Goal: Information Seeking & Learning: Learn about a topic

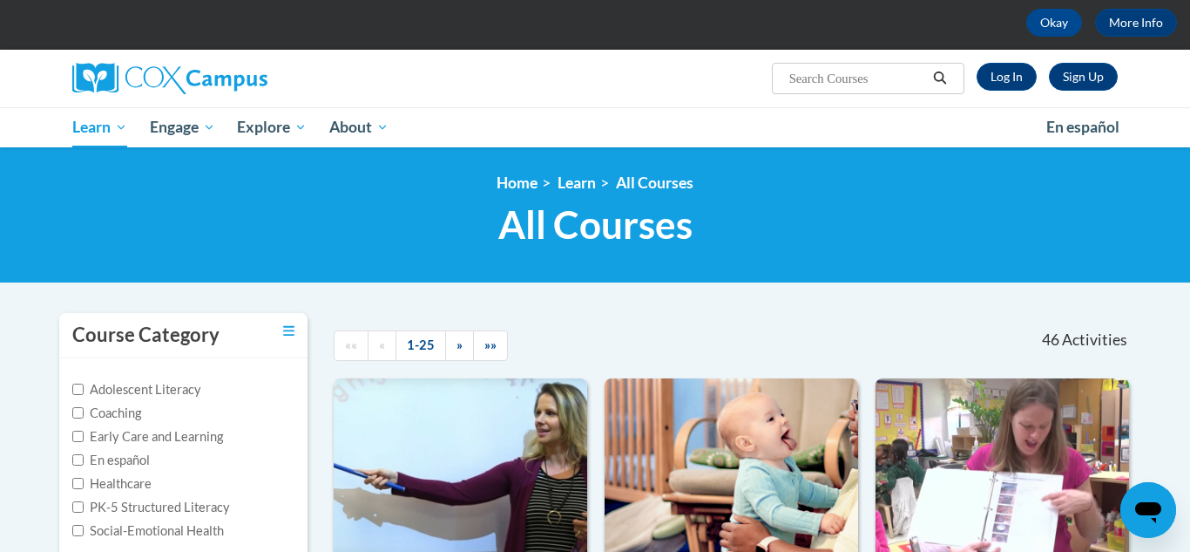
scroll to position [78, 0]
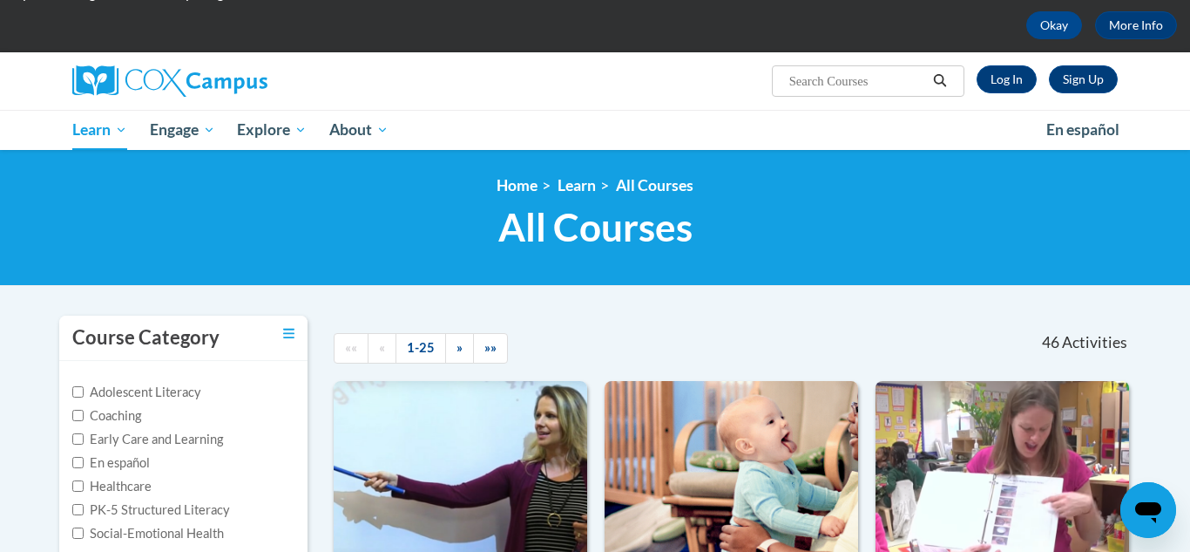
click at [798, 78] on input "Search..." at bounding box center [857, 81] width 139 height 21
type input "early"
type input "Early literacy"
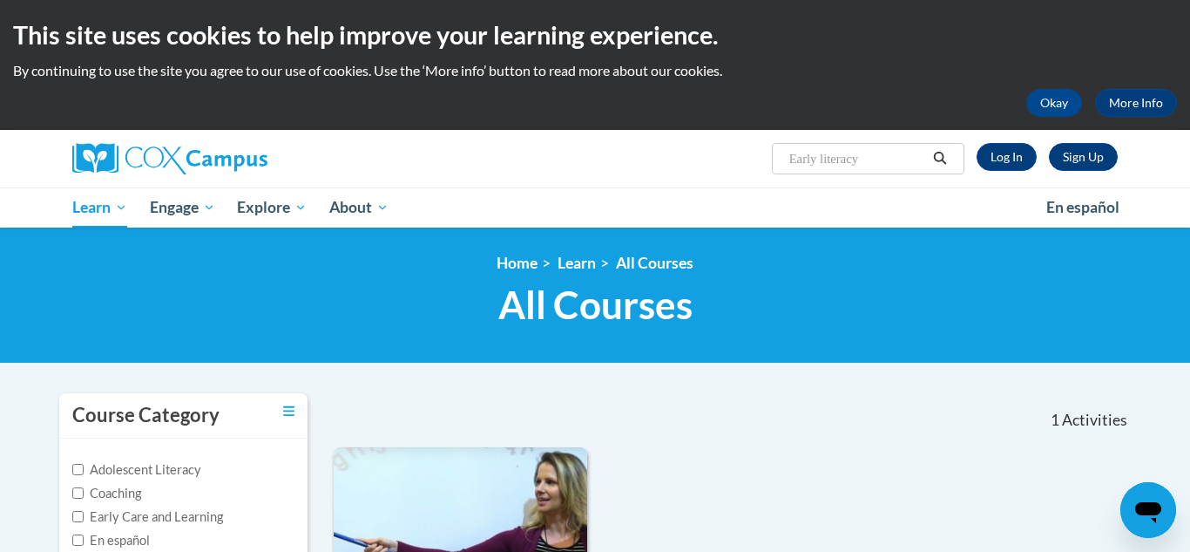
click at [841, 154] on input "Early literacy" at bounding box center [857, 158] width 139 height 21
click at [886, 156] on input "Early literacy" at bounding box center [857, 158] width 139 height 21
type input "Early literacy, print awarness"
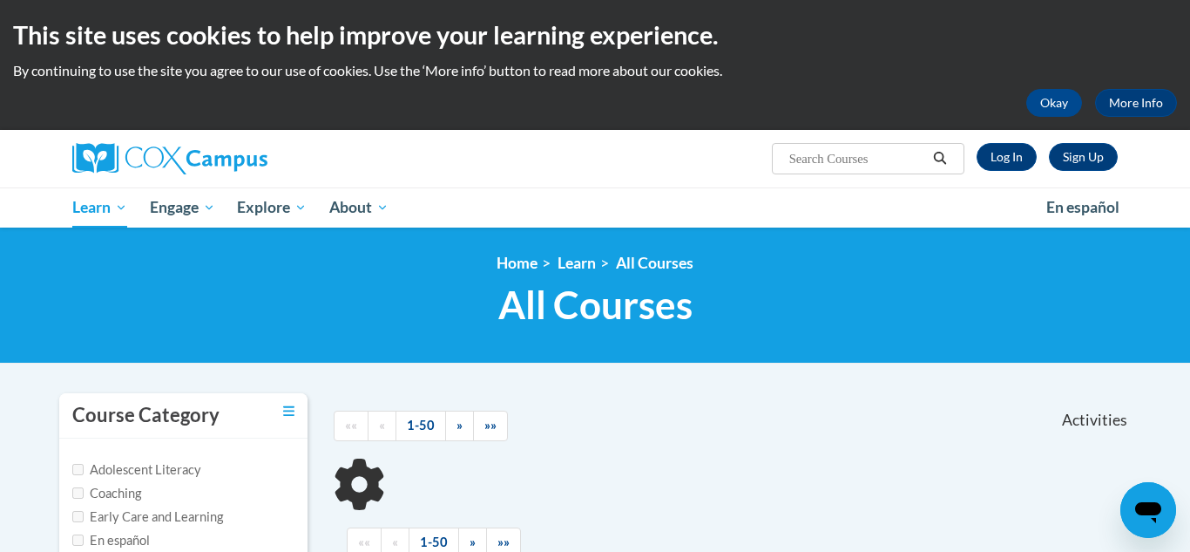
scroll to position [65, 0]
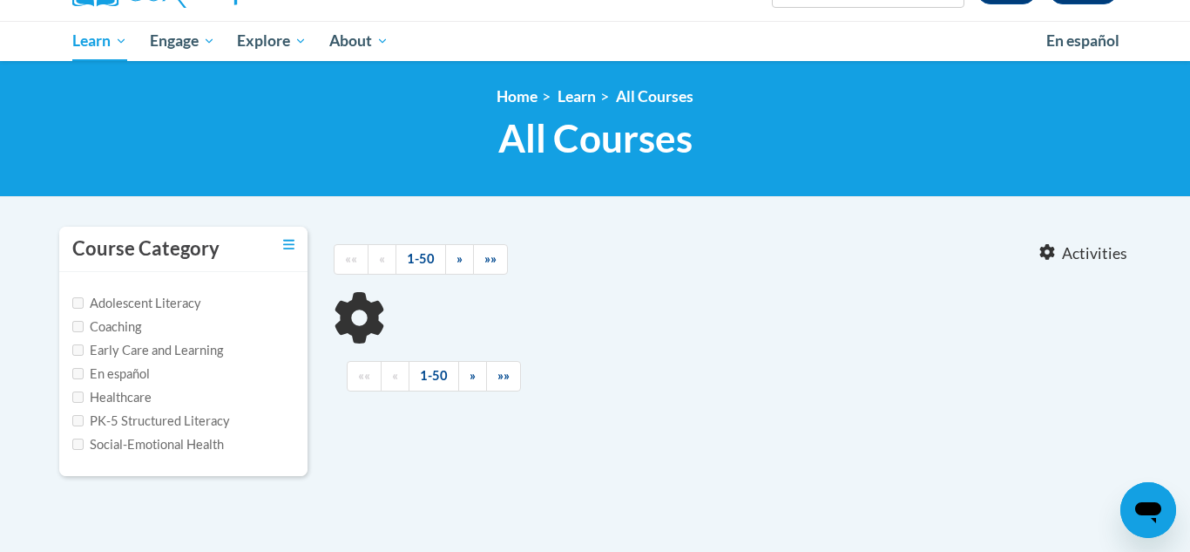
type input "Early literacy, print awarness"
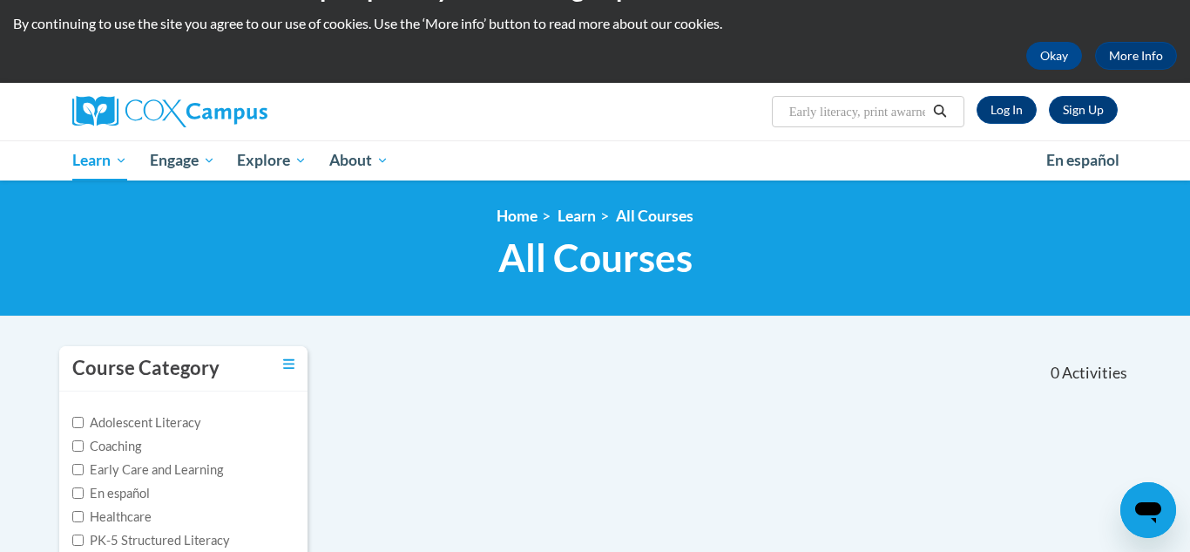
scroll to position [46, 0]
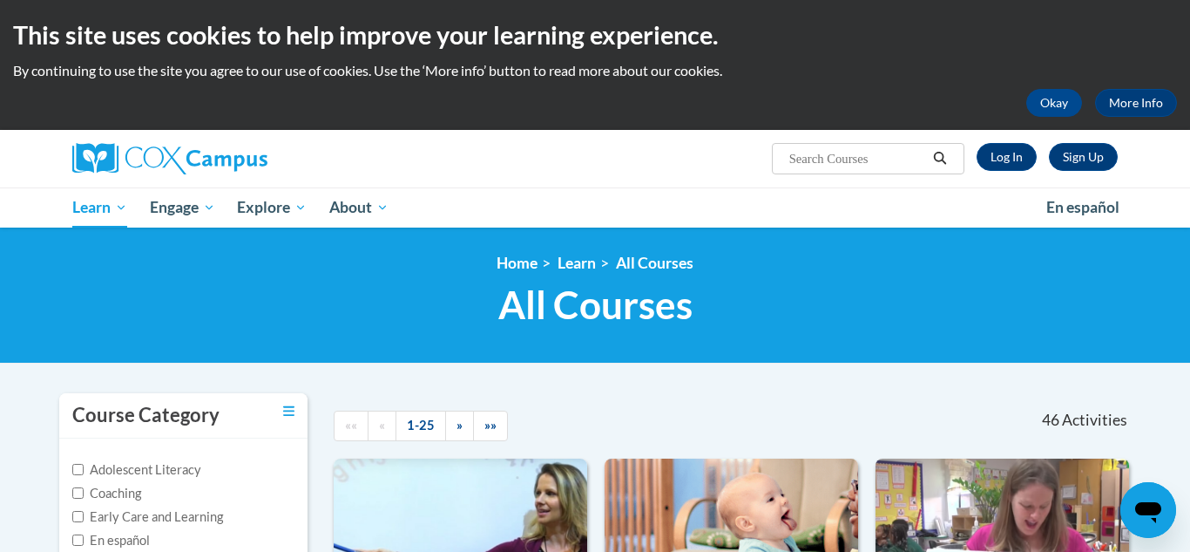
click at [937, 159] on icon "Search" at bounding box center [940, 158] width 16 height 13
type input "print awarness"
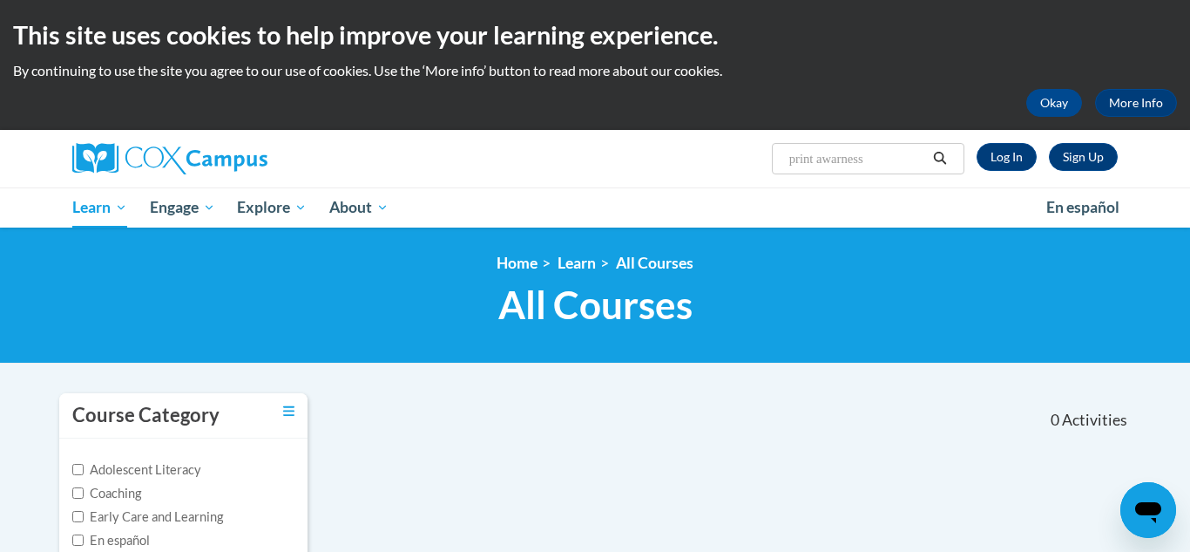
click at [909, 156] on input "print awarness" at bounding box center [857, 158] width 139 height 21
type input "p"
type input "phonological"
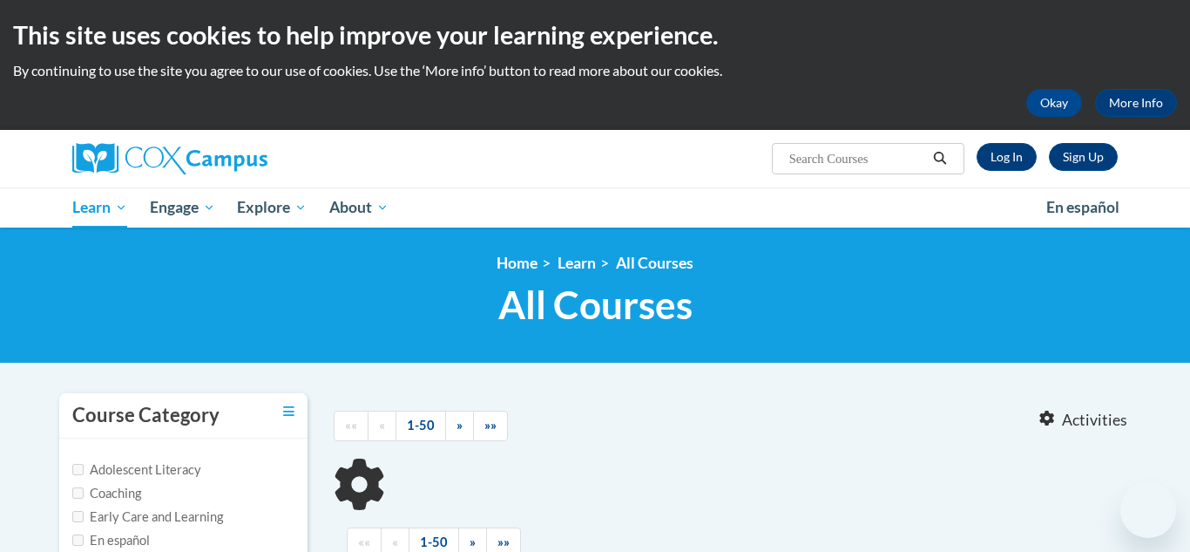
type input "phonological"
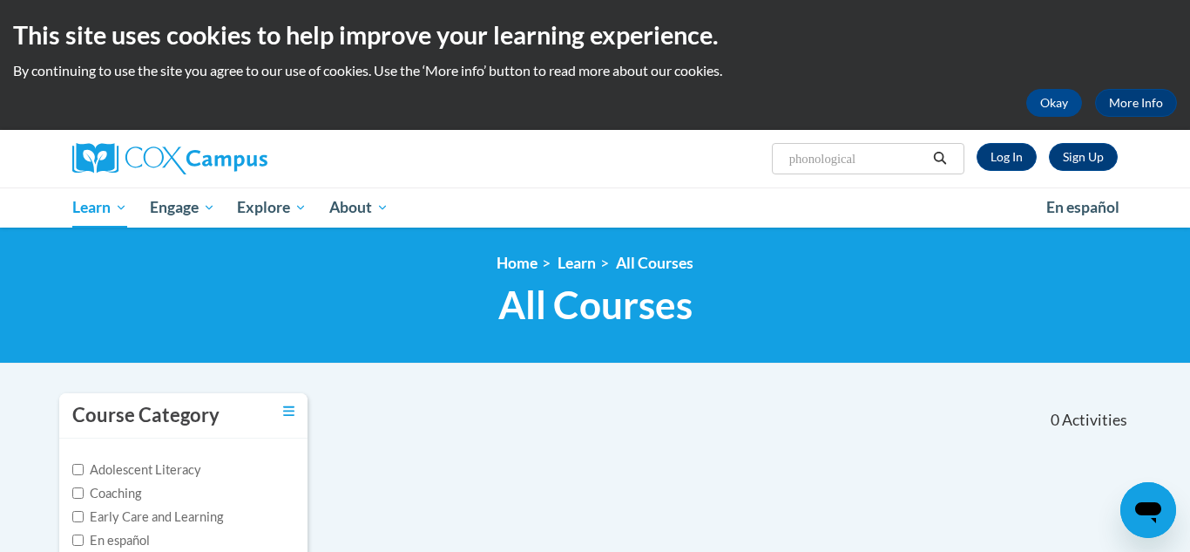
click at [942, 155] on icon "Search" at bounding box center [940, 158] width 16 height 13
type input "p"
type input "early"
type input "Early literacy"
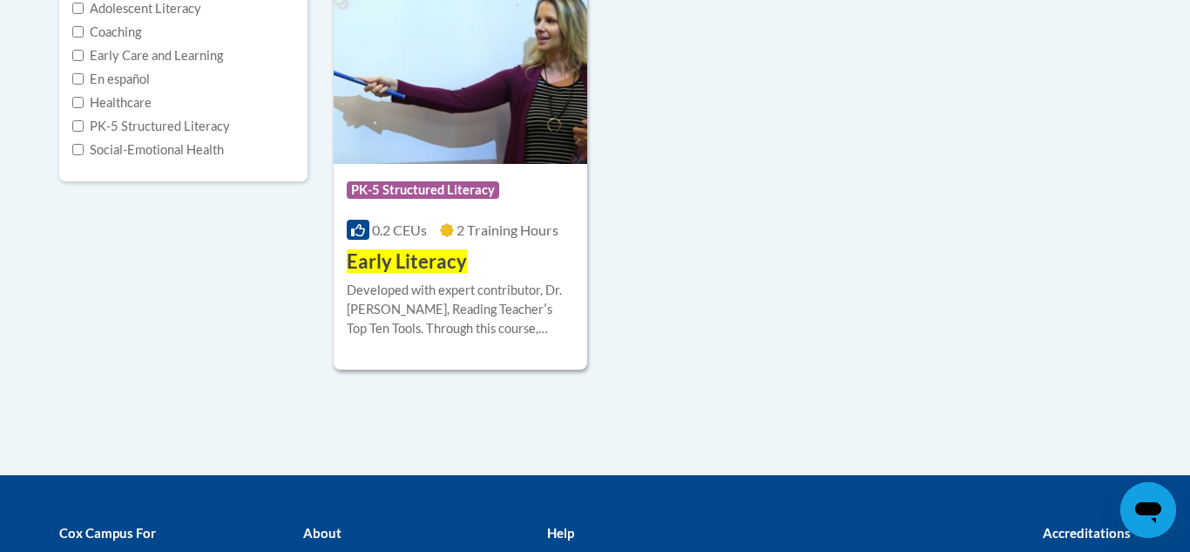
scroll to position [464, 0]
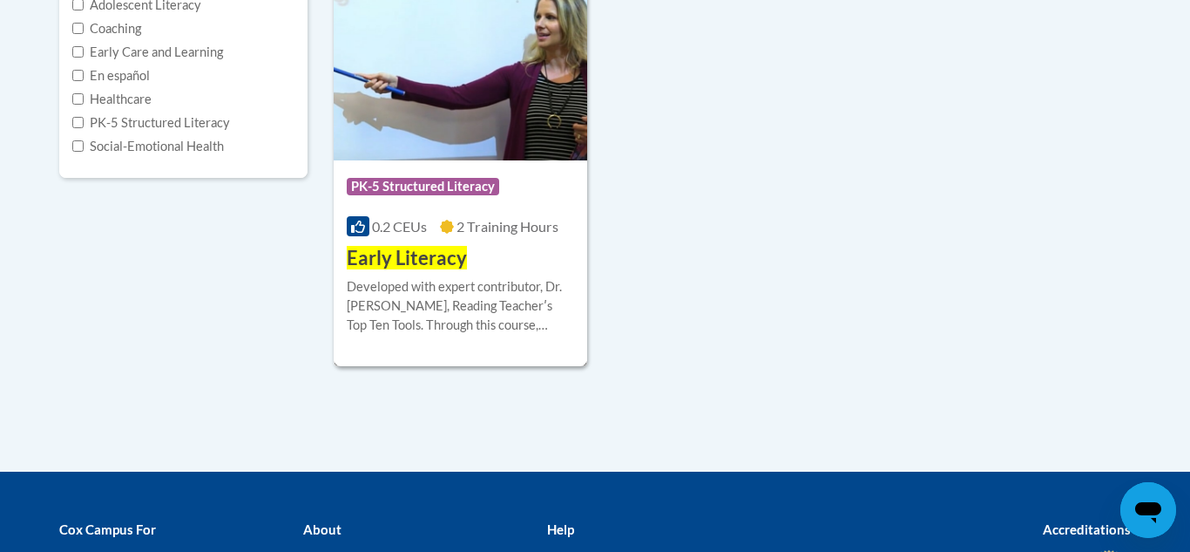
click at [452, 300] on div "Developed with expert contributor, Dr. [PERSON_NAME], Reading Teacherʹs Top Ten…" at bounding box center [460, 306] width 227 height 58
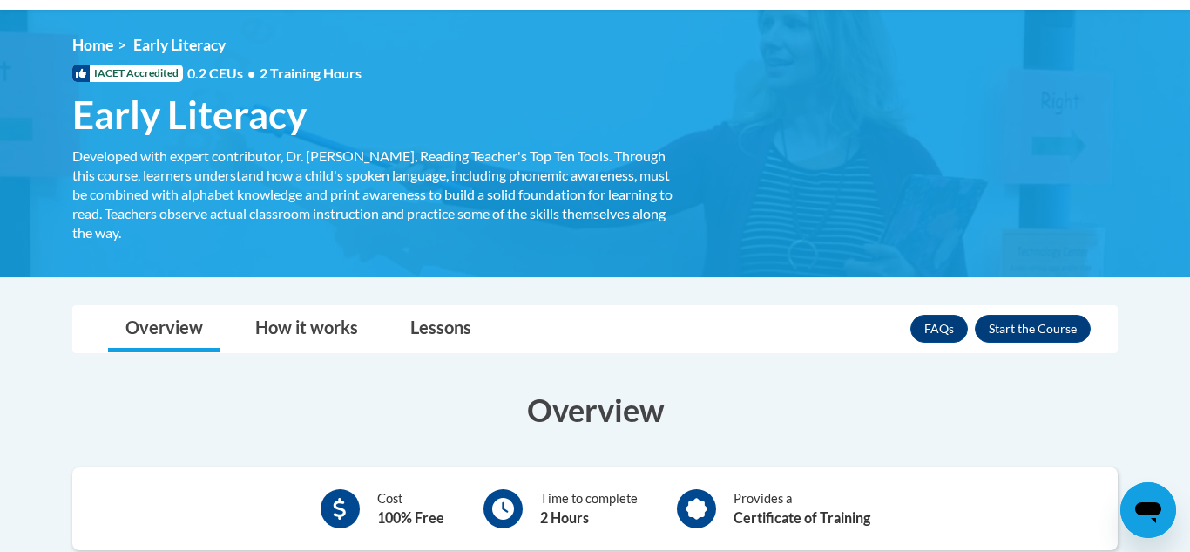
scroll to position [219, 0]
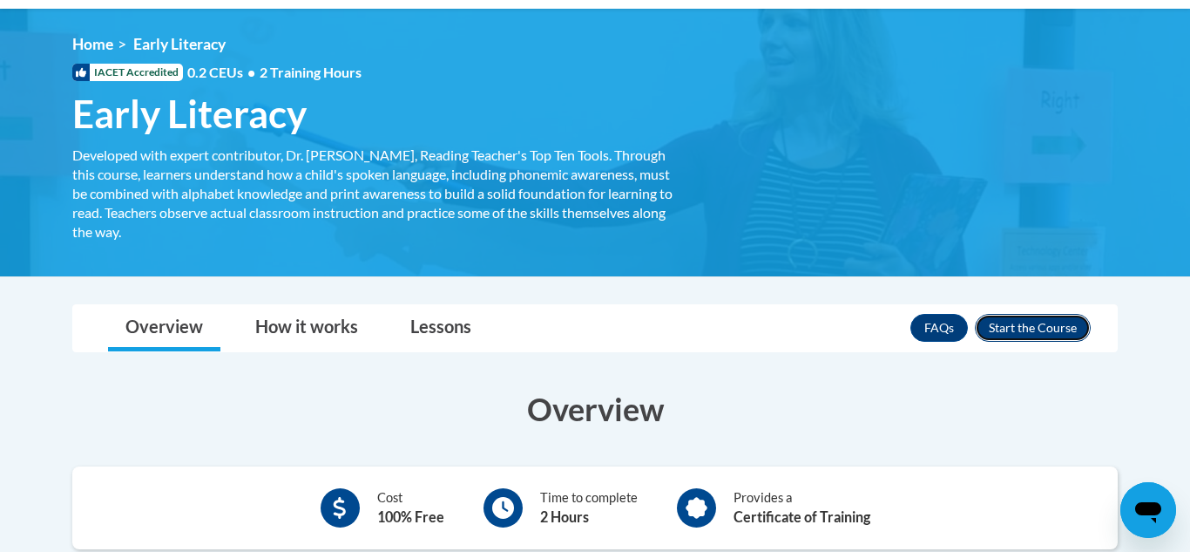
click at [1048, 328] on button "Enroll" at bounding box center [1033, 328] width 116 height 28
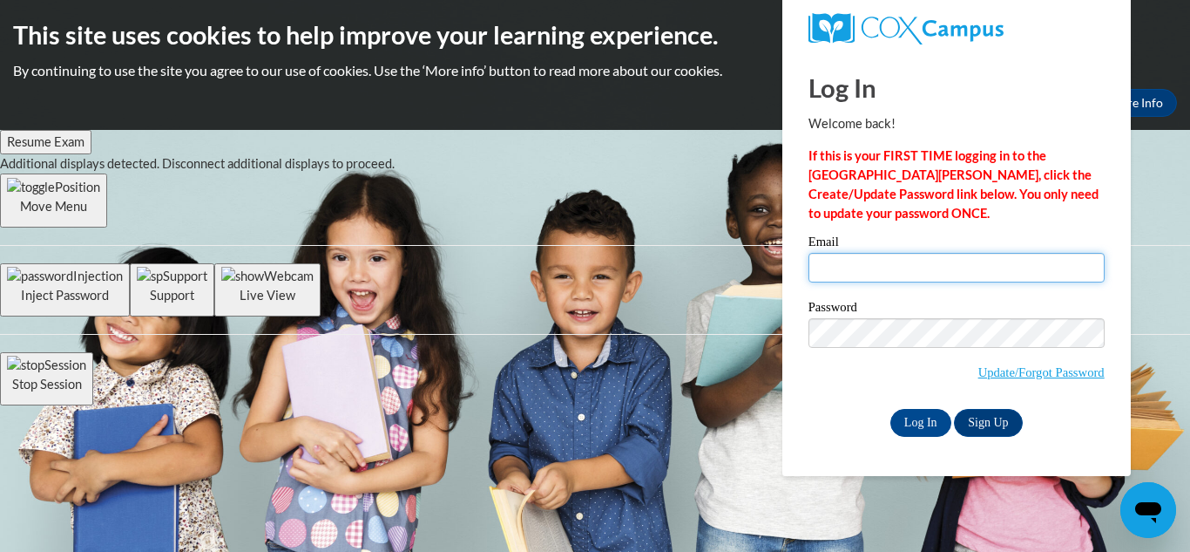
type input "sydni_n@icloud.com"
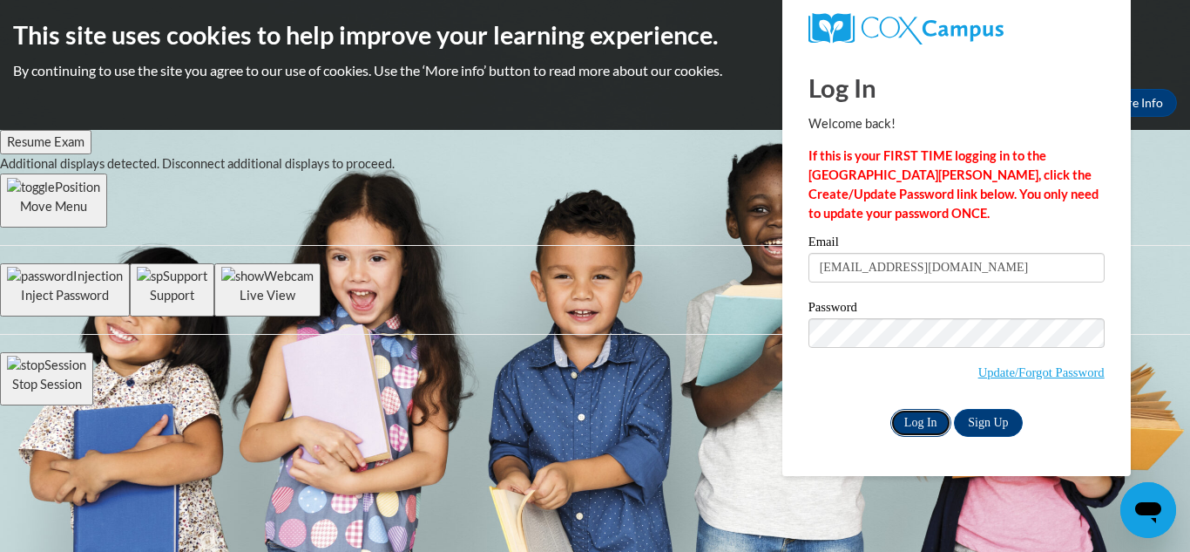
click at [919, 422] on input "Log In" at bounding box center [920, 423] width 61 height 28
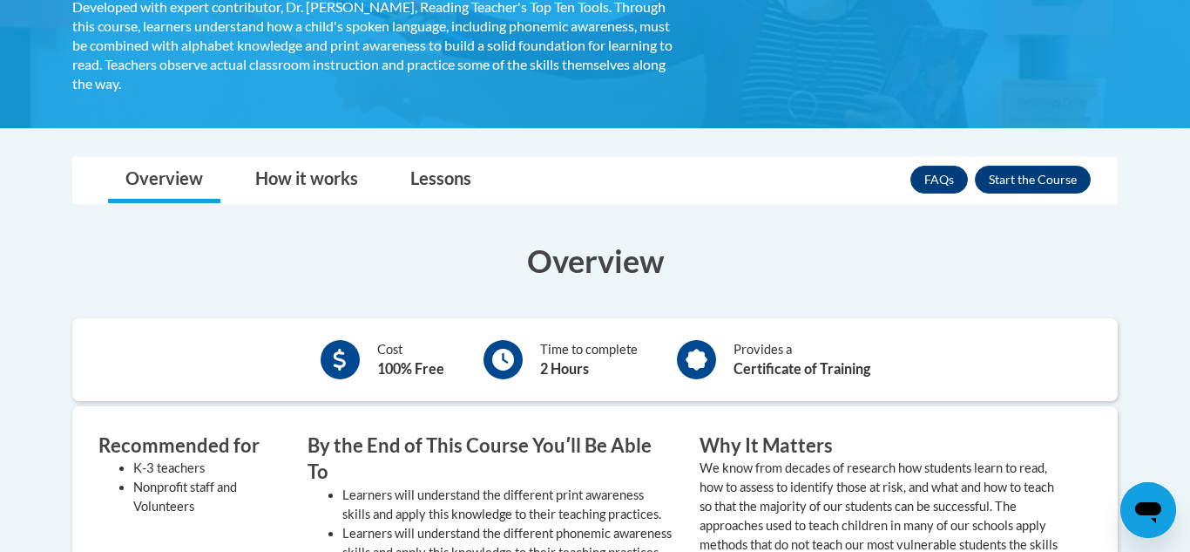
scroll to position [368, 0]
click at [1046, 178] on button "Enroll" at bounding box center [1033, 179] width 116 height 28
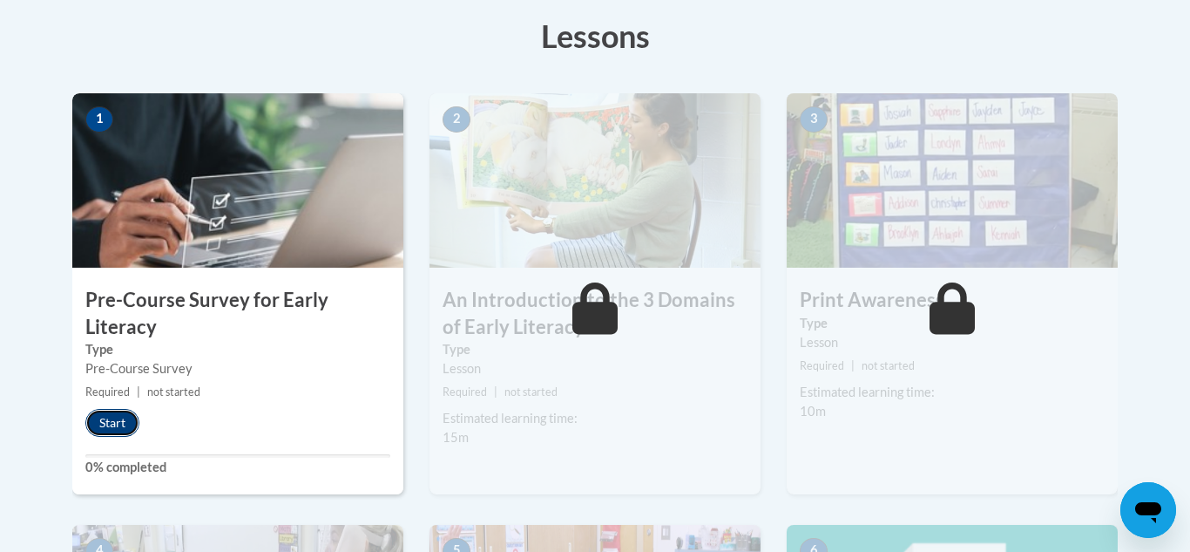
click at [120, 420] on button "Start" at bounding box center [112, 423] width 54 height 28
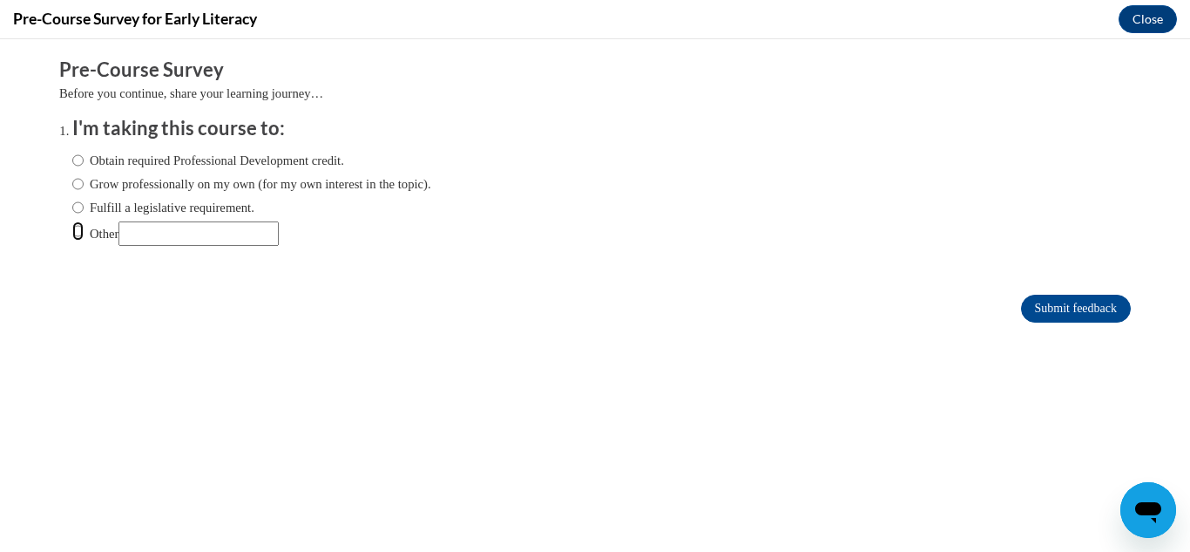
click at [72, 232] on input "Other" at bounding box center [77, 230] width 11 height 19
radio input "true"
click at [1042, 304] on input "Submit feedback" at bounding box center [1076, 308] width 110 height 28
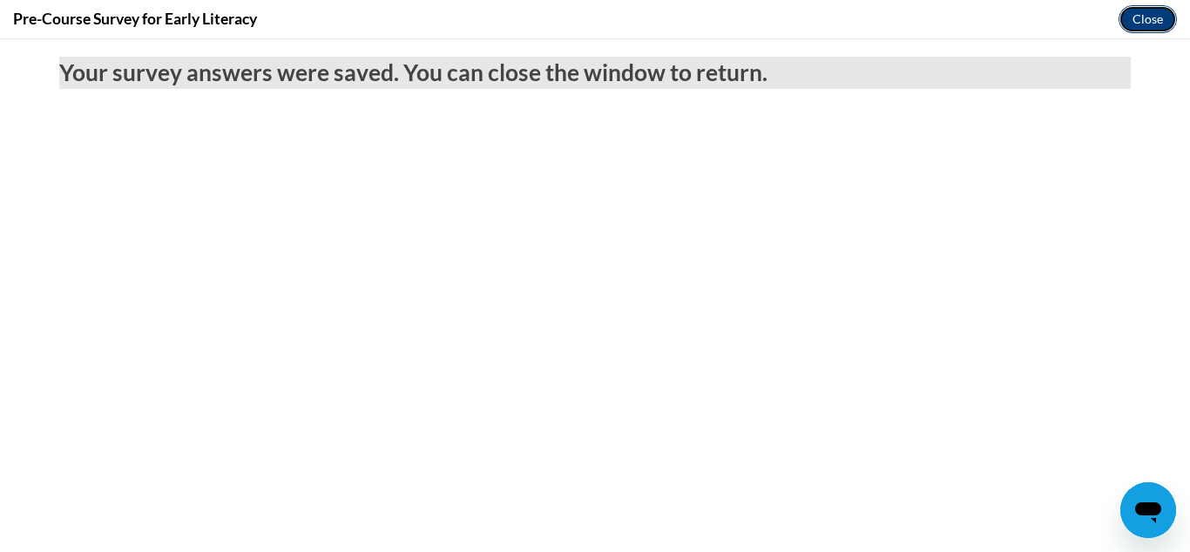
click at [1163, 15] on button "Close" at bounding box center [1148, 19] width 58 height 28
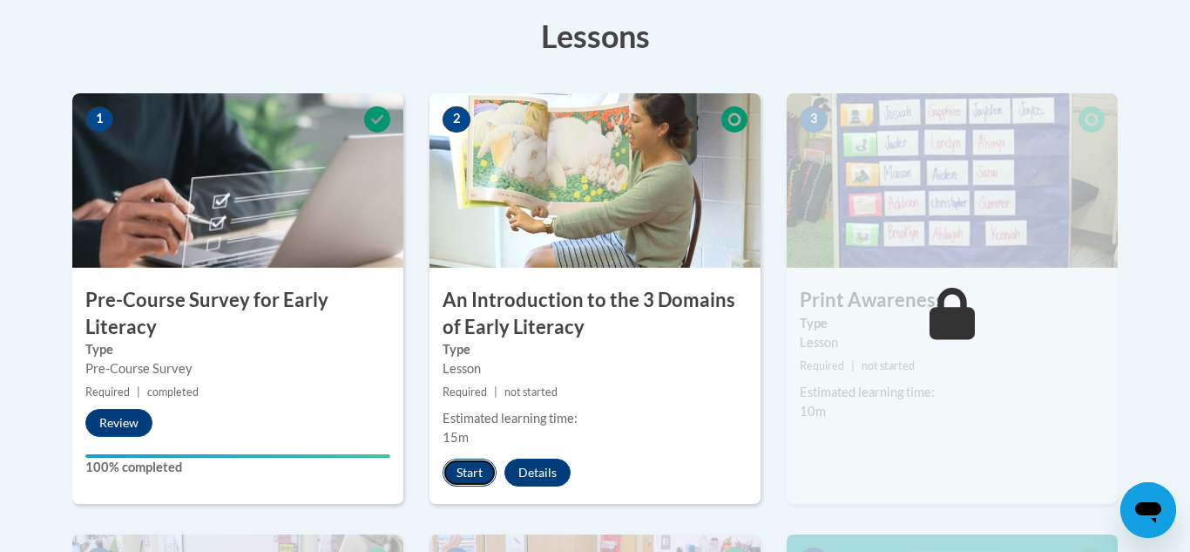
click at [463, 470] on button "Start" at bounding box center [470, 472] width 54 height 28
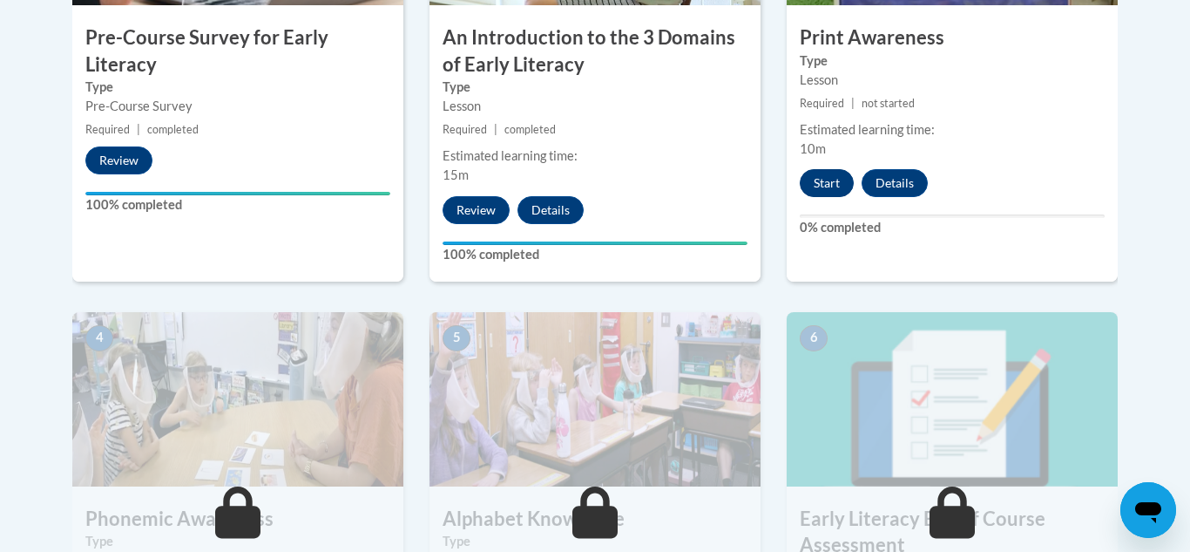
scroll to position [755, 0]
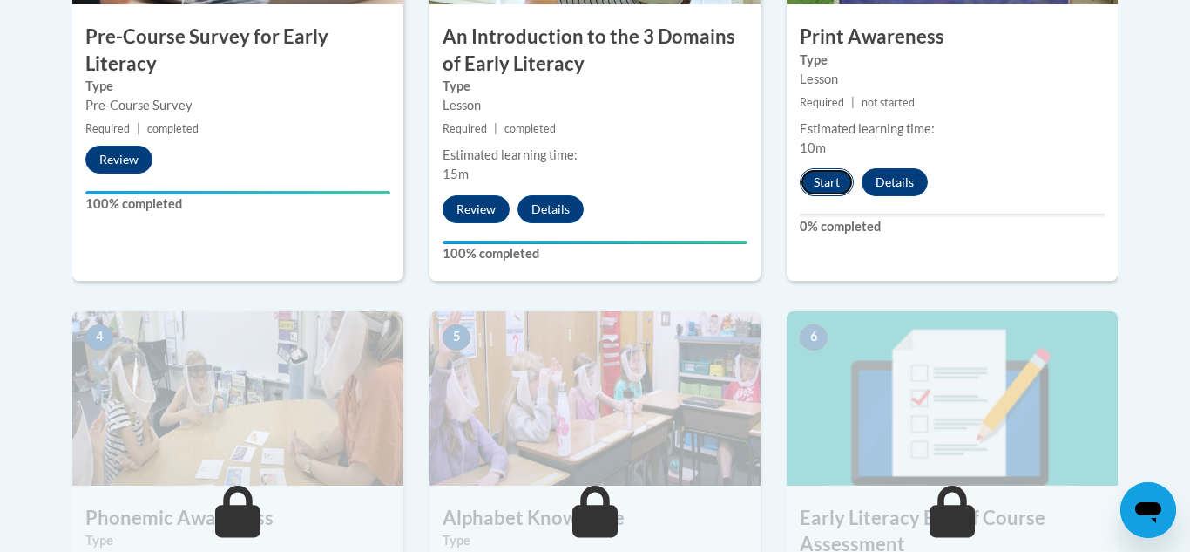
click at [836, 186] on button "Start" at bounding box center [827, 182] width 54 height 28
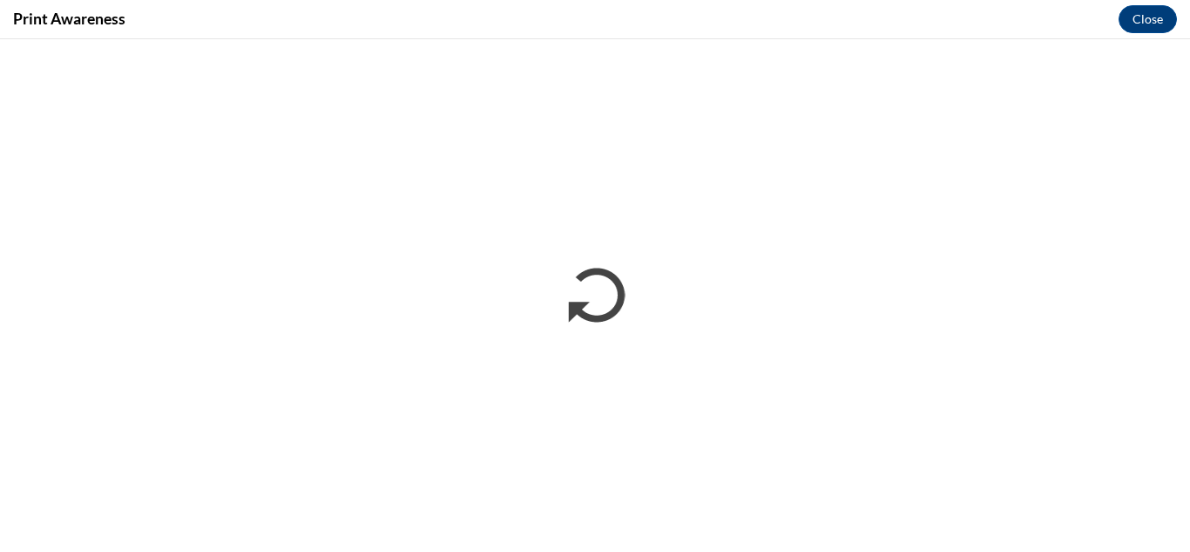
scroll to position [0, 0]
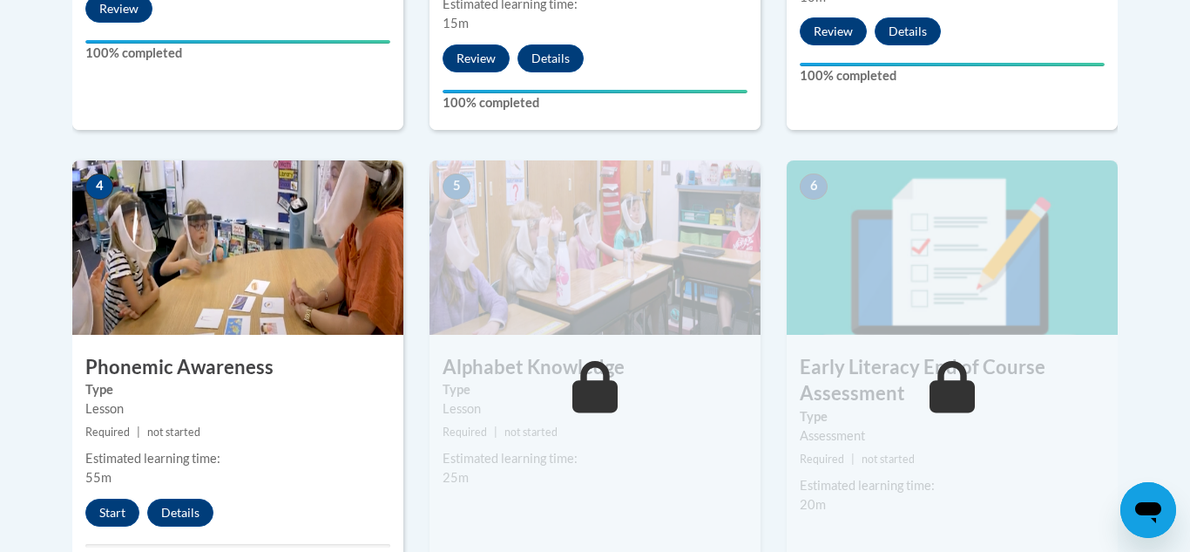
scroll to position [911, 0]
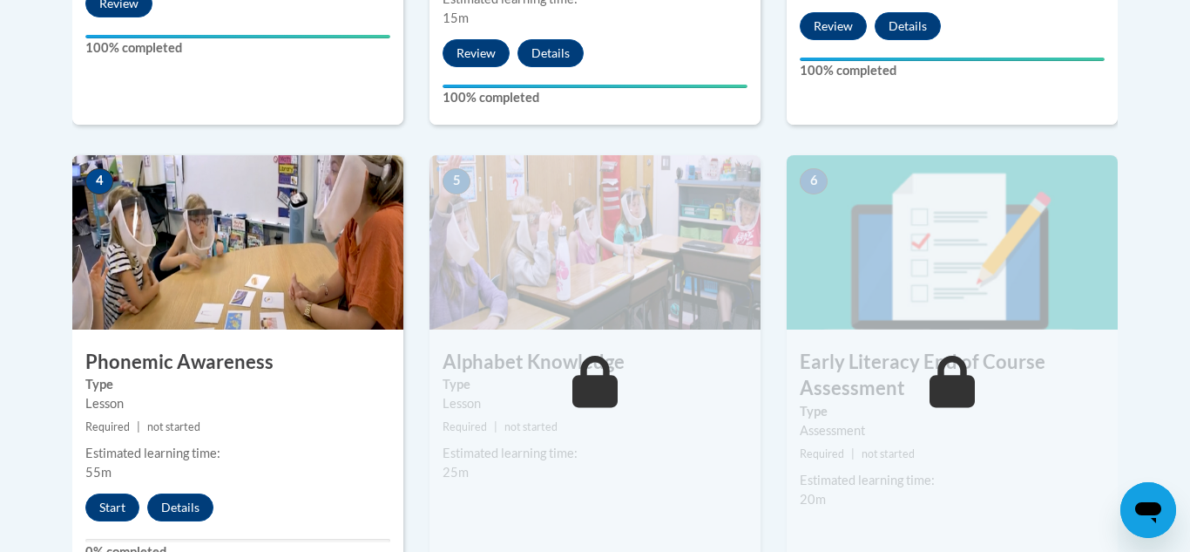
click at [81, 533] on div "4 Phonemic Awareness Type Lesson Required | not started Estimated learning time…" at bounding box center [237, 366] width 331 height 423
click at [91, 515] on button "Start" at bounding box center [112, 507] width 54 height 28
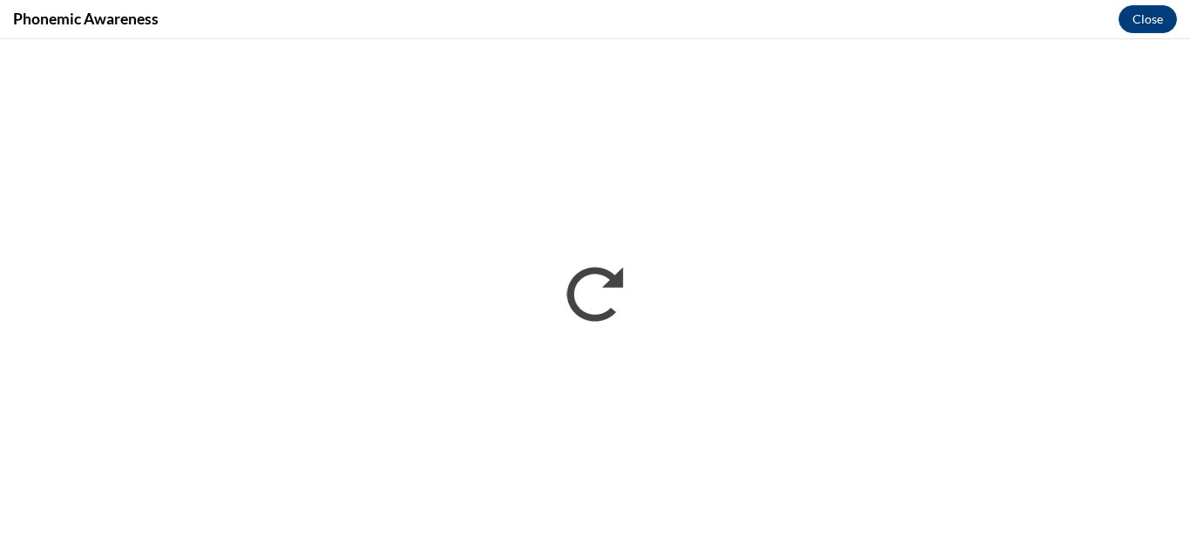
scroll to position [0, 0]
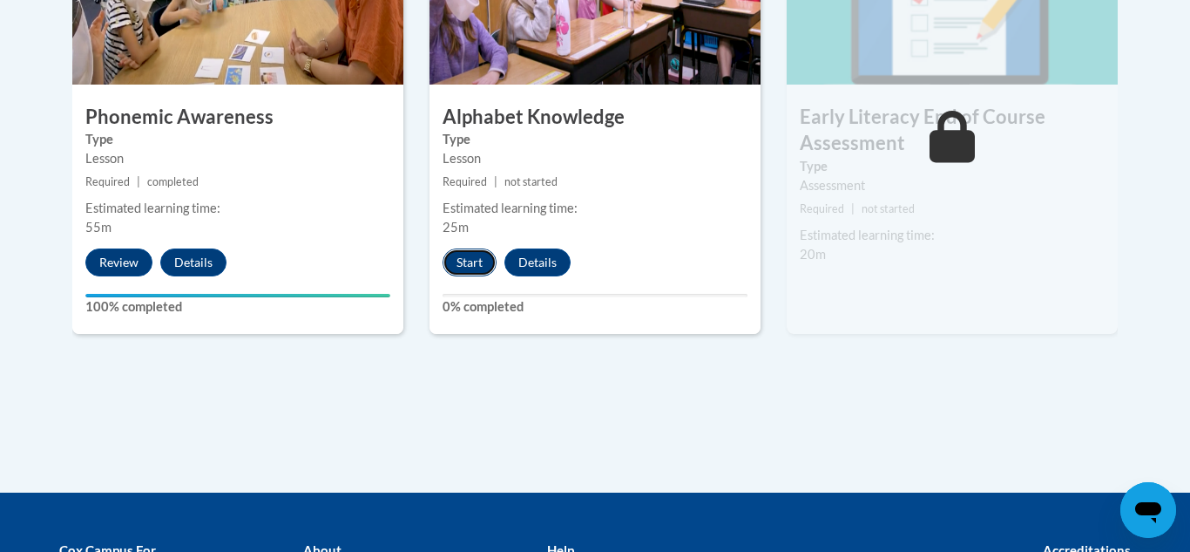
click at [466, 259] on button "Start" at bounding box center [470, 262] width 54 height 28
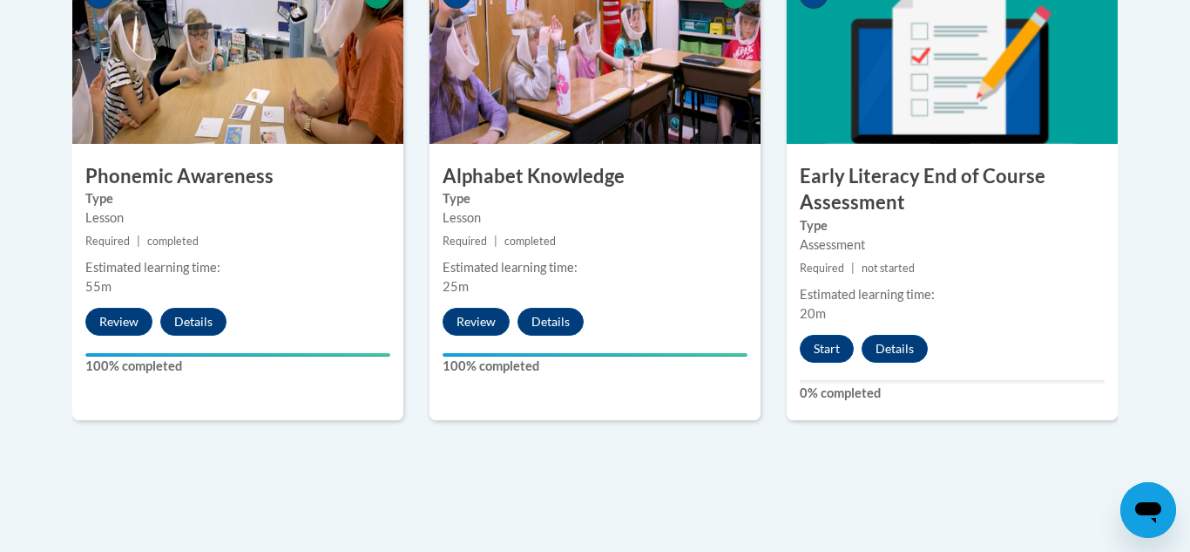
scroll to position [1096, 0]
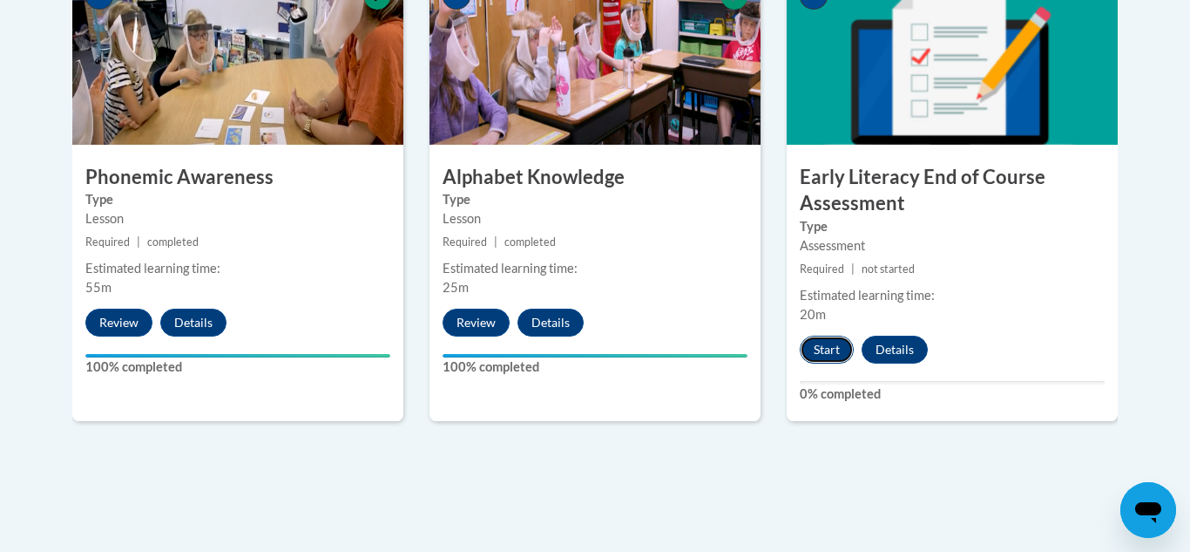
click at [819, 346] on button "Start" at bounding box center [827, 349] width 54 height 28
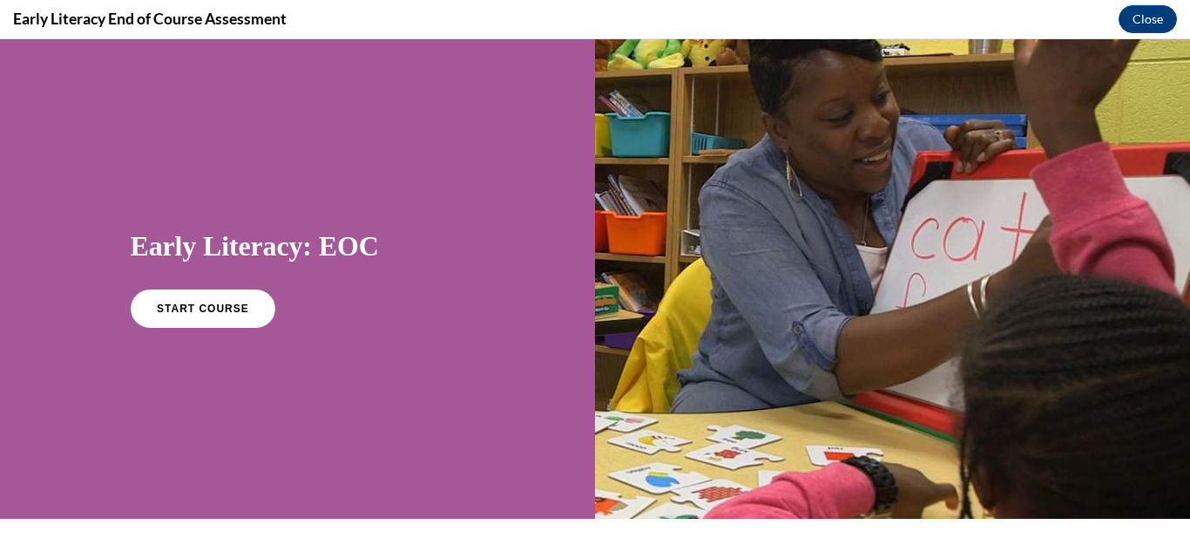
scroll to position [0, 0]
click at [174, 319] on link "START COURSE" at bounding box center [202, 308] width 152 height 40
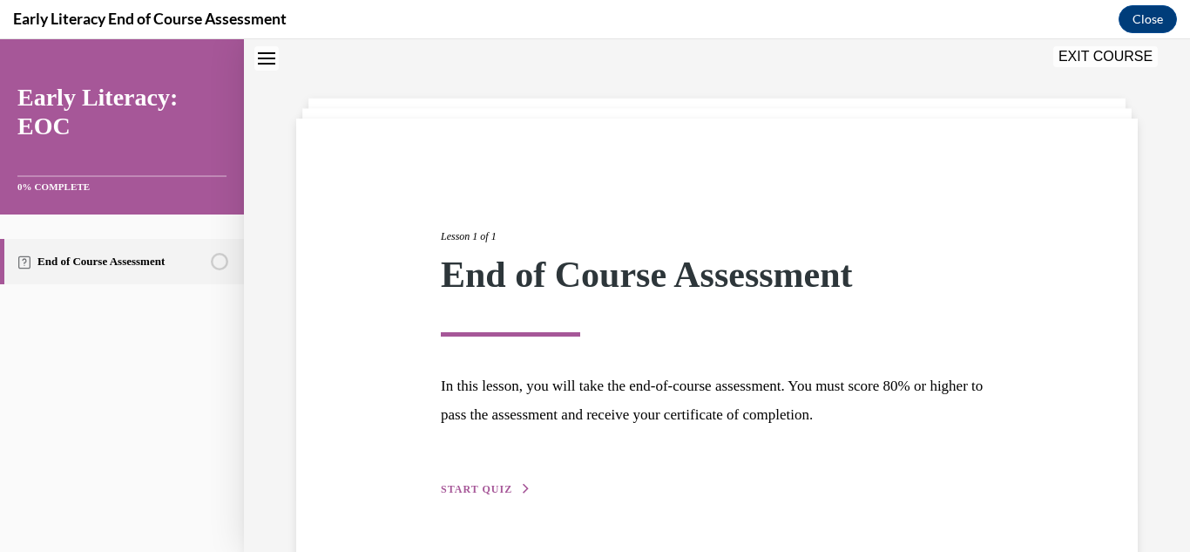
scroll to position [105, 0]
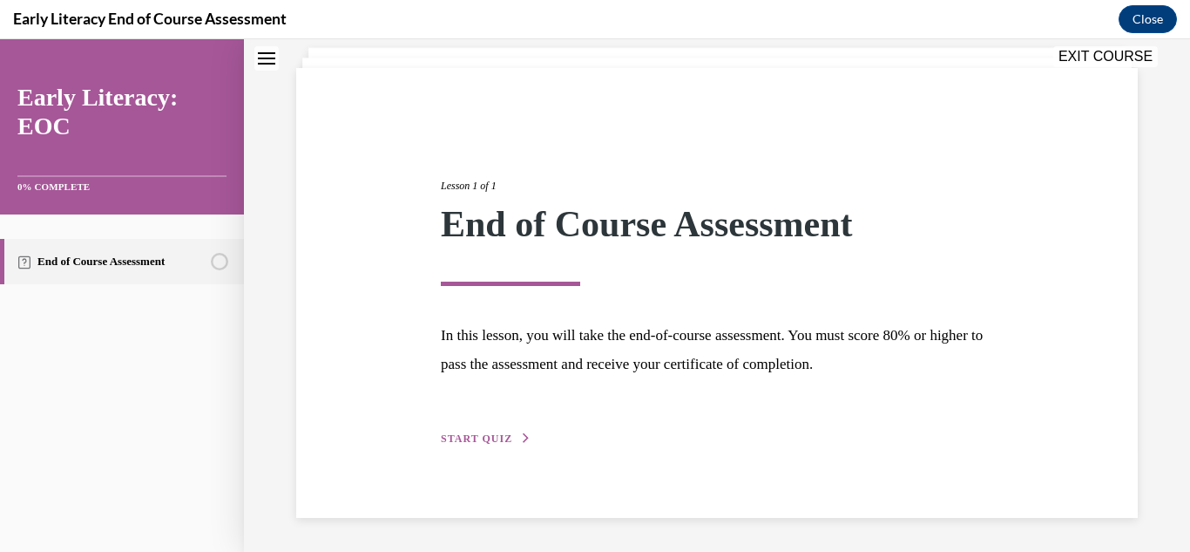
click at [469, 444] on button "START QUIZ" at bounding box center [486, 438] width 91 height 16
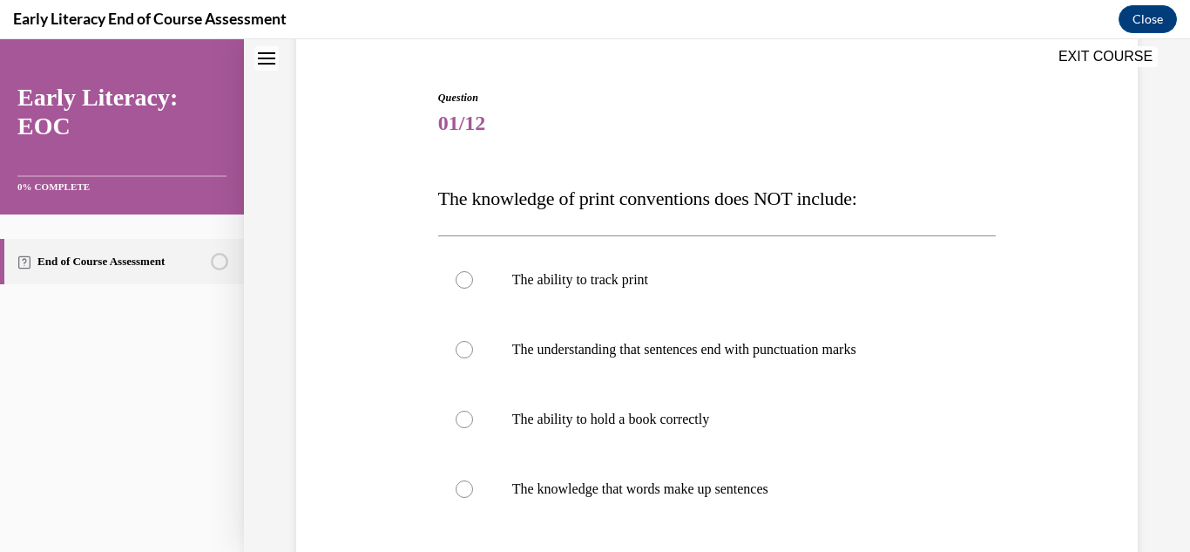
scroll to position [187, 0]
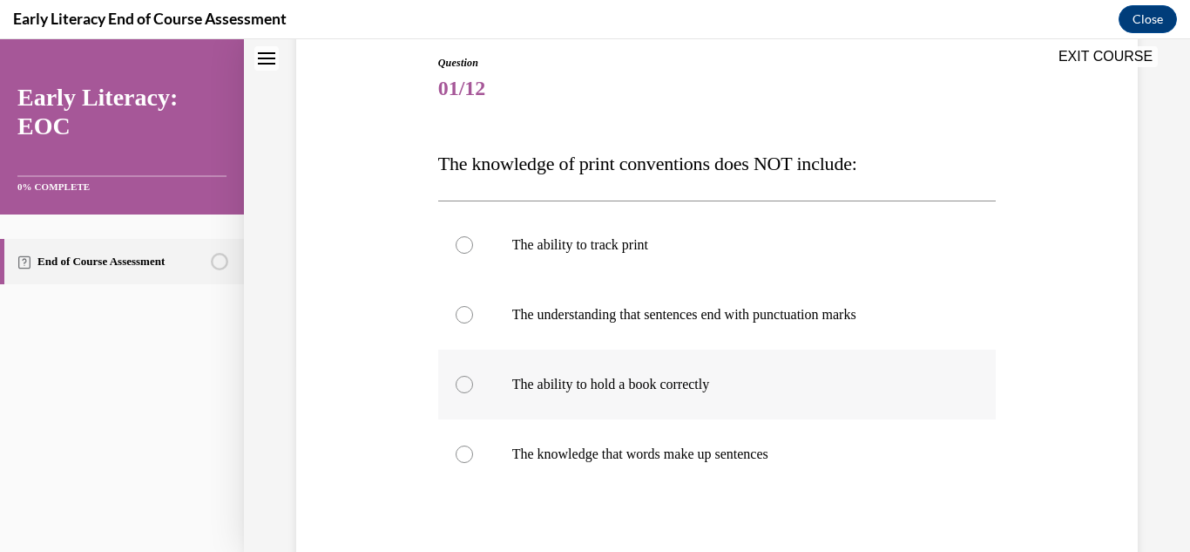
click at [458, 382] on div at bounding box center [464, 384] width 17 height 17
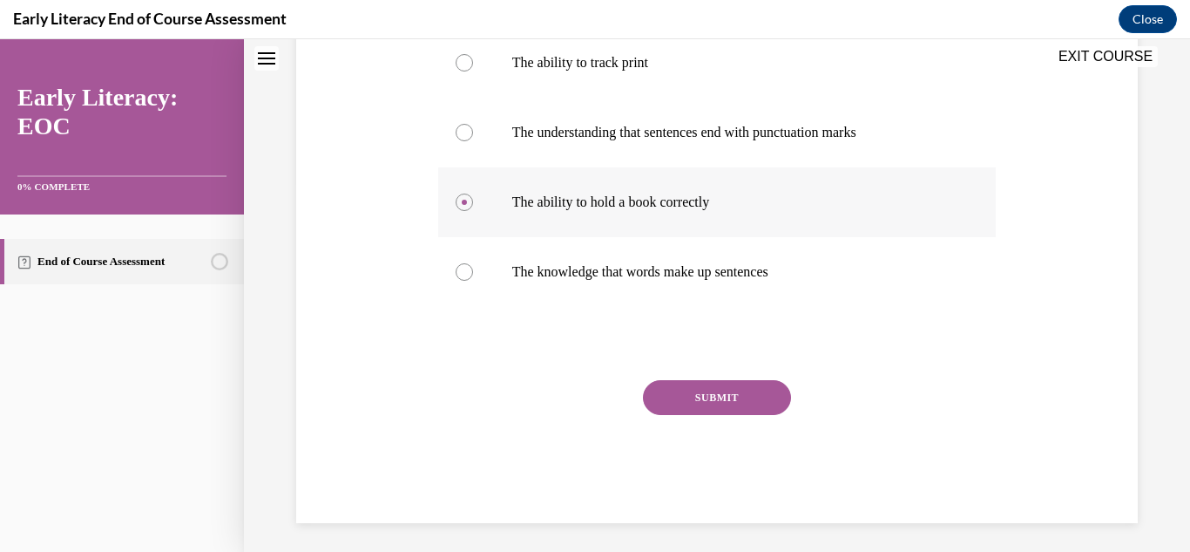
scroll to position [376, 0]
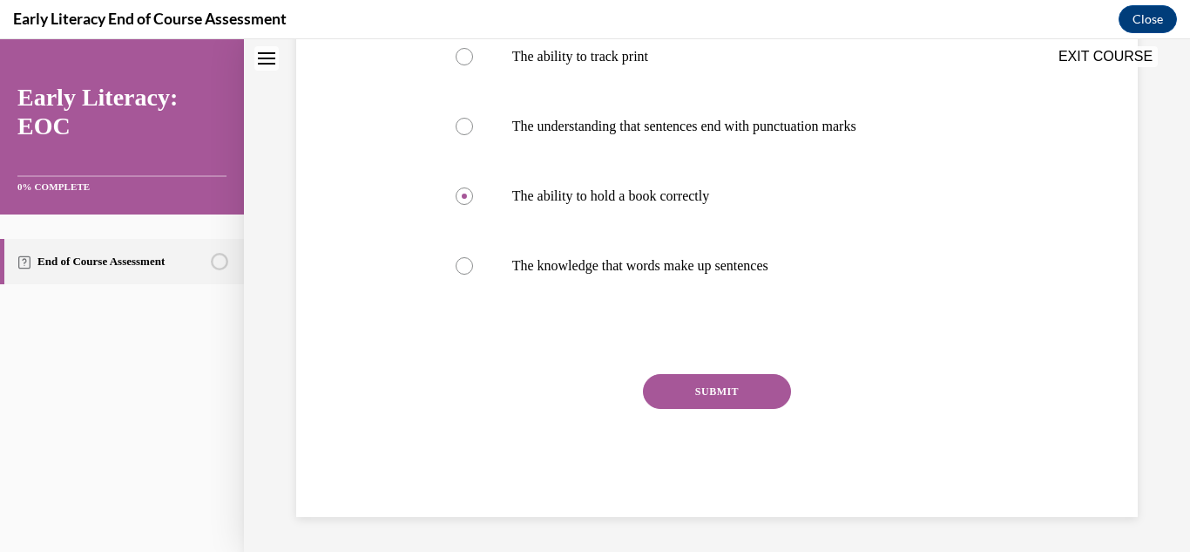
click at [653, 403] on button "SUBMIT" at bounding box center [717, 391] width 148 height 35
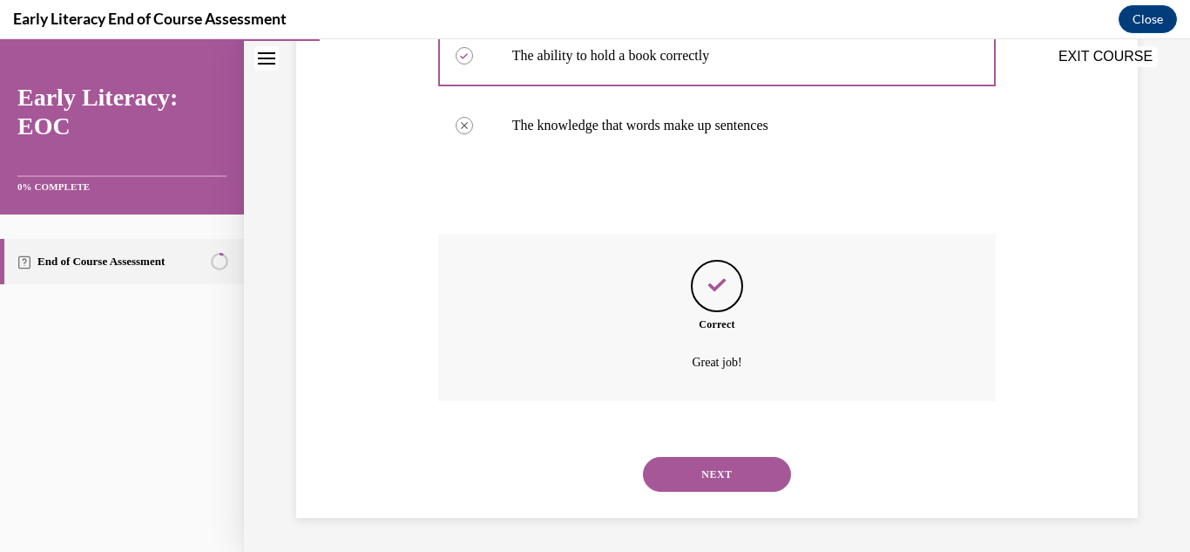
scroll to position [517, 0]
click at [682, 466] on button "NEXT" at bounding box center [717, 473] width 148 height 35
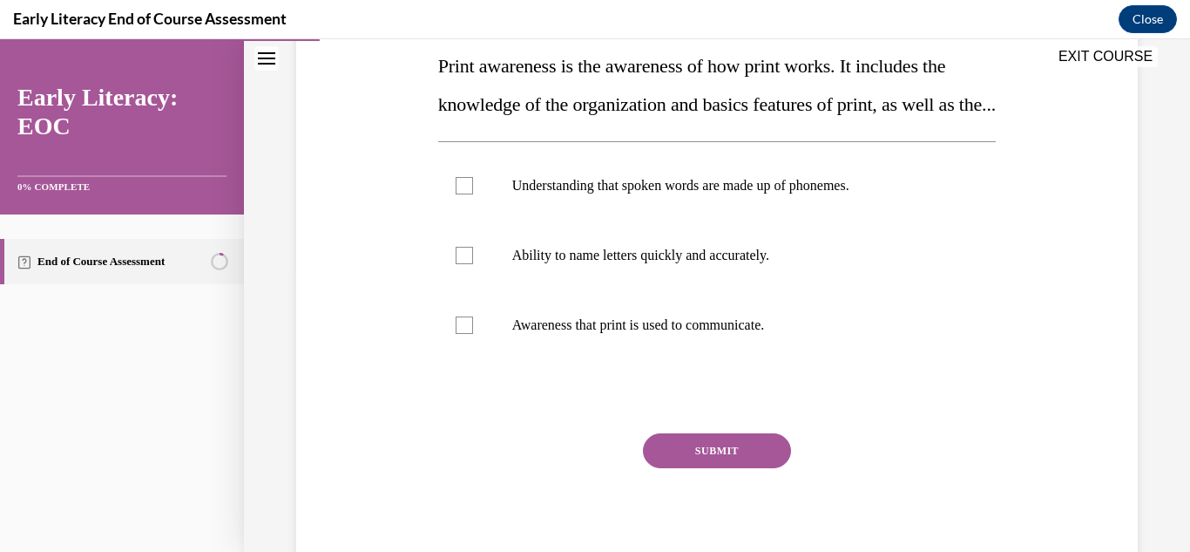
scroll to position [287, 0]
click at [450, 358] on div at bounding box center [717, 323] width 559 height 70
click at [686, 466] on button "SUBMIT" at bounding box center [717, 448] width 148 height 35
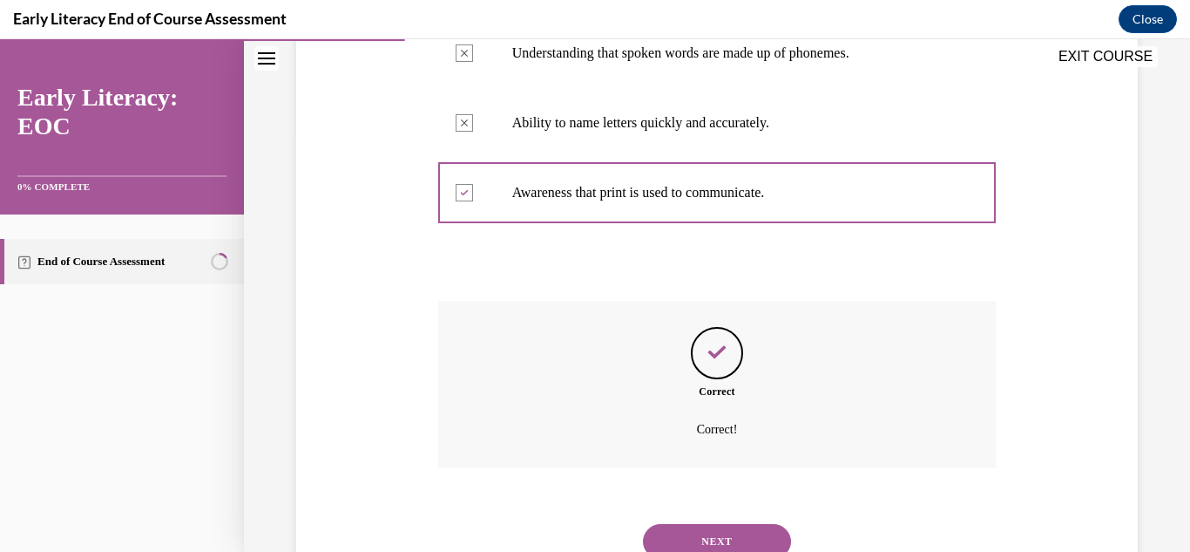
scroll to position [524, 0]
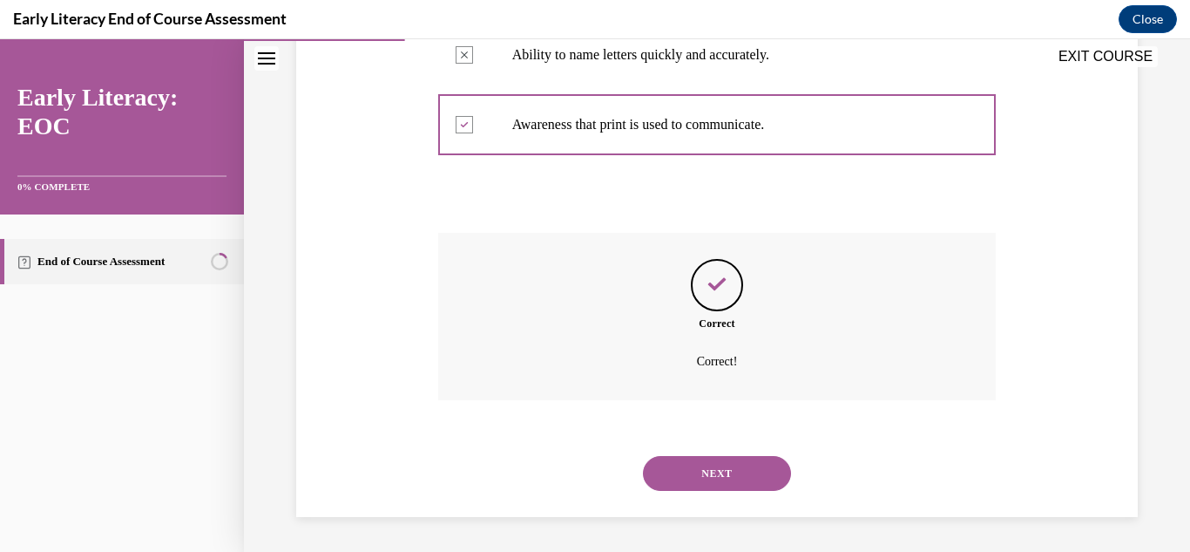
click at [671, 478] on button "NEXT" at bounding box center [717, 473] width 148 height 35
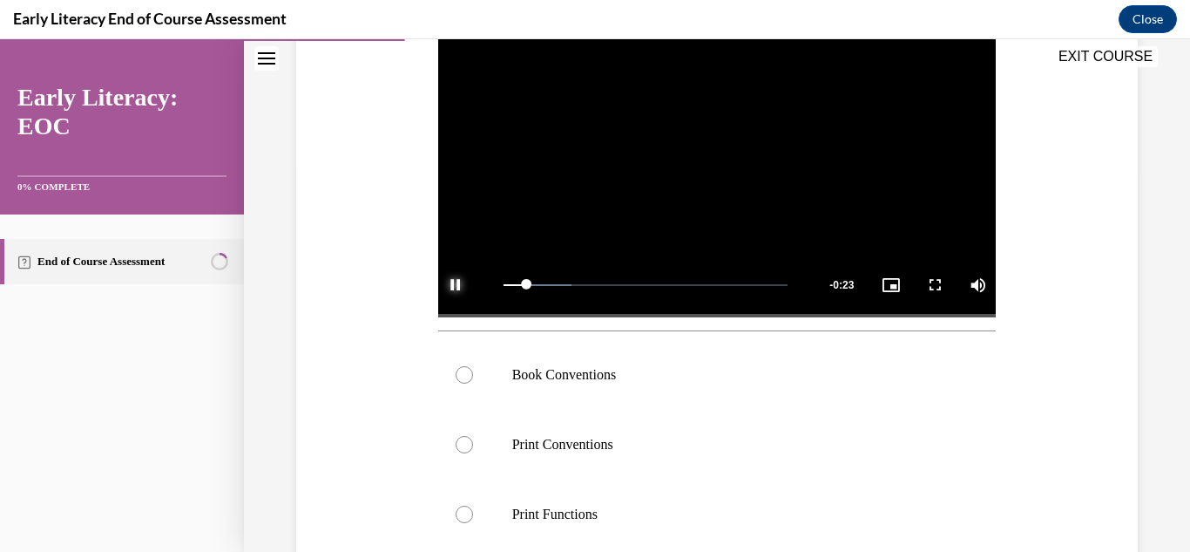
scroll to position [416, 0]
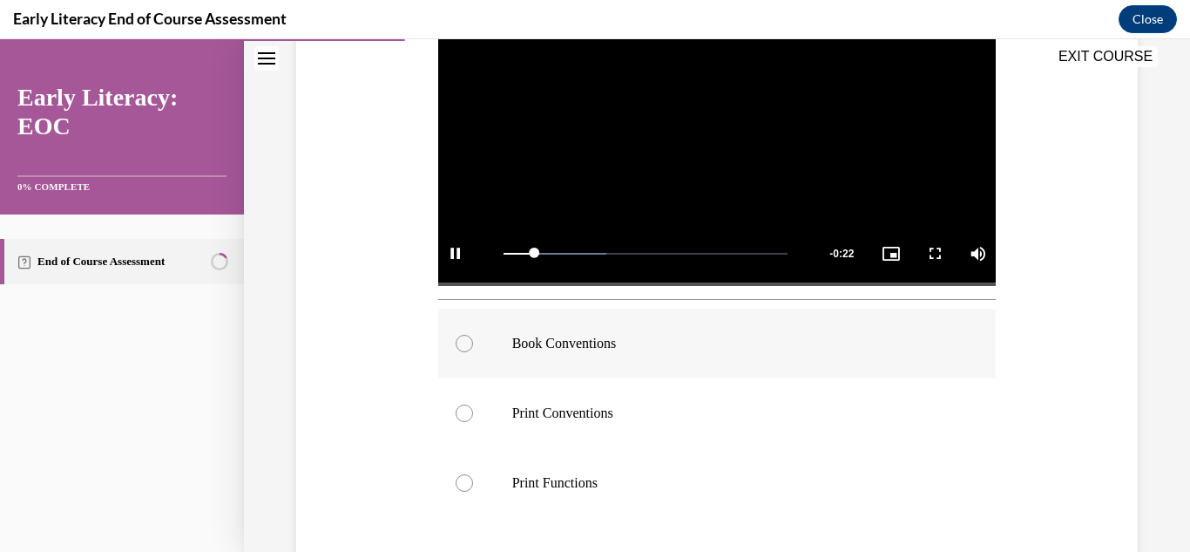
click at [562, 357] on div at bounding box center [717, 343] width 559 height 70
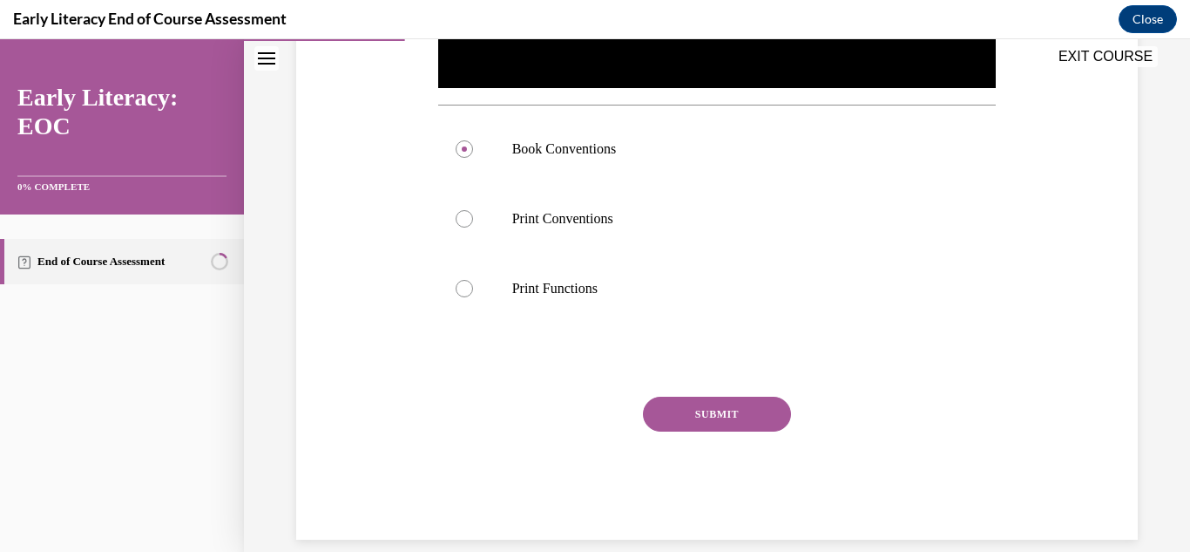
click at [690, 424] on button "SUBMIT" at bounding box center [717, 413] width 148 height 35
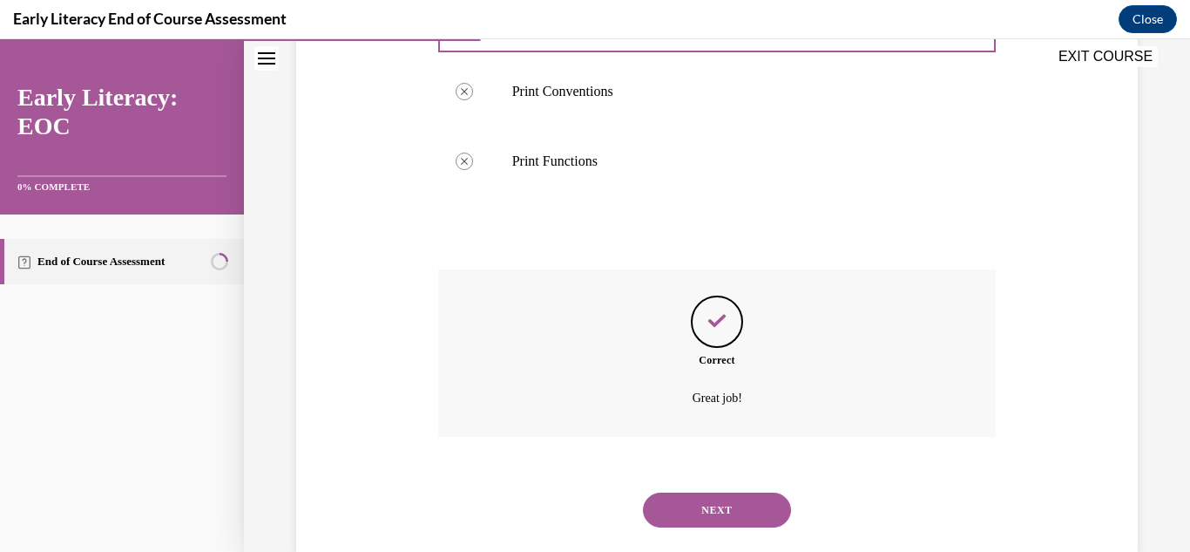
scroll to position [774, 0]
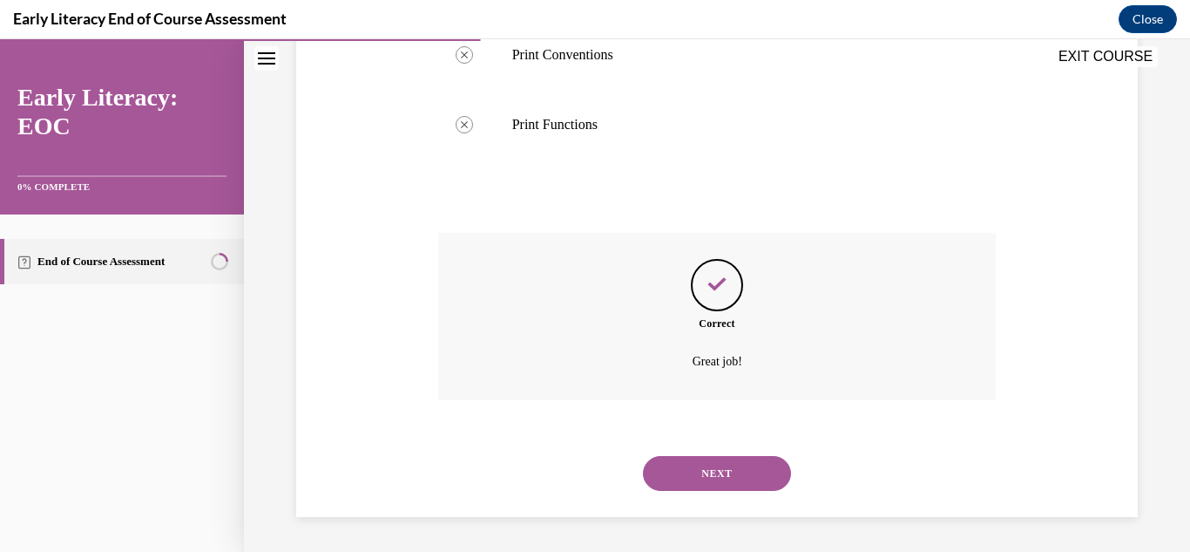
click at [694, 476] on button "NEXT" at bounding box center [717, 473] width 148 height 35
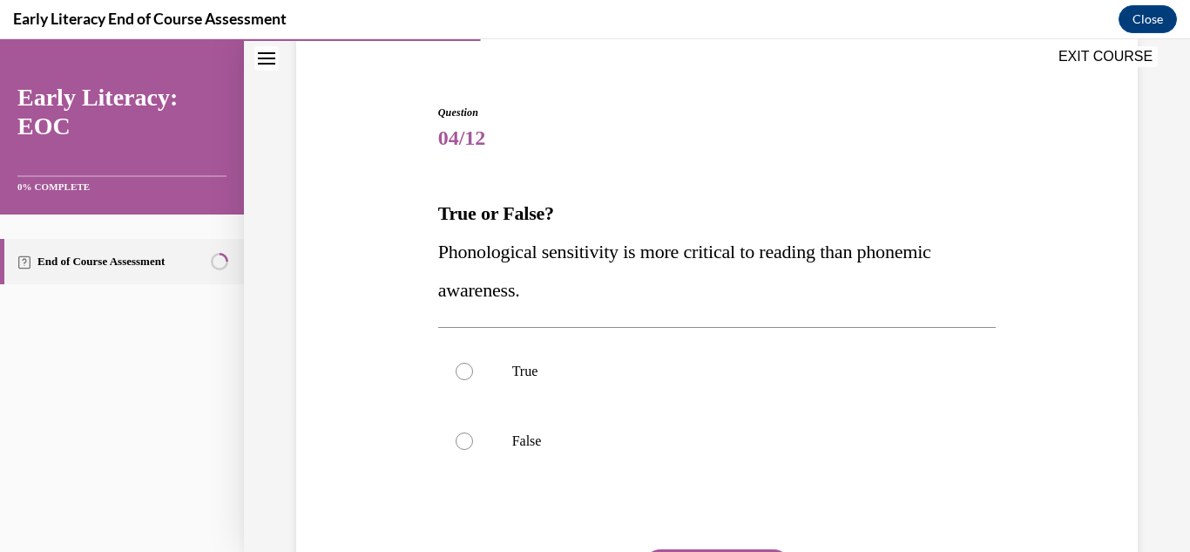
scroll to position [136, 0]
click at [508, 450] on div at bounding box center [717, 443] width 559 height 70
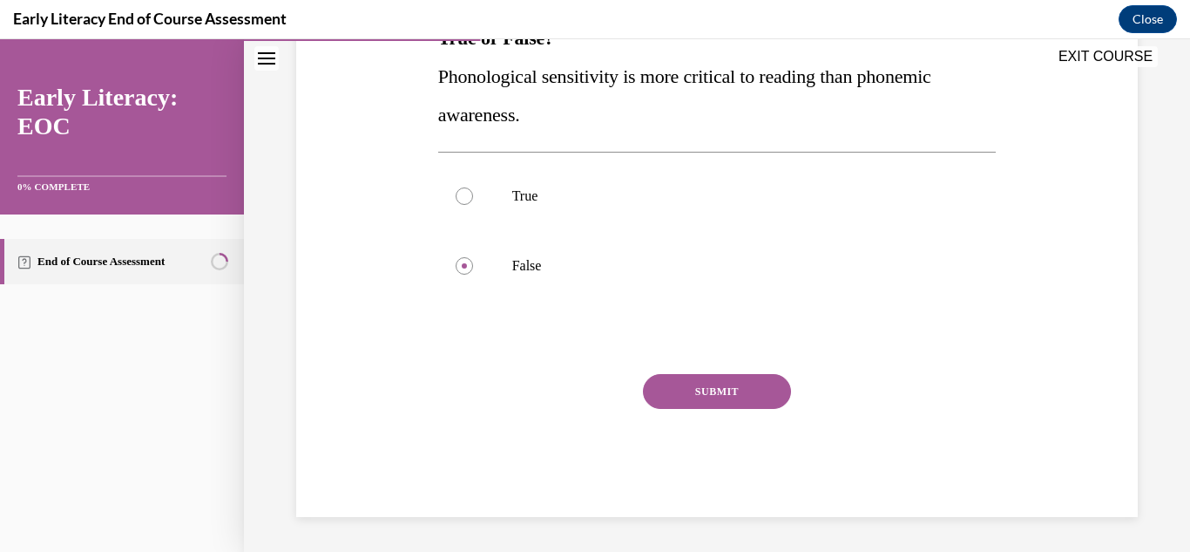
click at [668, 394] on button "SUBMIT" at bounding box center [717, 391] width 148 height 35
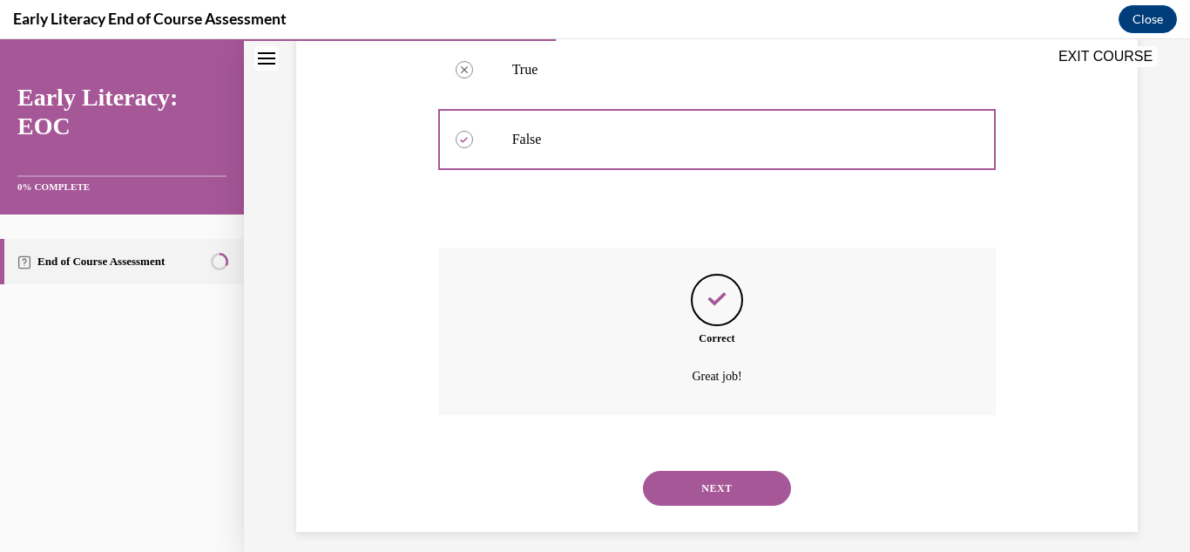
scroll to position [454, 0]
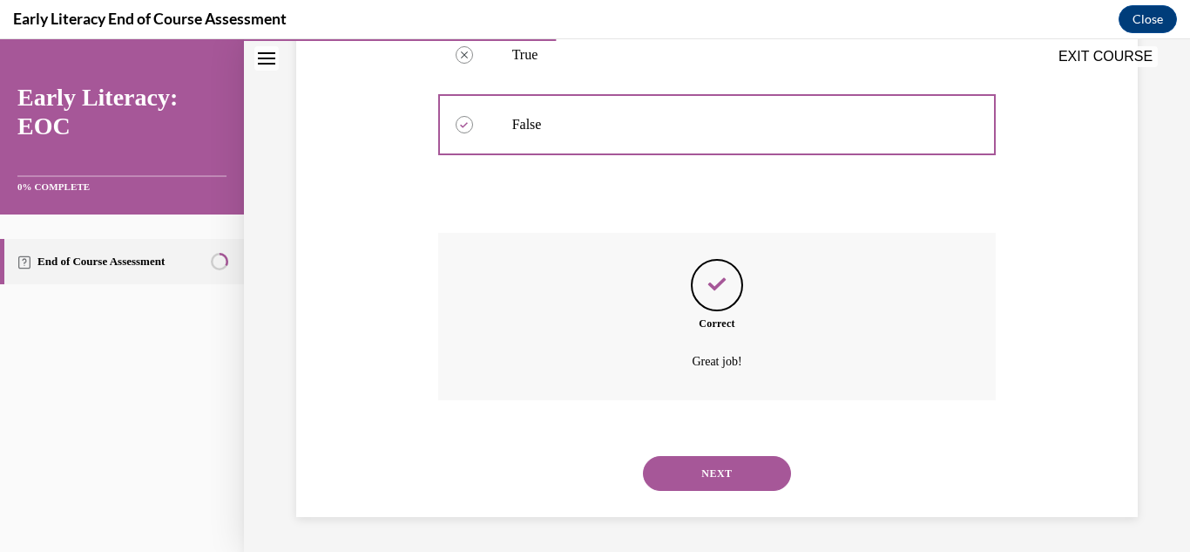
click at [680, 475] on button "NEXT" at bounding box center [717, 473] width 148 height 35
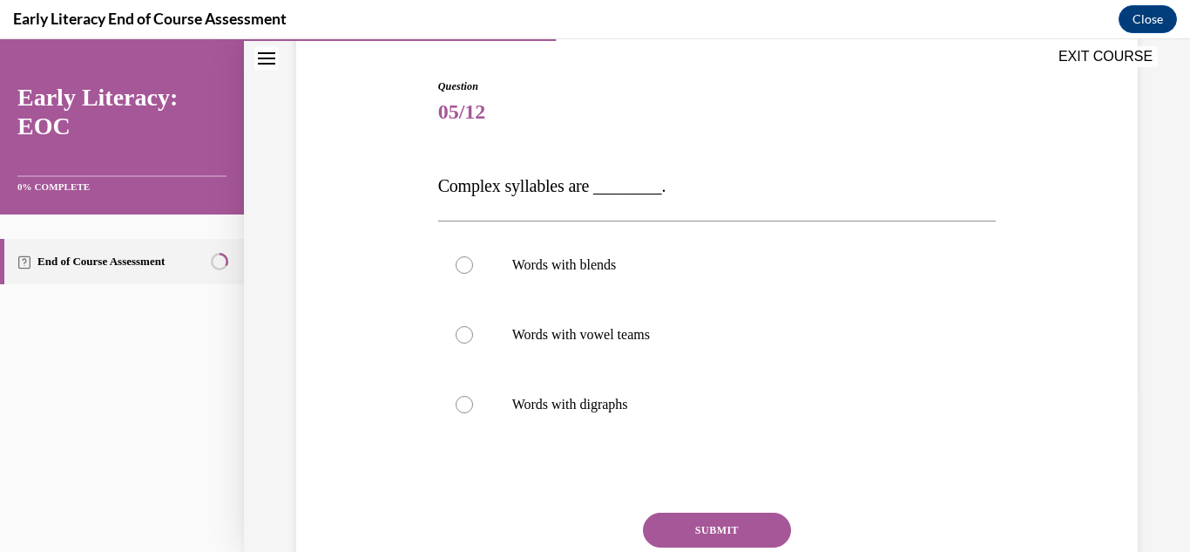
scroll to position [169, 0]
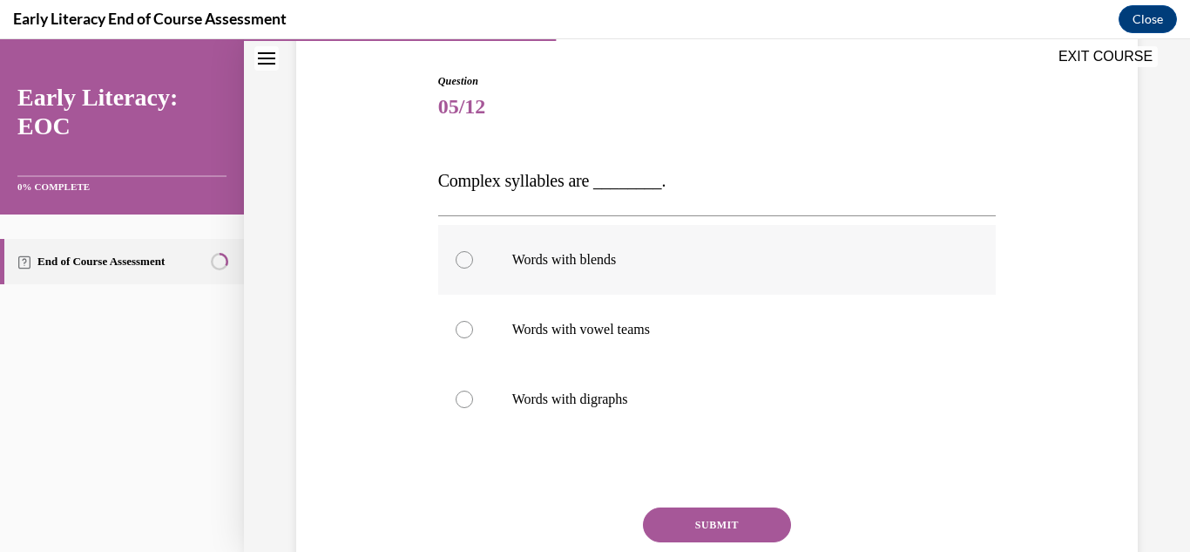
click at [564, 252] on p "Words with blends" at bounding box center [732, 259] width 441 height 17
click at [671, 540] on button "SUBMIT" at bounding box center [717, 524] width 148 height 35
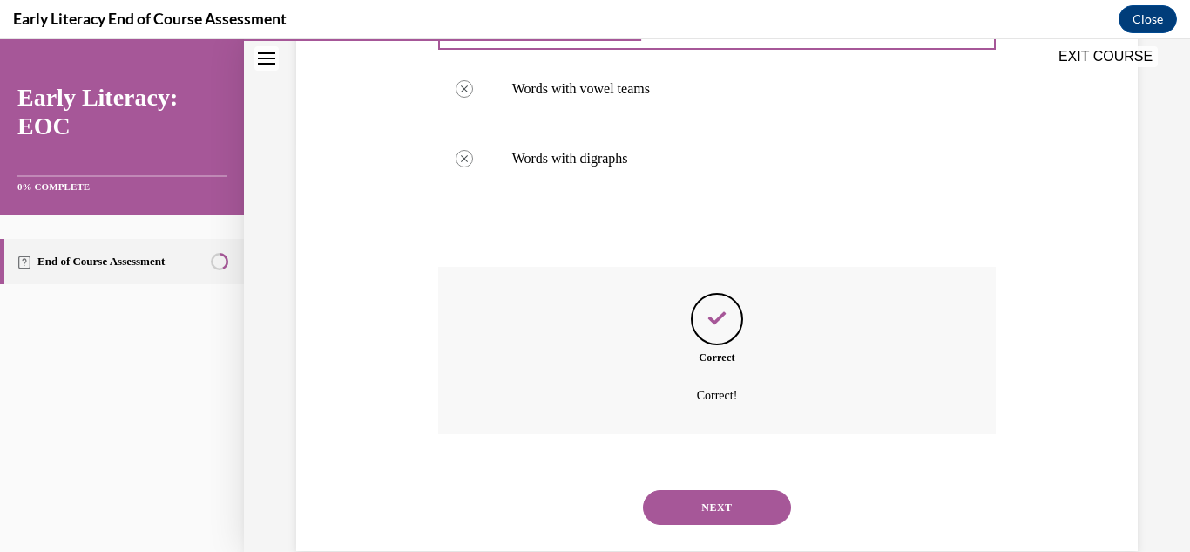
scroll to position [409, 0]
click at [651, 521] on button "NEXT" at bounding box center [717, 508] width 148 height 35
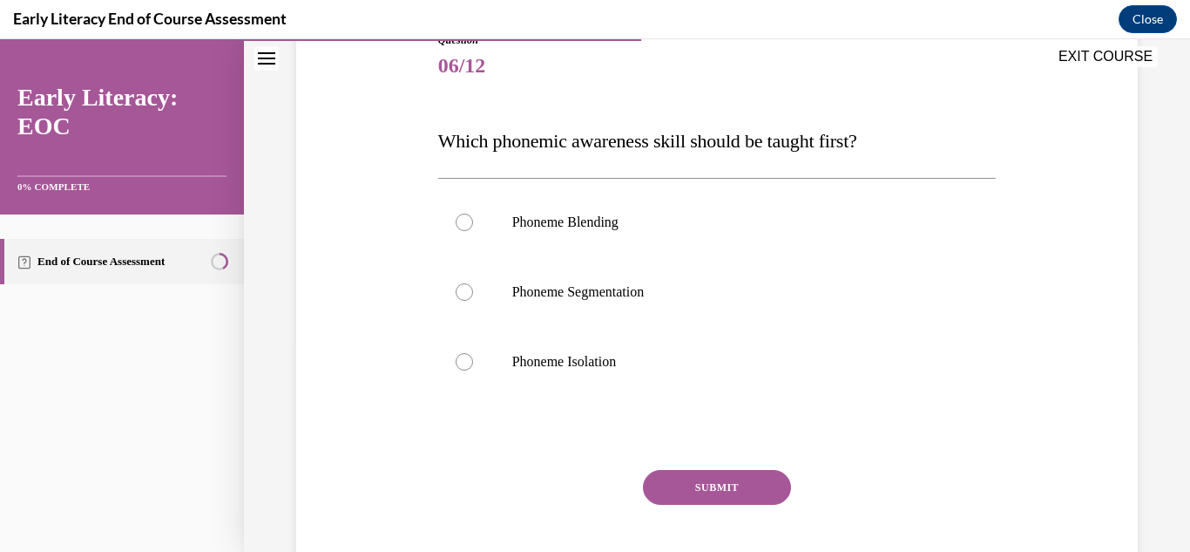
scroll to position [214, 0]
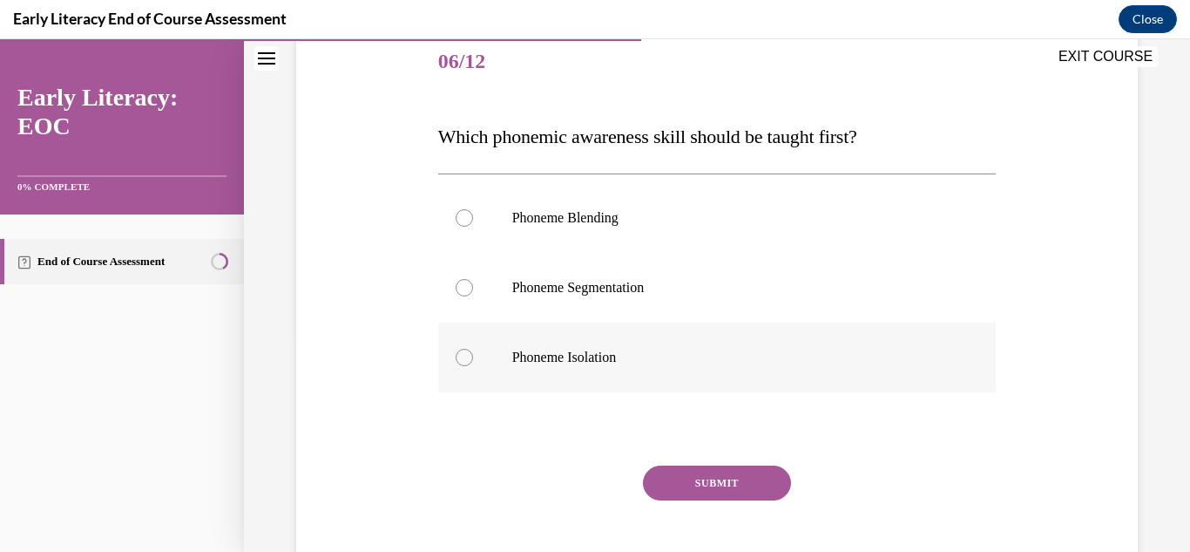
click at [504, 370] on div at bounding box center [717, 357] width 559 height 70
click at [693, 492] on button "SUBMIT" at bounding box center [717, 482] width 148 height 35
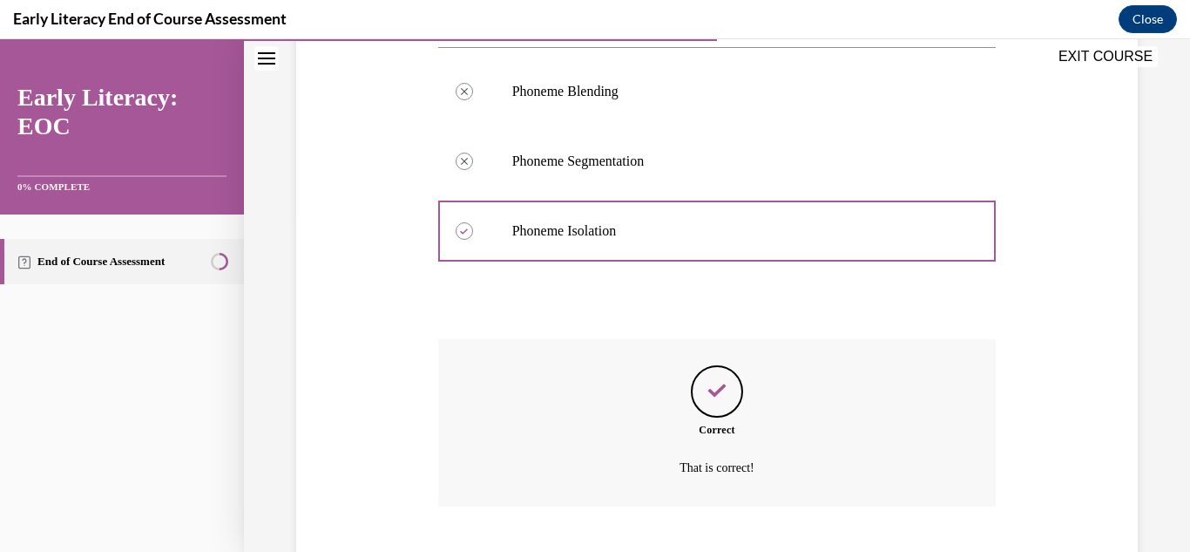
scroll to position [447, 0]
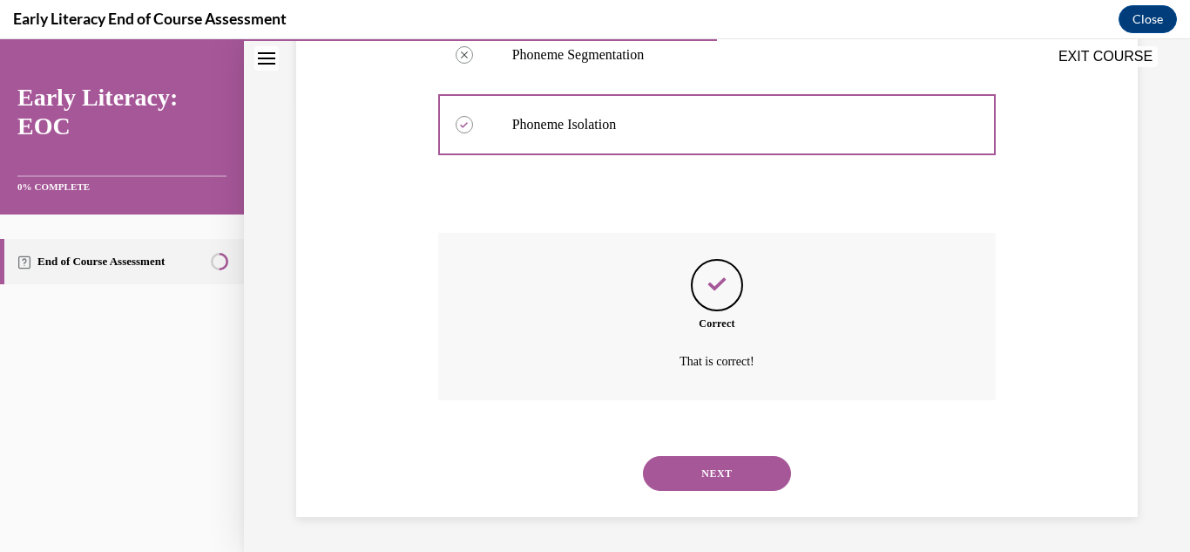
click at [684, 481] on button "NEXT" at bounding box center [717, 473] width 148 height 35
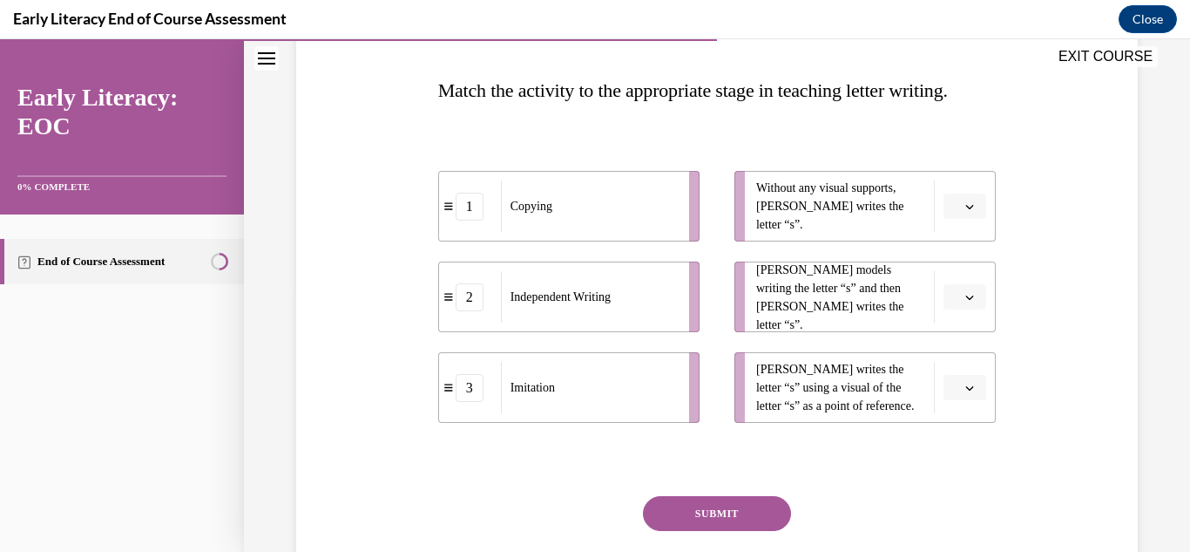
scroll to position [257, 0]
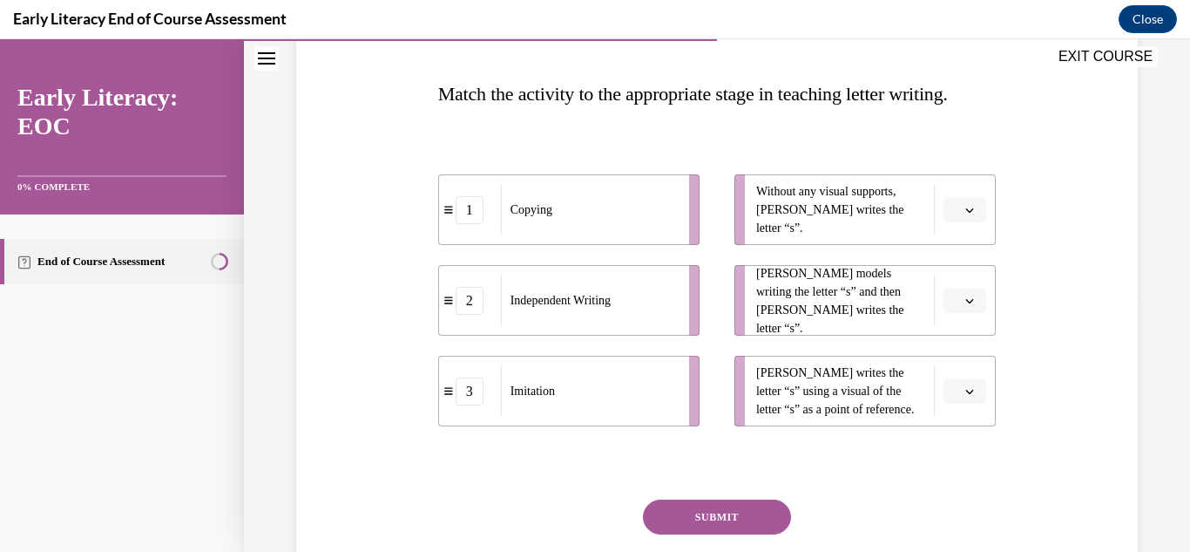
click at [956, 222] on button "button" at bounding box center [965, 210] width 43 height 26
click at [951, 322] on div "2" at bounding box center [963, 318] width 44 height 35
click at [957, 306] on span "Please select an option" at bounding box center [957, 300] width 6 height 17
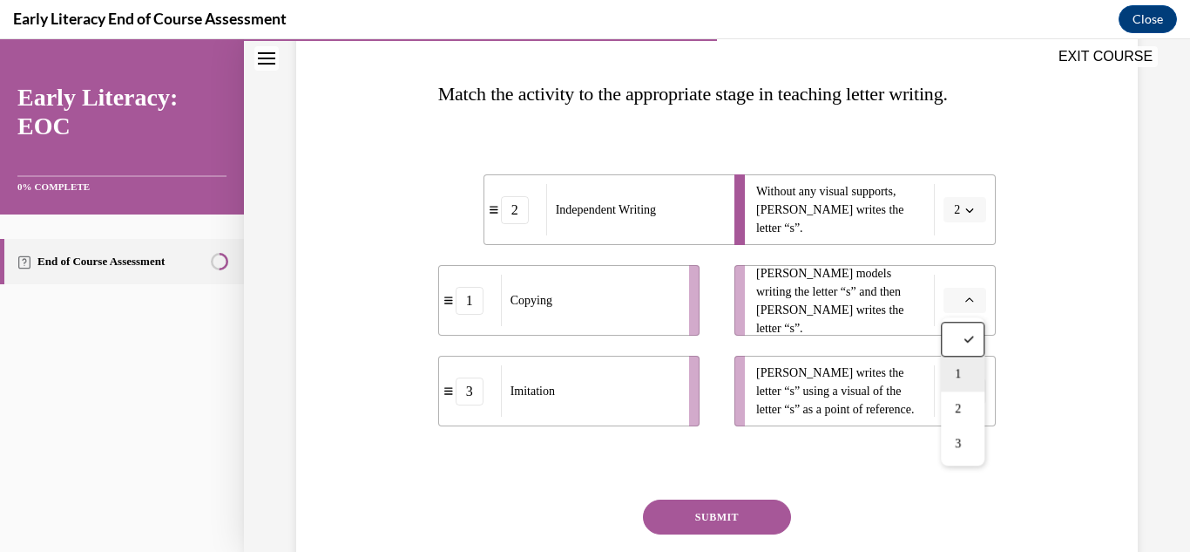
click at [953, 377] on div "1" at bounding box center [963, 373] width 44 height 35
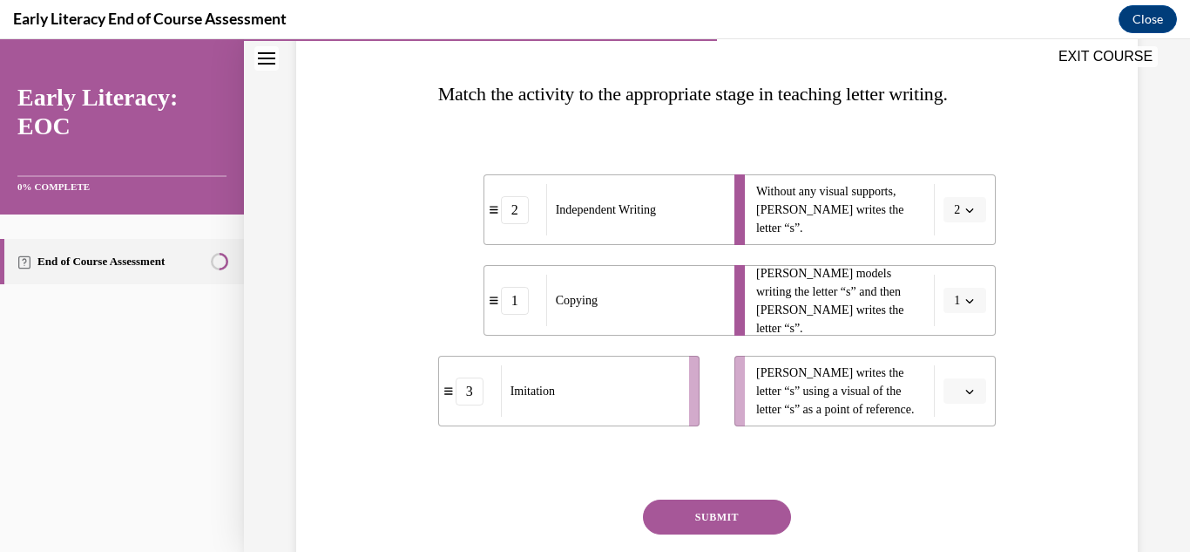
click at [963, 397] on button "button" at bounding box center [965, 391] width 43 height 26
click at [948, 367] on div "3" at bounding box center [963, 352] width 44 height 35
click at [691, 509] on button "SUBMIT" at bounding box center [717, 516] width 148 height 35
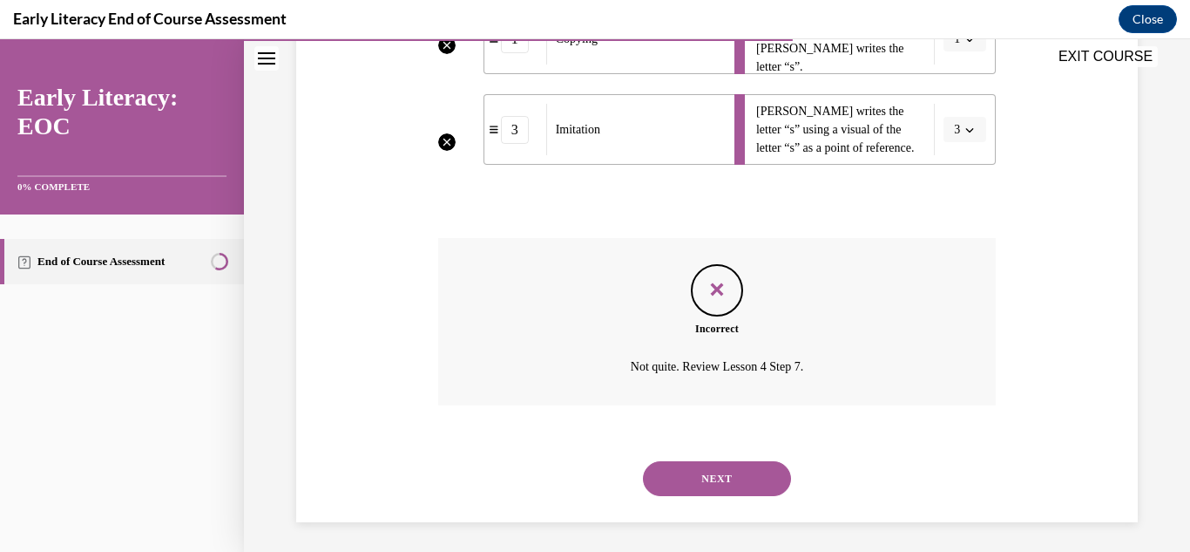
scroll to position [524, 0]
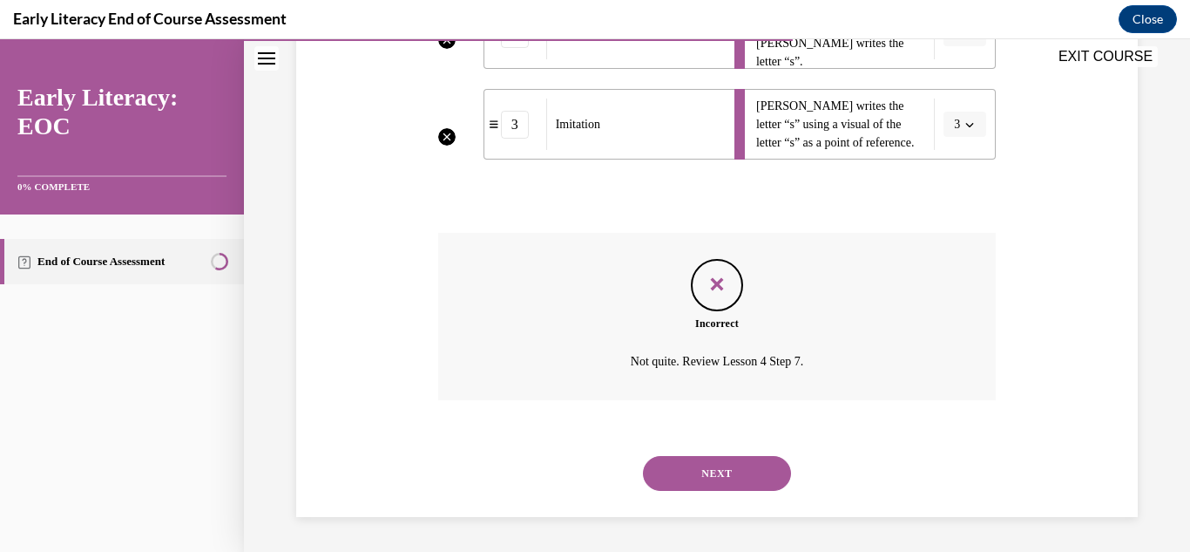
click at [689, 461] on button "NEXT" at bounding box center [717, 473] width 148 height 35
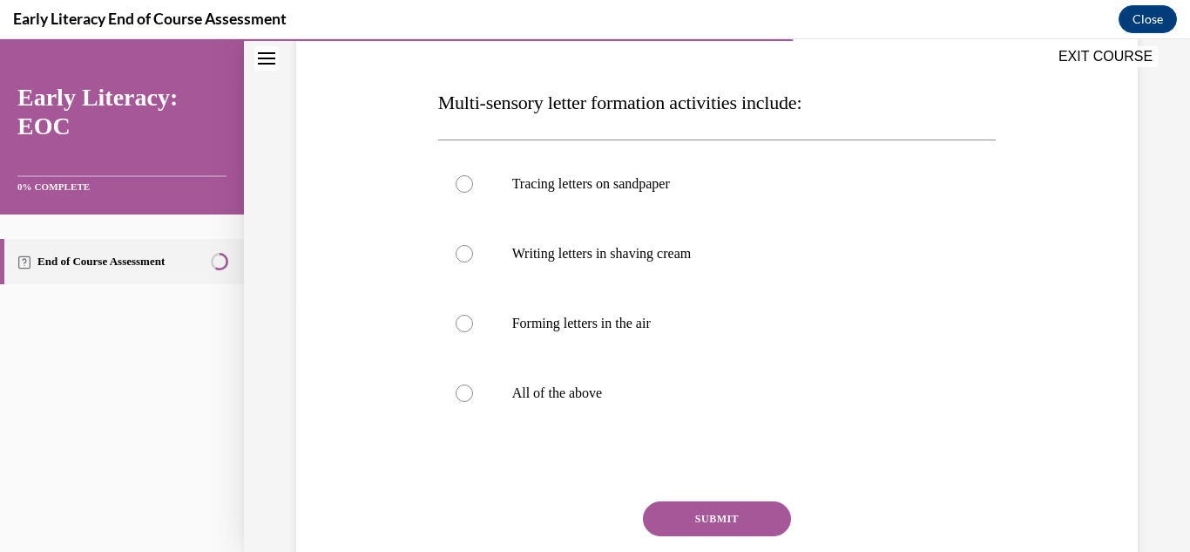
scroll to position [376, 0]
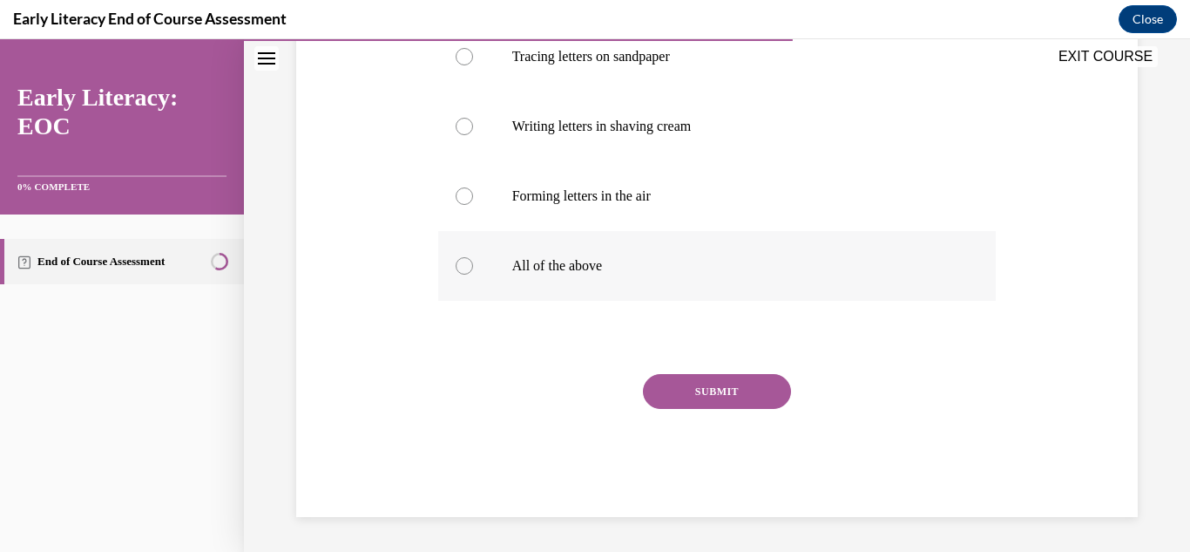
click at [528, 283] on div at bounding box center [717, 266] width 559 height 70
click at [705, 429] on div "SUBMIT" at bounding box center [717, 417] width 559 height 87
click at [718, 395] on button "SUBMIT" at bounding box center [717, 391] width 148 height 35
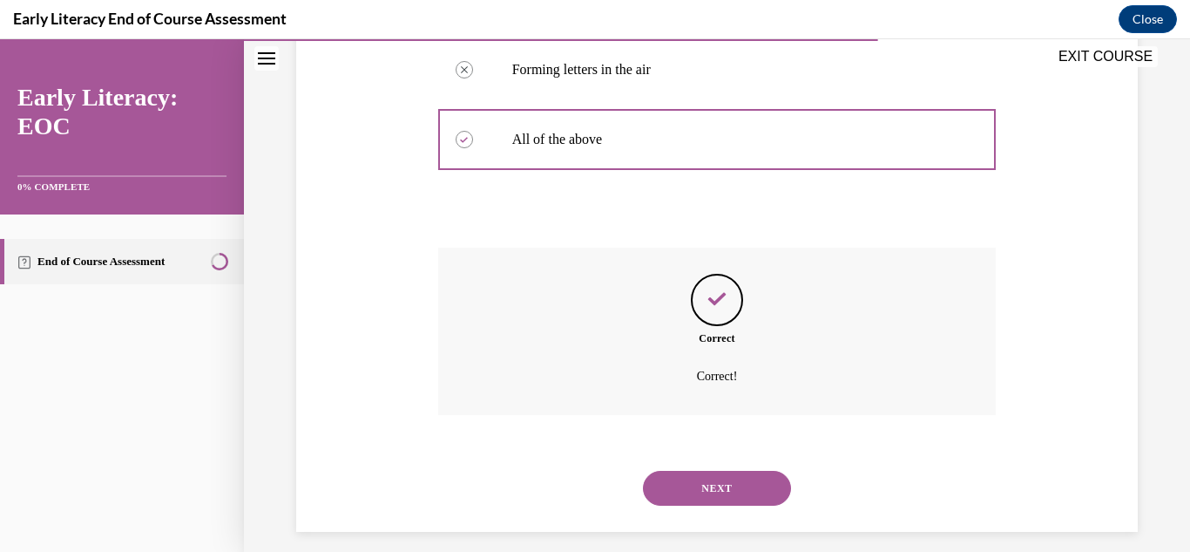
scroll to position [517, 0]
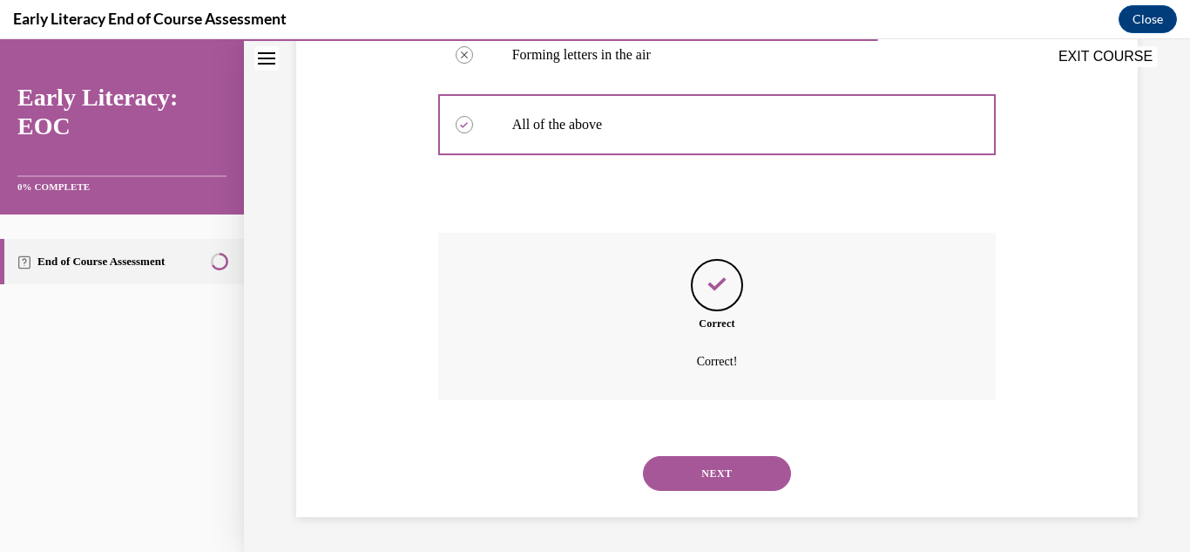
click at [681, 464] on button "NEXT" at bounding box center [717, 473] width 148 height 35
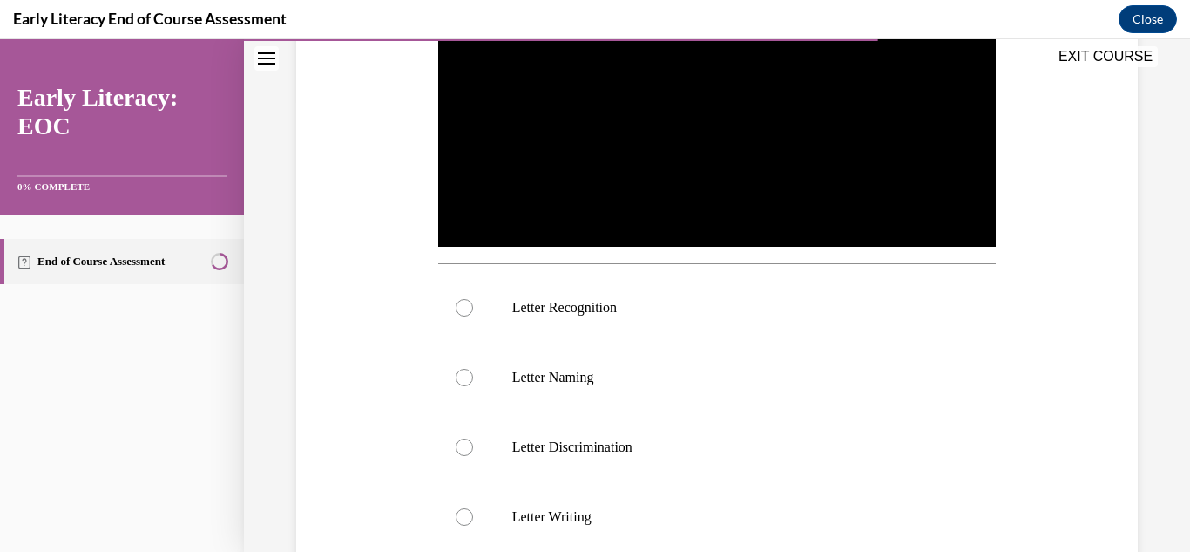
scroll to position [453, 0]
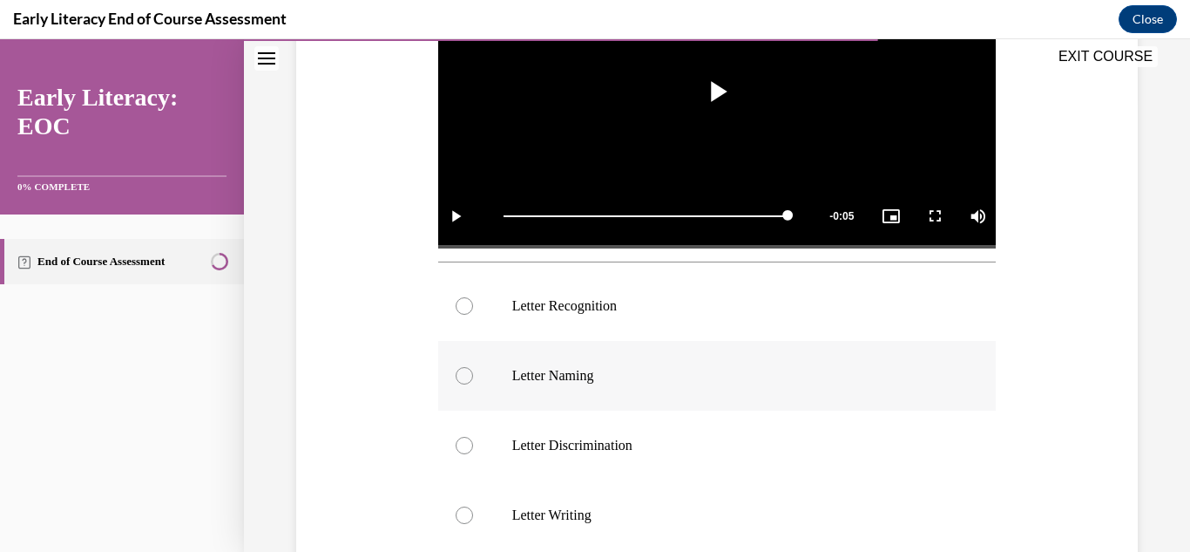
click at [504, 376] on div at bounding box center [717, 376] width 559 height 70
click at [518, 320] on div at bounding box center [717, 306] width 559 height 70
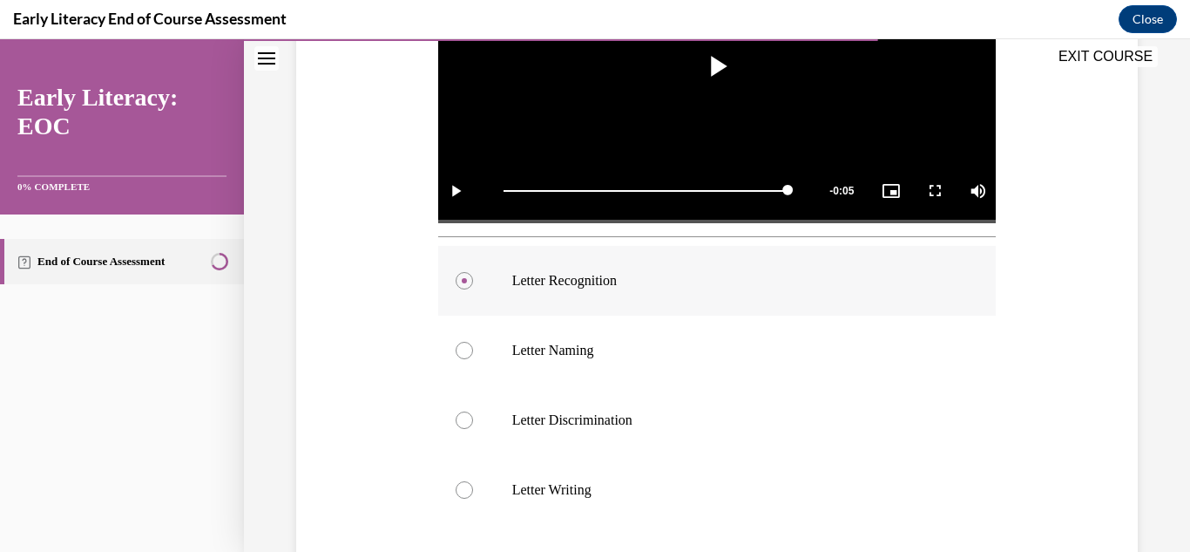
scroll to position [479, 0]
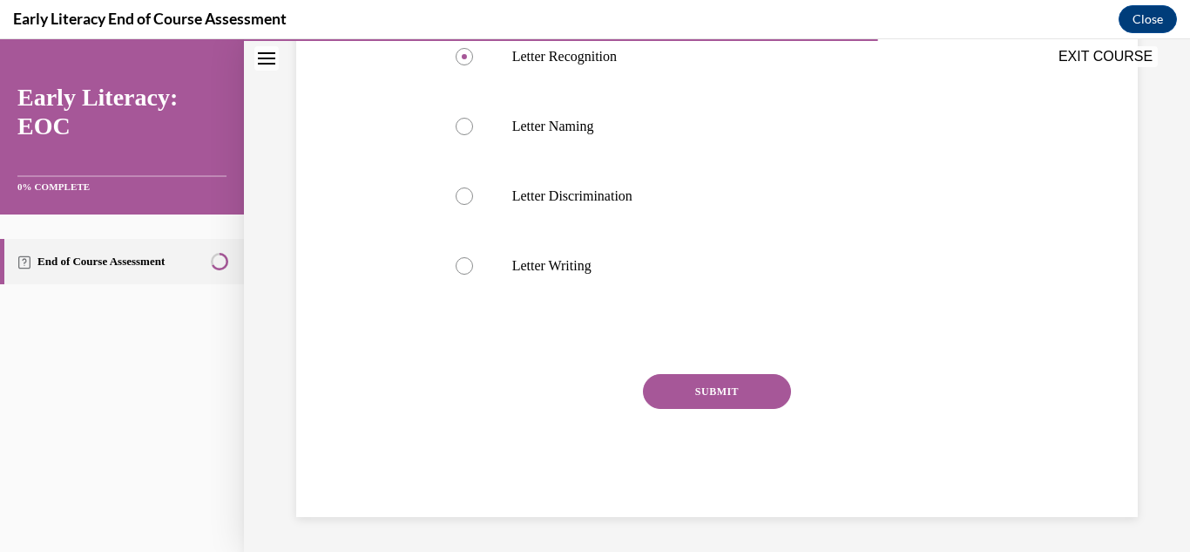
click at [693, 390] on button "SUBMIT" at bounding box center [717, 391] width 148 height 35
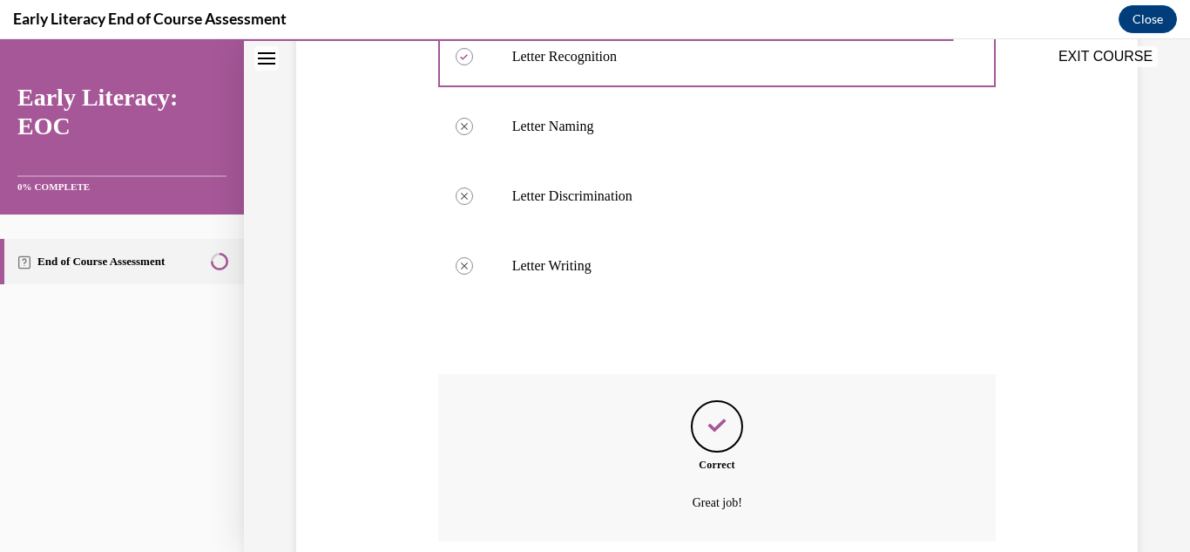
scroll to position [843, 0]
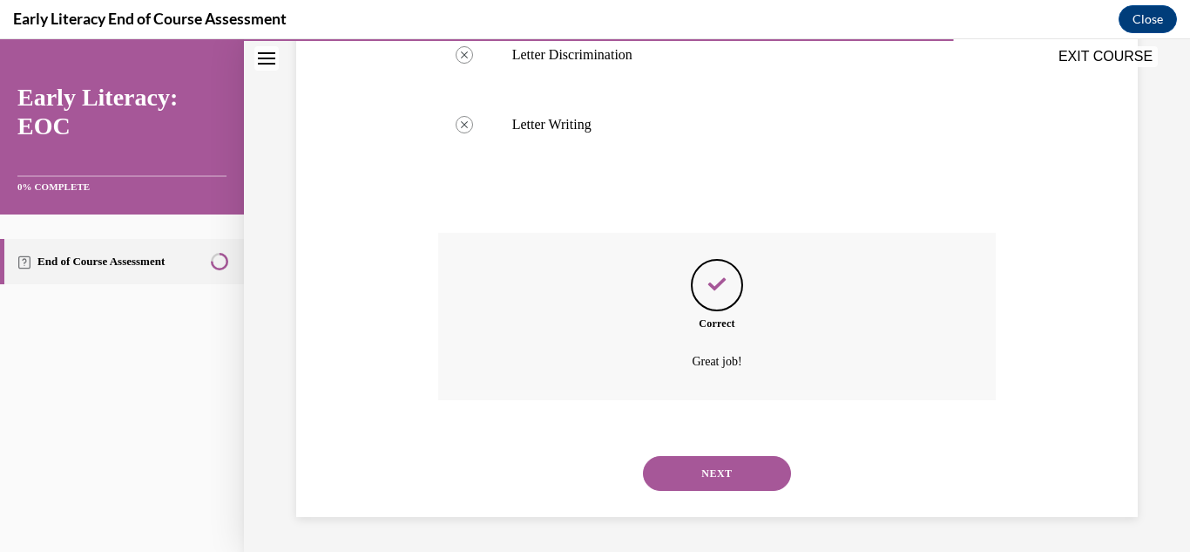
click at [704, 477] on button "NEXT" at bounding box center [717, 473] width 148 height 35
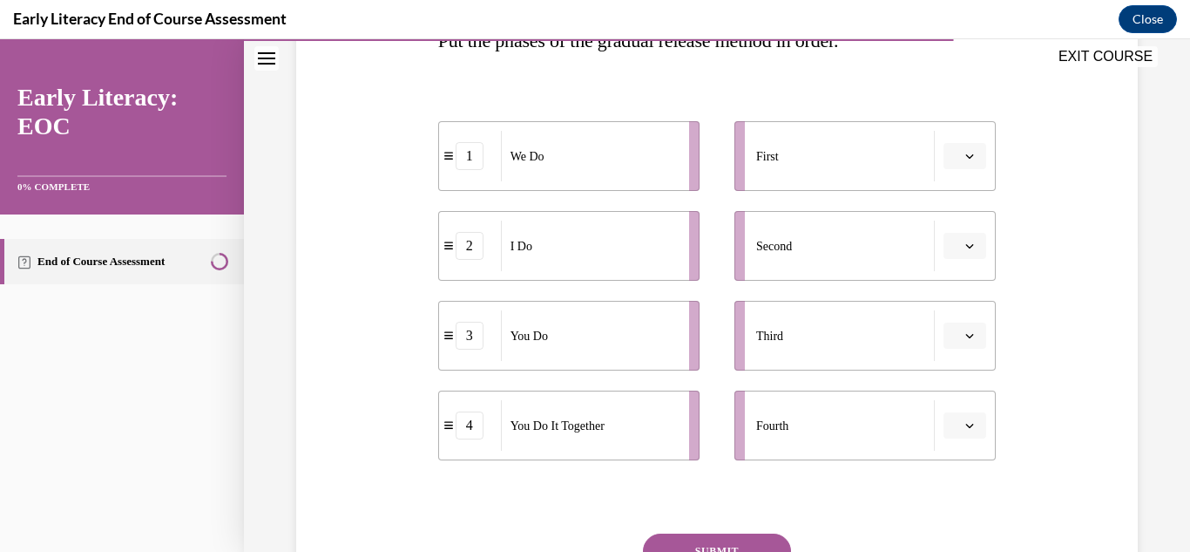
scroll to position [315, 0]
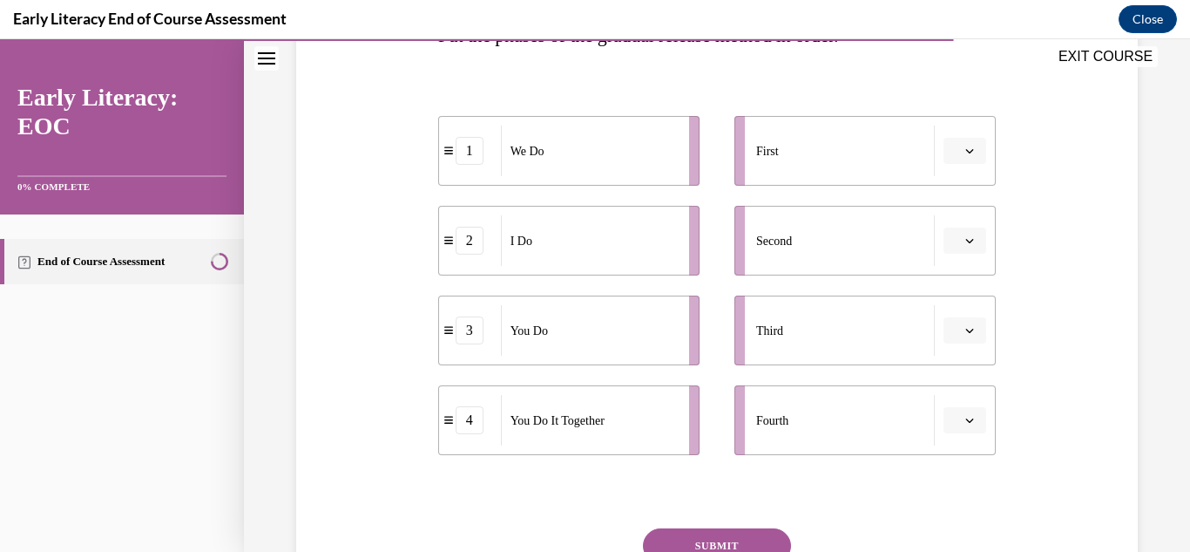
click at [963, 149] on button "button" at bounding box center [965, 151] width 43 height 26
click at [968, 151] on icon "button" at bounding box center [969, 150] width 9 height 4
click at [965, 242] on span "button" at bounding box center [970, 240] width 12 height 12
click at [955, 315] on span "1" at bounding box center [958, 315] width 6 height 14
click at [963, 239] on button "1" at bounding box center [965, 240] width 43 height 26
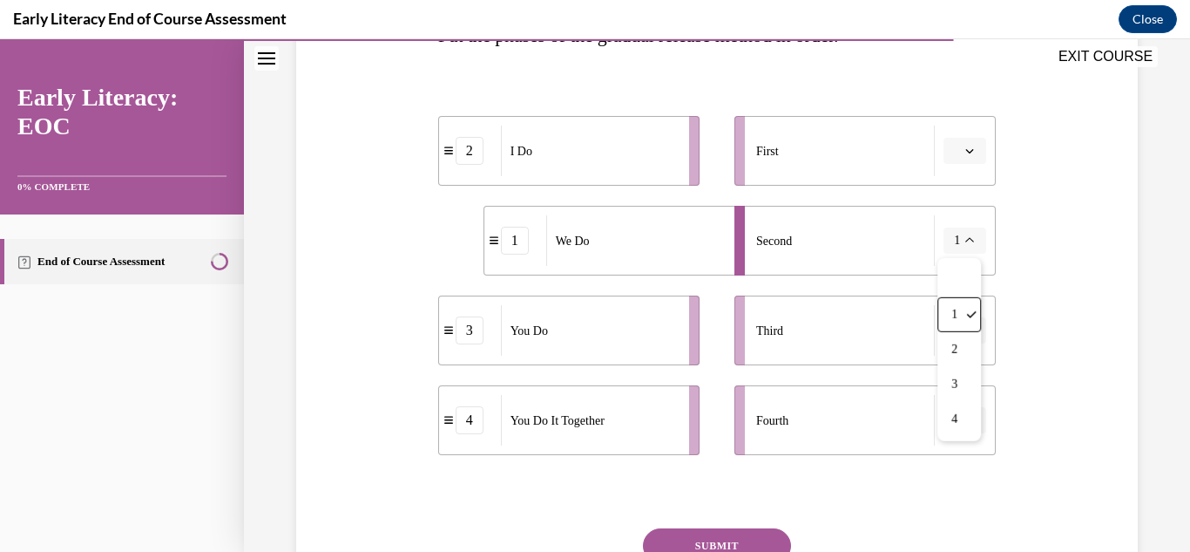
click at [965, 151] on span "button" at bounding box center [970, 151] width 12 height 12
click at [952, 226] on div "1" at bounding box center [963, 224] width 44 height 35
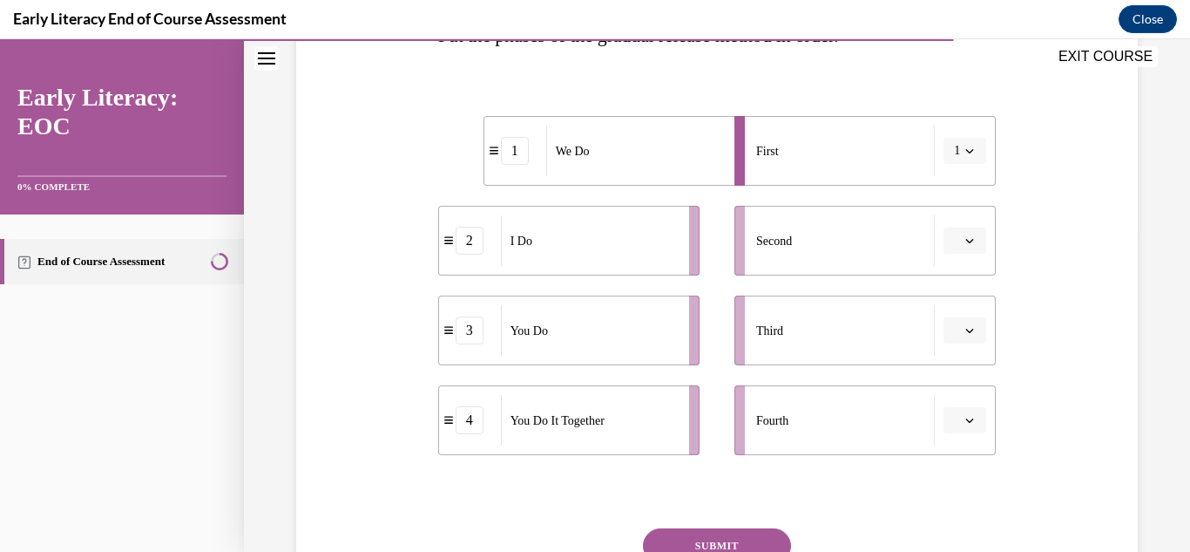
click at [964, 148] on span "button" at bounding box center [970, 151] width 12 height 12
click at [952, 259] on span "2" at bounding box center [954, 260] width 6 height 14
click at [970, 152] on icon "button" at bounding box center [969, 150] width 9 height 9
click at [949, 222] on div "1" at bounding box center [960, 224] width 44 height 35
click at [959, 237] on span "Please select an option" at bounding box center [957, 240] width 6 height 17
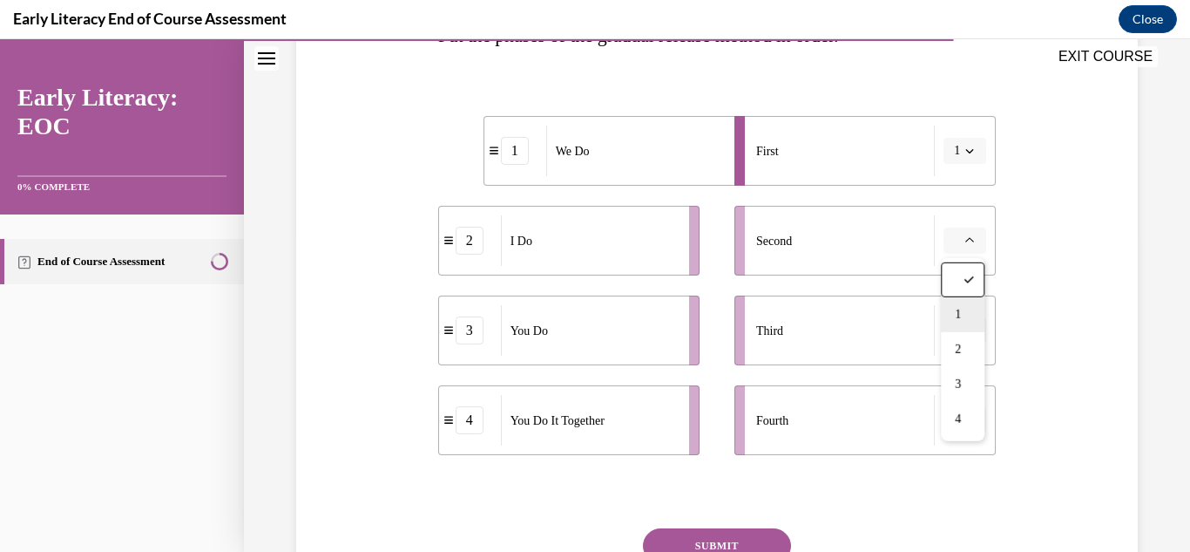
click at [957, 320] on span "1" at bounding box center [958, 315] width 6 height 14
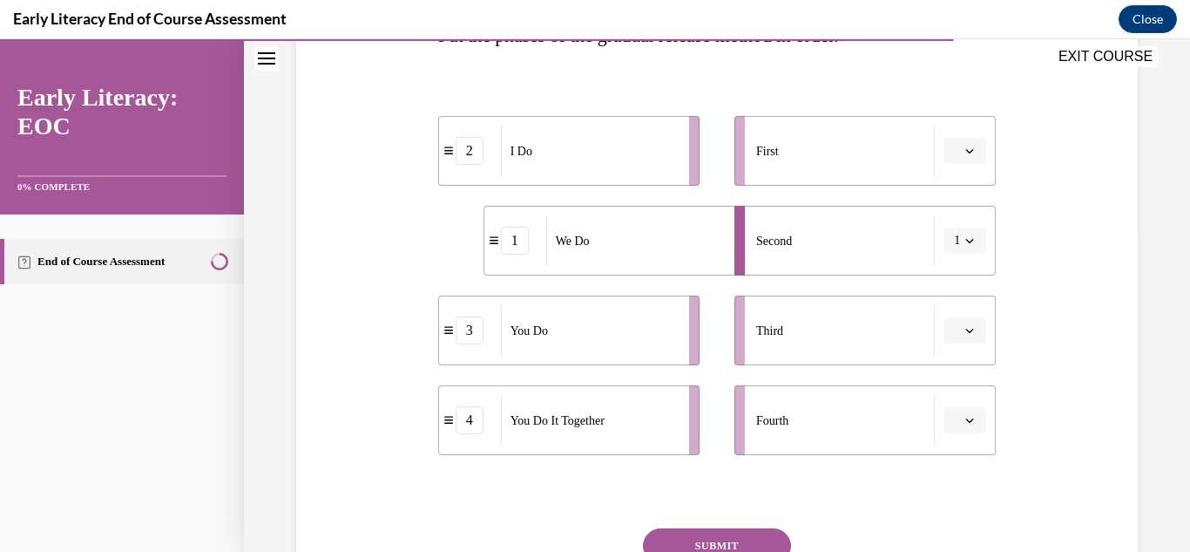
click at [959, 151] on span "Please select an option" at bounding box center [957, 150] width 6 height 17
click at [951, 224] on div "1" at bounding box center [963, 224] width 44 height 35
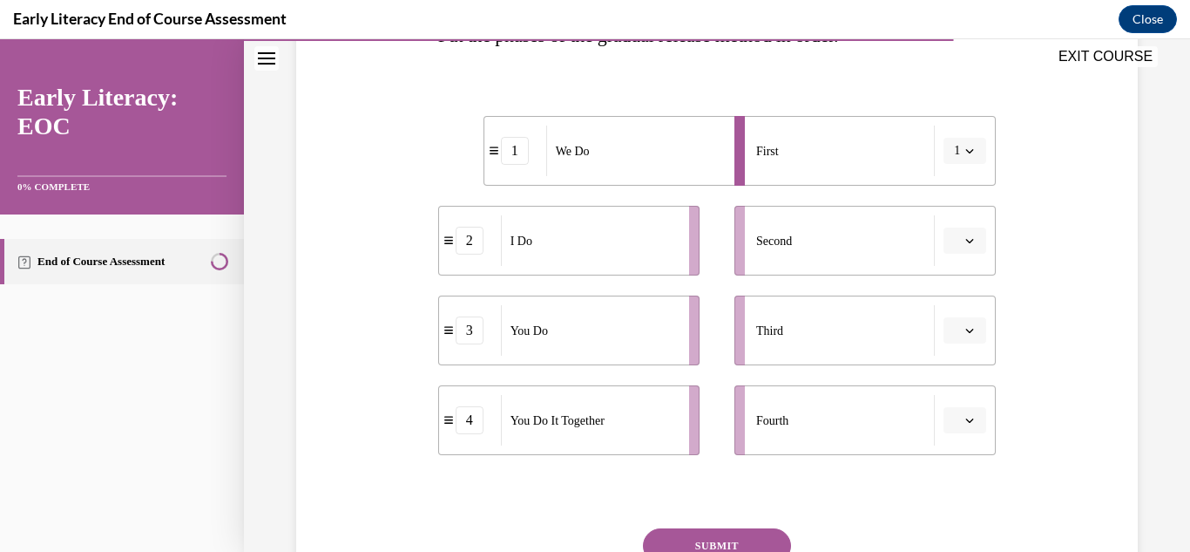
click at [961, 154] on button "1" at bounding box center [965, 151] width 43 height 26
click at [946, 260] on div "2" at bounding box center [960, 259] width 44 height 35
click at [954, 247] on span "Please select an option" at bounding box center [957, 240] width 6 height 17
click at [954, 352] on div "2" at bounding box center [963, 349] width 44 height 35
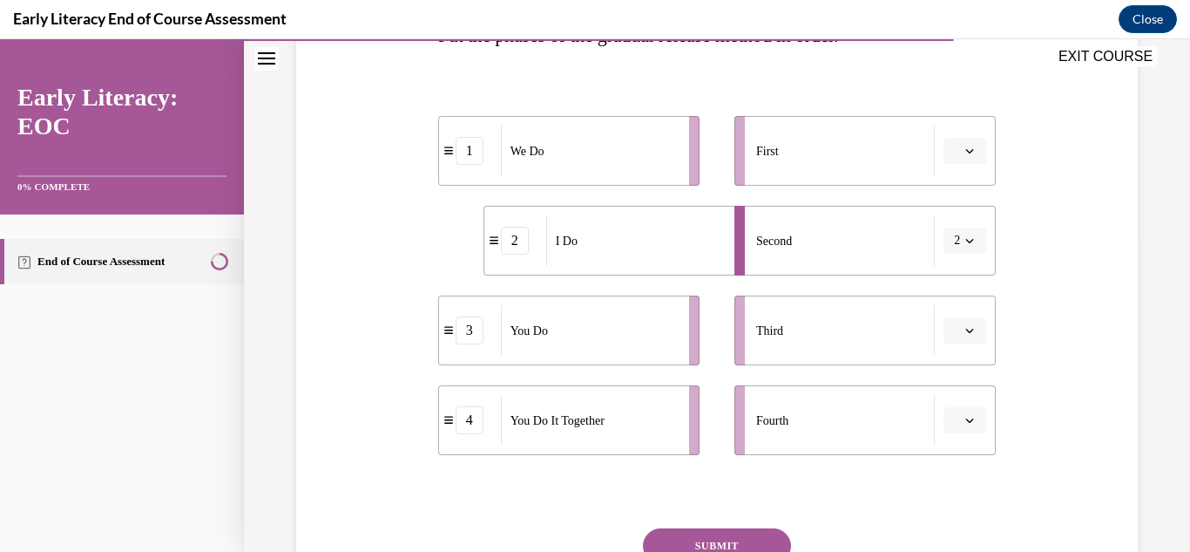
click at [965, 249] on button "2" at bounding box center [965, 240] width 43 height 26
click at [950, 320] on div "1" at bounding box center [960, 314] width 44 height 35
click at [954, 341] on button "button" at bounding box center [965, 330] width 43 height 26
click at [963, 444] on div "2" at bounding box center [963, 439] width 44 height 35
click at [962, 153] on button "button" at bounding box center [965, 151] width 43 height 26
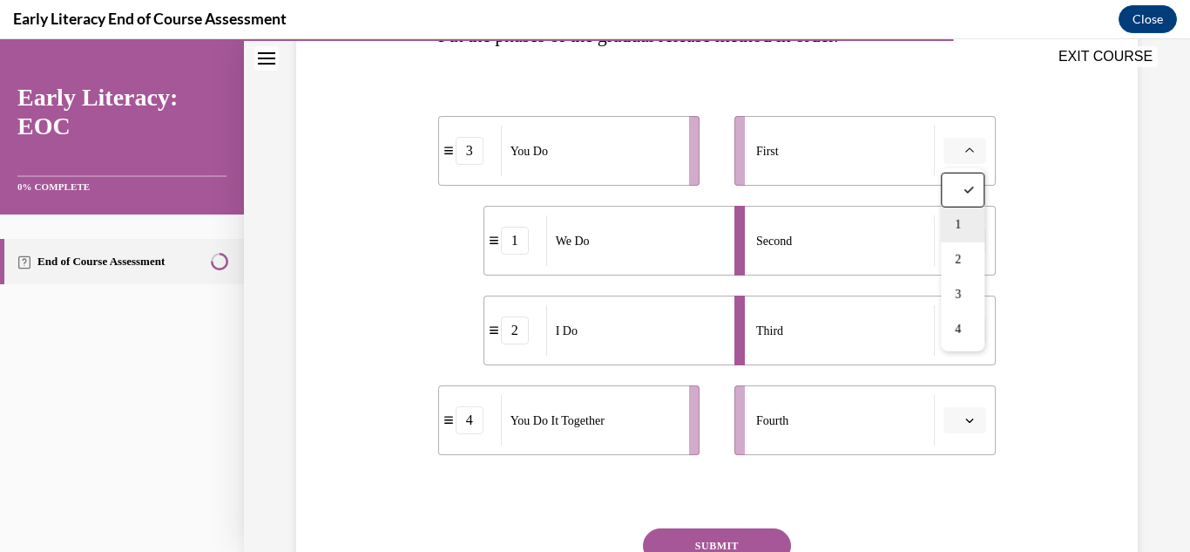
click at [953, 235] on div "1" at bounding box center [963, 224] width 44 height 35
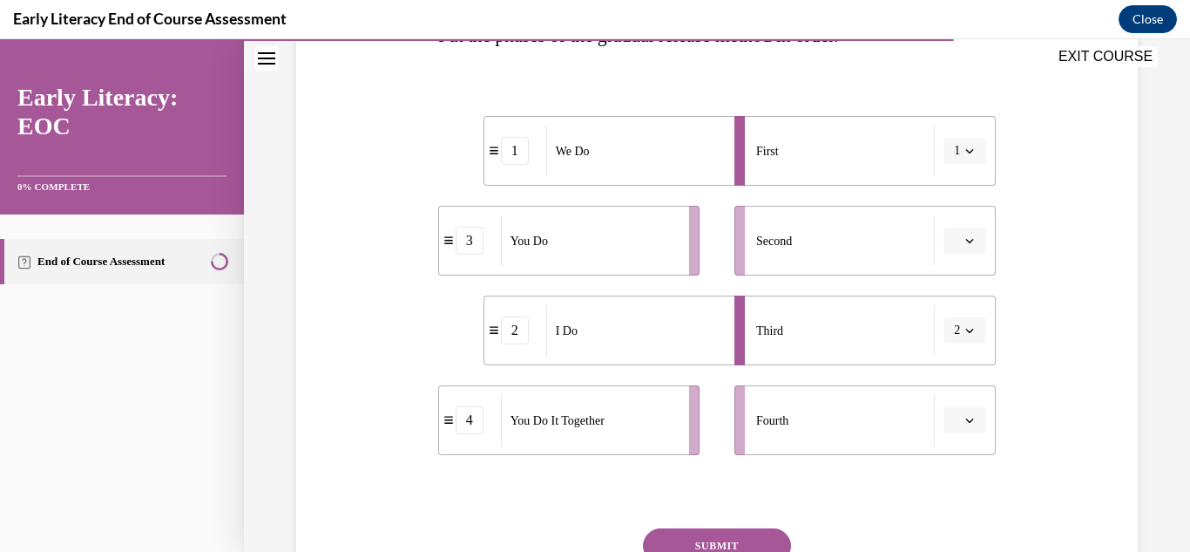
click at [973, 430] on button "button" at bounding box center [965, 420] width 43 height 26
click at [975, 396] on div "4" at bounding box center [963, 380] width 44 height 35
click at [982, 253] on button "button" at bounding box center [965, 240] width 43 height 26
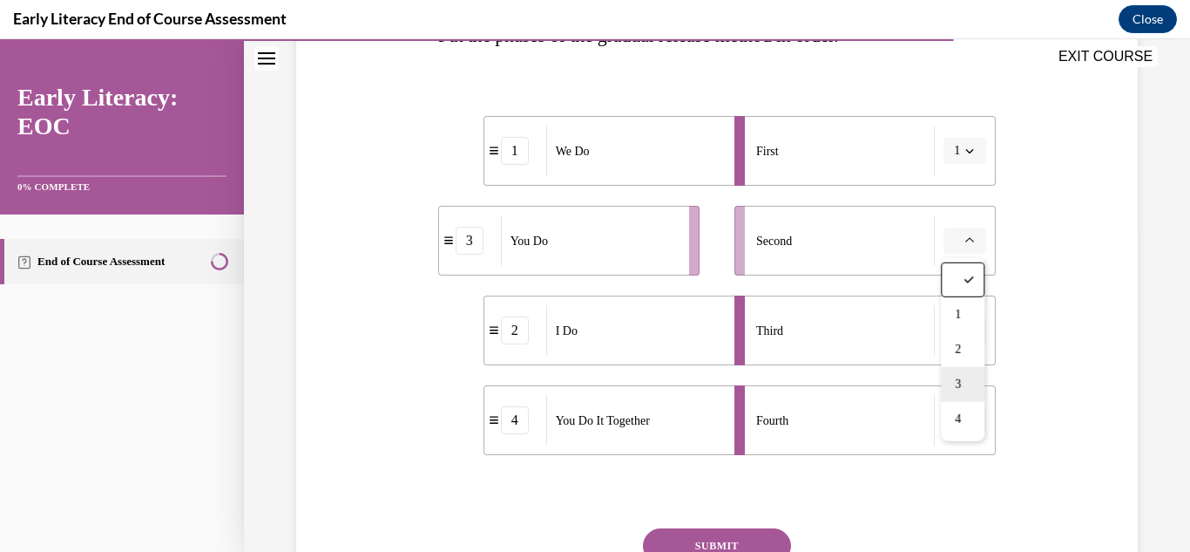
click at [974, 389] on div "3" at bounding box center [963, 384] width 44 height 35
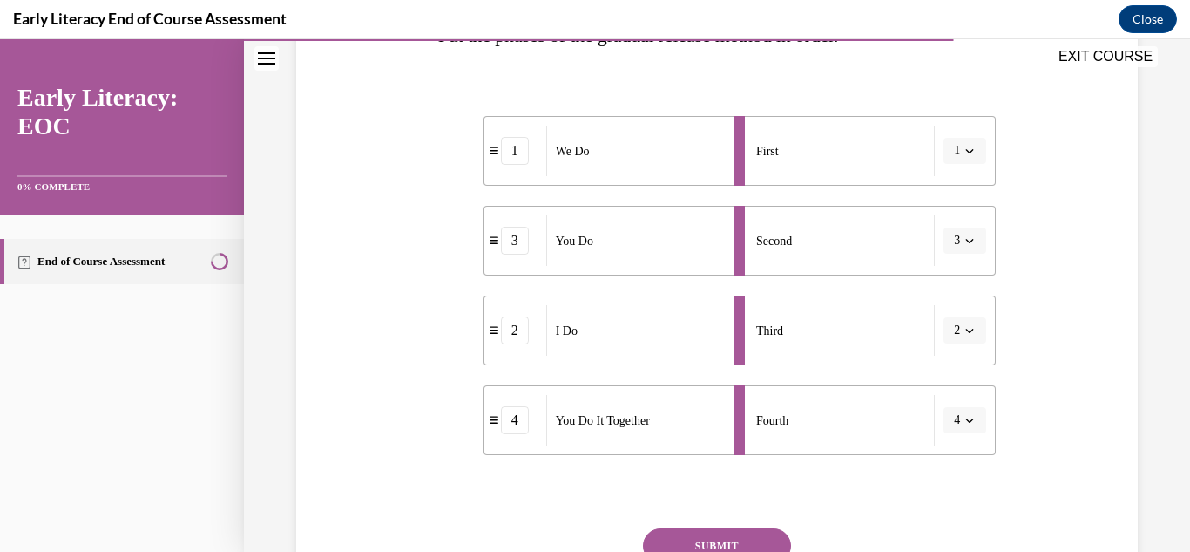
click at [971, 340] on button "2" at bounding box center [965, 330] width 43 height 26
click at [963, 410] on div "1" at bounding box center [960, 404] width 44 height 35
click at [970, 241] on icon "button" at bounding box center [969, 240] width 9 height 9
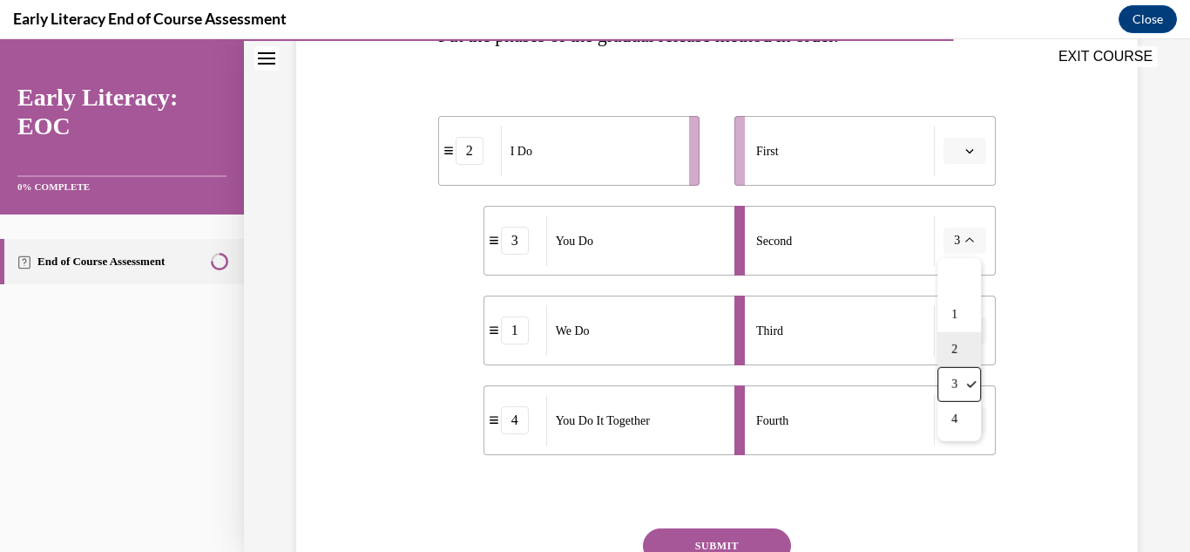
click at [965, 361] on div "2" at bounding box center [960, 349] width 44 height 35
click at [984, 146] on button "button" at bounding box center [965, 151] width 43 height 26
click at [1058, 325] on div "Question 10/12 Put the phases of the gradual release method in order. 3 You Do …" at bounding box center [717, 273] width 850 height 796
click at [977, 162] on button "button" at bounding box center [965, 151] width 43 height 26
click at [978, 300] on div "3" at bounding box center [963, 294] width 44 height 35
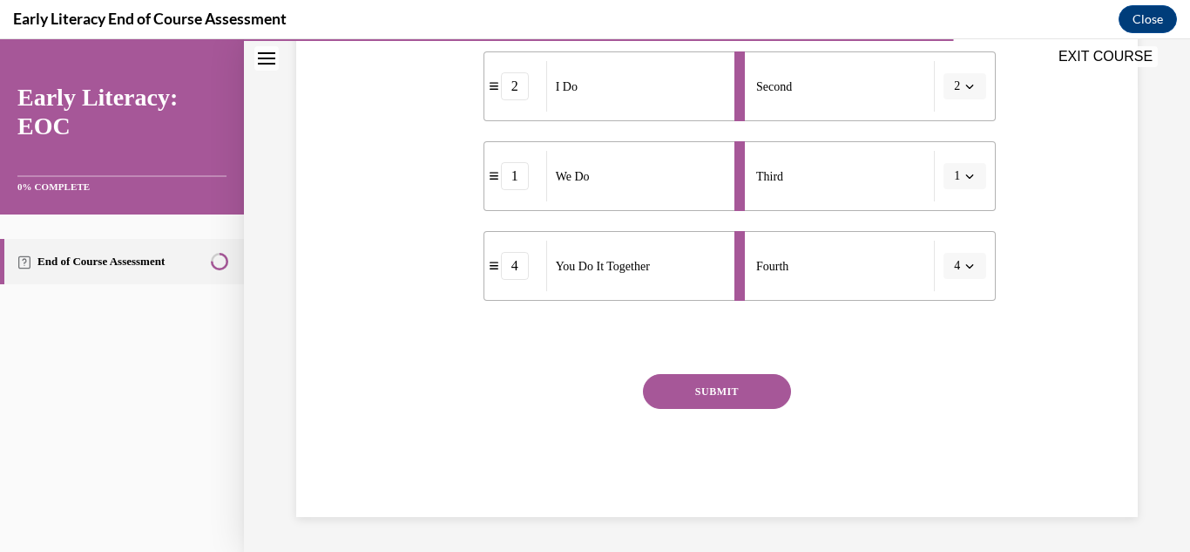
click at [705, 384] on button "SUBMIT" at bounding box center [717, 391] width 148 height 35
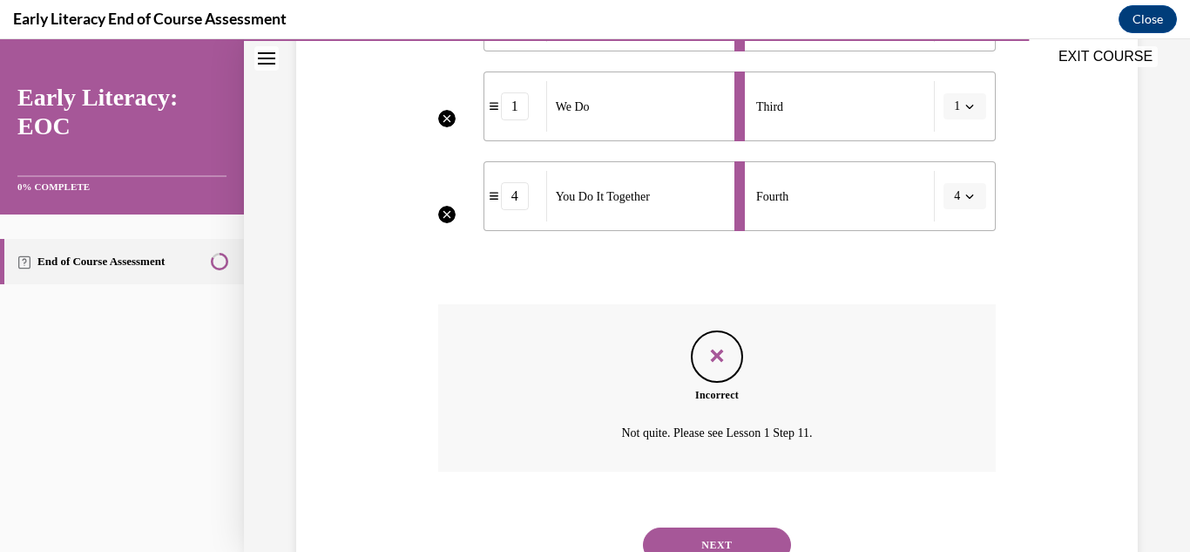
scroll to position [611, 0]
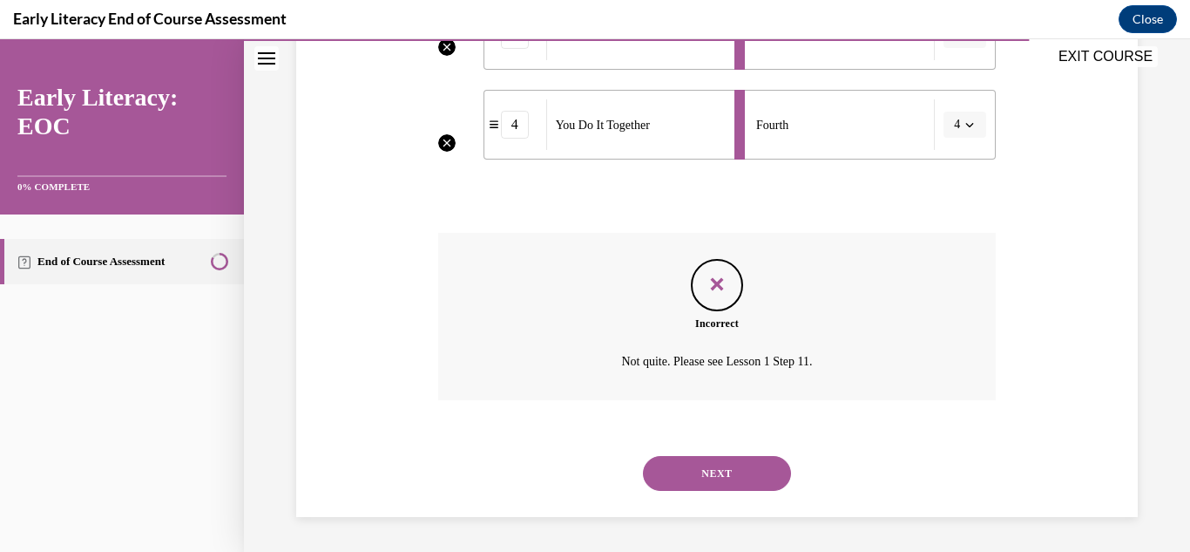
click at [688, 481] on button "NEXT" at bounding box center [717, 473] width 148 height 35
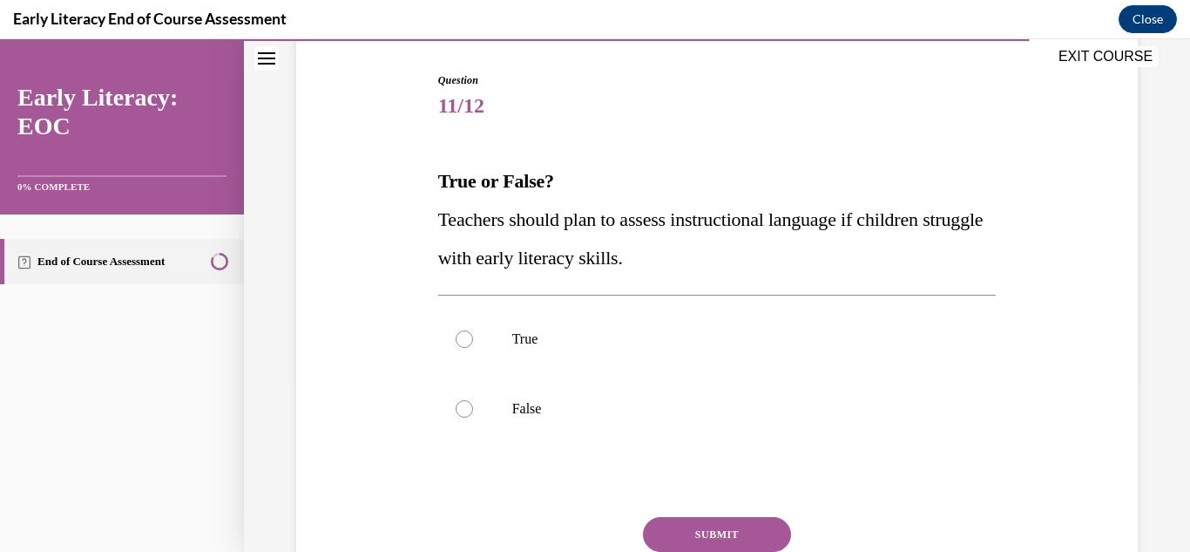
scroll to position [180, 0]
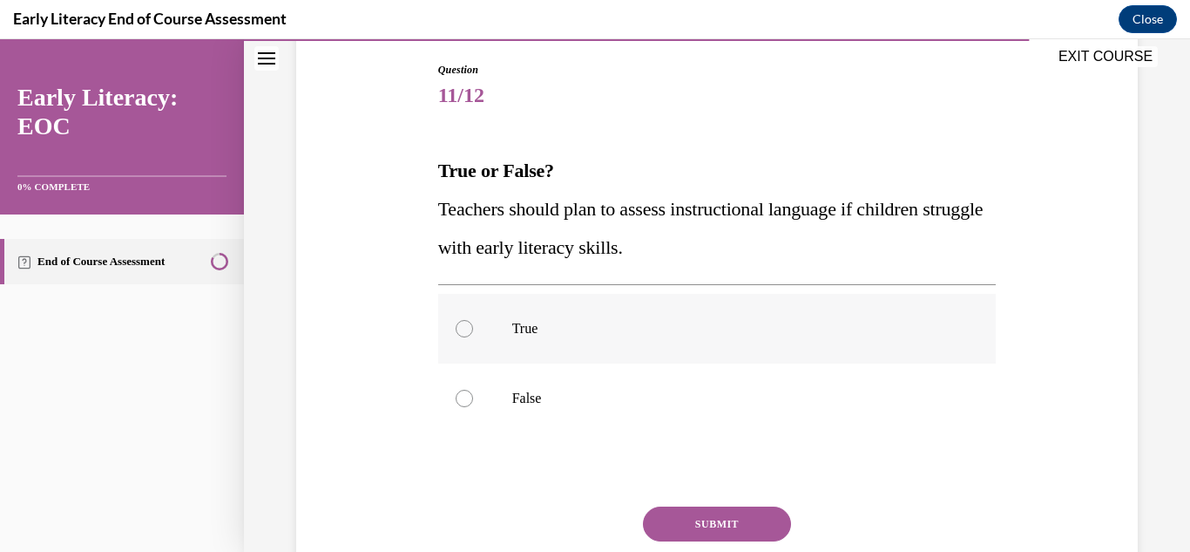
click at [492, 318] on div at bounding box center [717, 329] width 559 height 70
click at [687, 522] on button "SUBMIT" at bounding box center [717, 523] width 148 height 35
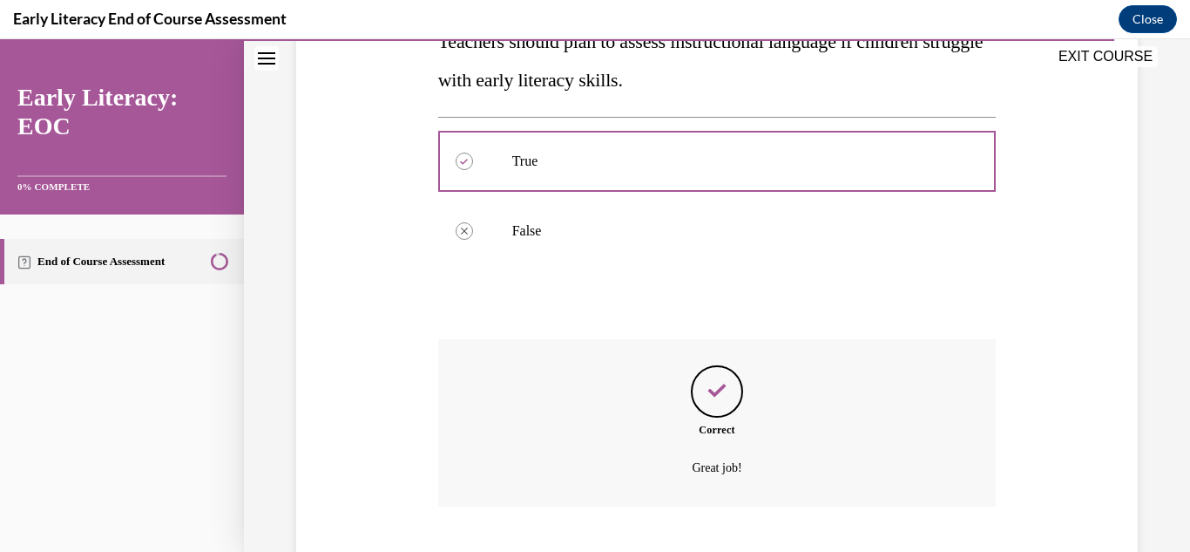
scroll to position [454, 0]
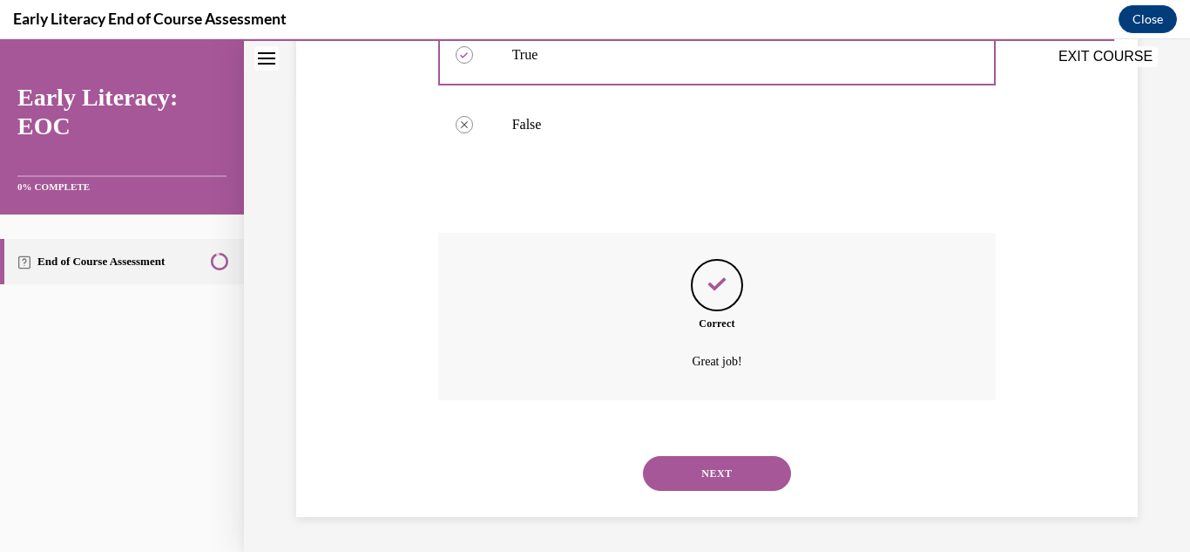
click at [707, 477] on button "NEXT" at bounding box center [717, 473] width 148 height 35
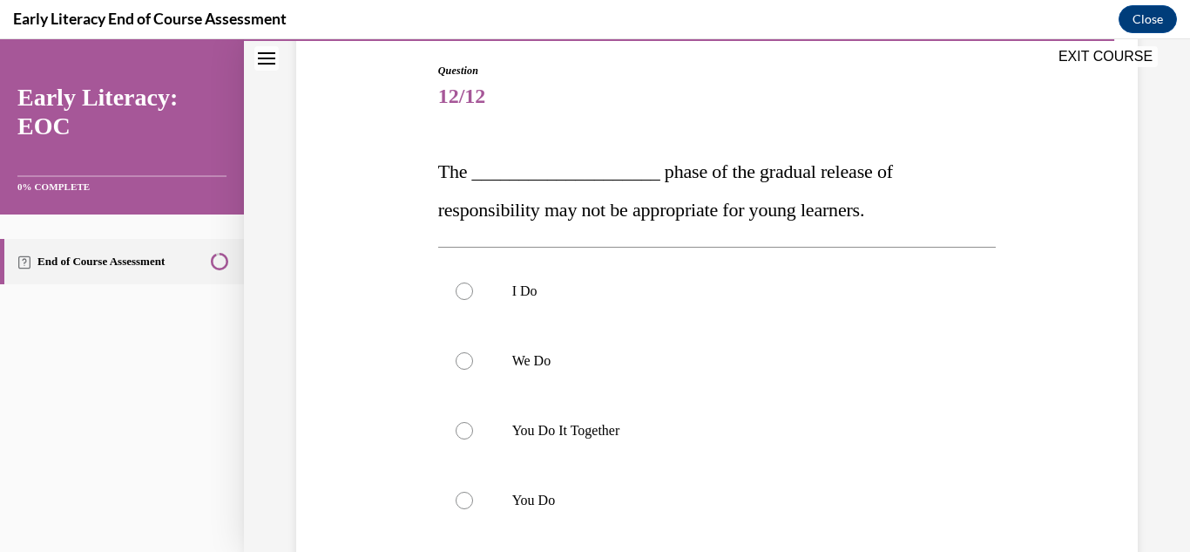
scroll to position [183, 0]
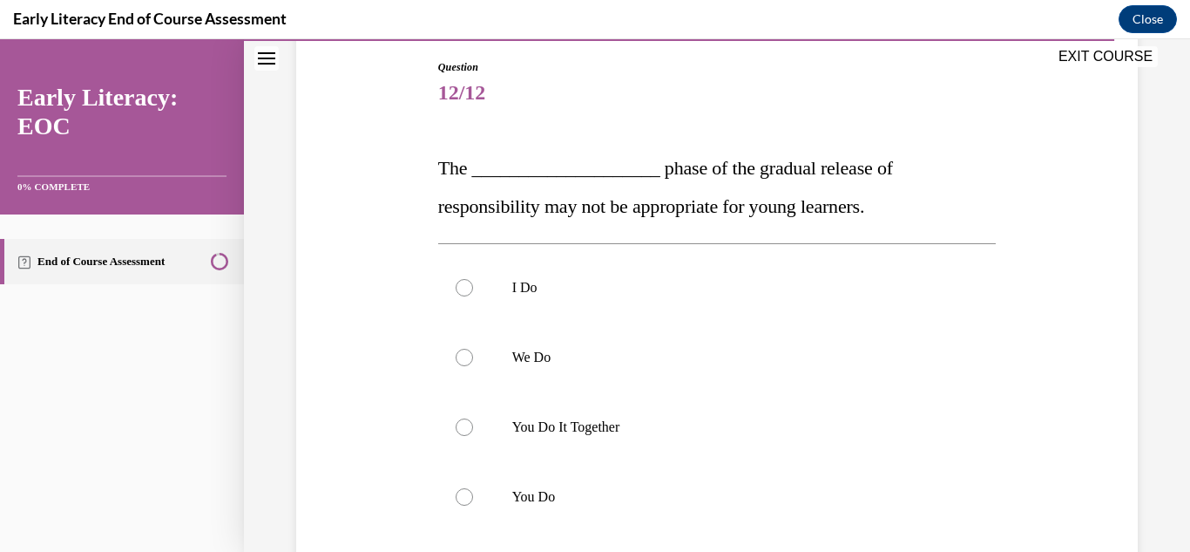
click at [649, 8] on div "Early Literacy End of Course Assessment Close" at bounding box center [595, 19] width 1190 height 39
click at [462, 287] on div at bounding box center [464, 287] width 17 height 17
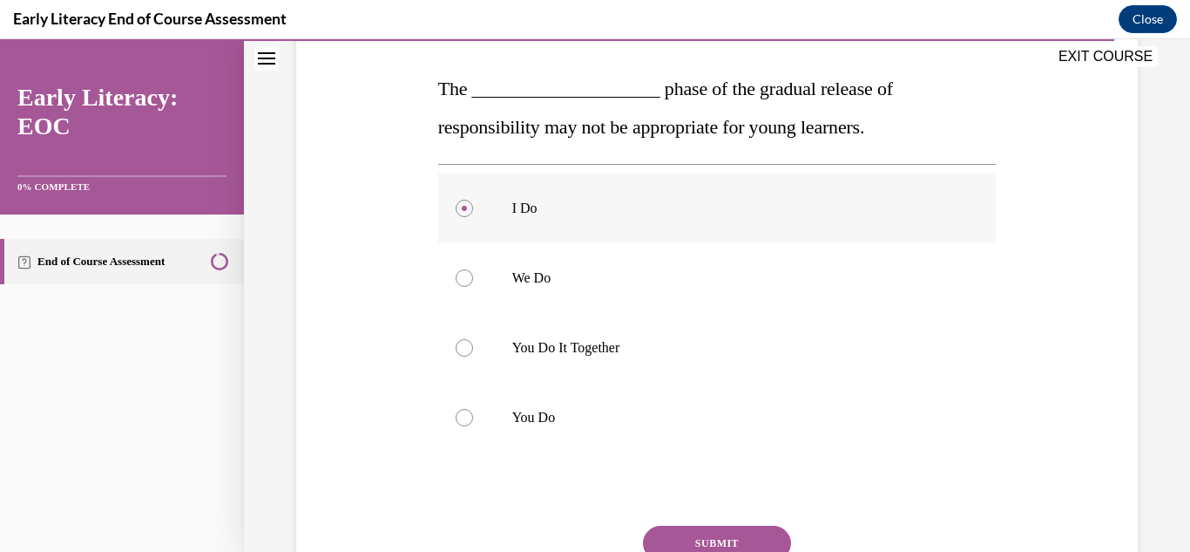
scroll to position [414, 0]
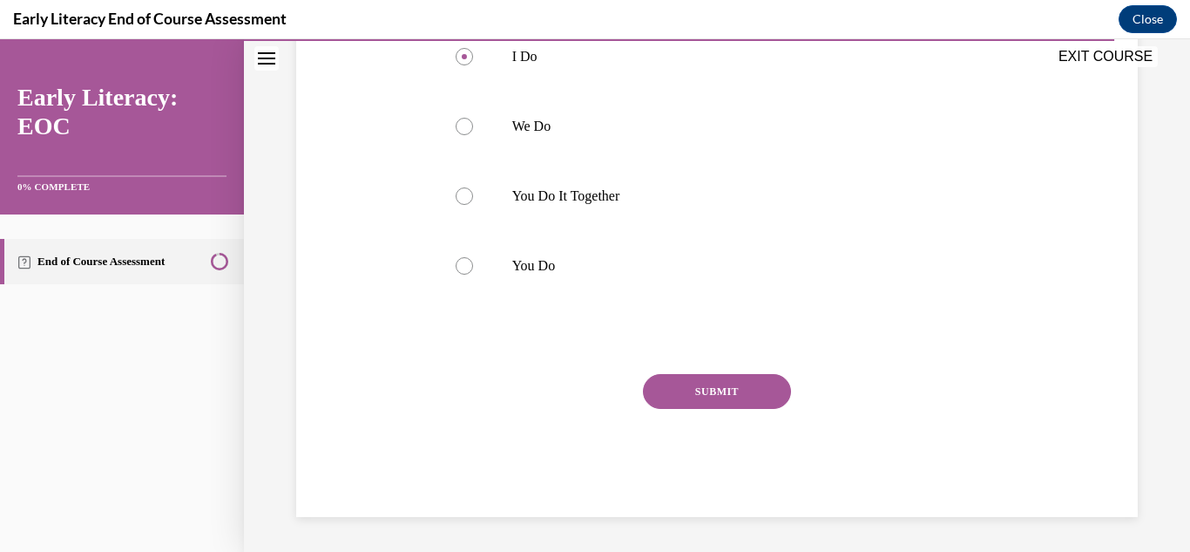
click at [678, 408] on button "SUBMIT" at bounding box center [717, 391] width 148 height 35
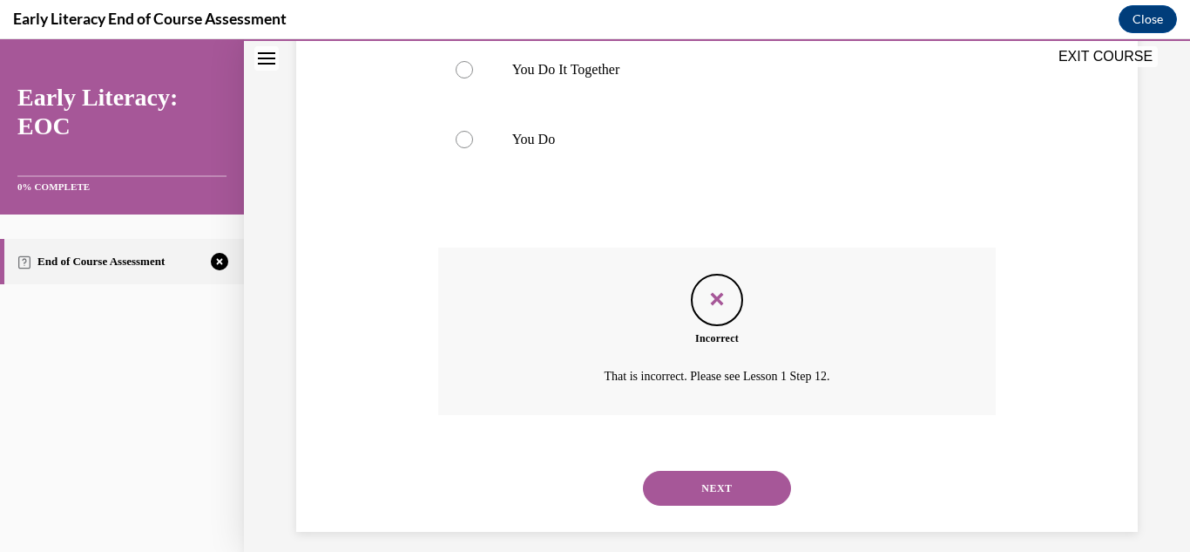
scroll to position [555, 0]
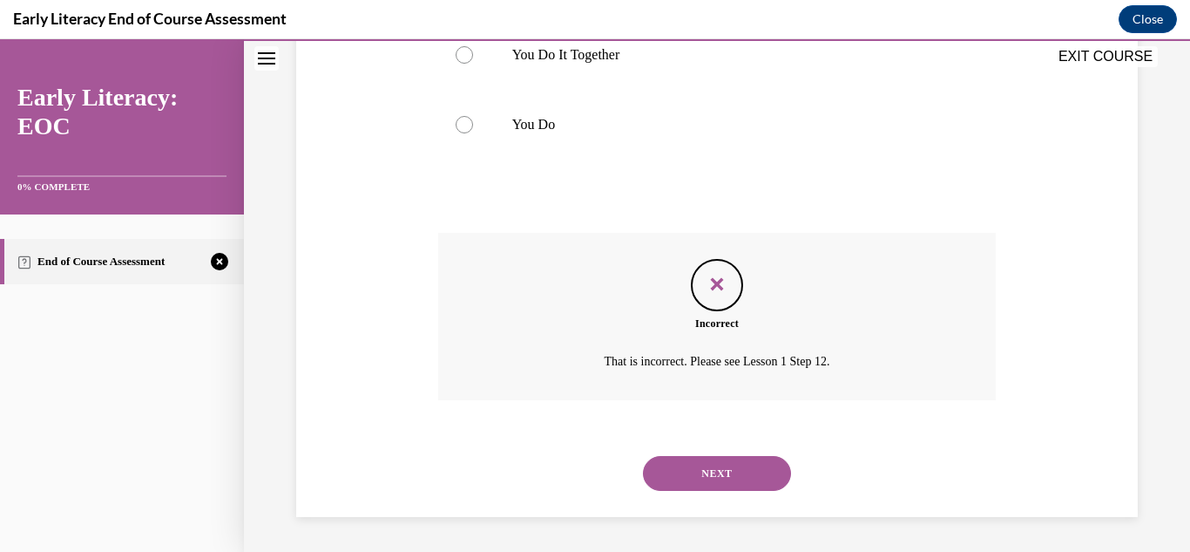
click at [581, 372] on p "That is incorrect. Please see Lesson 1 Step 12." at bounding box center [717, 361] width 434 height 21
click at [687, 466] on button "NEXT" at bounding box center [717, 473] width 148 height 35
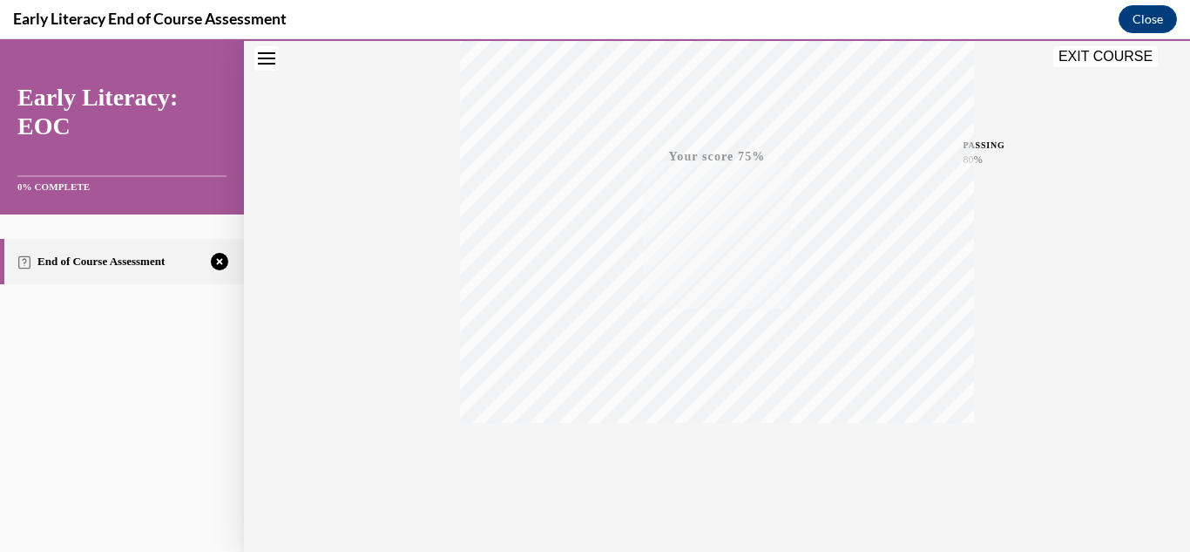
scroll to position [381, 0]
click at [704, 443] on icon "button" at bounding box center [718, 445] width 62 height 19
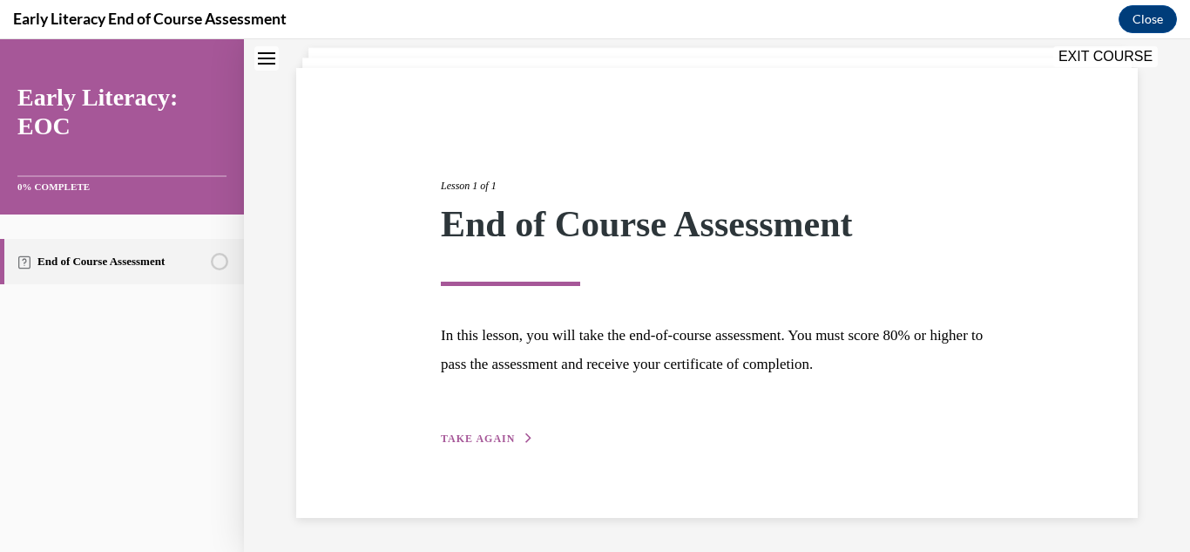
click at [483, 437] on span "TAKE AGAIN" at bounding box center [478, 438] width 74 height 12
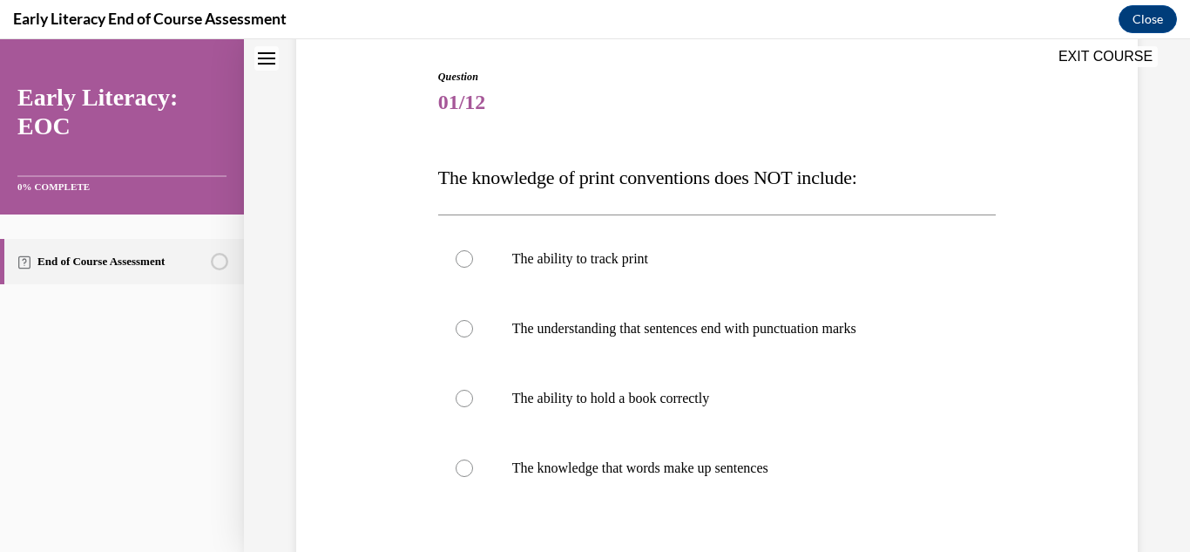
scroll to position [195, 0]
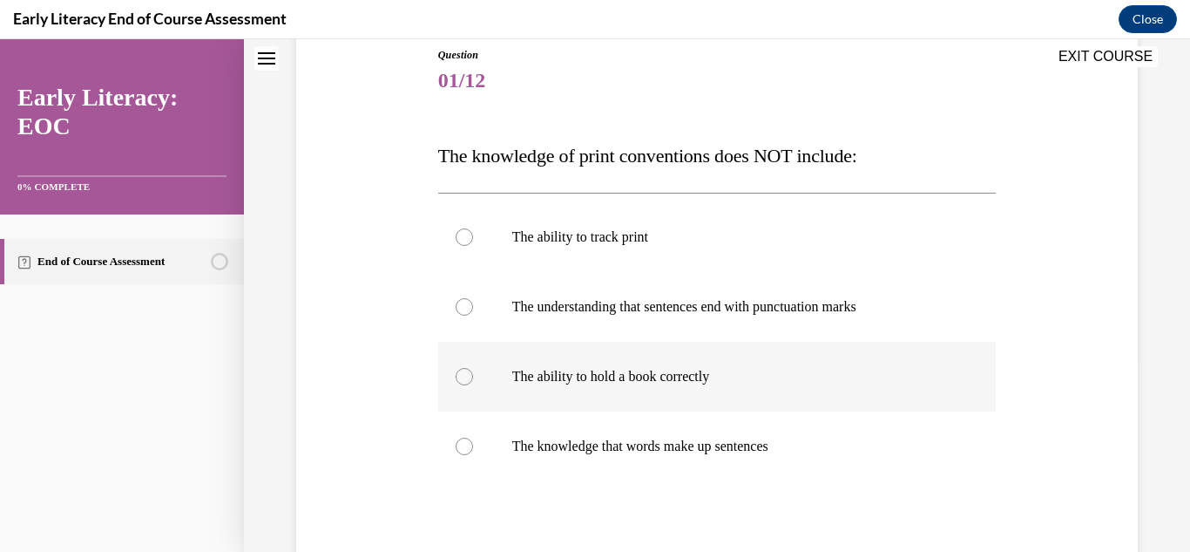
click at [512, 382] on p "The ability to hold a book correctly" at bounding box center [732, 376] width 441 height 17
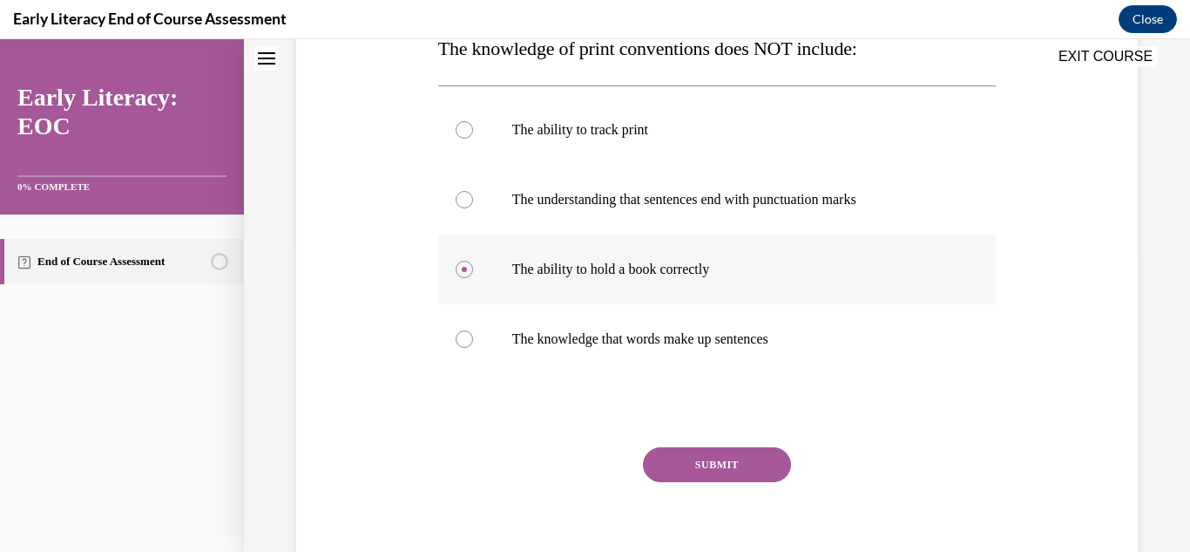
scroll to position [376, 0]
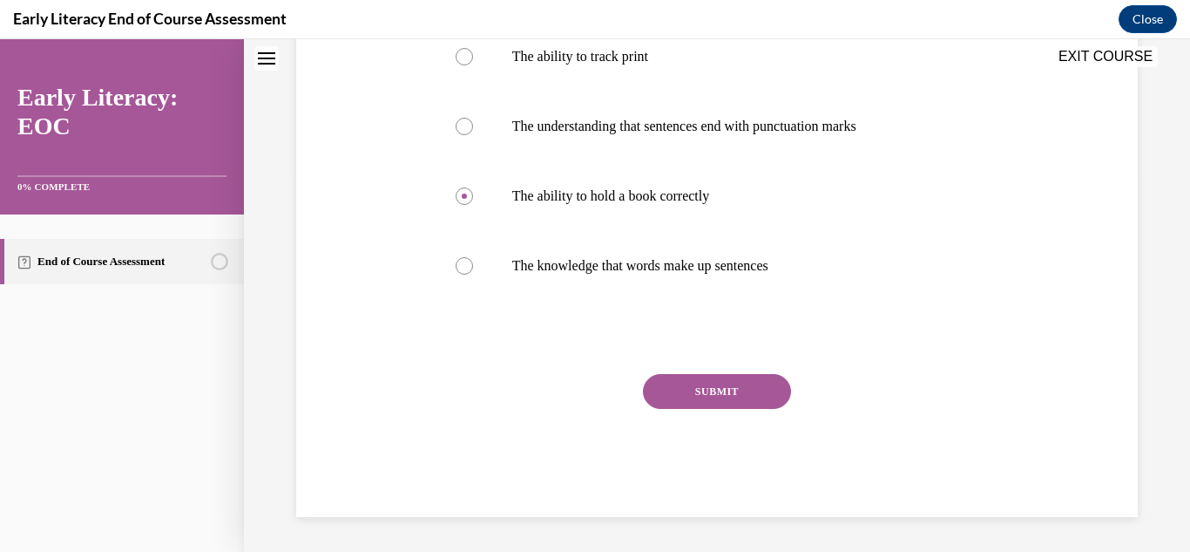
click at [685, 392] on button "SUBMIT" at bounding box center [717, 391] width 148 height 35
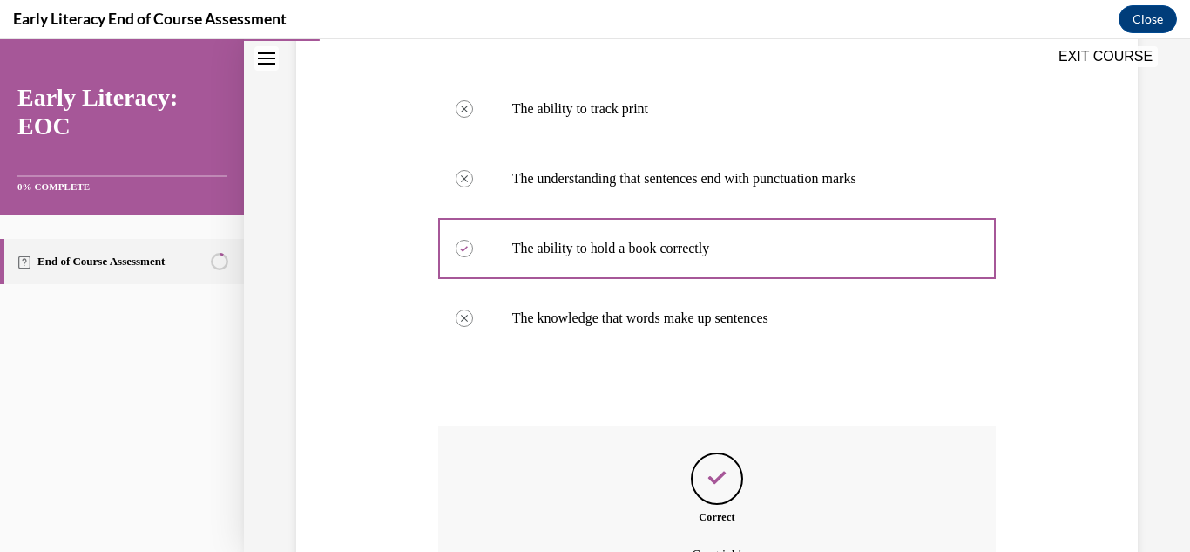
scroll to position [517, 0]
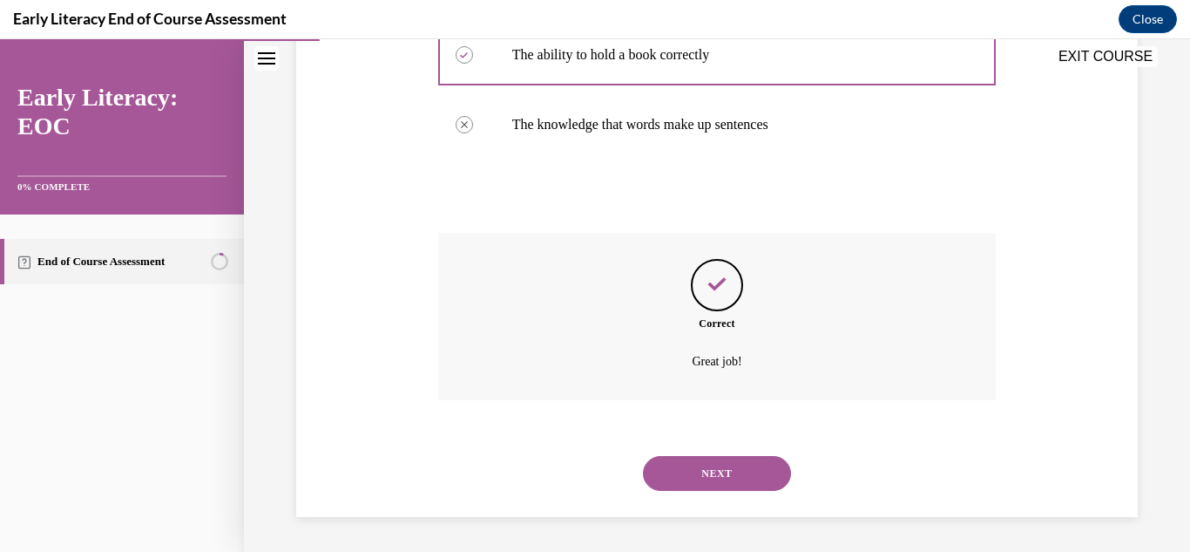
click at [739, 488] on button "NEXT" at bounding box center [717, 473] width 148 height 35
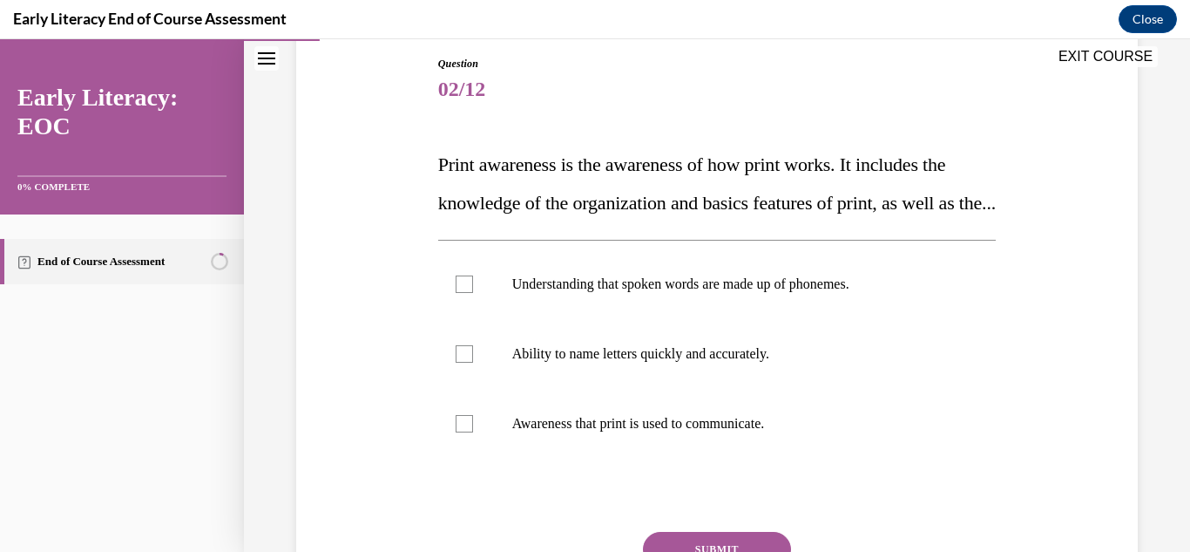
scroll to position [189, 0]
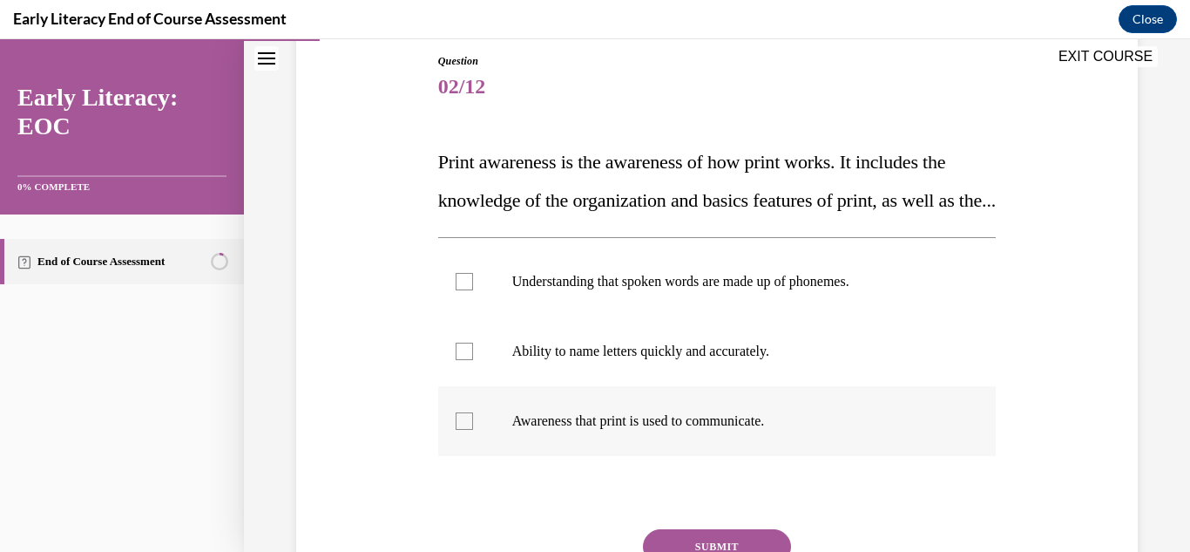
click at [465, 430] on div at bounding box center [464, 420] width 17 height 17
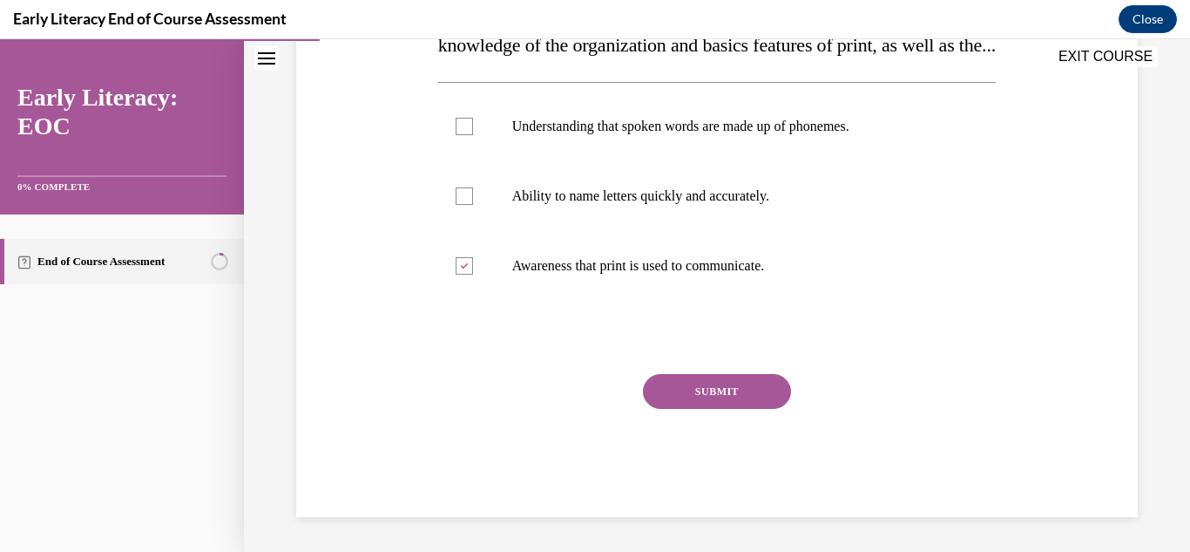
click at [655, 396] on button "SUBMIT" at bounding box center [717, 391] width 148 height 35
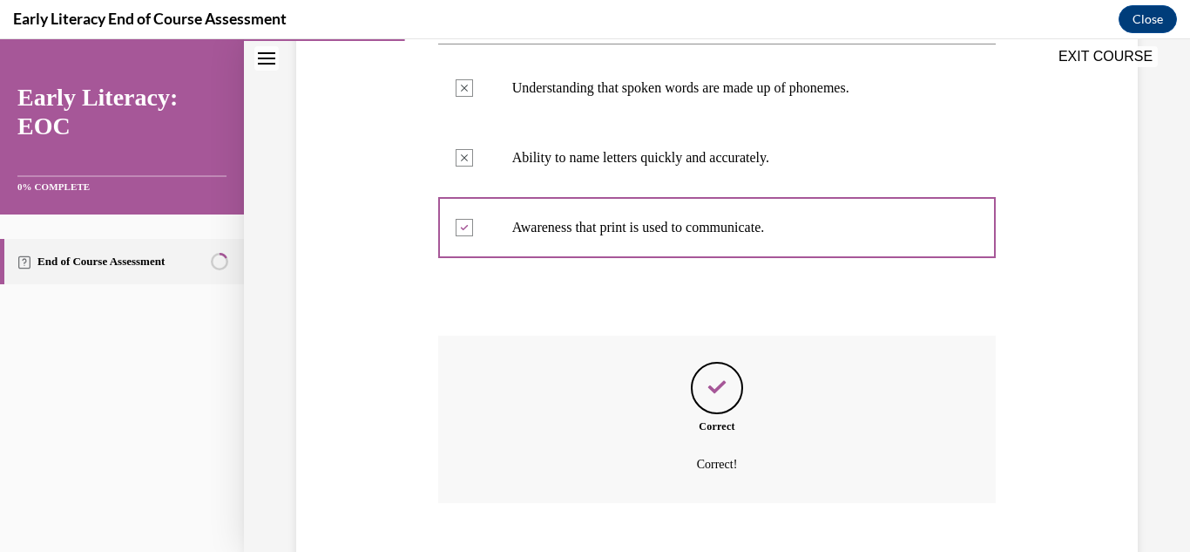
scroll to position [524, 0]
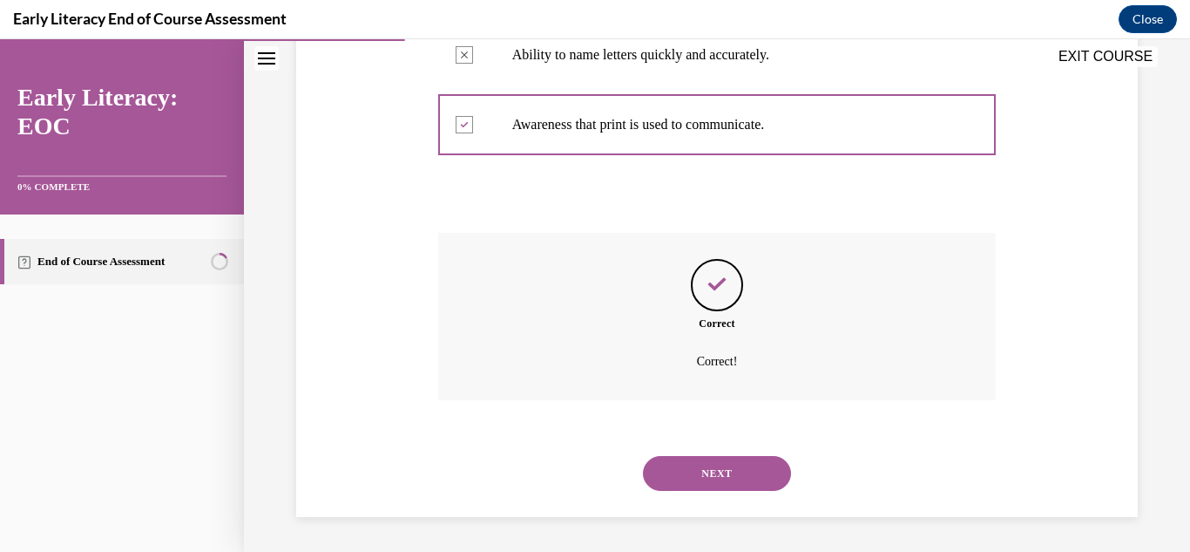
click at [687, 476] on button "NEXT" at bounding box center [717, 473] width 148 height 35
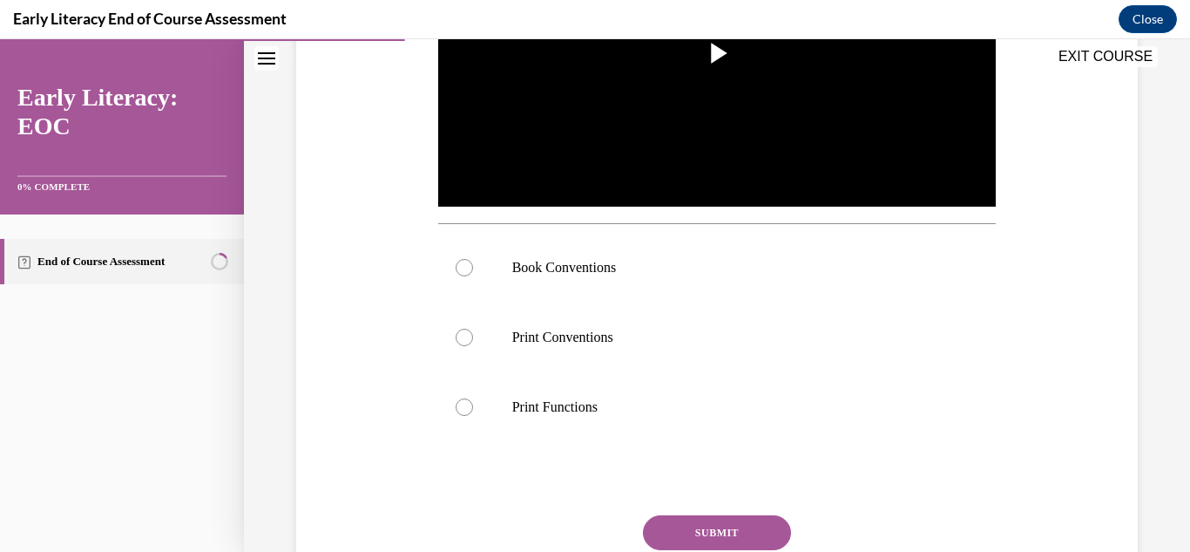
scroll to position [492, 0]
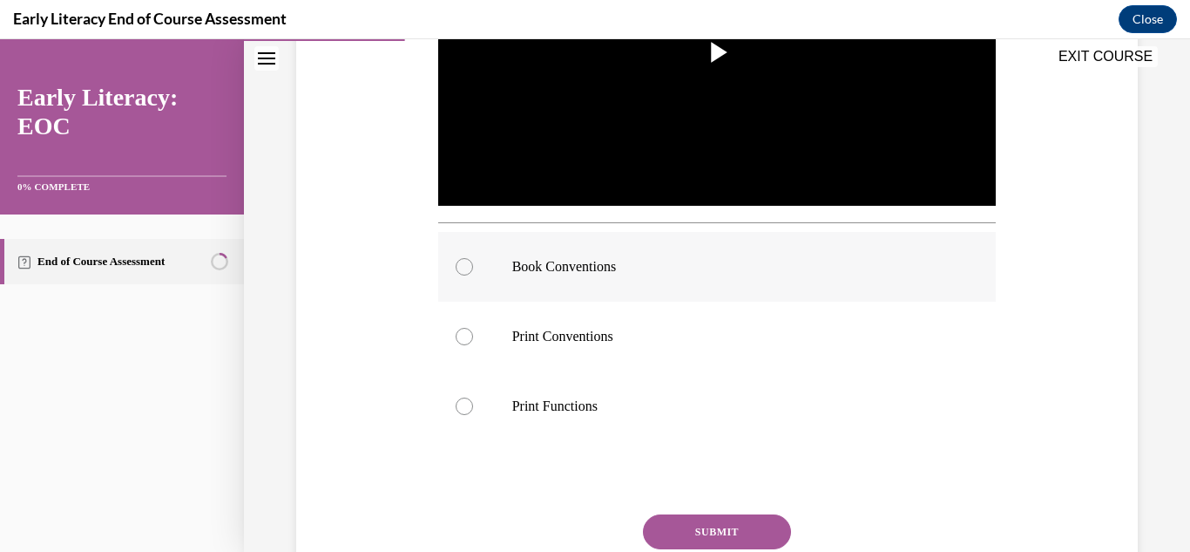
click at [529, 241] on div at bounding box center [717, 267] width 559 height 70
click at [674, 517] on button "SUBMIT" at bounding box center [717, 531] width 148 height 35
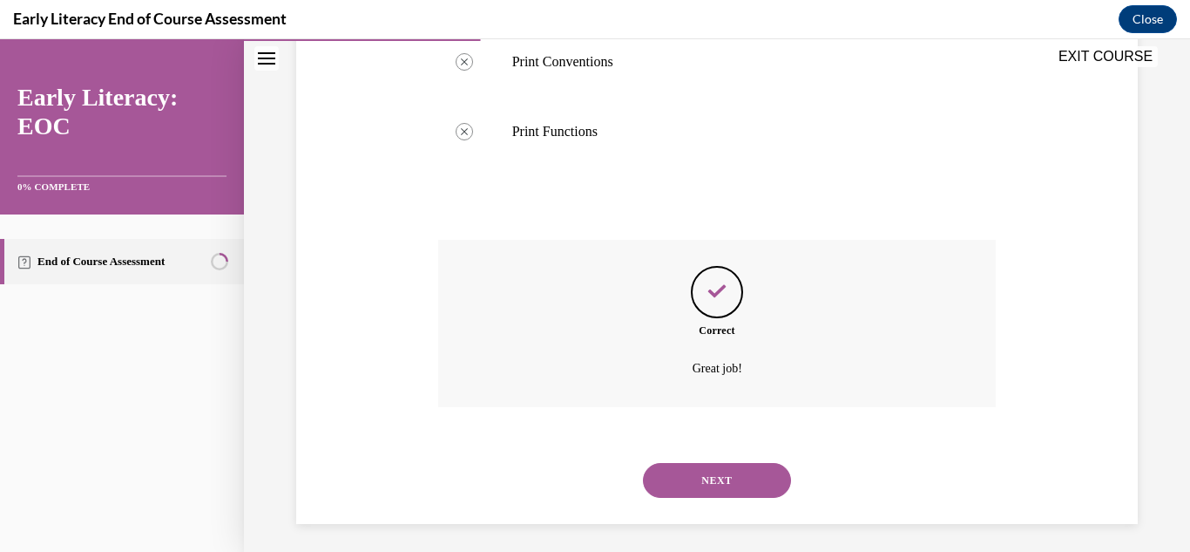
scroll to position [774, 0]
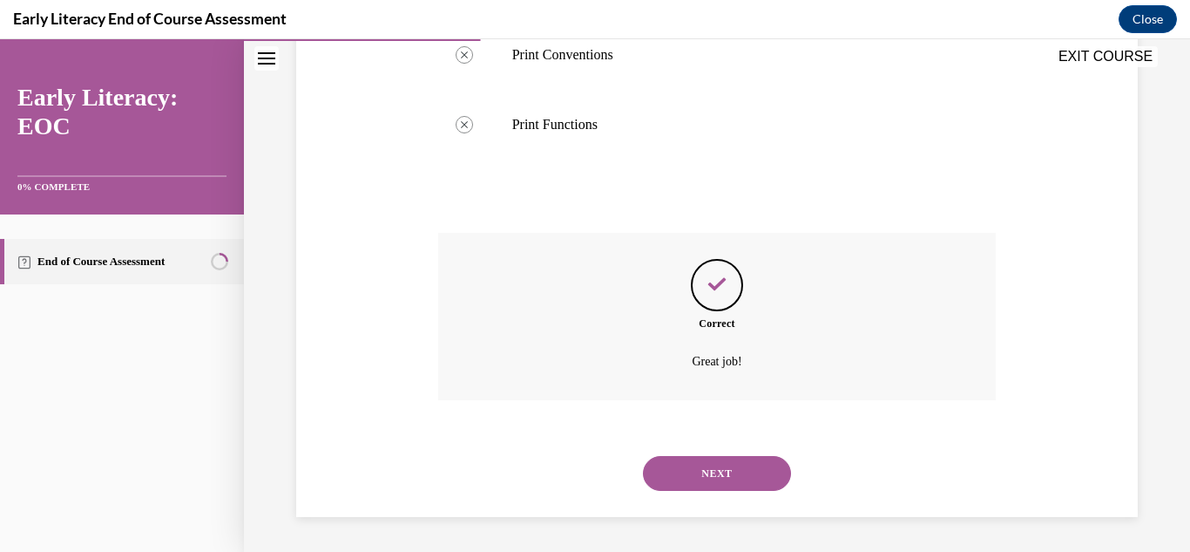
click at [680, 473] on button "NEXT" at bounding box center [717, 473] width 148 height 35
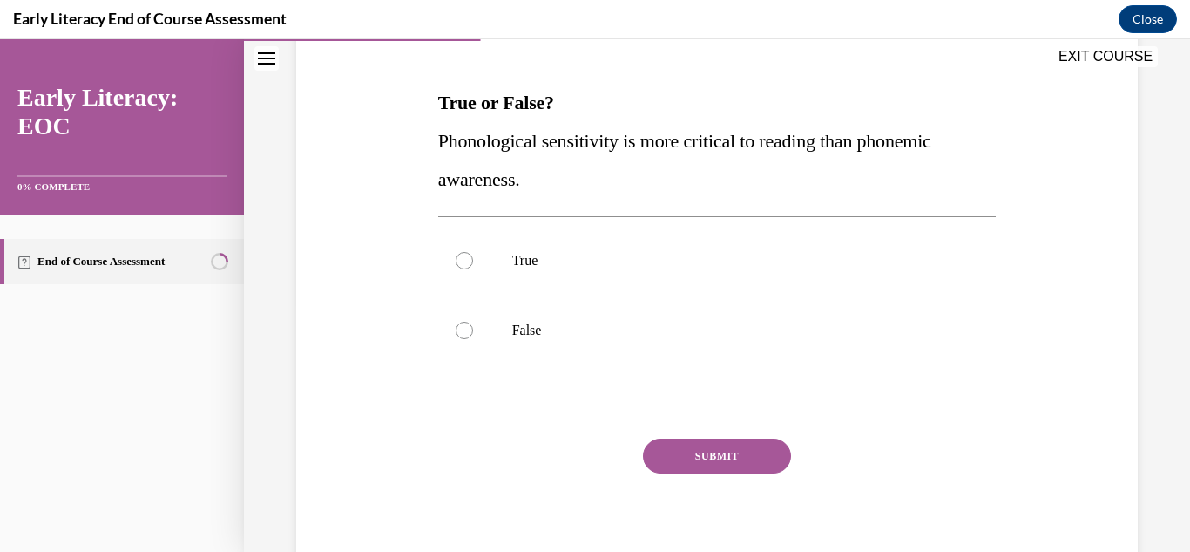
scroll to position [313, 0]
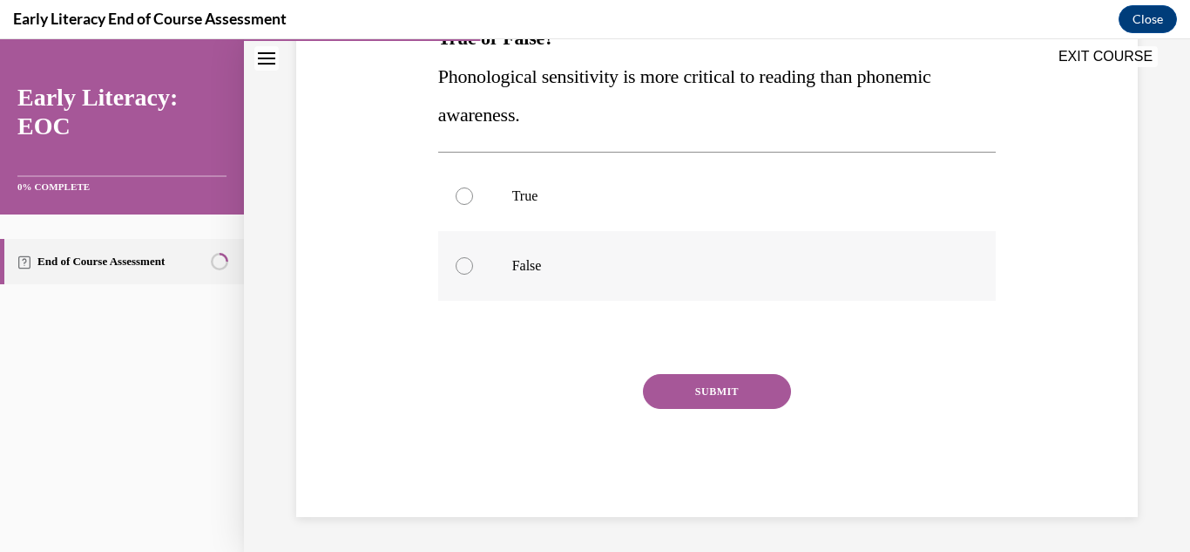
click at [525, 274] on p "False" at bounding box center [732, 265] width 441 height 17
click at [689, 394] on button "SUBMIT" at bounding box center [717, 391] width 148 height 35
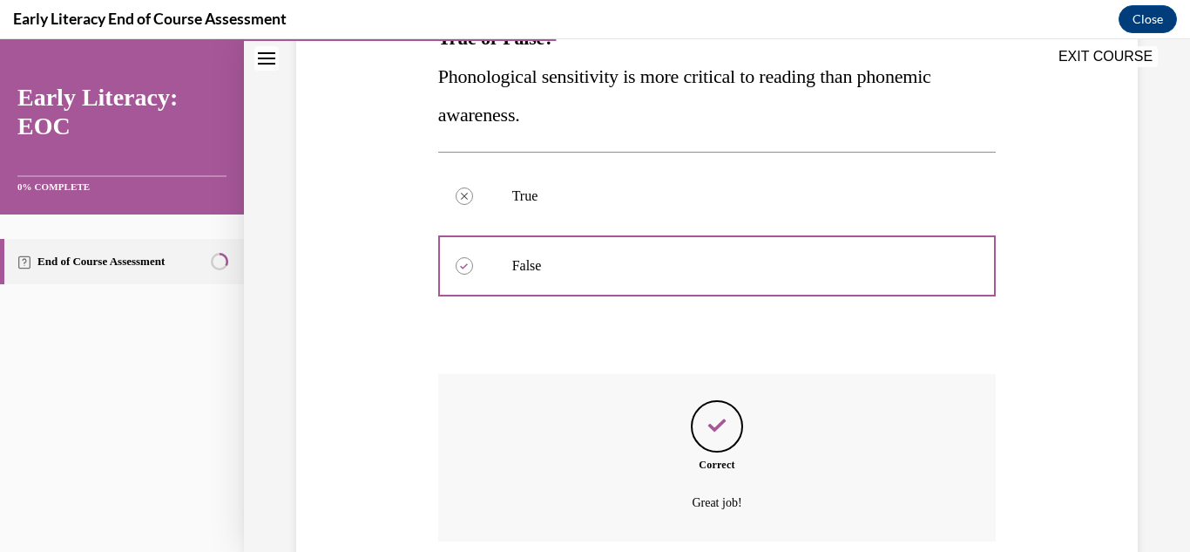
scroll to position [454, 0]
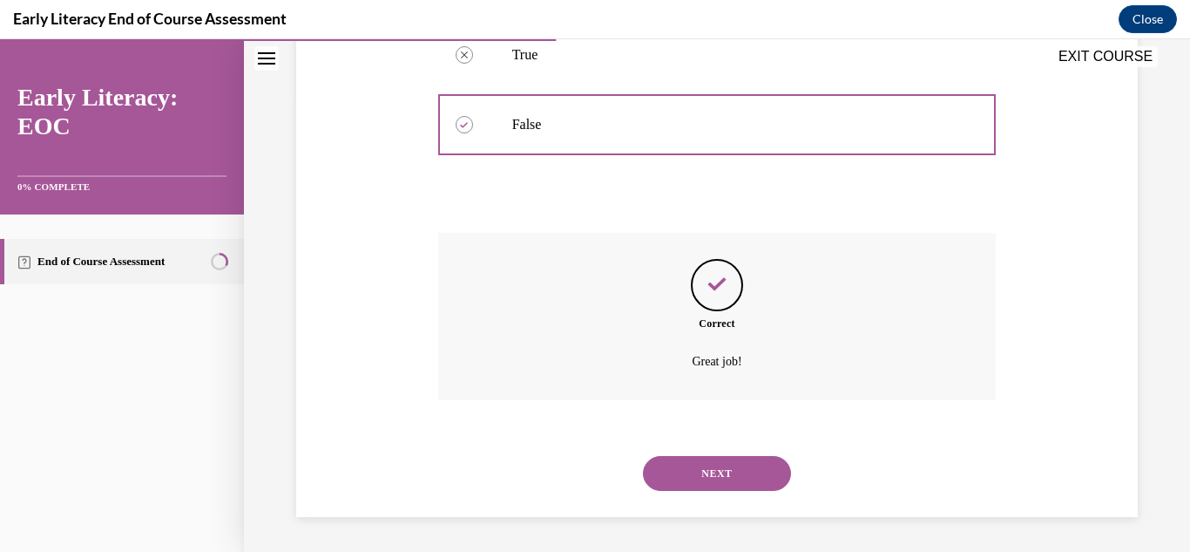
click at [703, 482] on button "NEXT" at bounding box center [717, 473] width 148 height 35
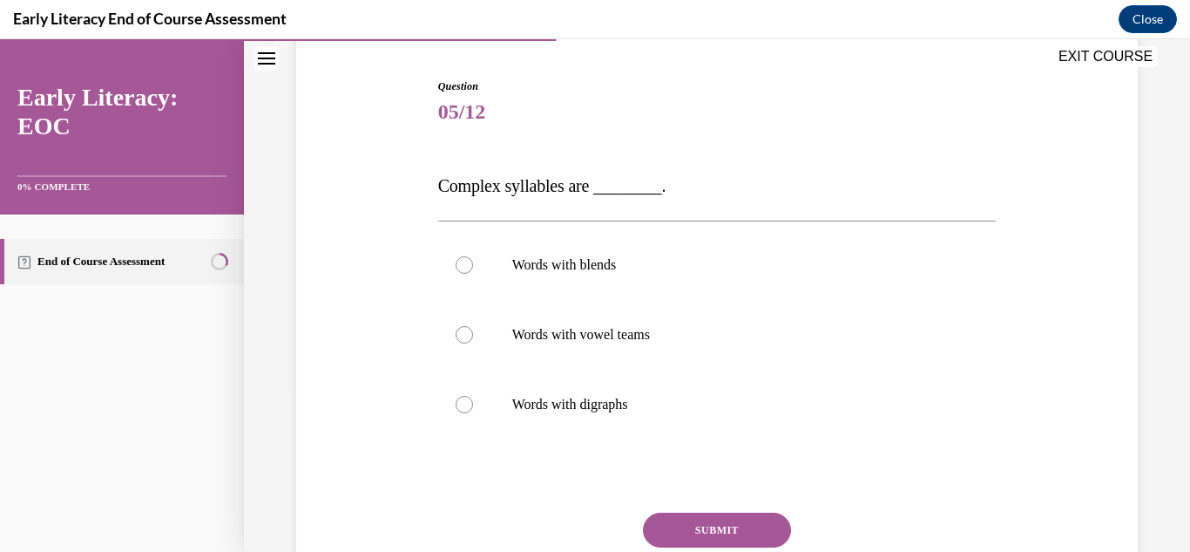
scroll to position [166, 0]
click at [565, 270] on p "Words with blends" at bounding box center [732, 262] width 441 height 17
click at [722, 542] on button "SUBMIT" at bounding box center [717, 528] width 148 height 35
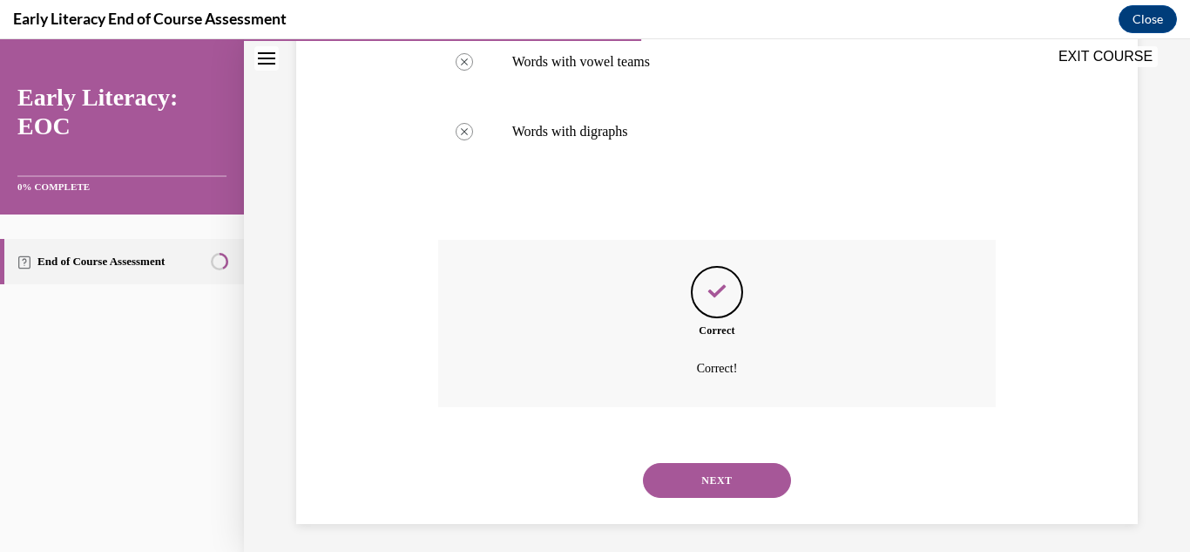
scroll to position [443, 0]
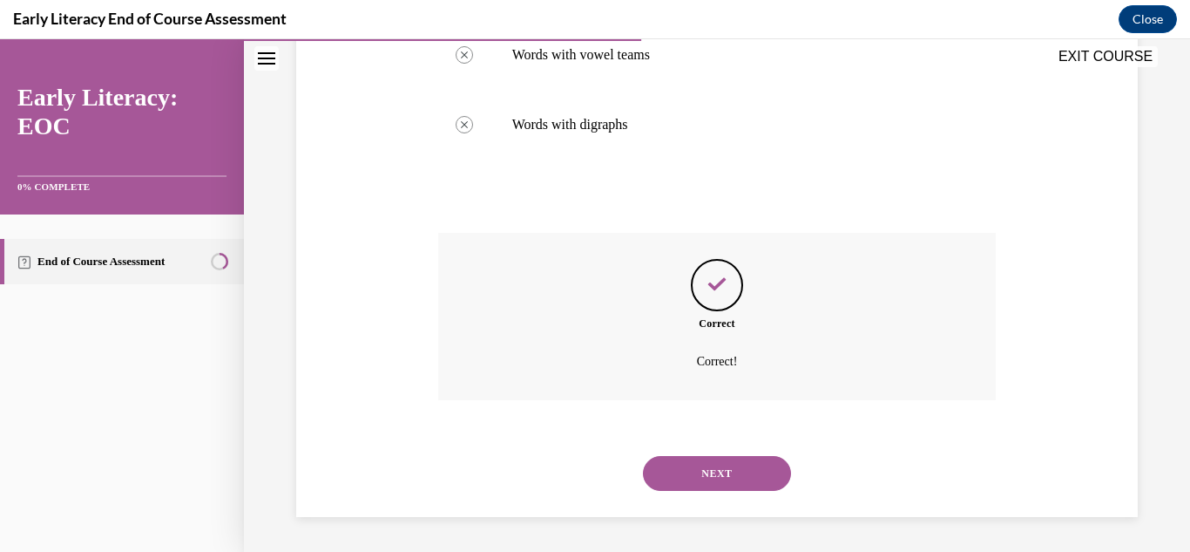
click at [684, 487] on button "NEXT" at bounding box center [717, 473] width 148 height 35
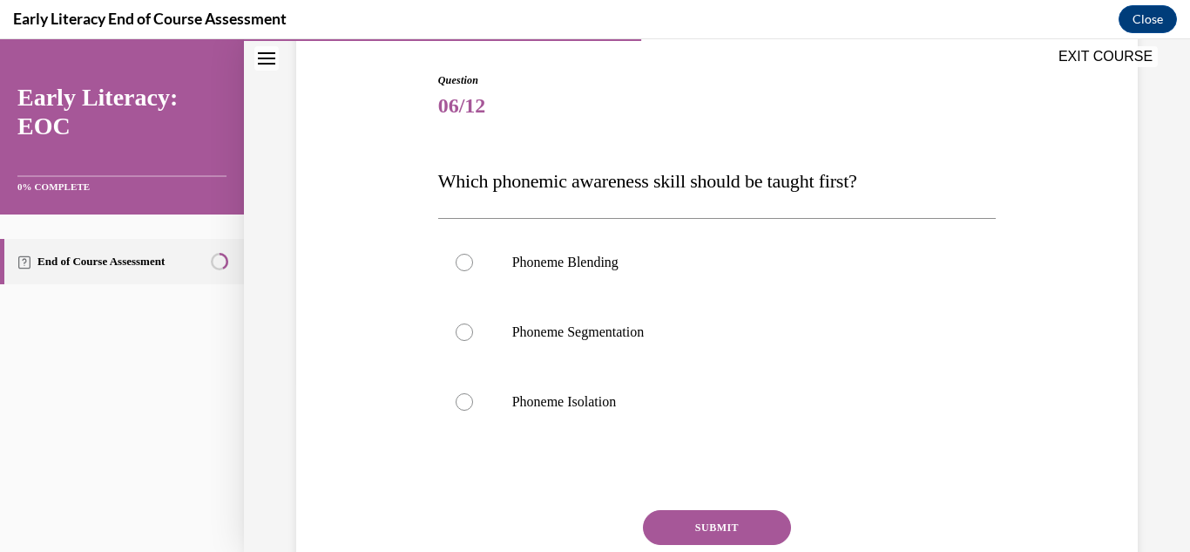
scroll to position [168, 0]
click at [479, 420] on div at bounding box center [717, 404] width 559 height 70
click at [701, 528] on button "SUBMIT" at bounding box center [717, 528] width 148 height 35
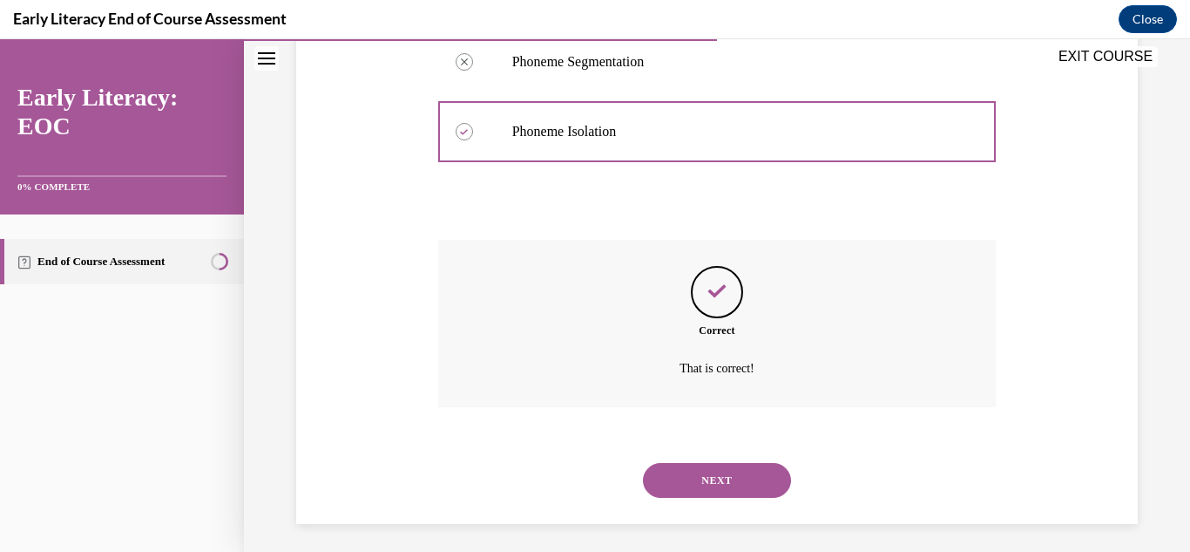
scroll to position [447, 0]
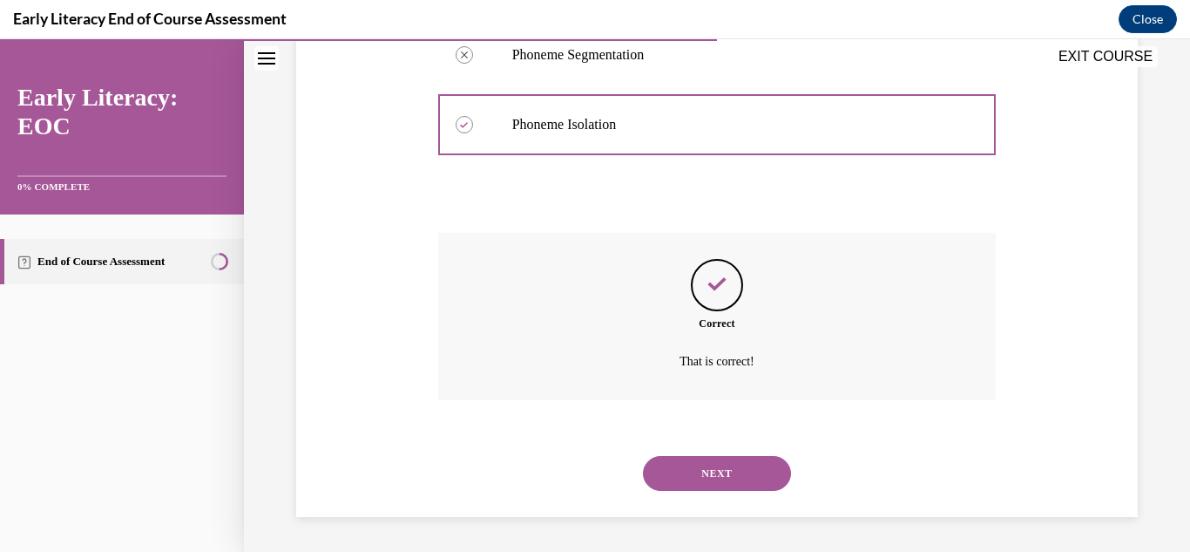
click at [687, 480] on button "NEXT" at bounding box center [717, 473] width 148 height 35
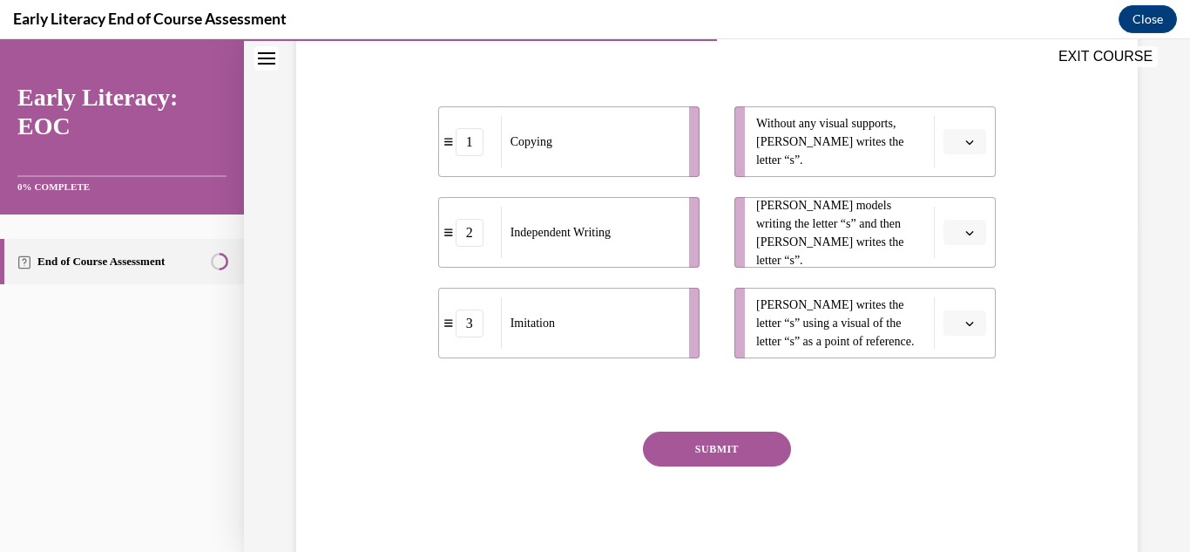
scroll to position [325, 0]
click at [959, 132] on button "button" at bounding box center [965, 142] width 43 height 26
click at [961, 151] on button "button" at bounding box center [965, 142] width 43 height 26
click at [961, 139] on button "button" at bounding box center [965, 142] width 43 height 26
click at [954, 213] on div "1" at bounding box center [963, 215] width 44 height 35
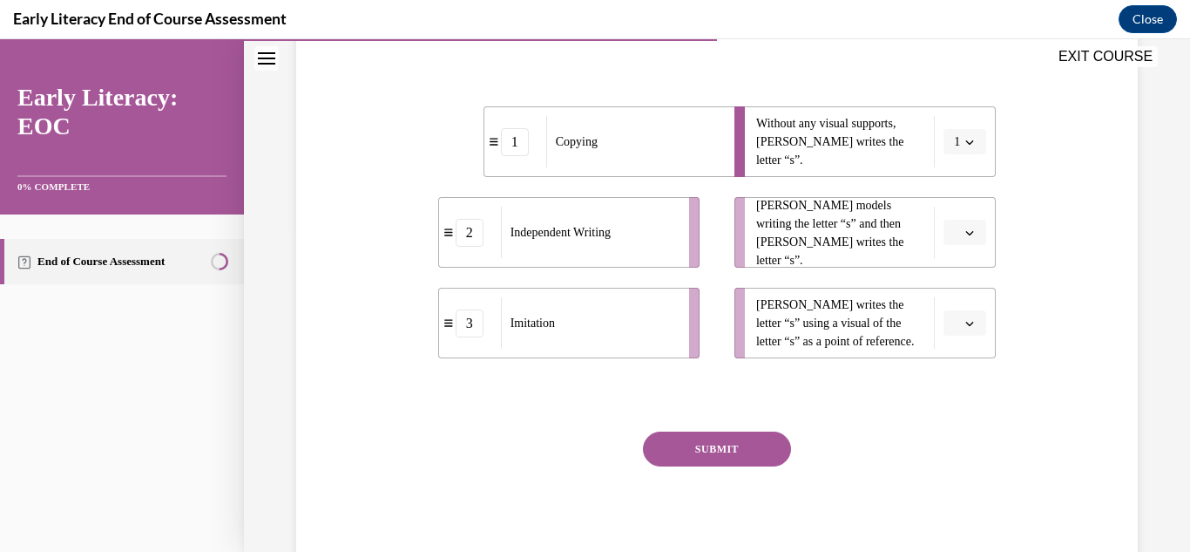
click at [959, 240] on span "Please select an option" at bounding box center [957, 232] width 6 height 17
click at [1032, 193] on div "Question 07/12 Match the activity to the appropriate stage in teaching letter w…" at bounding box center [717, 219] width 850 height 709
click at [954, 321] on span "Please select an option" at bounding box center [957, 323] width 6 height 17
click at [951, 464] on div "3" at bounding box center [963, 466] width 44 height 35
click at [960, 220] on button "button" at bounding box center [965, 233] width 43 height 26
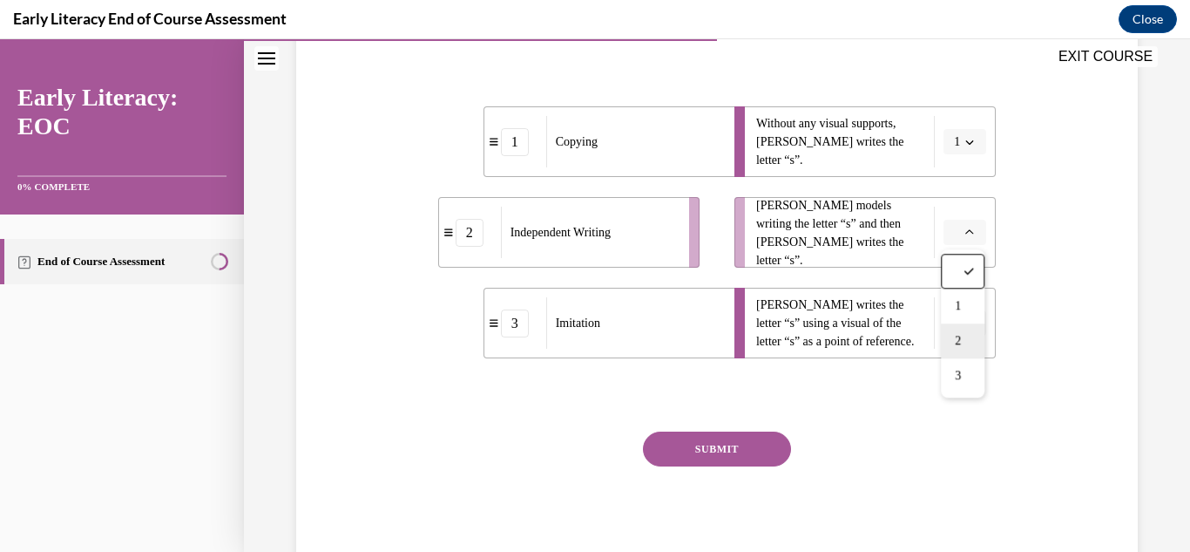
click at [969, 344] on div "2" at bounding box center [963, 340] width 44 height 35
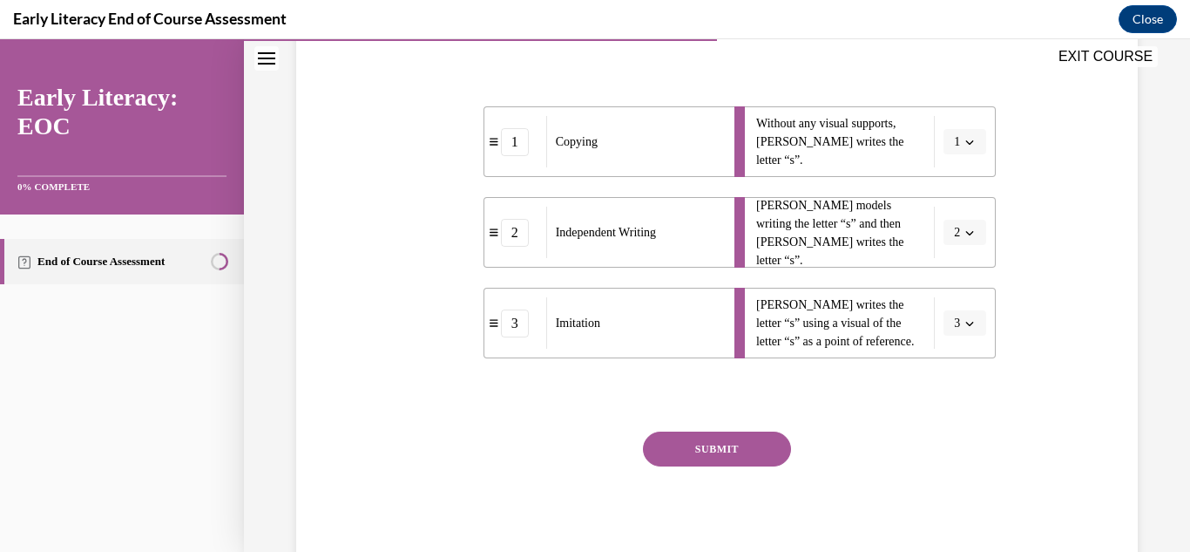
click at [693, 434] on button "SUBMIT" at bounding box center [717, 448] width 148 height 35
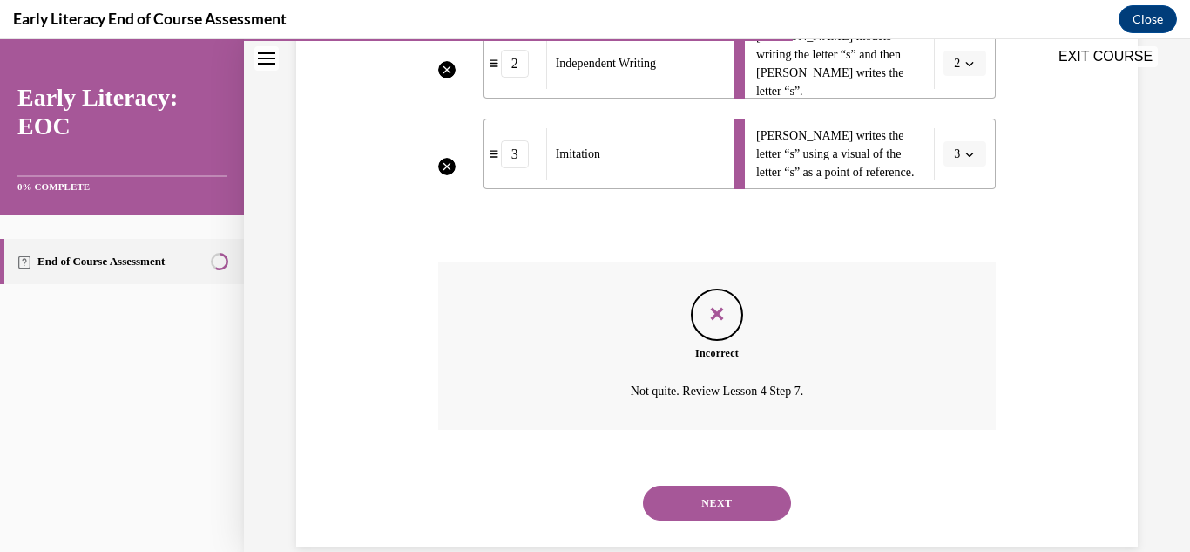
scroll to position [476, 0]
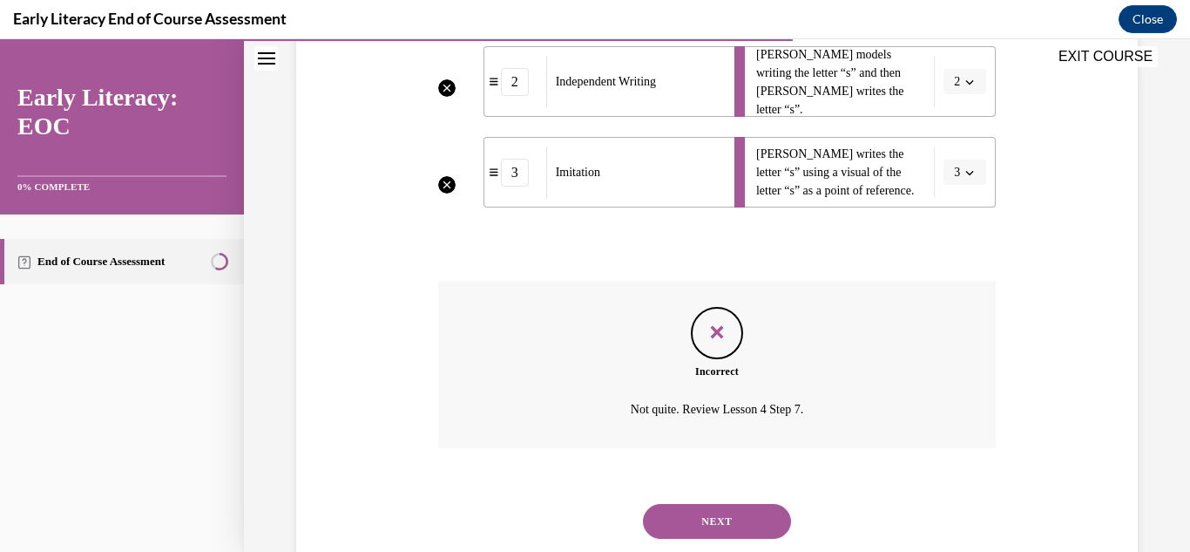
click at [707, 531] on button "NEXT" at bounding box center [717, 521] width 148 height 35
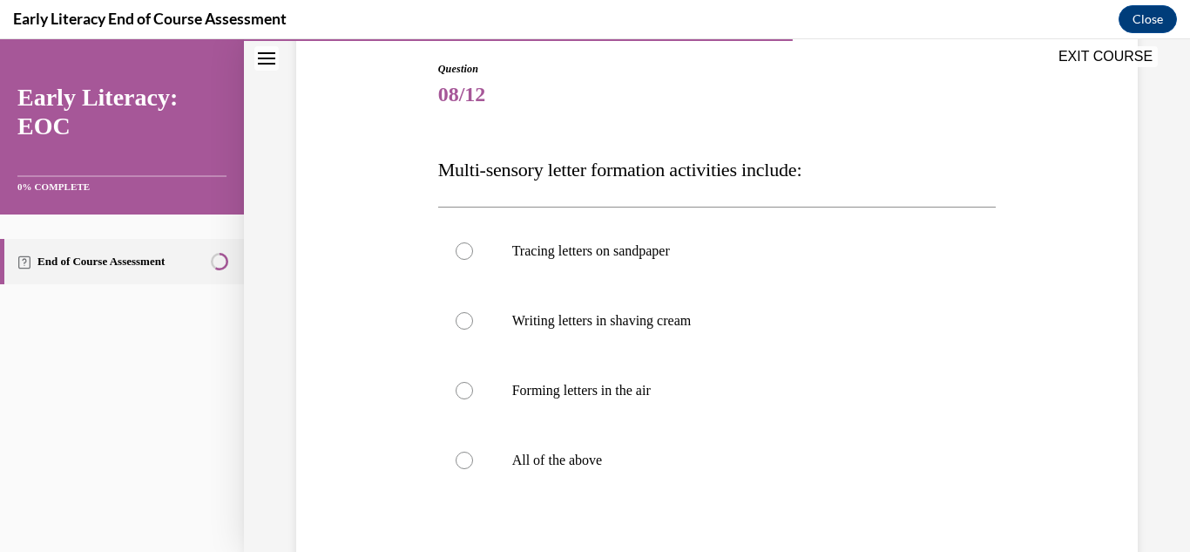
scroll to position [187, 0]
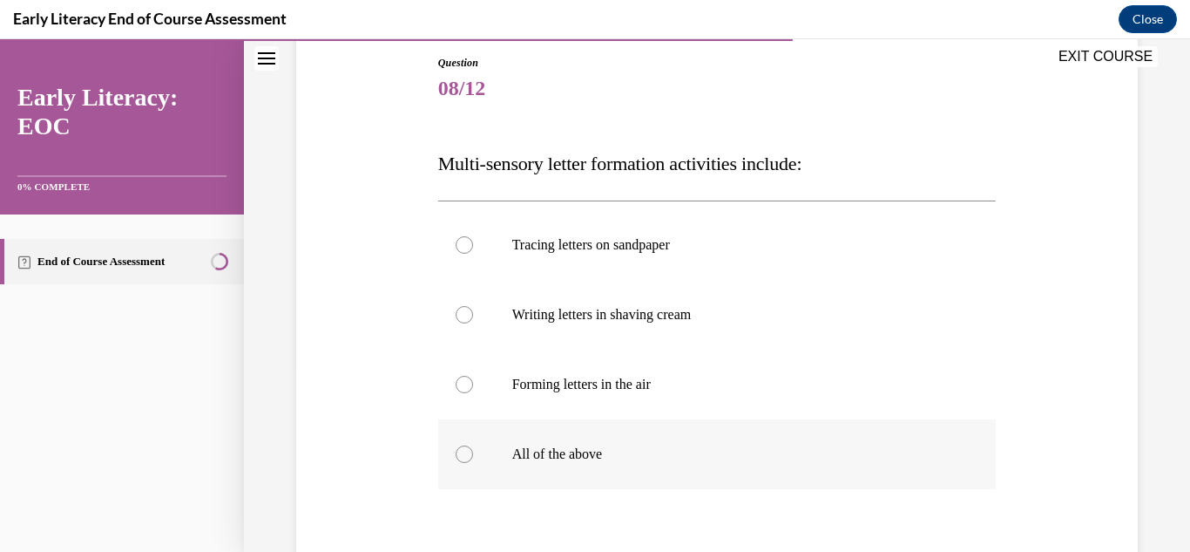
click at [545, 457] on p "All of the above" at bounding box center [732, 453] width 441 height 17
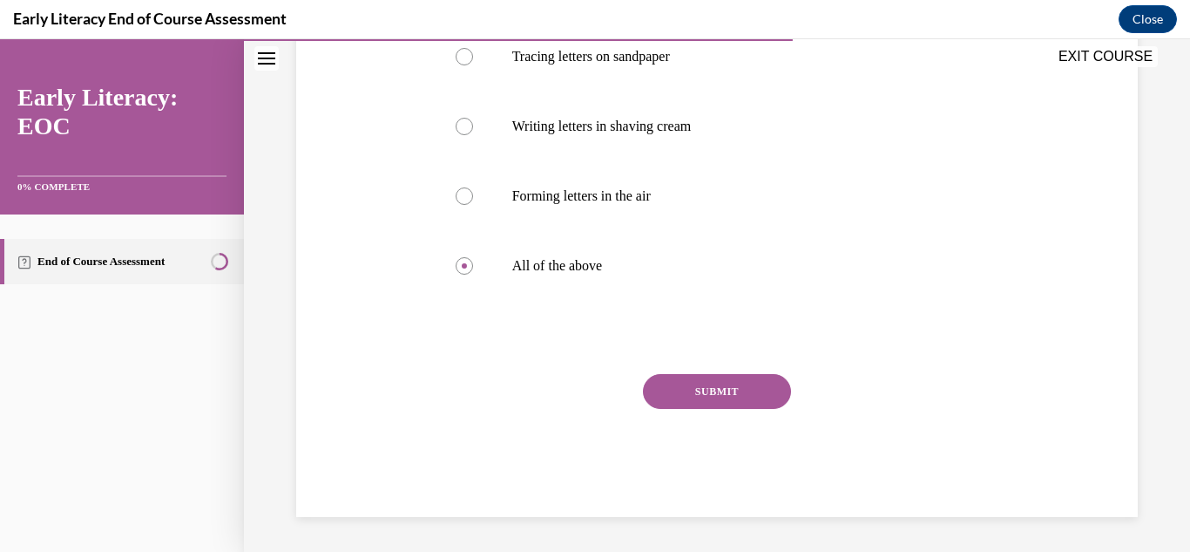
click at [707, 385] on button "SUBMIT" at bounding box center [717, 391] width 148 height 35
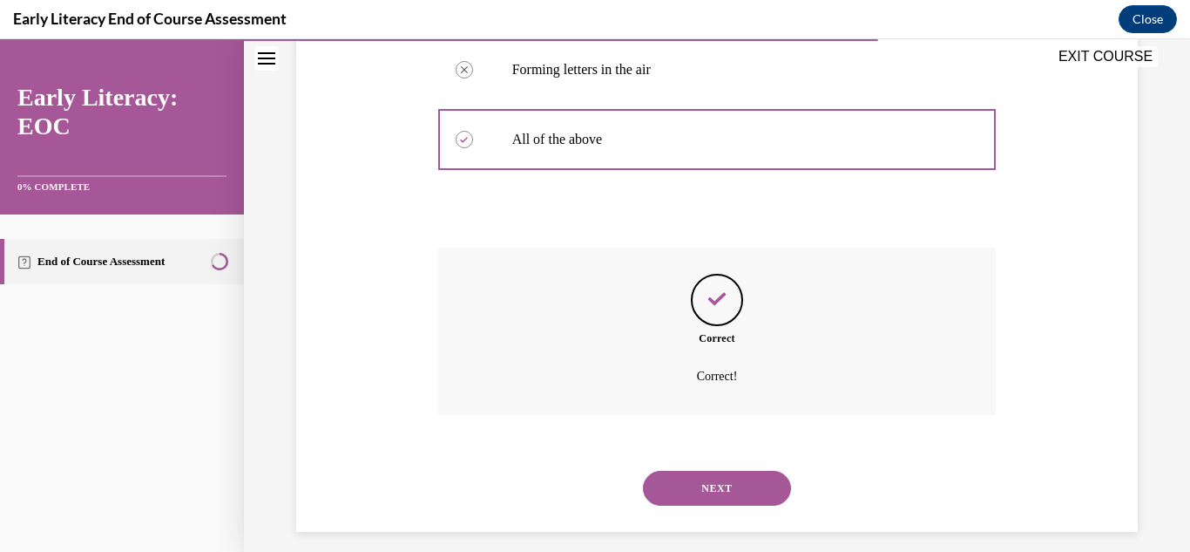
scroll to position [517, 0]
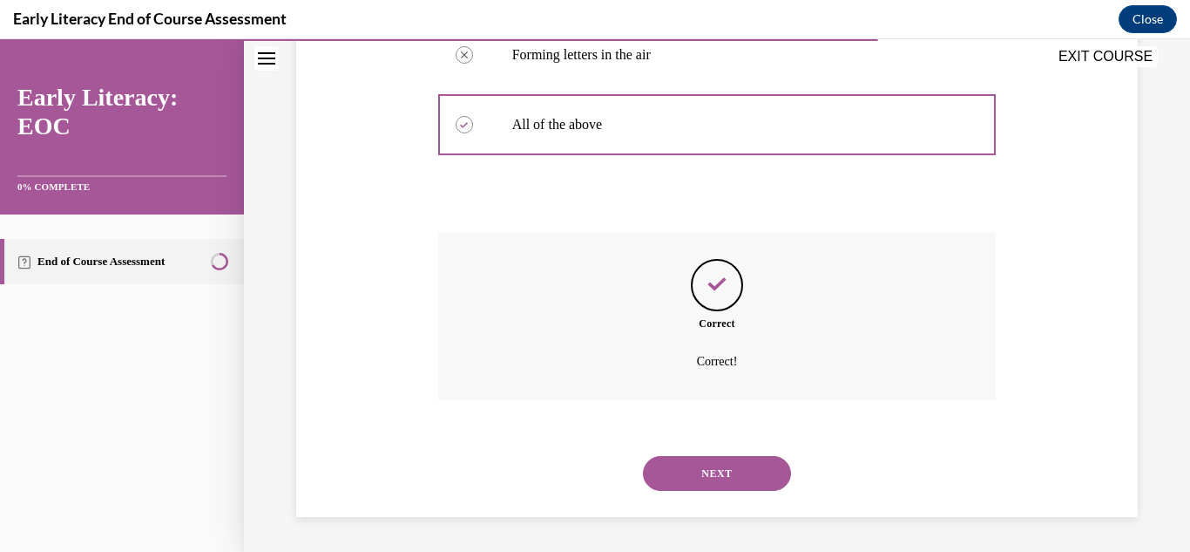
click at [687, 482] on button "NEXT" at bounding box center [717, 473] width 148 height 35
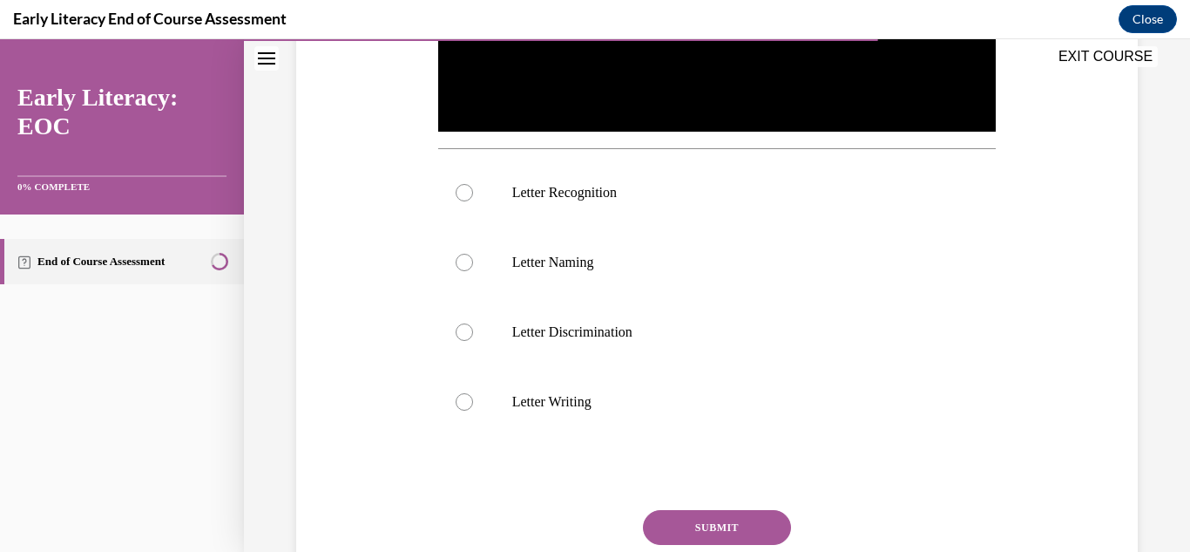
scroll to position [577, 0]
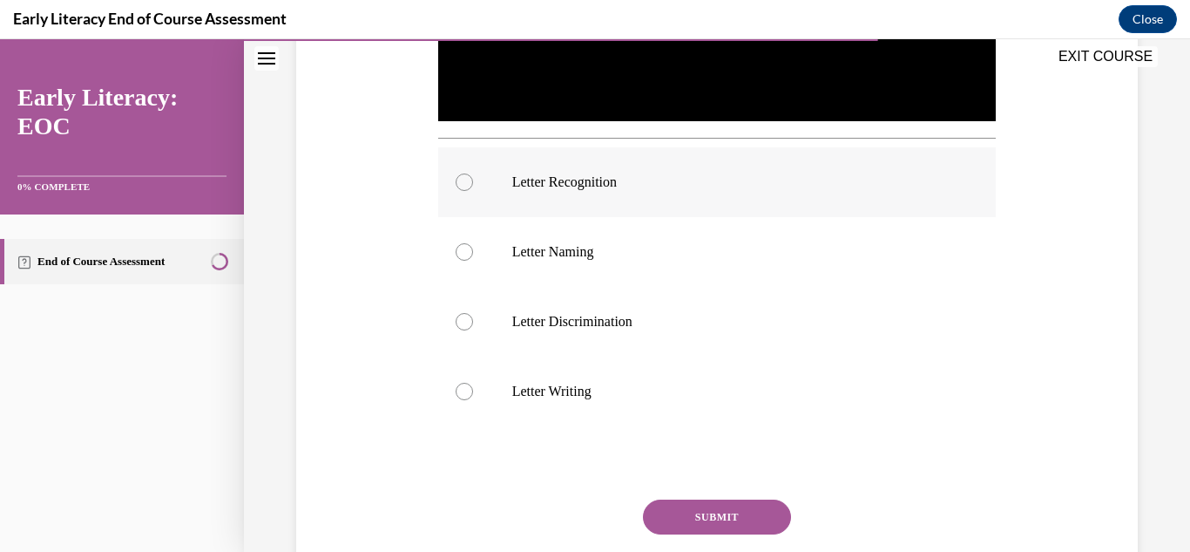
click at [525, 165] on div at bounding box center [717, 182] width 559 height 70
click at [681, 516] on button "SUBMIT" at bounding box center [717, 516] width 148 height 35
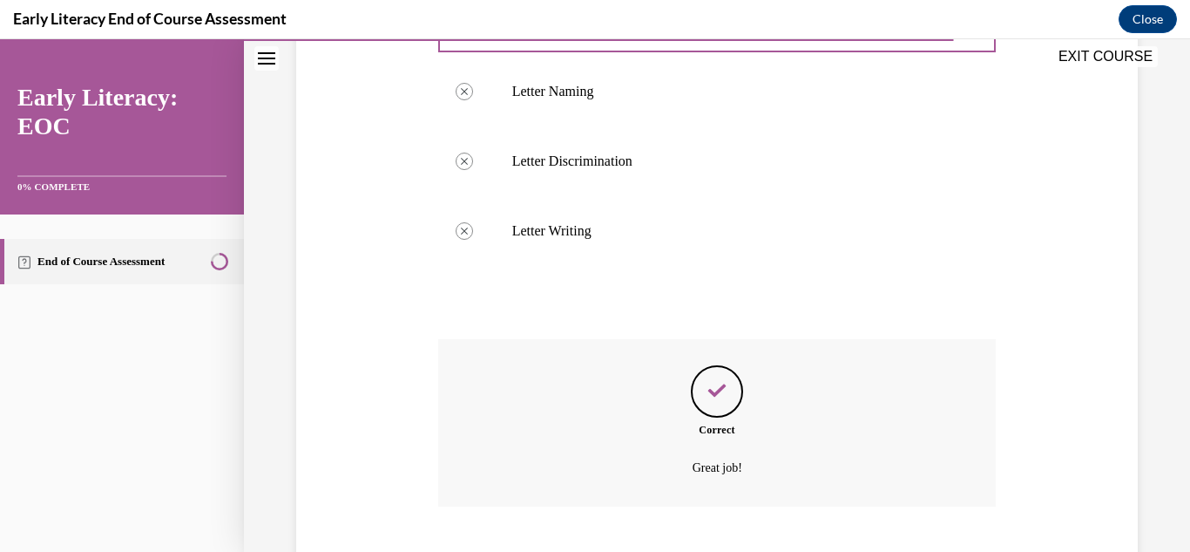
scroll to position [843, 0]
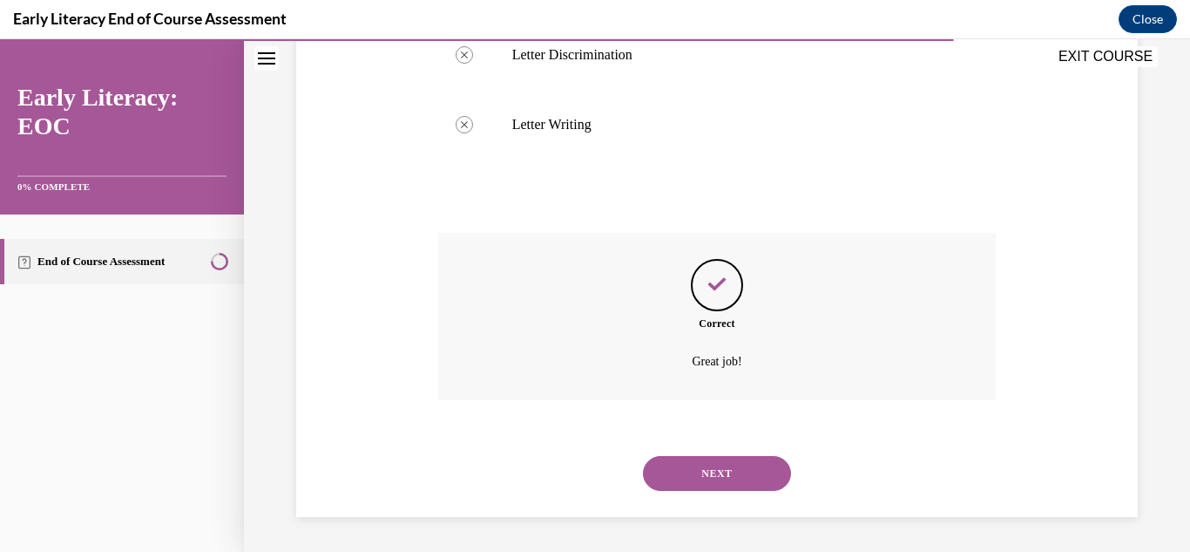
click at [723, 487] on button "NEXT" at bounding box center [717, 473] width 148 height 35
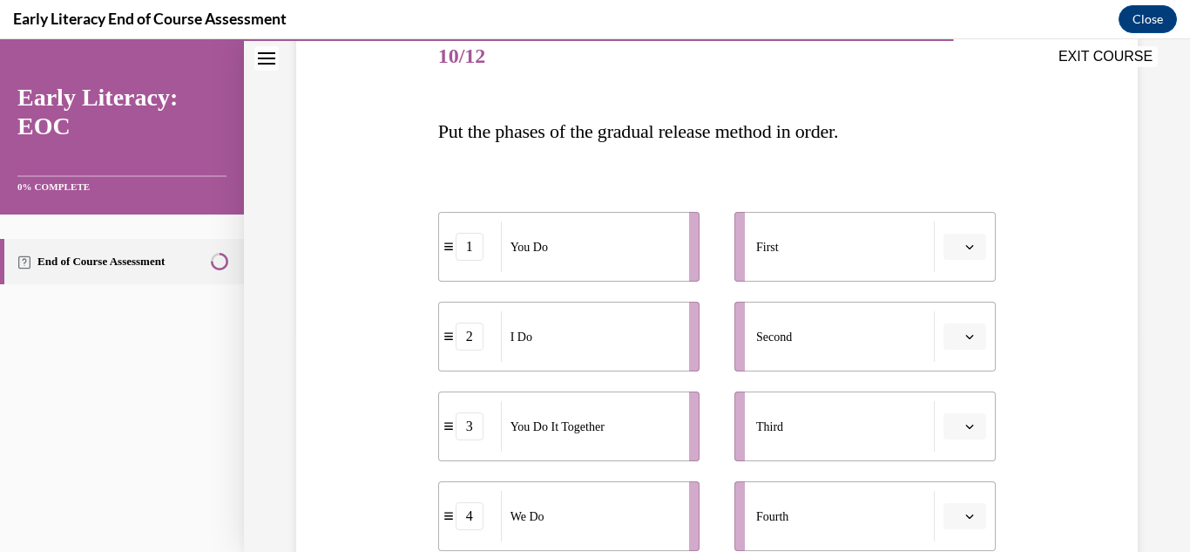
scroll to position [218, 0]
click at [974, 347] on button "button" at bounding box center [965, 338] width 43 height 26
click at [1029, 179] on div "Question 10/12 Put the phases of the gradual release method in order. 1 You Do …" at bounding box center [717, 370] width 850 height 796
click at [970, 249] on icon "button" at bounding box center [969, 248] width 9 height 9
click at [974, 359] on div "2" at bounding box center [963, 357] width 44 height 35
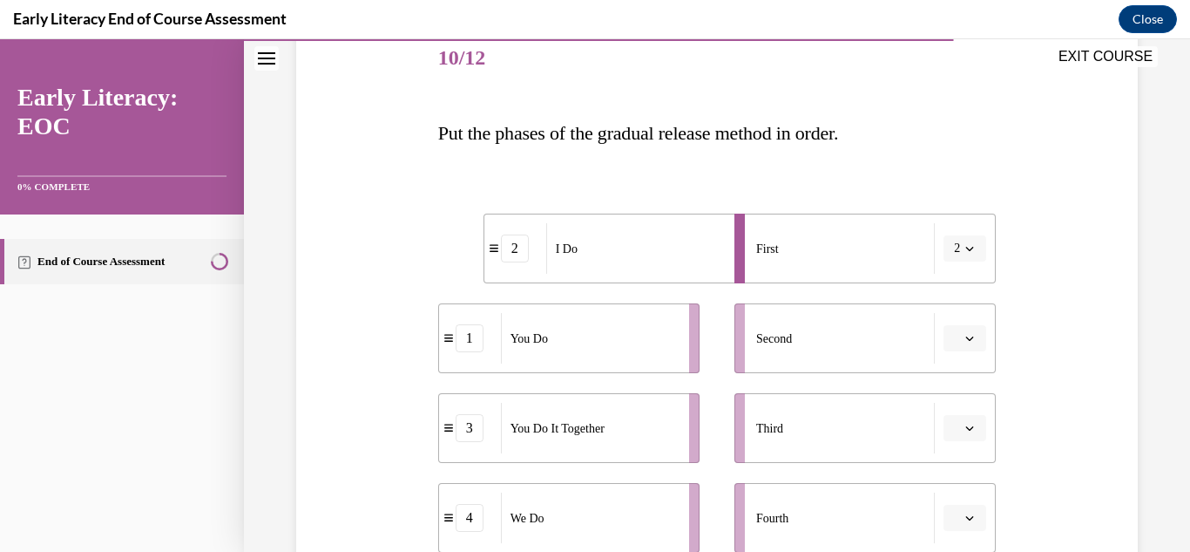
click at [970, 339] on icon "button" at bounding box center [969, 338] width 9 height 9
click at [971, 455] on div "2" at bounding box center [963, 447] width 44 height 35
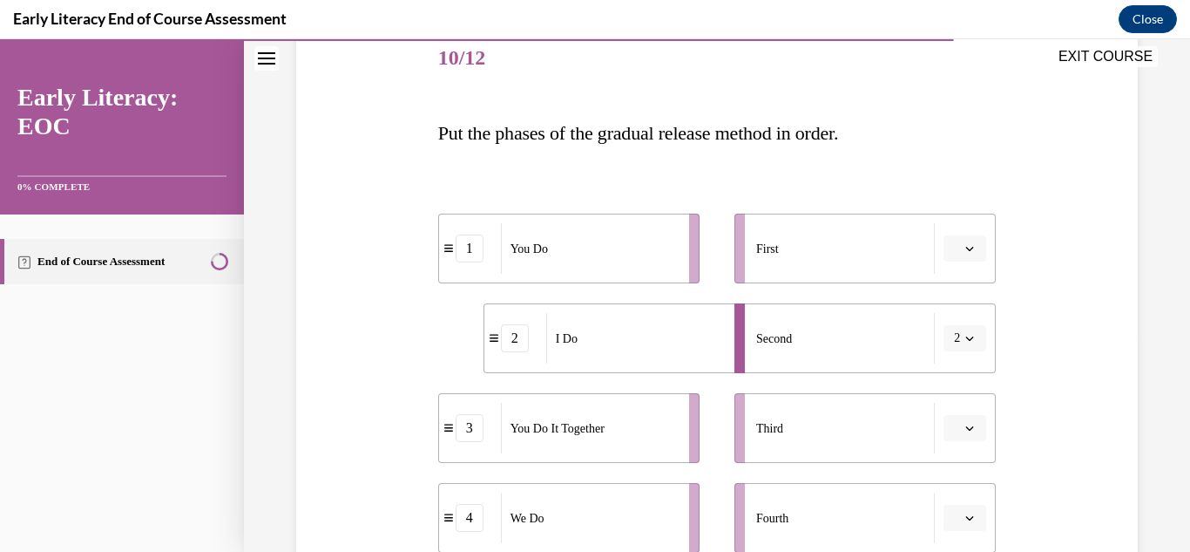
click at [965, 260] on button "button" at bounding box center [965, 248] width 43 height 26
click at [973, 360] on div "2" at bounding box center [963, 357] width 44 height 35
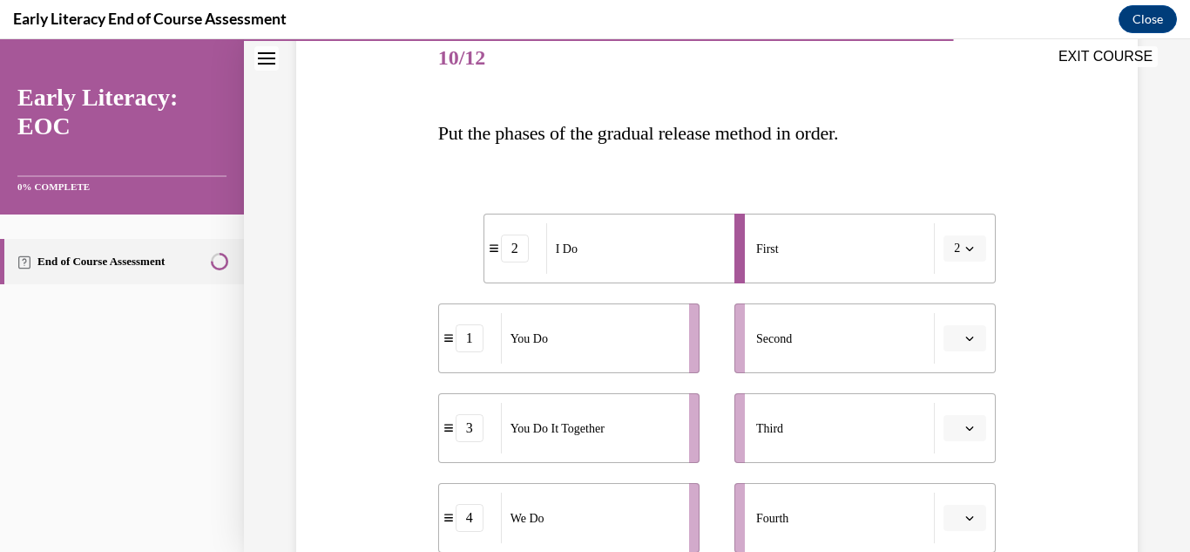
click at [971, 349] on button "button" at bounding box center [965, 338] width 43 height 26
click at [971, 421] on div "1" at bounding box center [963, 412] width 44 height 35
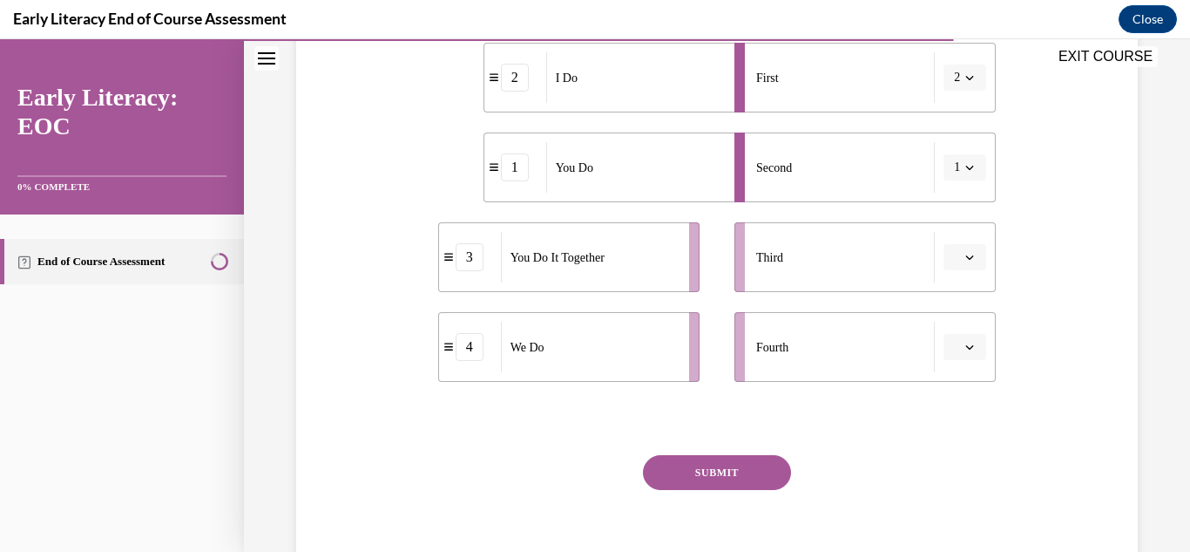
scroll to position [394, 0]
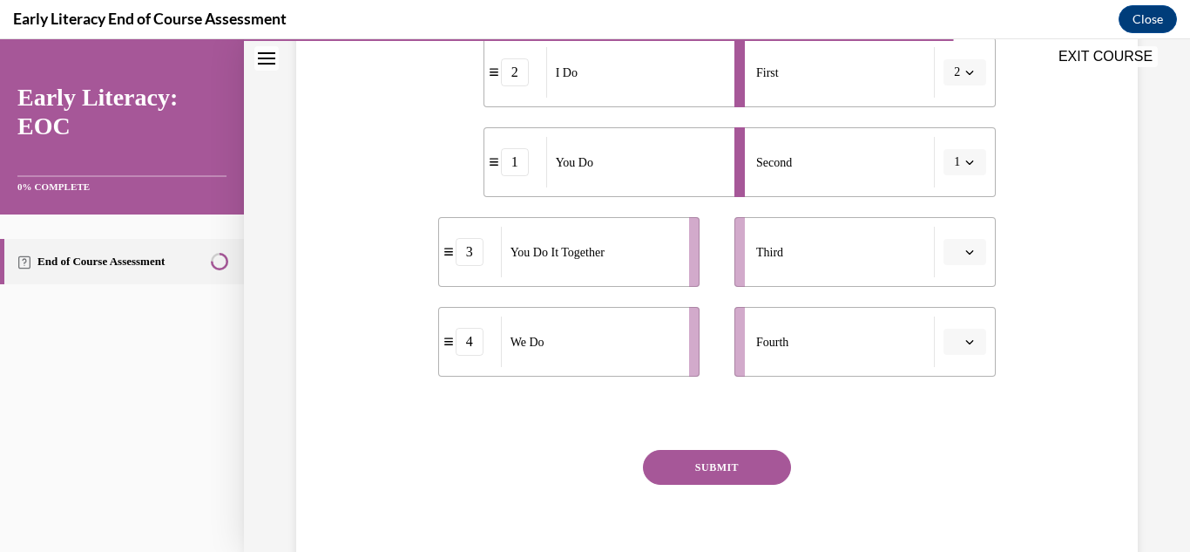
click at [963, 354] on button "button" at bounding box center [965, 341] width 43 height 26
click at [974, 494] on div "3" at bounding box center [963, 485] width 44 height 35
click at [965, 257] on span "button" at bounding box center [970, 252] width 12 height 12
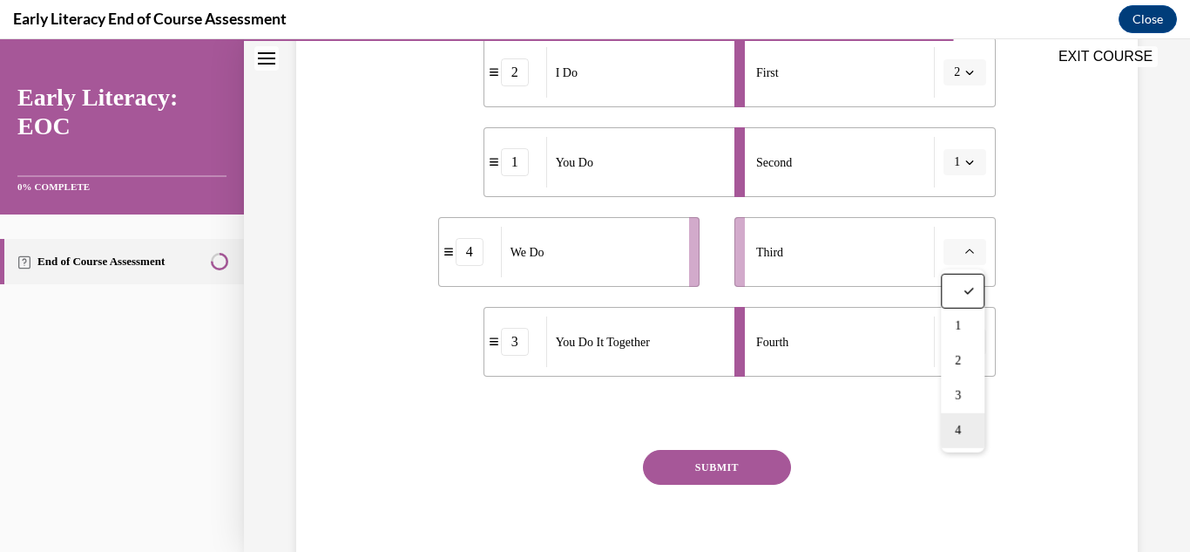
click at [972, 443] on div "4" at bounding box center [963, 430] width 44 height 35
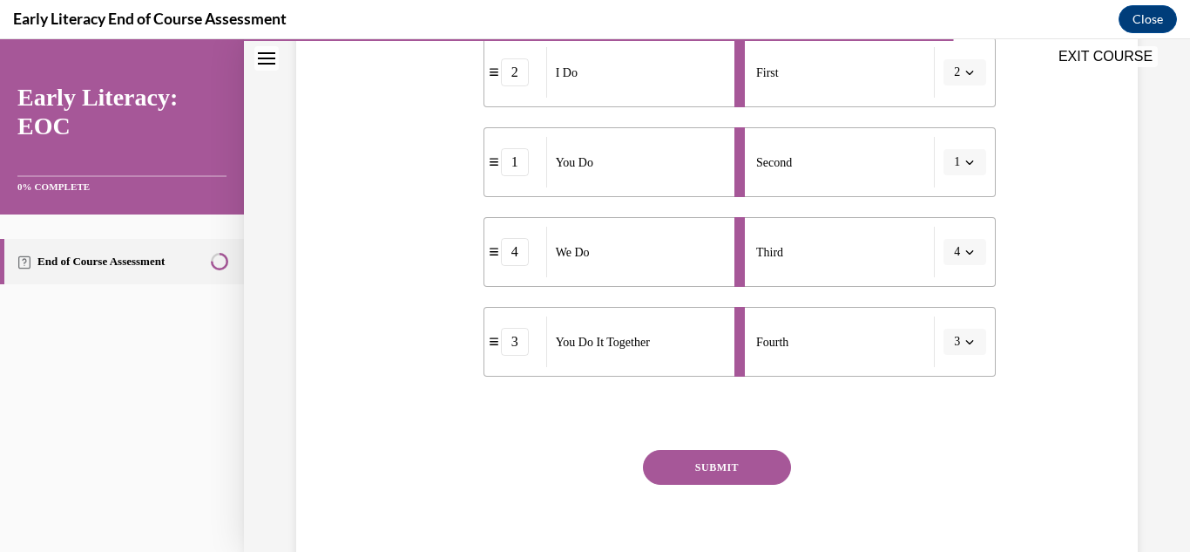
click at [703, 477] on button "SUBMIT" at bounding box center [717, 467] width 148 height 35
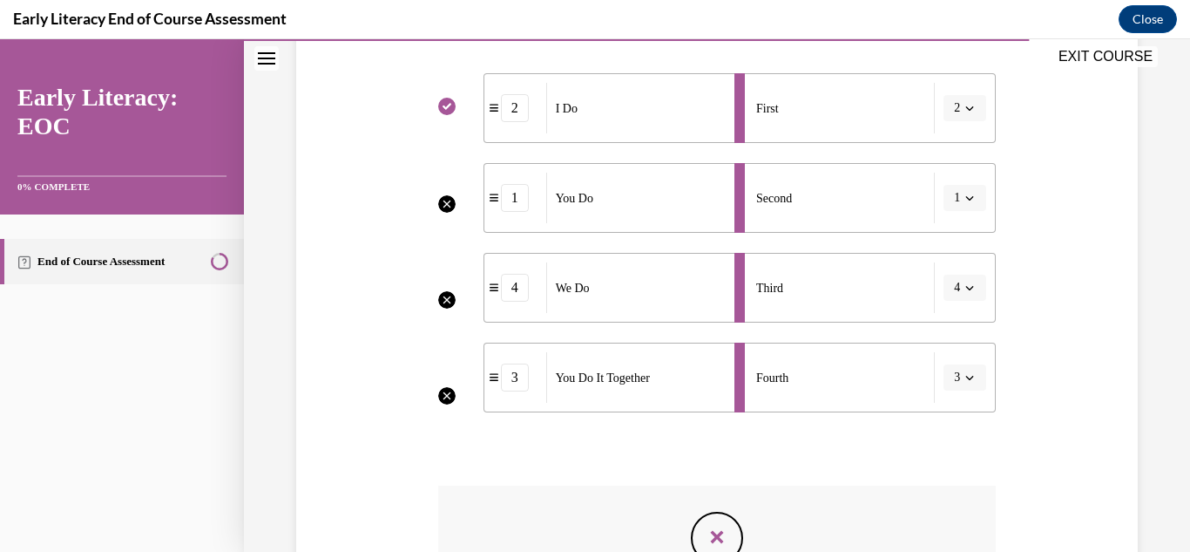
scroll to position [611, 0]
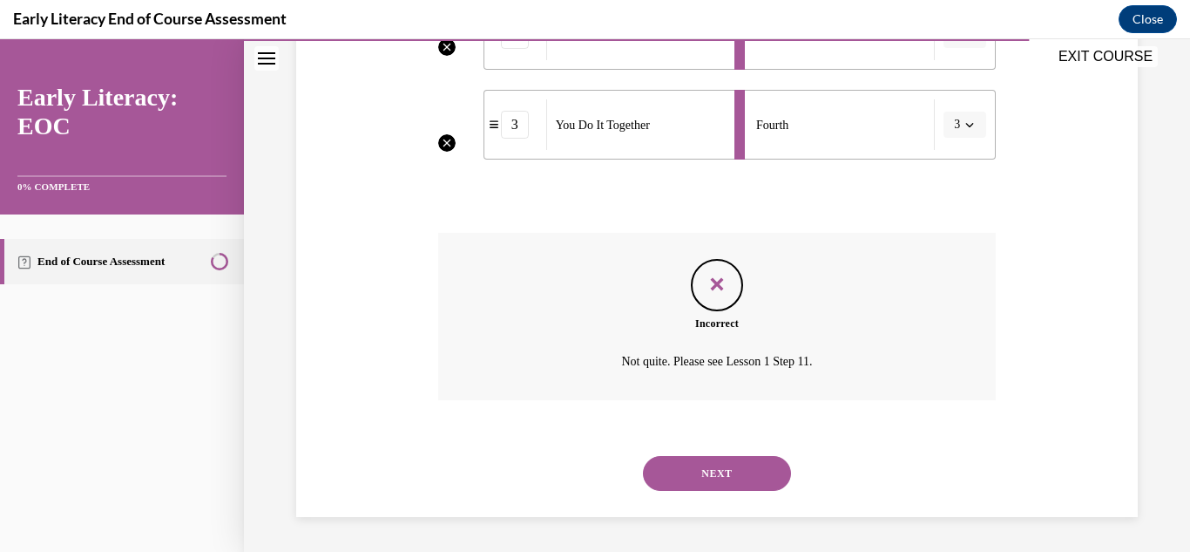
click at [725, 486] on button "NEXT" at bounding box center [717, 473] width 148 height 35
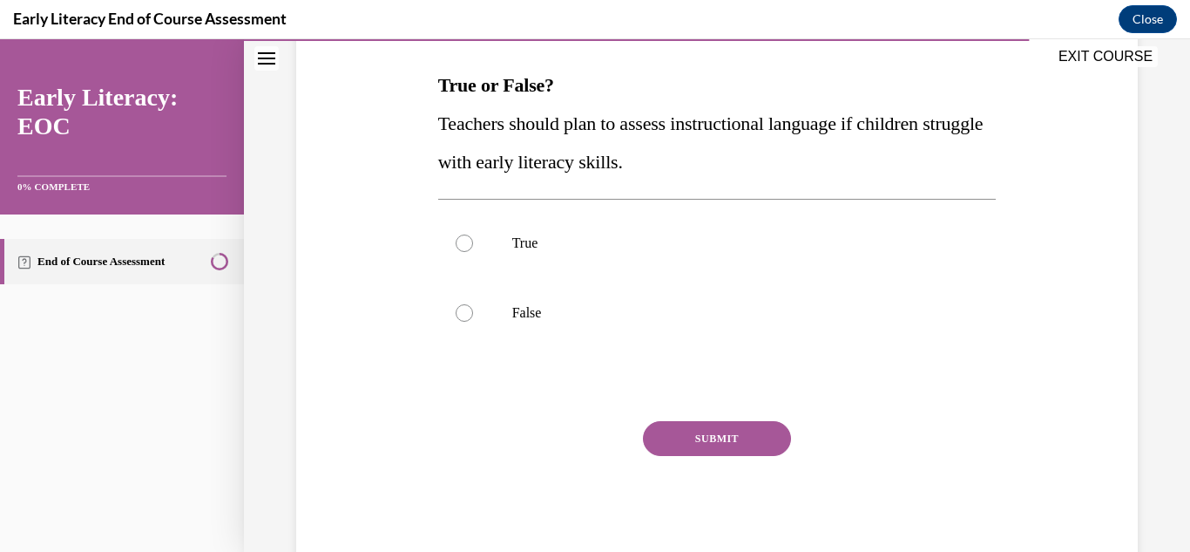
scroll to position [270, 0]
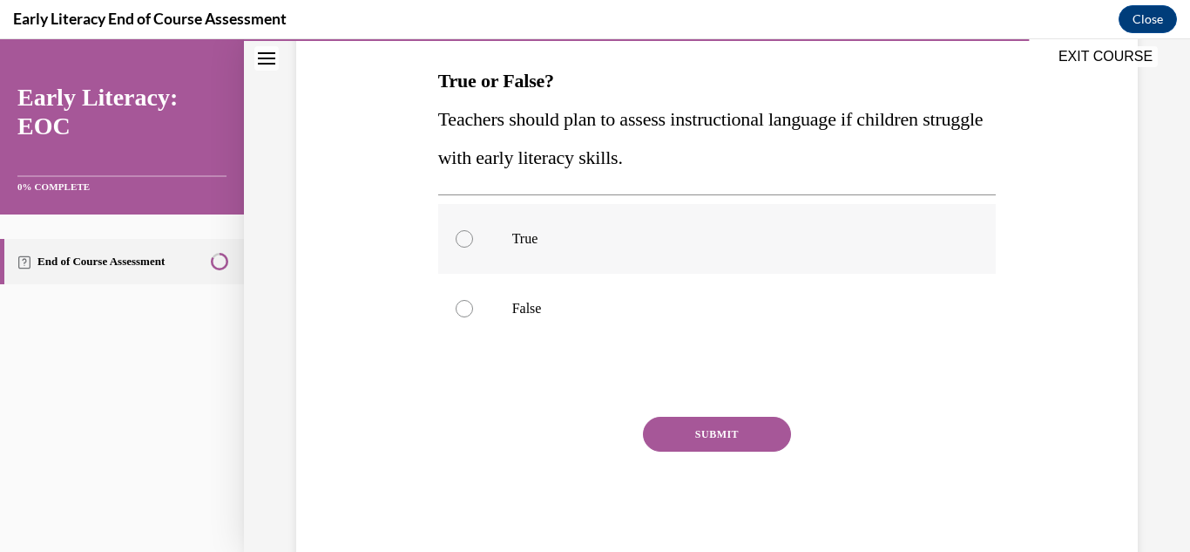
click at [543, 261] on div at bounding box center [717, 239] width 559 height 70
click at [696, 450] on button "SUBMIT" at bounding box center [717, 433] width 148 height 35
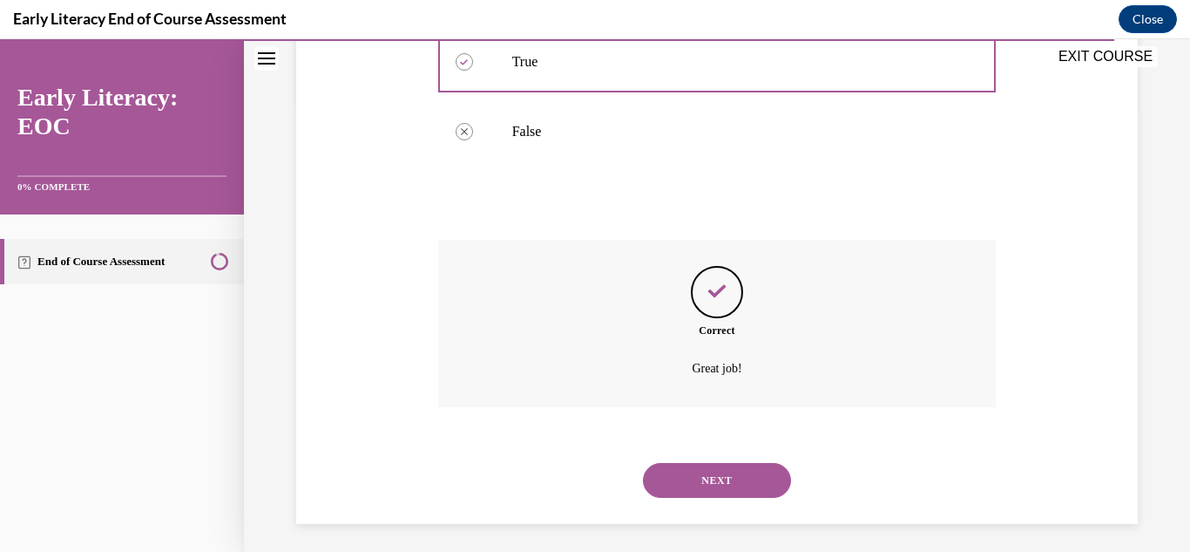
scroll to position [454, 0]
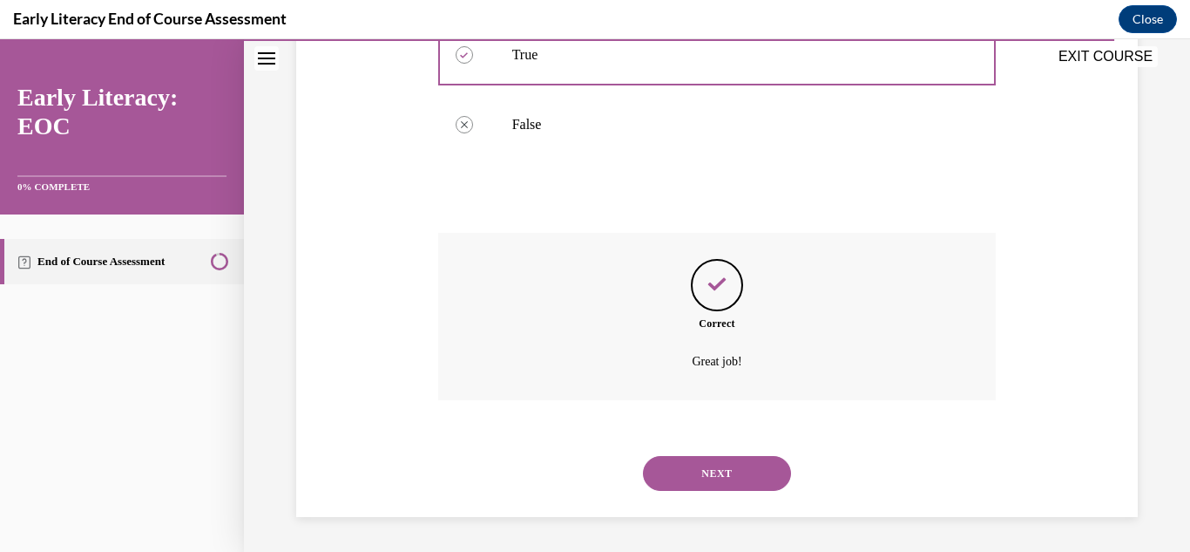
click at [687, 471] on button "NEXT" at bounding box center [717, 473] width 148 height 35
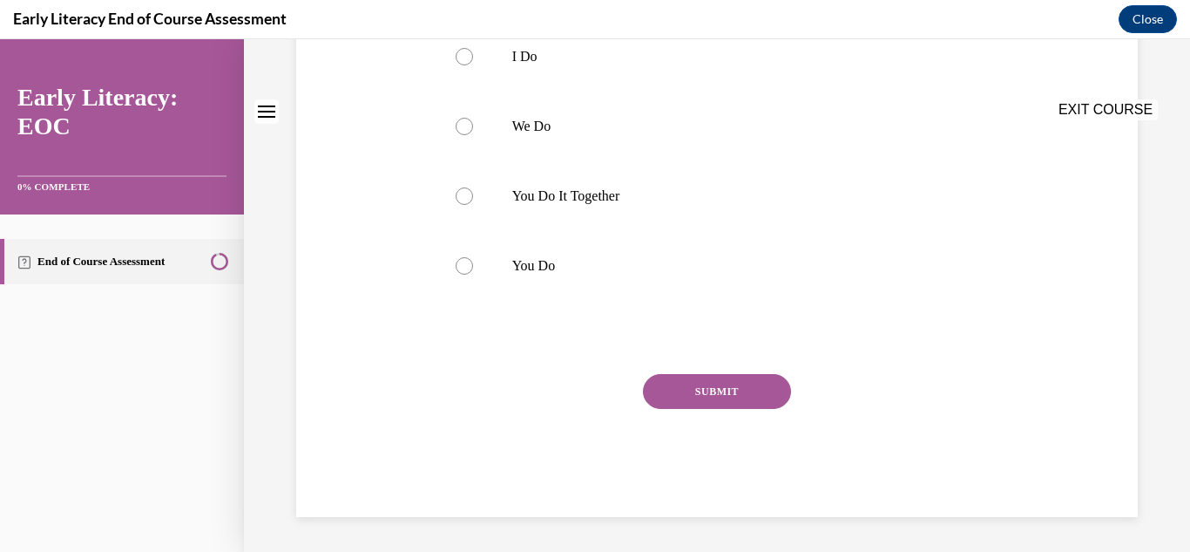
scroll to position [0, 0]
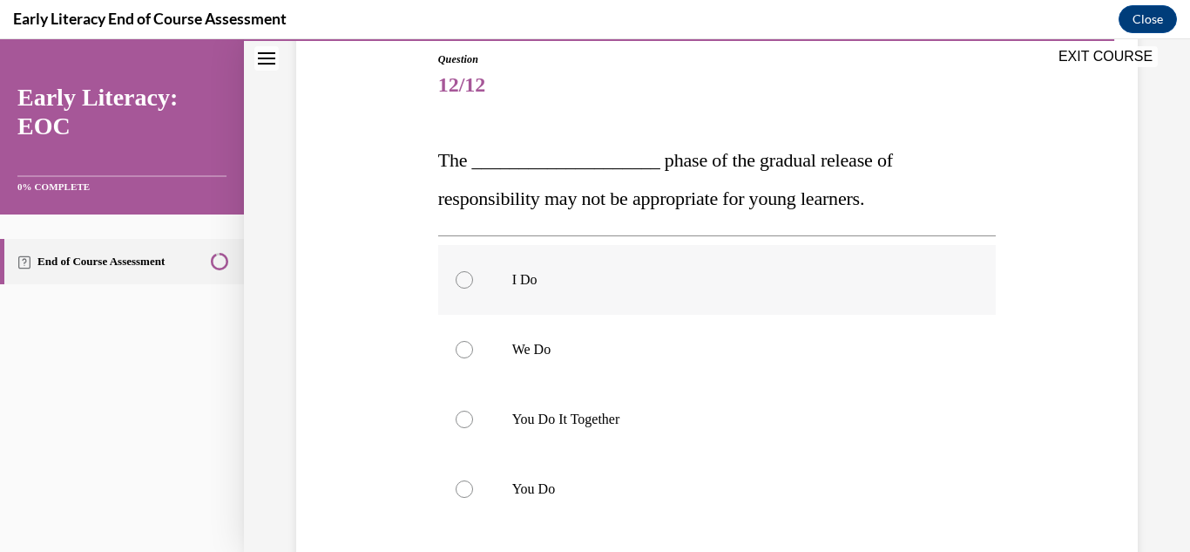
click at [457, 289] on div at bounding box center [717, 280] width 559 height 70
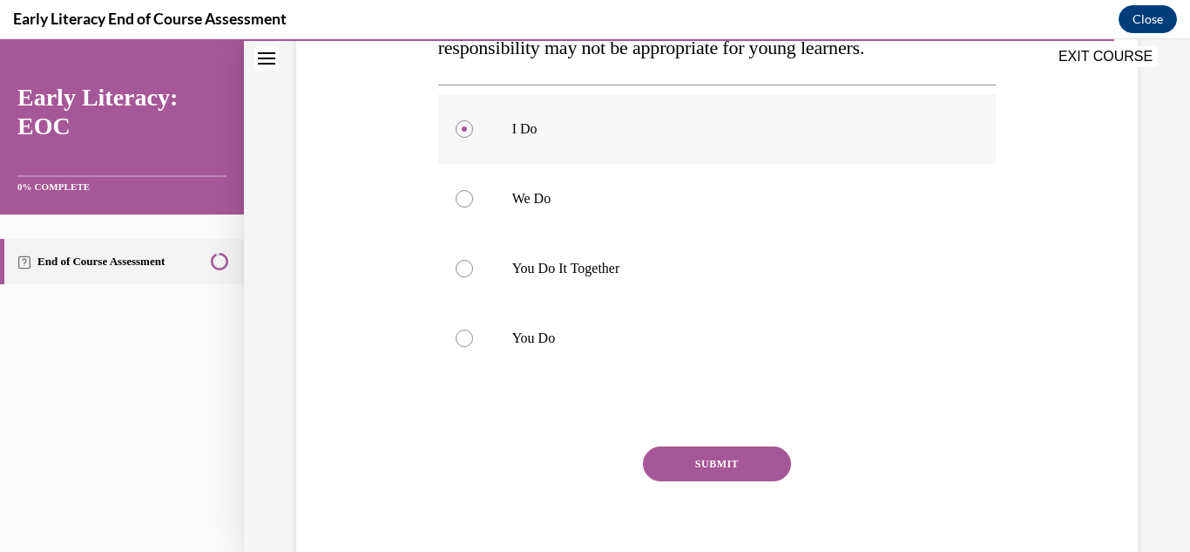
scroll to position [414, 0]
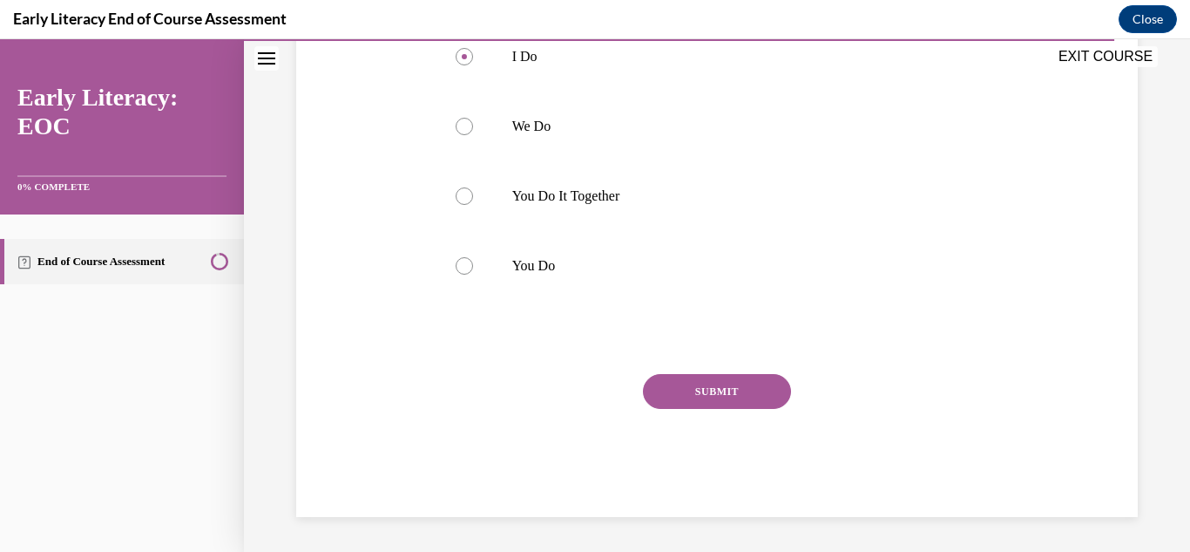
click at [691, 402] on button "SUBMIT" at bounding box center [717, 391] width 148 height 35
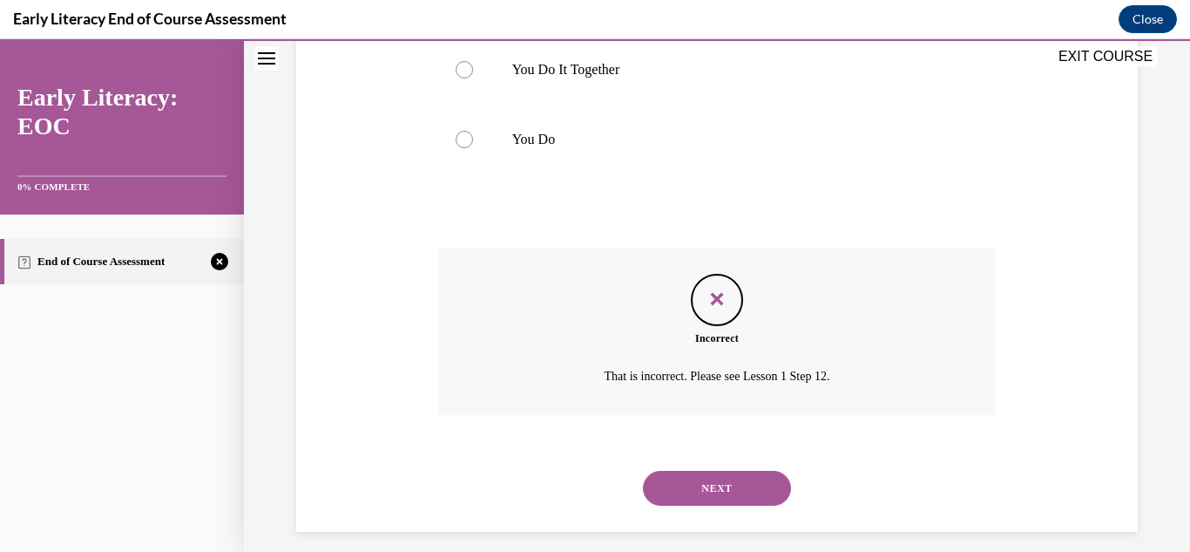
scroll to position [555, 0]
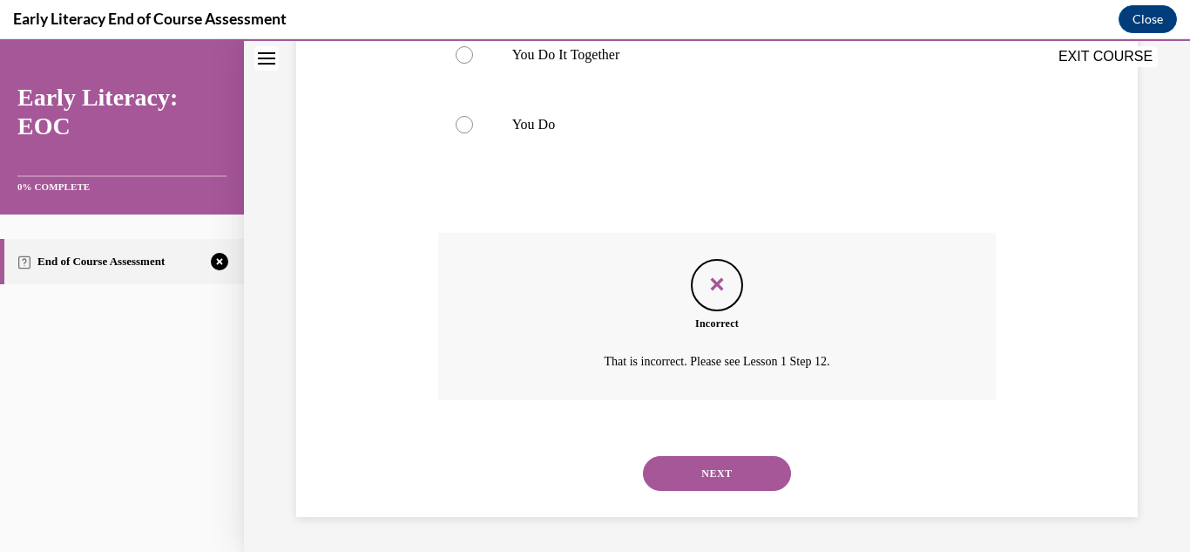
click at [691, 488] on button "NEXT" at bounding box center [717, 473] width 148 height 35
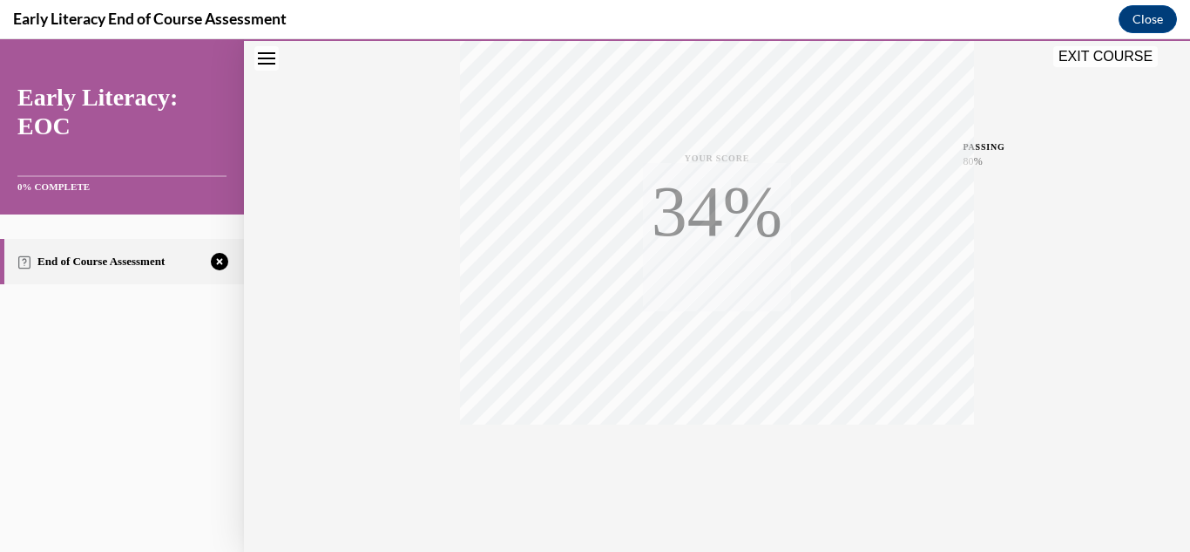
scroll to position [381, 0]
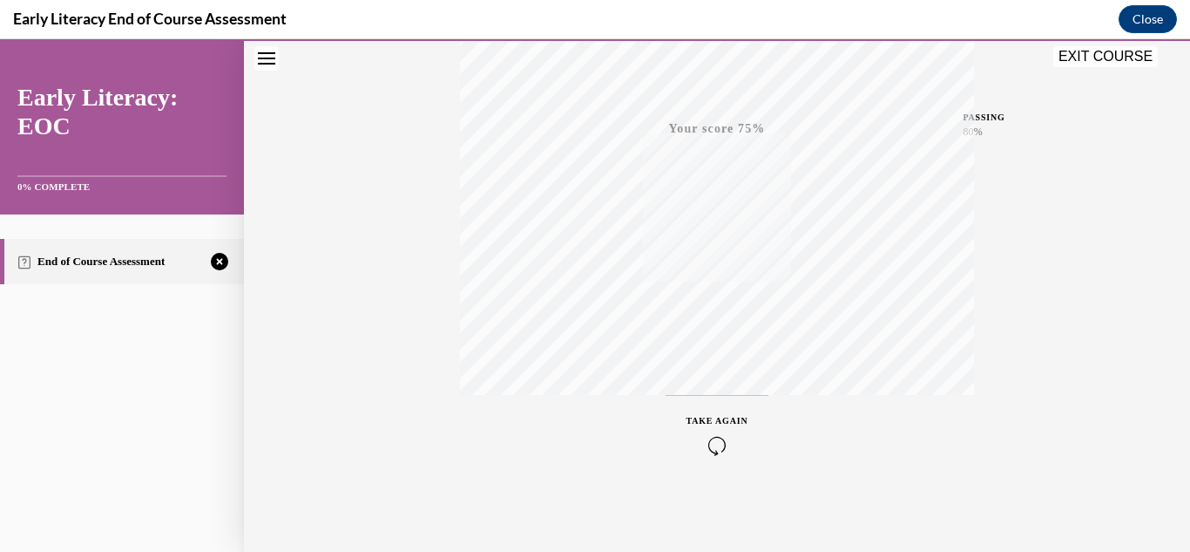
click at [707, 449] on icon "button" at bounding box center [718, 445] width 62 height 19
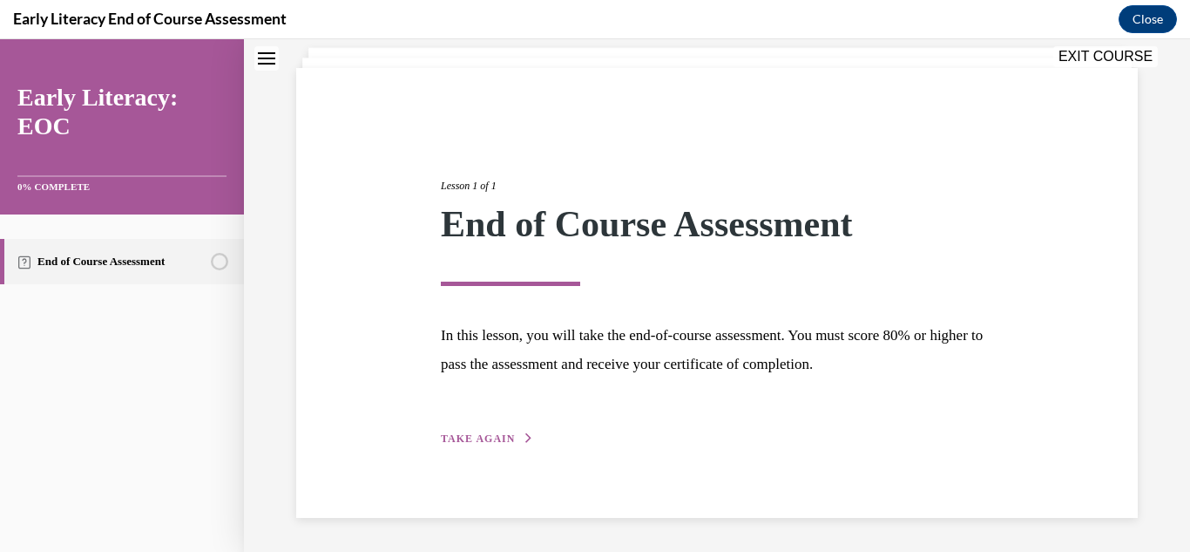
click at [501, 434] on span "TAKE AGAIN" at bounding box center [478, 438] width 74 height 12
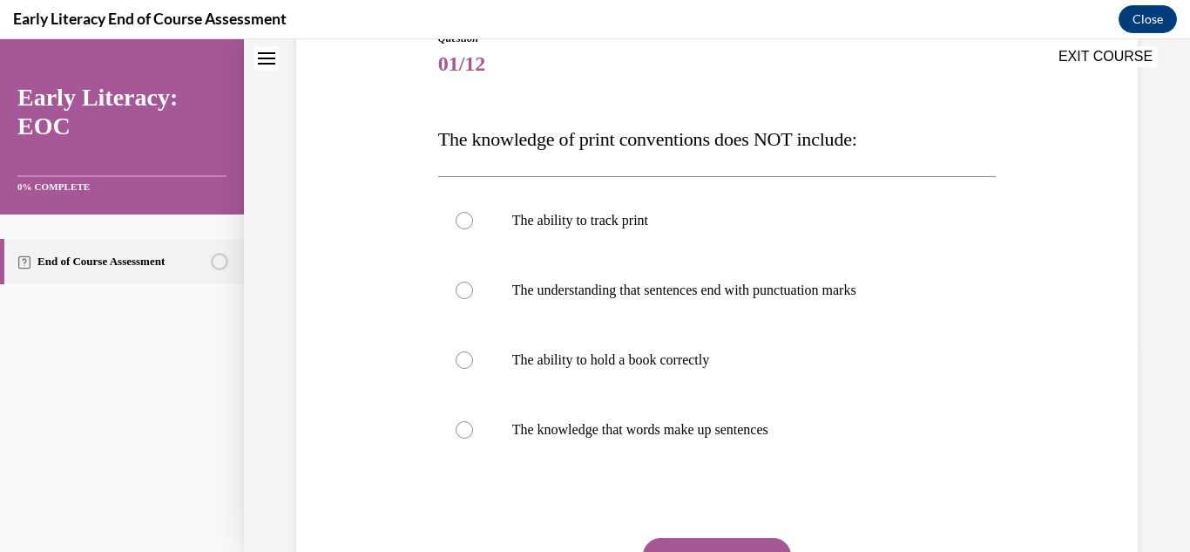
scroll to position [218, 0]
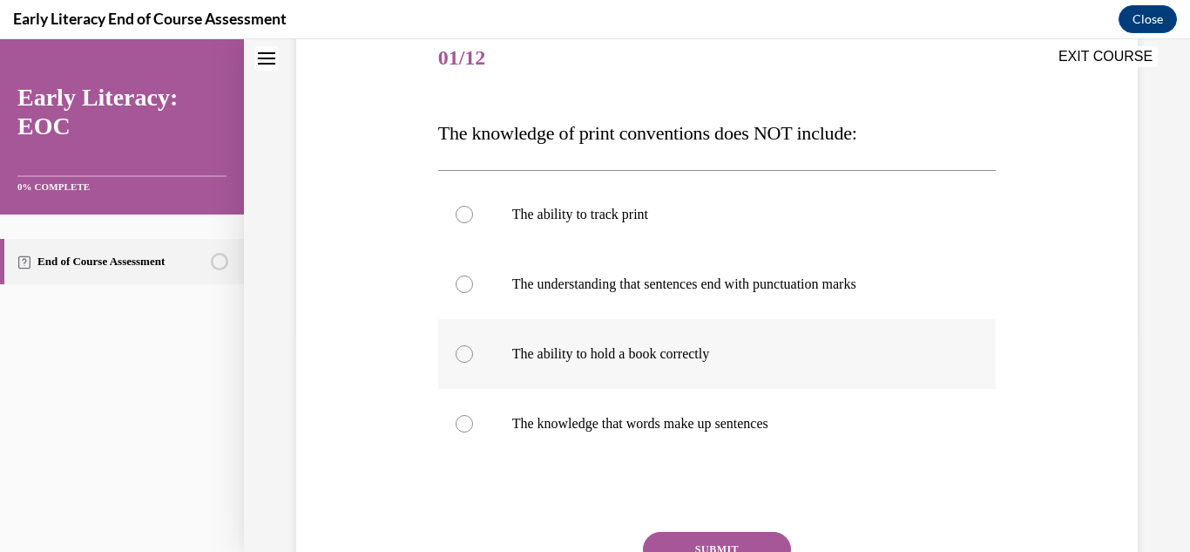
click at [506, 356] on div at bounding box center [717, 354] width 559 height 70
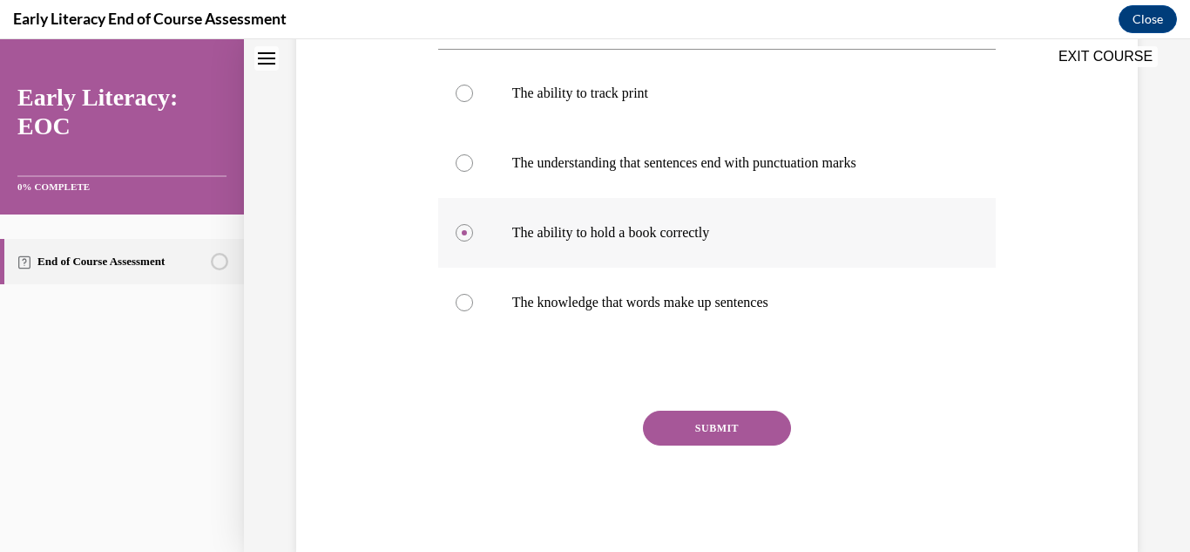
scroll to position [376, 0]
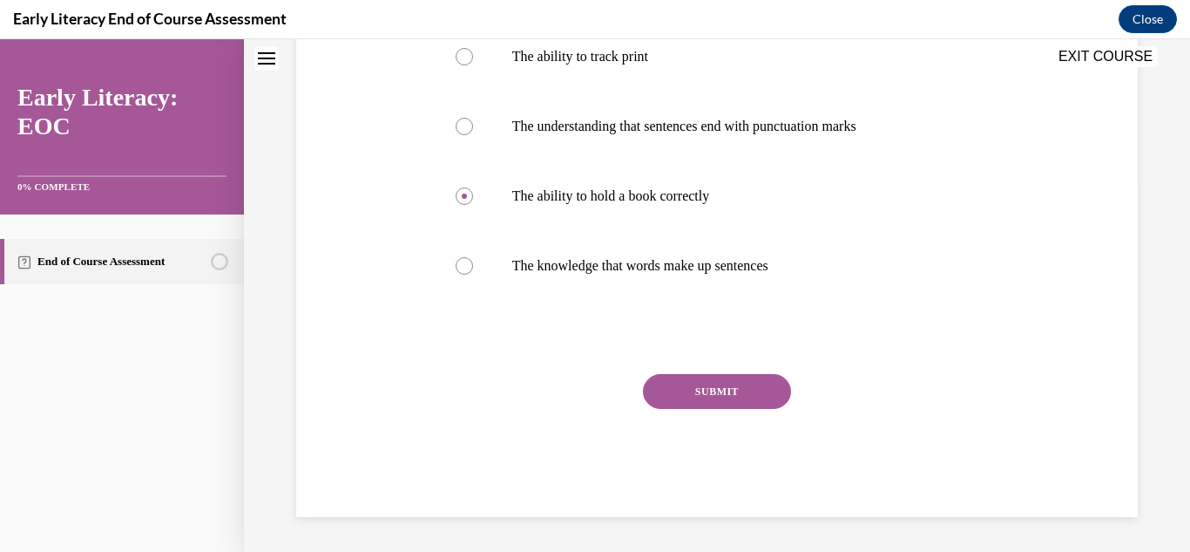
click at [718, 398] on button "SUBMIT" at bounding box center [717, 391] width 148 height 35
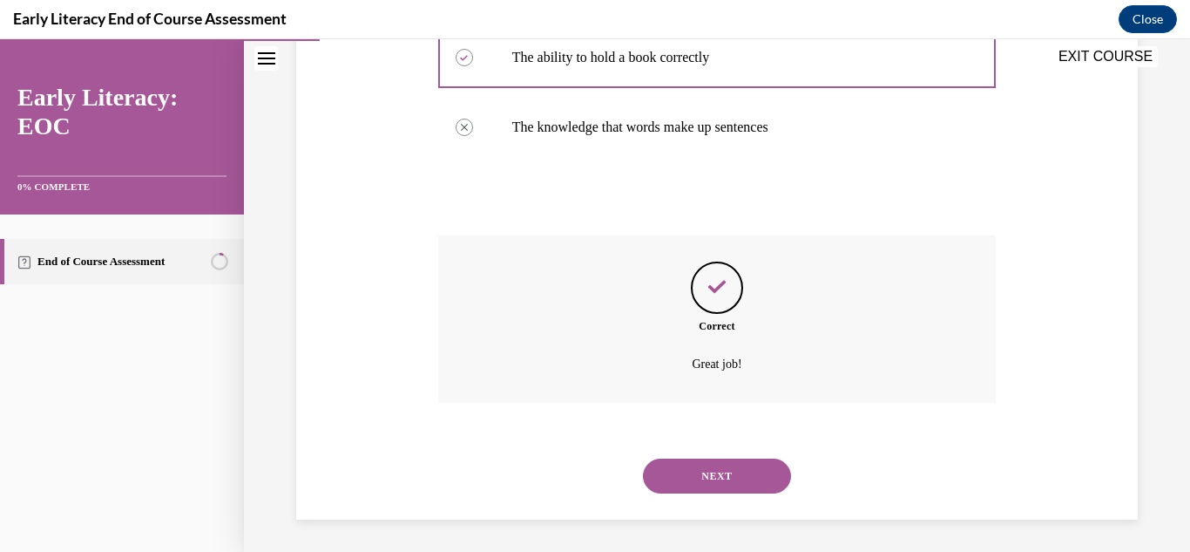
scroll to position [517, 0]
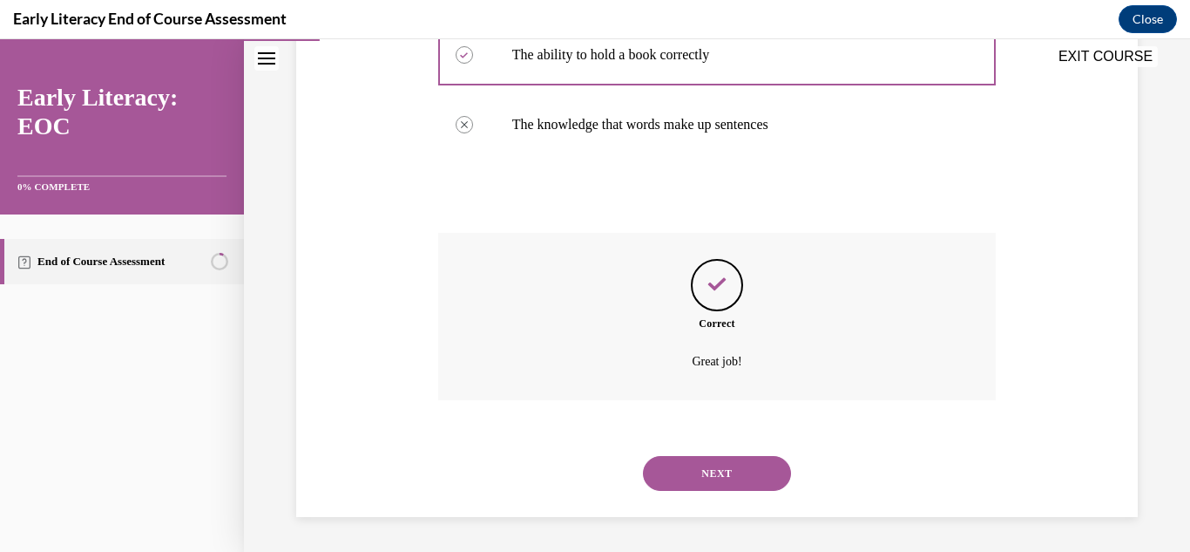
click at [731, 478] on button "NEXT" at bounding box center [717, 473] width 148 height 35
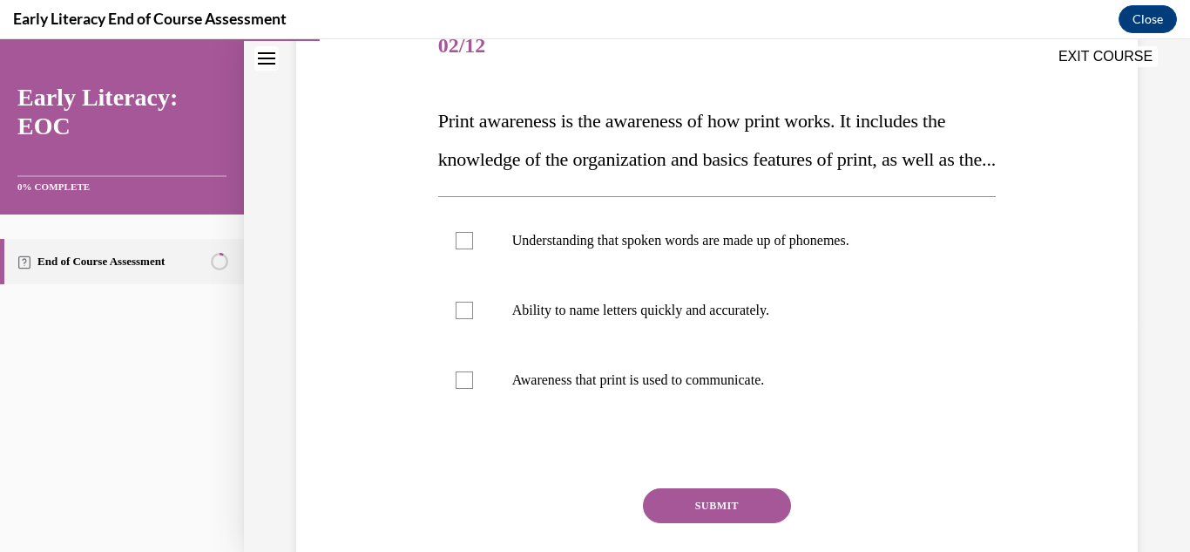
scroll to position [231, 0]
click at [501, 414] on div at bounding box center [717, 379] width 559 height 70
click at [692, 522] on button "SUBMIT" at bounding box center [717, 504] width 148 height 35
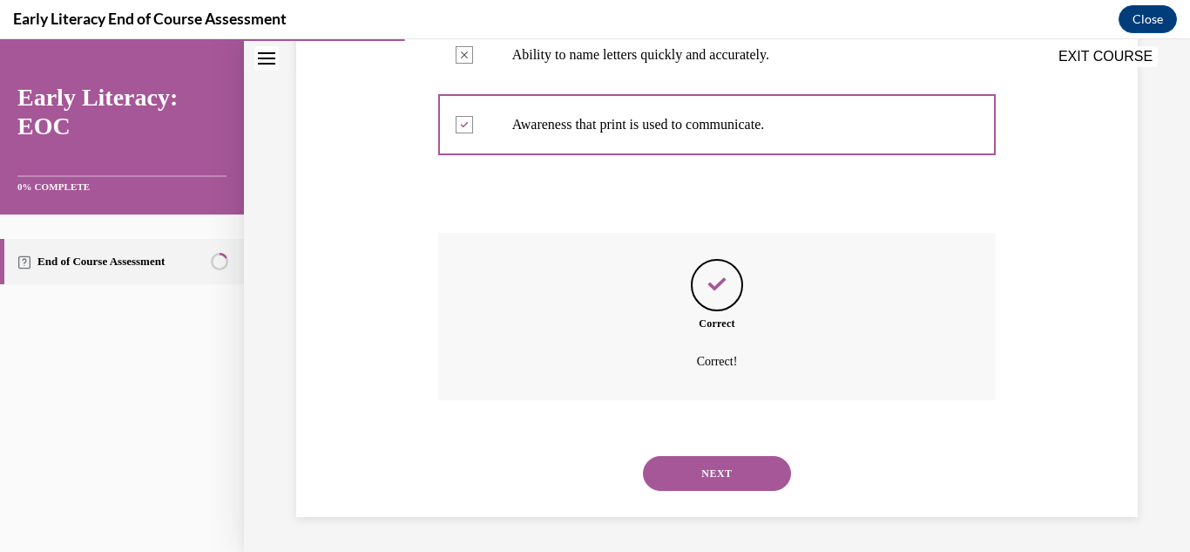
scroll to position [524, 0]
click at [715, 485] on button "NEXT" at bounding box center [717, 473] width 148 height 35
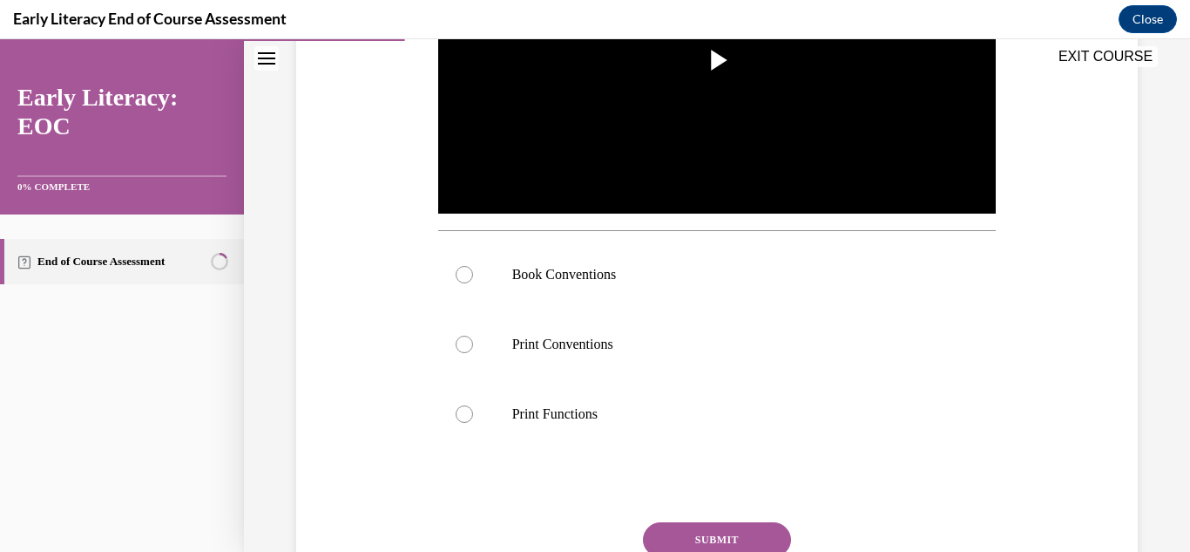
scroll to position [484, 0]
click at [495, 275] on div at bounding box center [717, 275] width 559 height 70
click at [682, 533] on button "SUBMIT" at bounding box center [717, 539] width 148 height 35
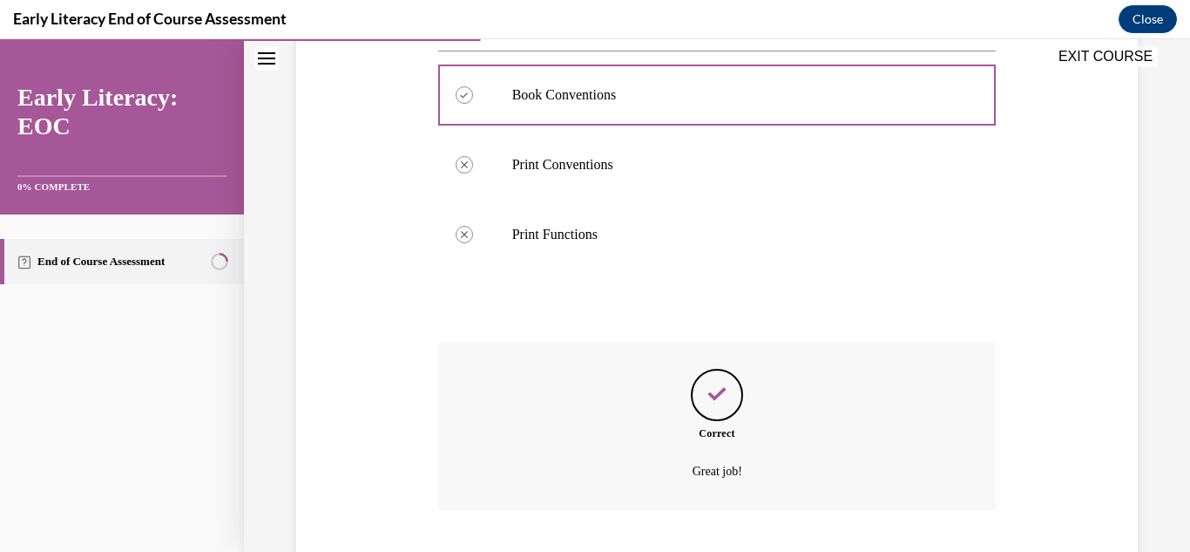
scroll to position [774, 0]
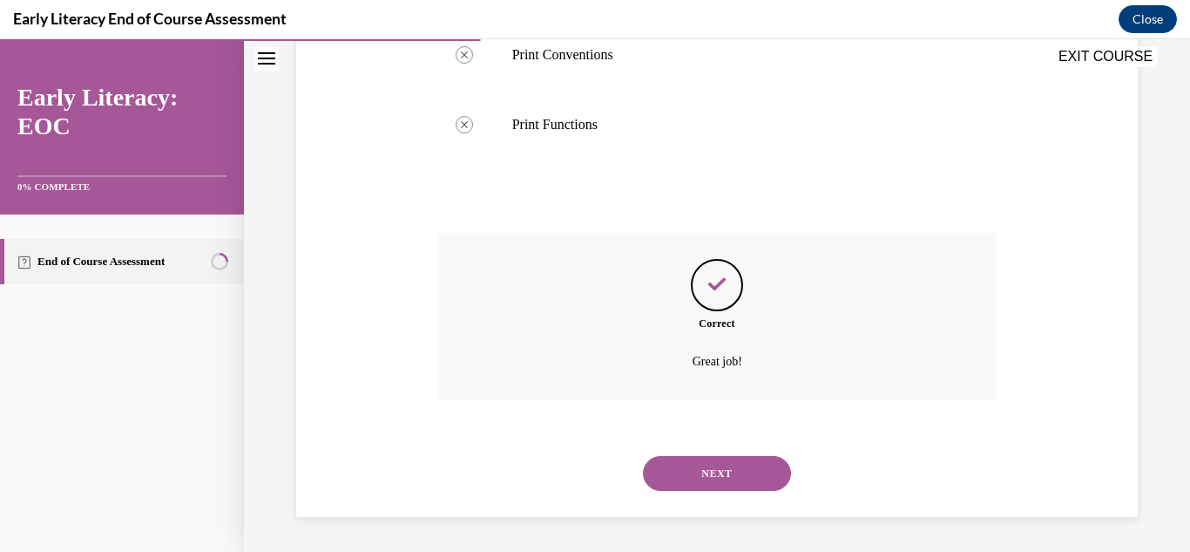
click at [698, 482] on button "NEXT" at bounding box center [717, 473] width 148 height 35
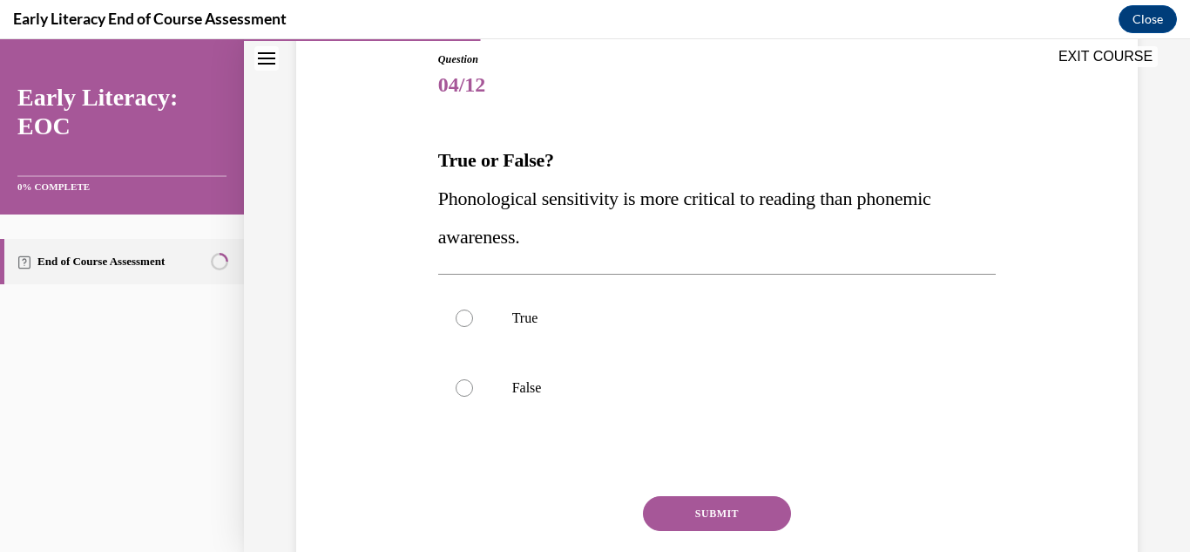
scroll to position [193, 0]
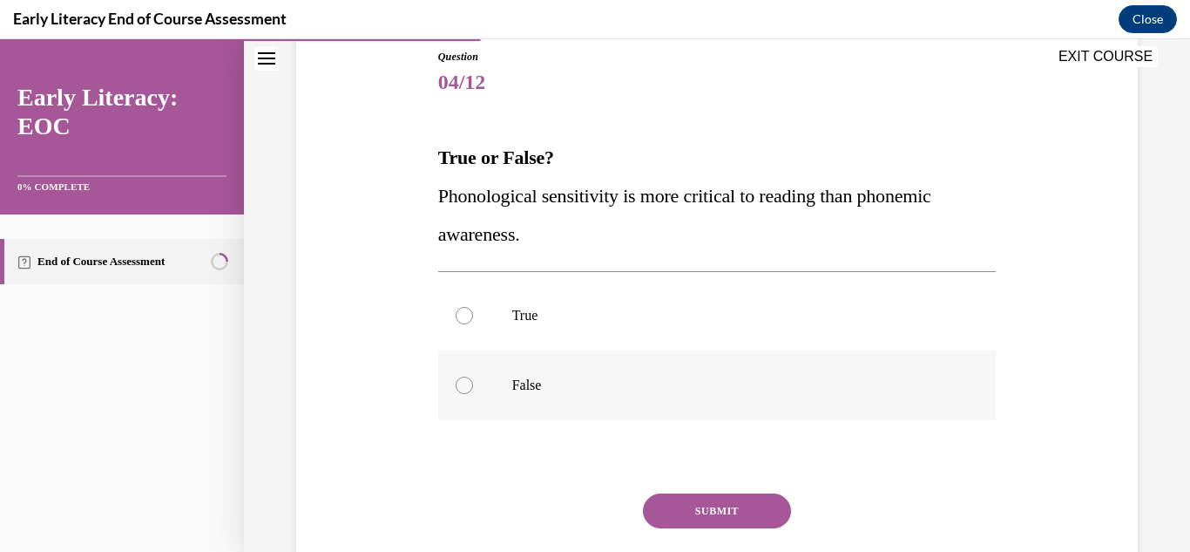
click at [476, 403] on div at bounding box center [717, 385] width 559 height 70
click at [706, 518] on button "SUBMIT" at bounding box center [717, 510] width 148 height 35
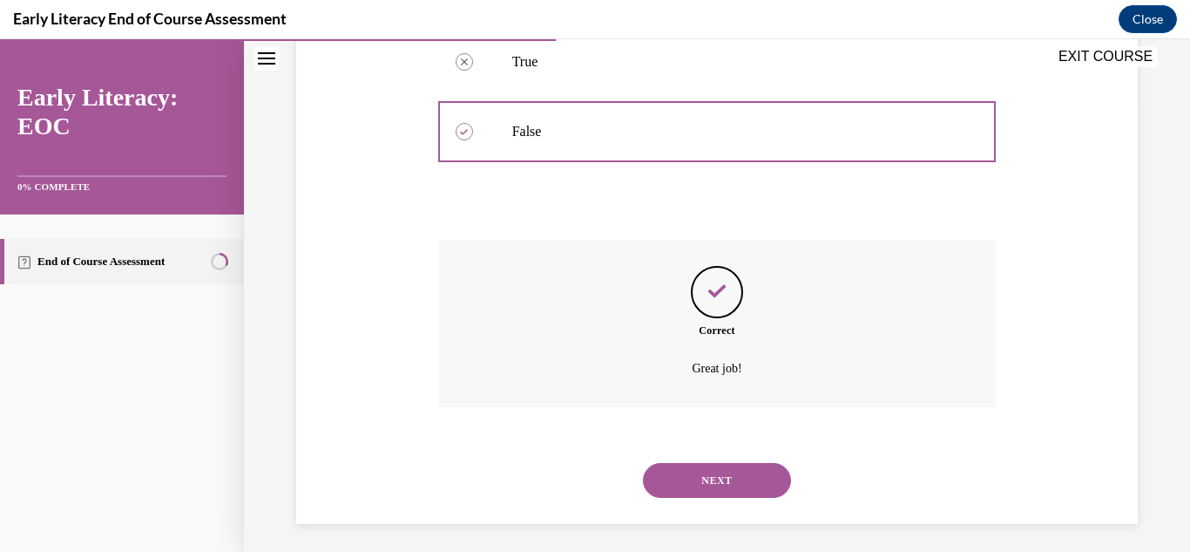
scroll to position [454, 0]
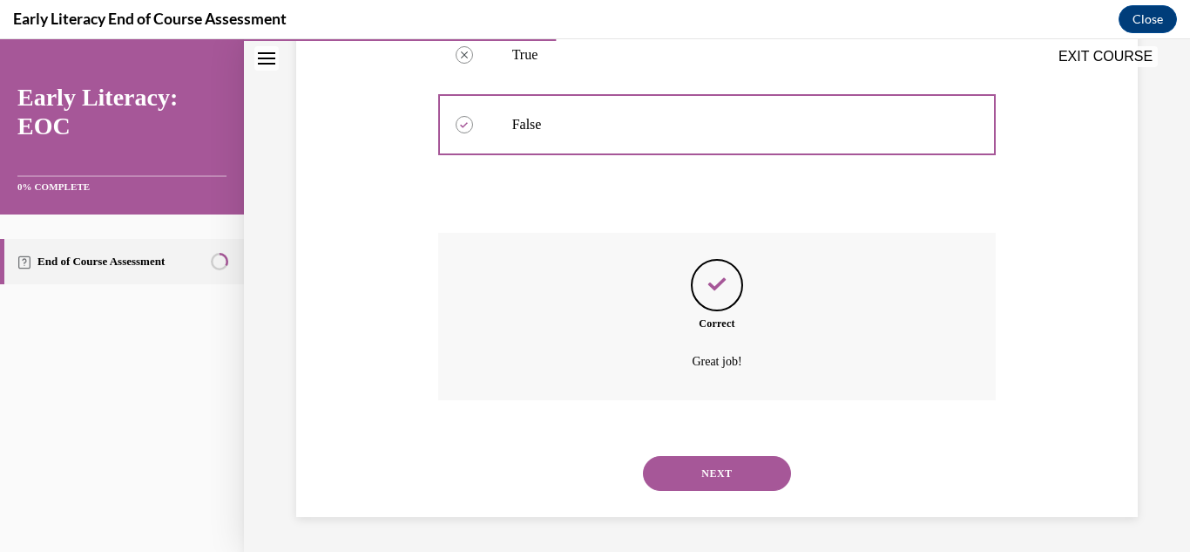
click at [685, 489] on button "NEXT" at bounding box center [717, 473] width 148 height 35
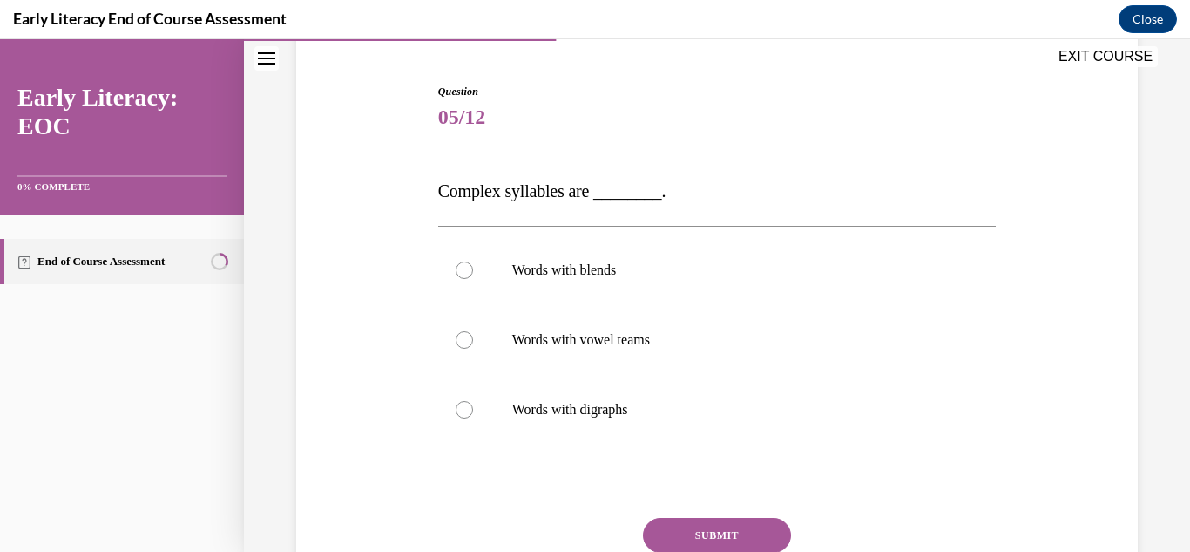
scroll to position [159, 0]
click at [491, 261] on div at bounding box center [717, 269] width 559 height 70
click at [714, 535] on button "SUBMIT" at bounding box center [717, 534] width 148 height 35
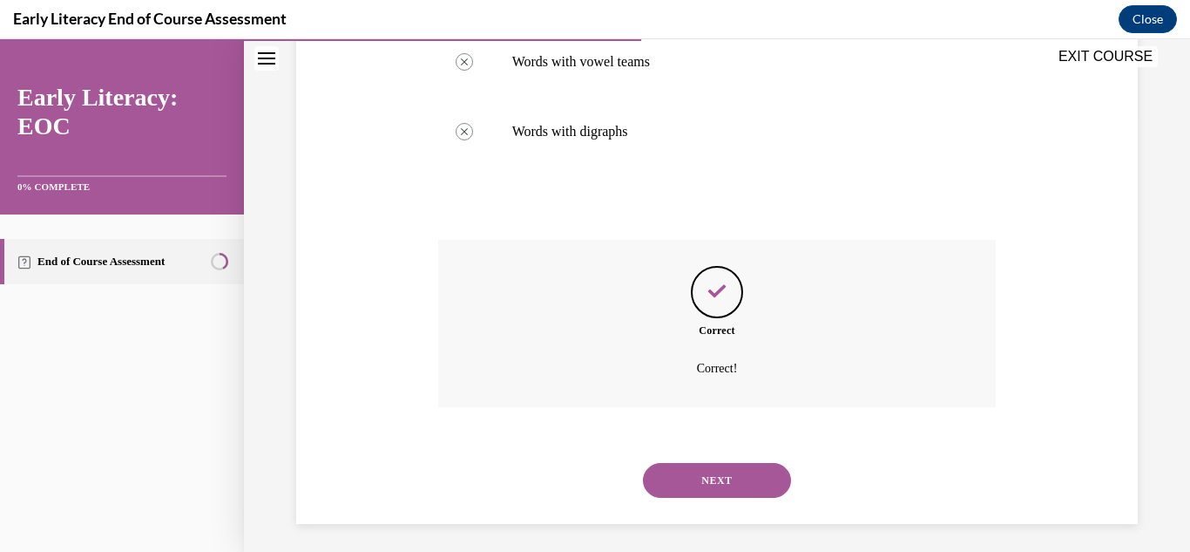
scroll to position [443, 0]
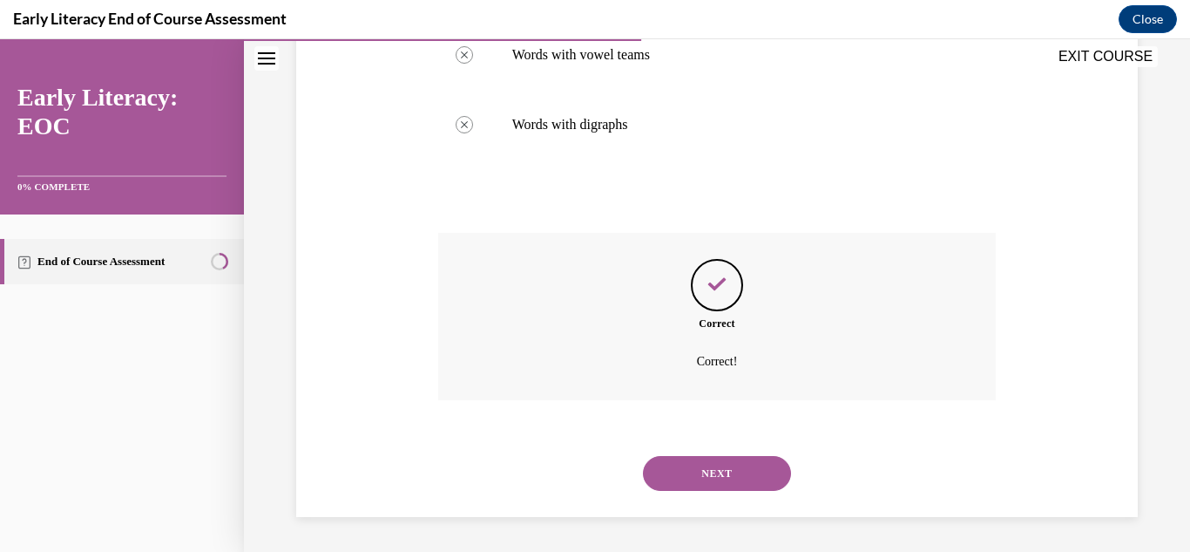
click at [732, 470] on button "NEXT" at bounding box center [717, 473] width 148 height 35
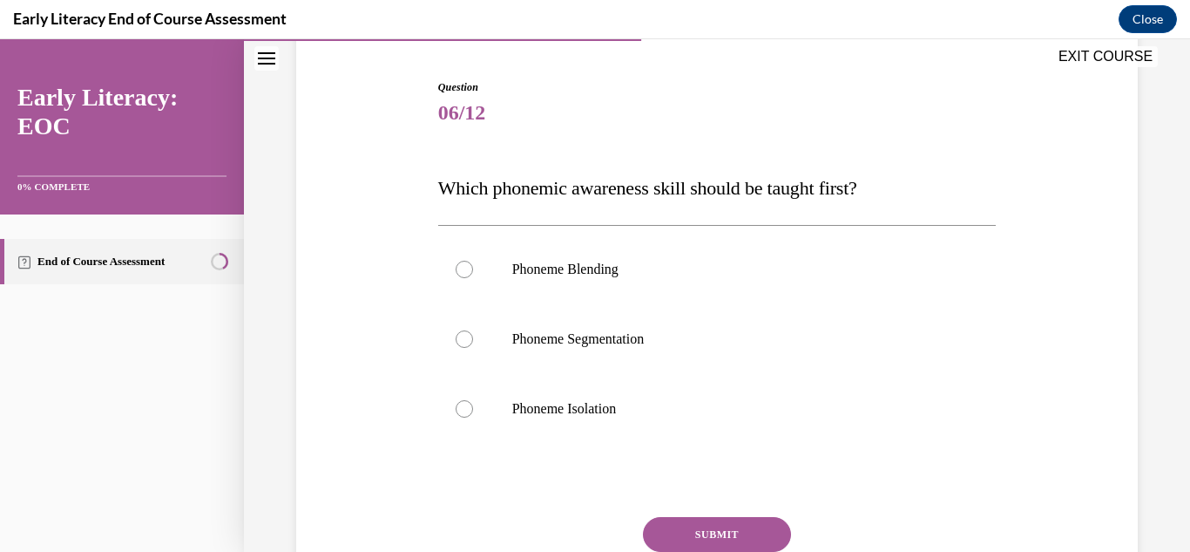
scroll to position [162, 0]
click at [511, 418] on div at bounding box center [717, 410] width 559 height 70
click at [680, 534] on button "SUBMIT" at bounding box center [717, 535] width 148 height 35
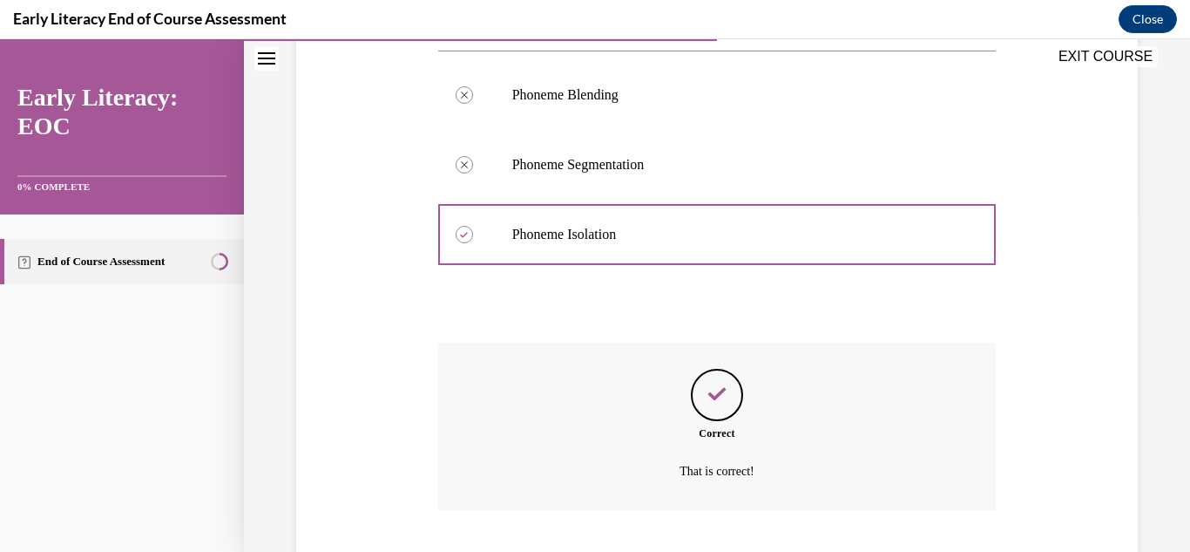
scroll to position [447, 0]
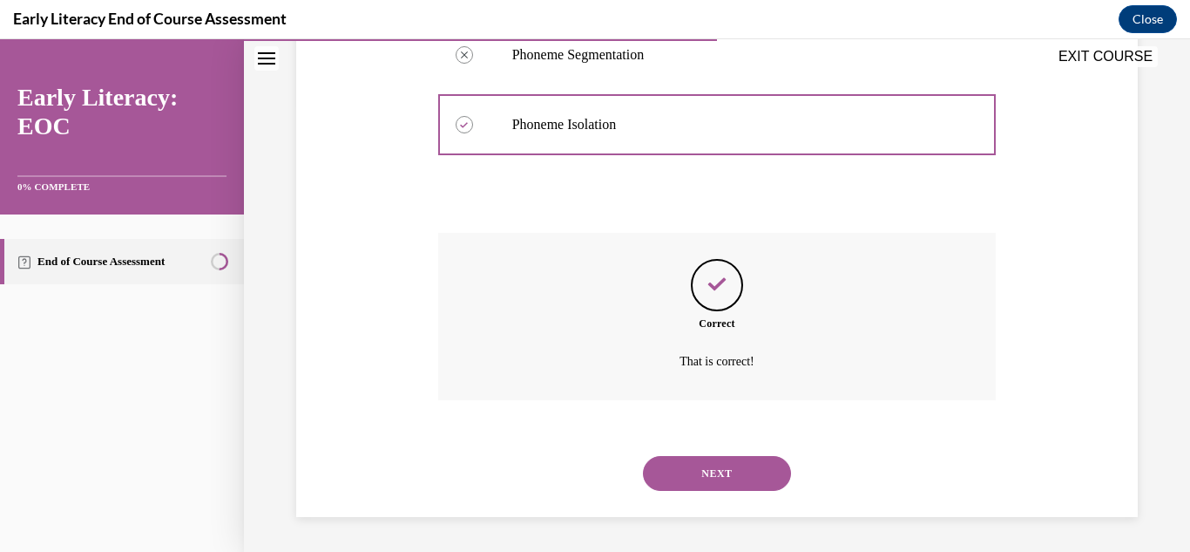
click at [701, 481] on button "NEXT" at bounding box center [717, 473] width 148 height 35
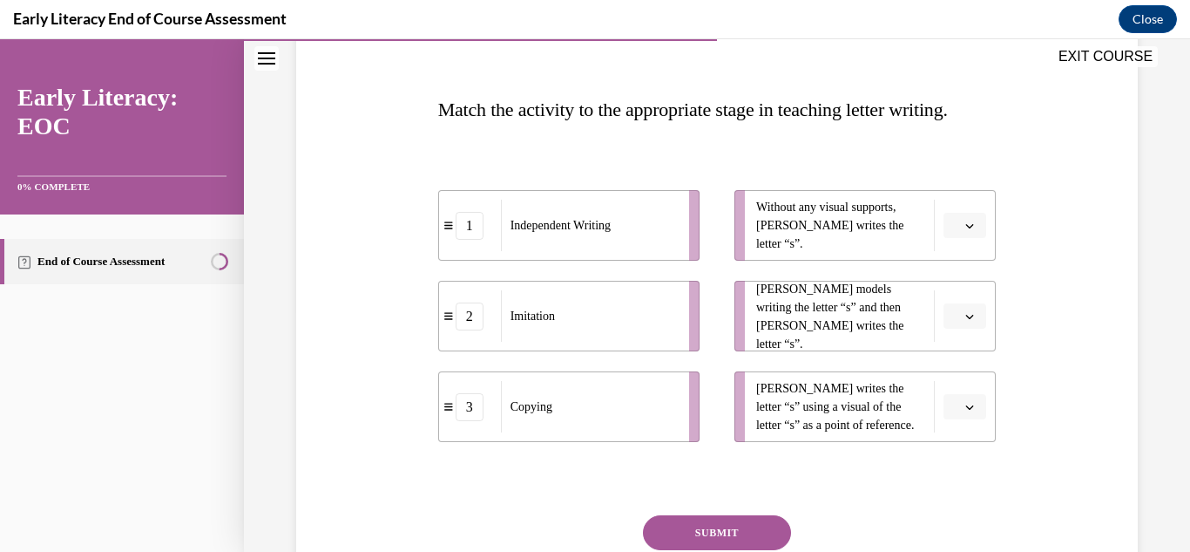
scroll to position [247, 0]
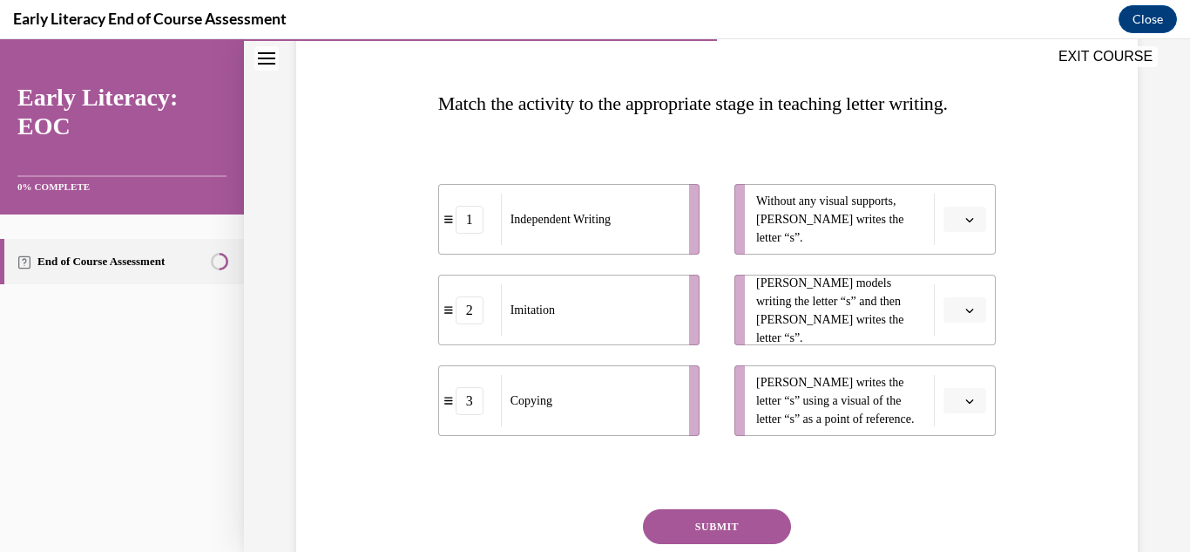
click at [974, 215] on icon "button" at bounding box center [969, 219] width 9 height 9
click at [965, 365] on div "3" at bounding box center [963, 362] width 44 height 35
click at [974, 318] on button "button" at bounding box center [965, 310] width 43 height 26
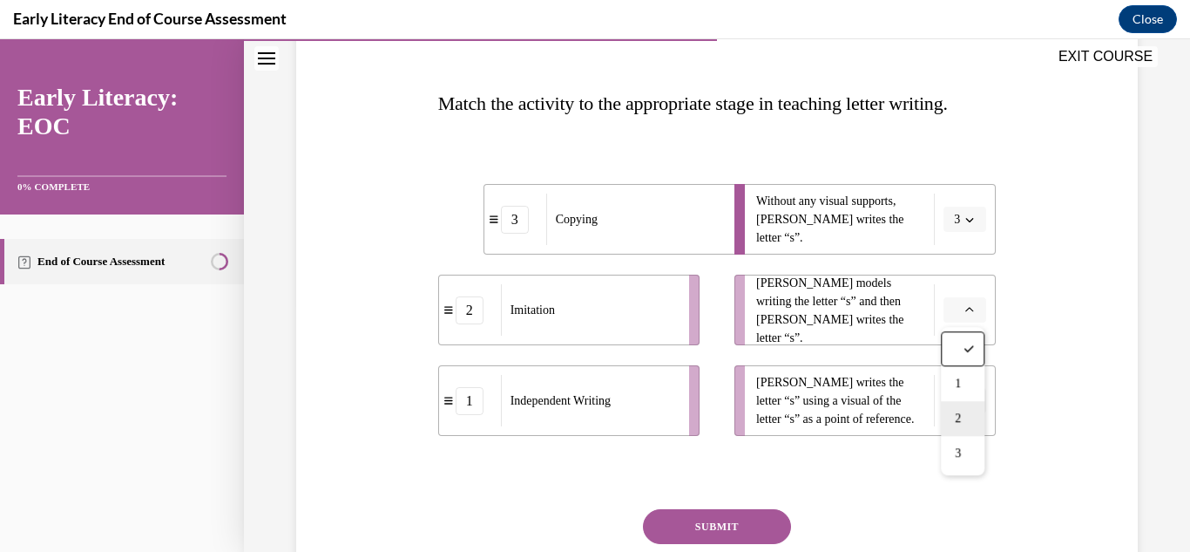
click at [978, 423] on div "2" at bounding box center [963, 418] width 44 height 35
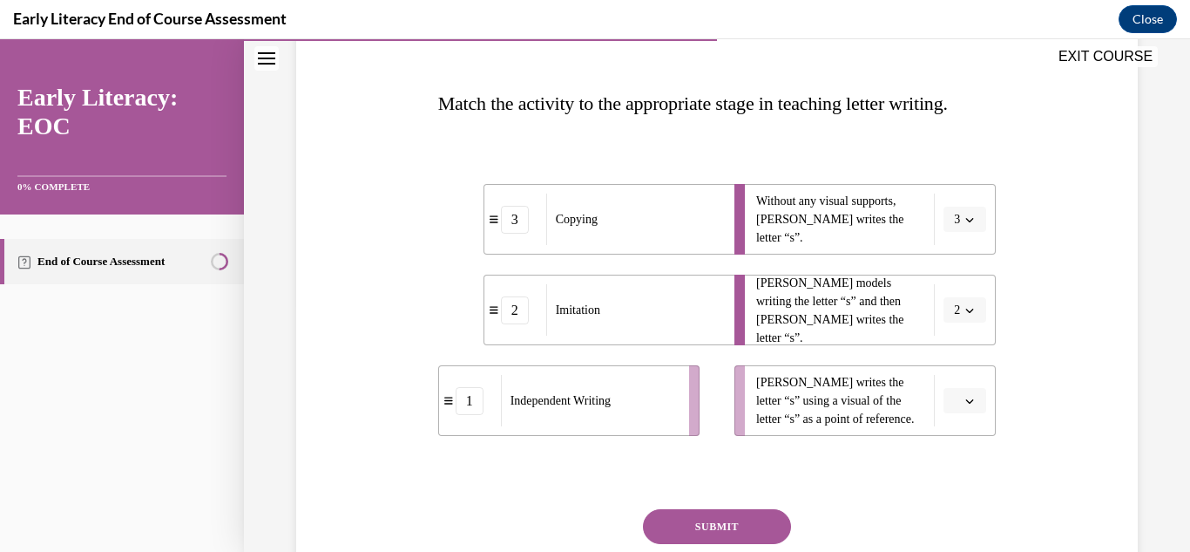
click at [982, 403] on button "button" at bounding box center [965, 401] width 43 height 26
click at [970, 297] on div "1" at bounding box center [963, 291] width 44 height 35
click at [680, 516] on button "SUBMIT" at bounding box center [717, 526] width 148 height 35
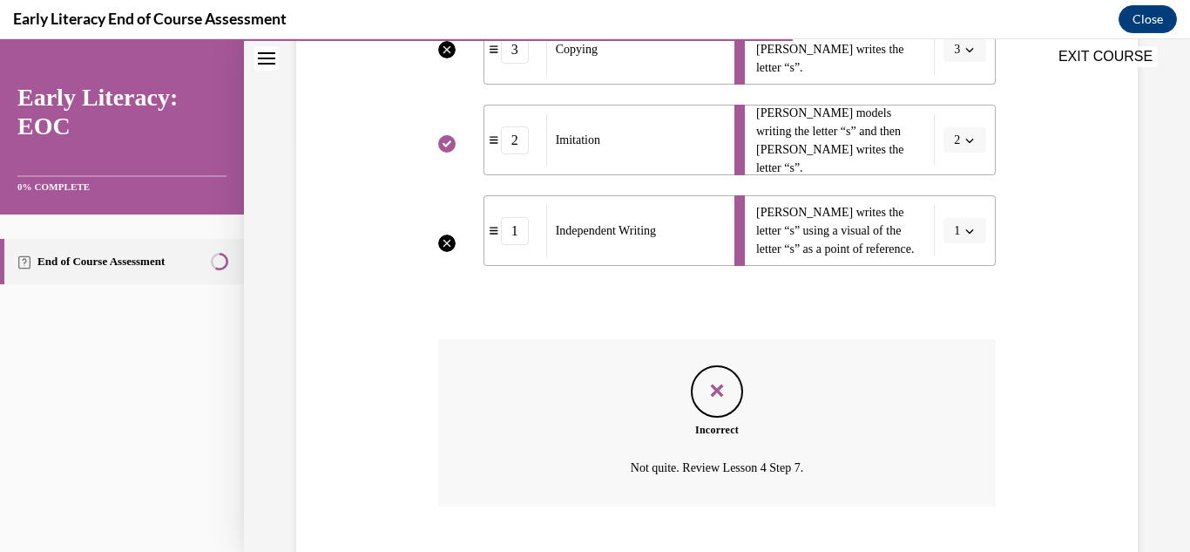
scroll to position [524, 0]
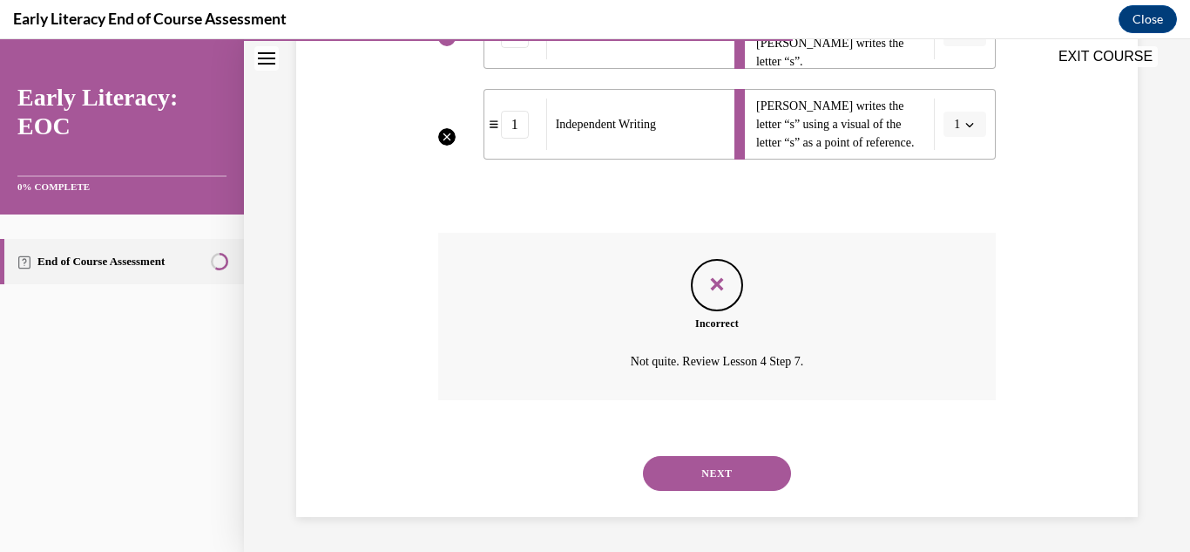
click at [701, 465] on button "NEXT" at bounding box center [717, 473] width 148 height 35
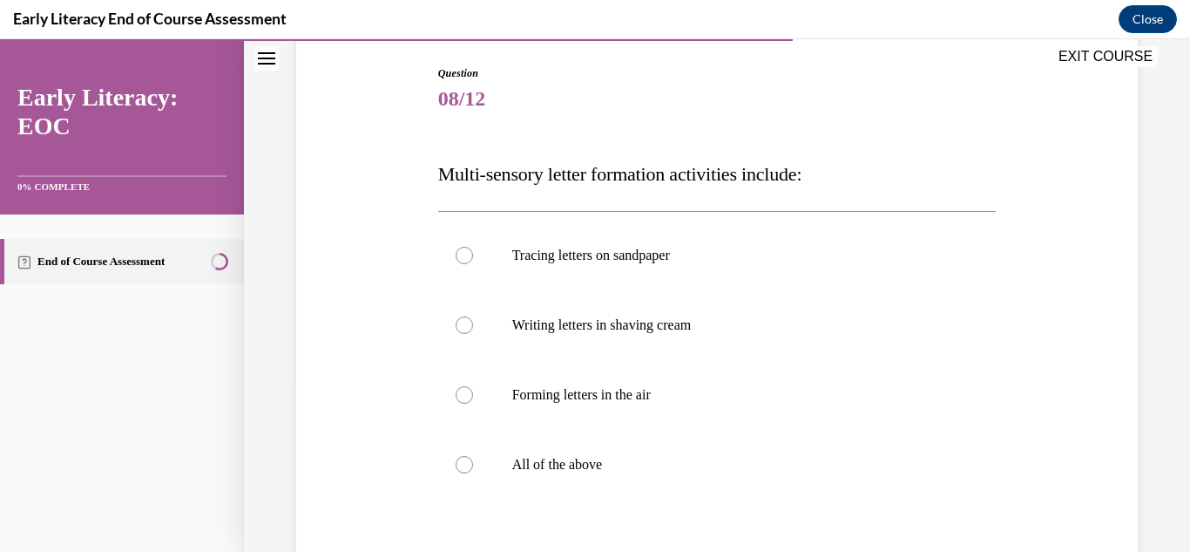
scroll to position [174, 0]
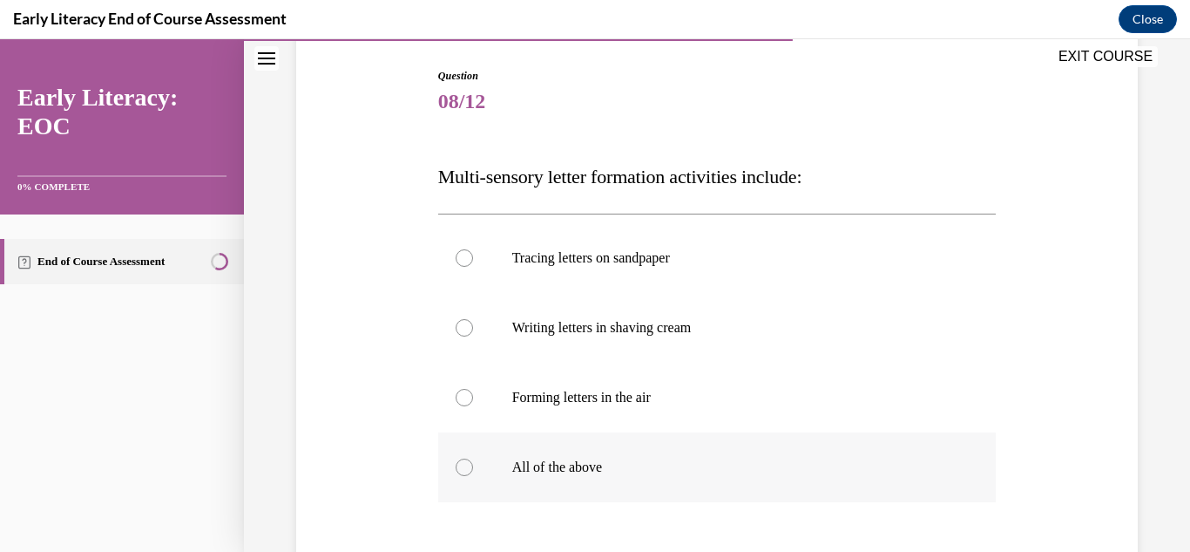
click at [557, 476] on div at bounding box center [717, 467] width 559 height 70
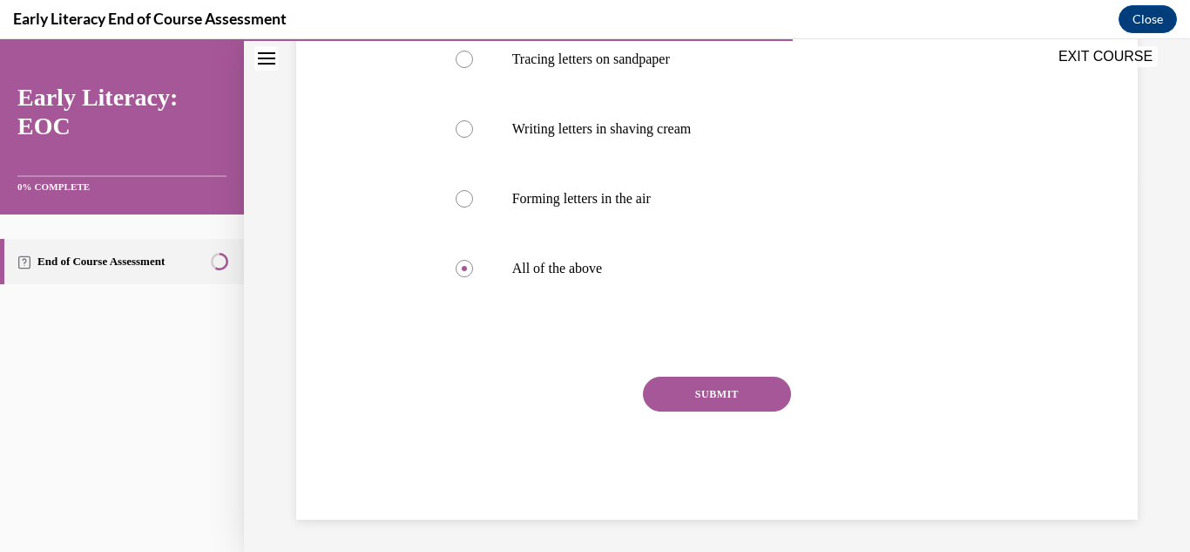
click at [766, 396] on button "SUBMIT" at bounding box center [717, 393] width 148 height 35
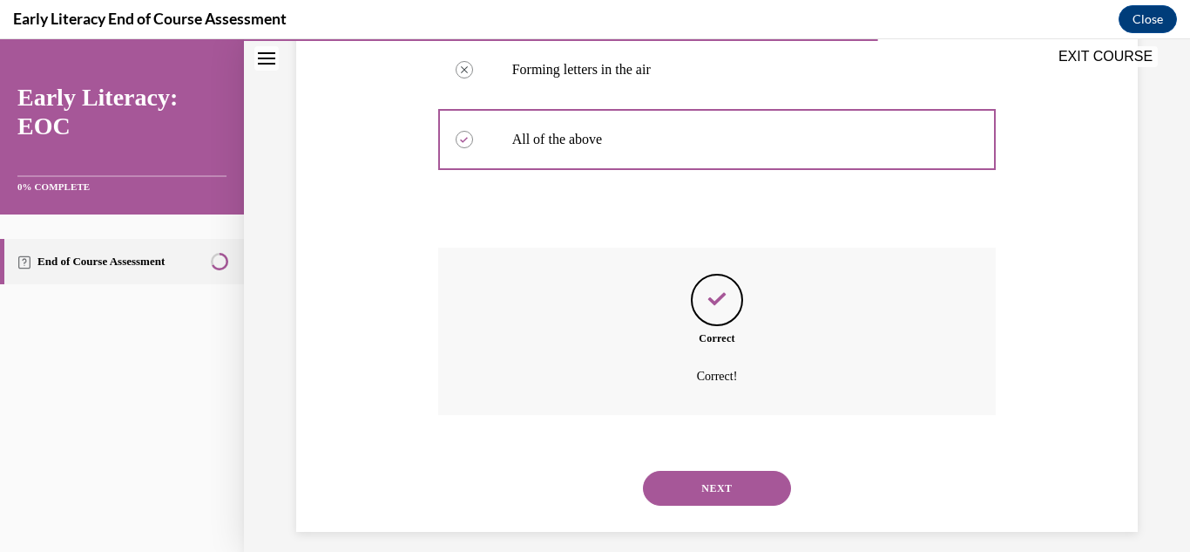
scroll to position [517, 0]
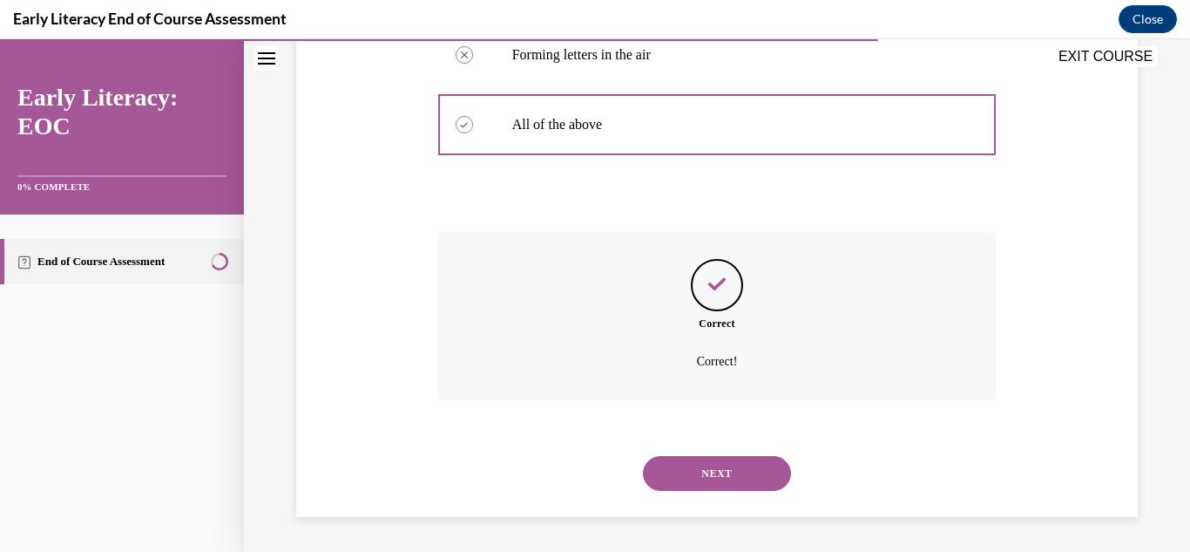
click at [770, 488] on button "NEXT" at bounding box center [717, 473] width 148 height 35
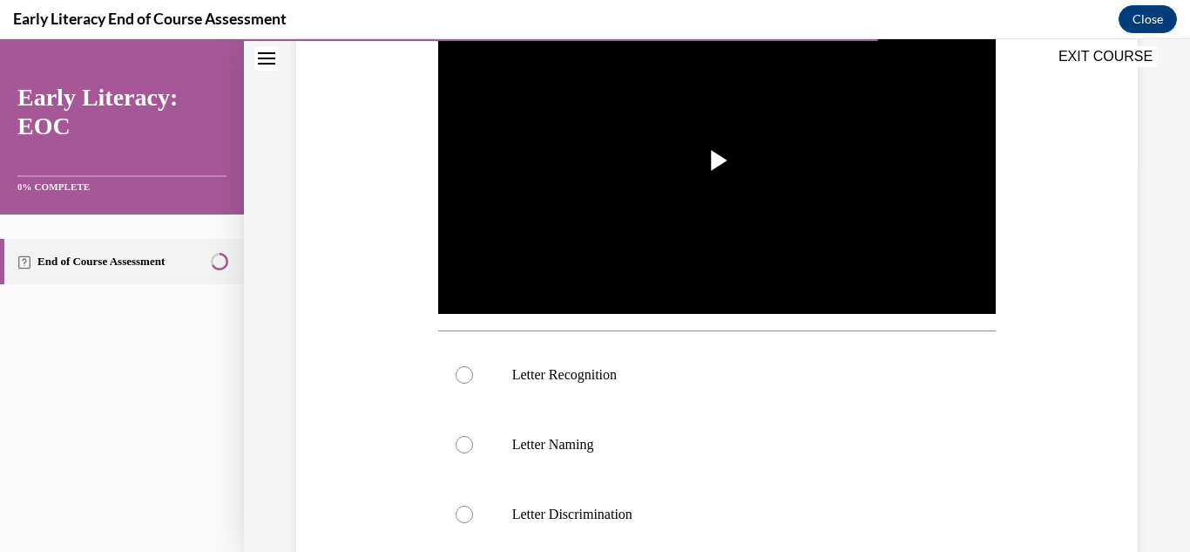
scroll to position [386, 0]
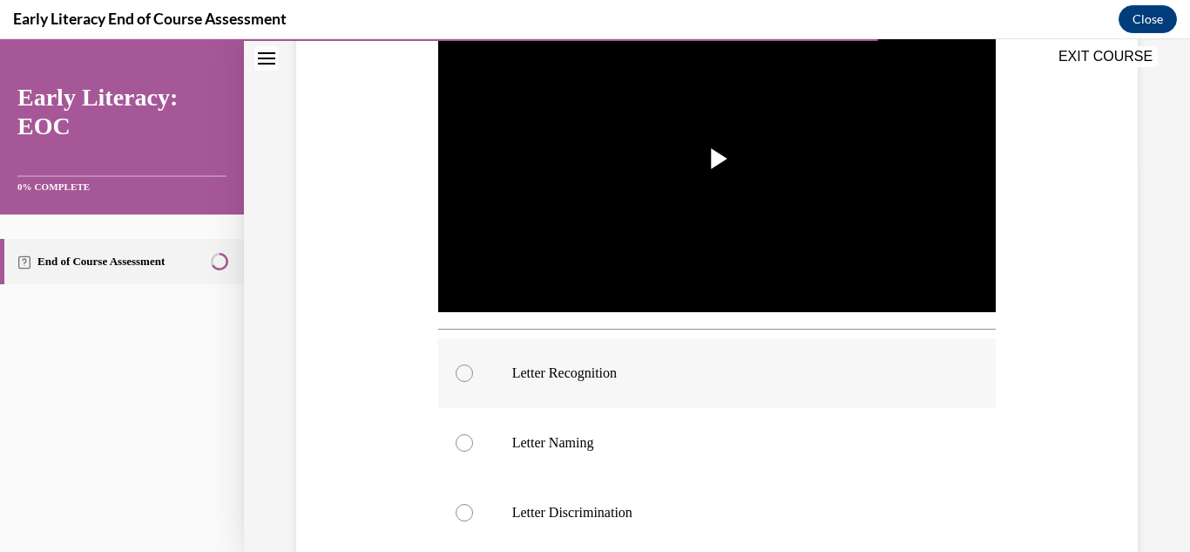
click at [769, 377] on p "Letter Recognition" at bounding box center [732, 372] width 441 height 17
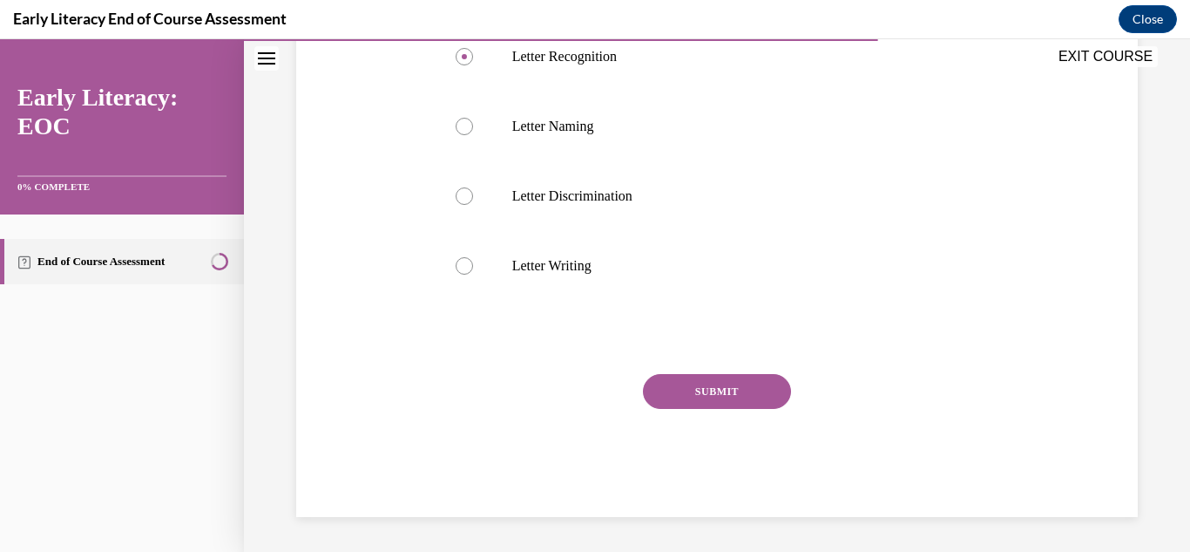
click at [760, 403] on button "SUBMIT" at bounding box center [717, 391] width 148 height 35
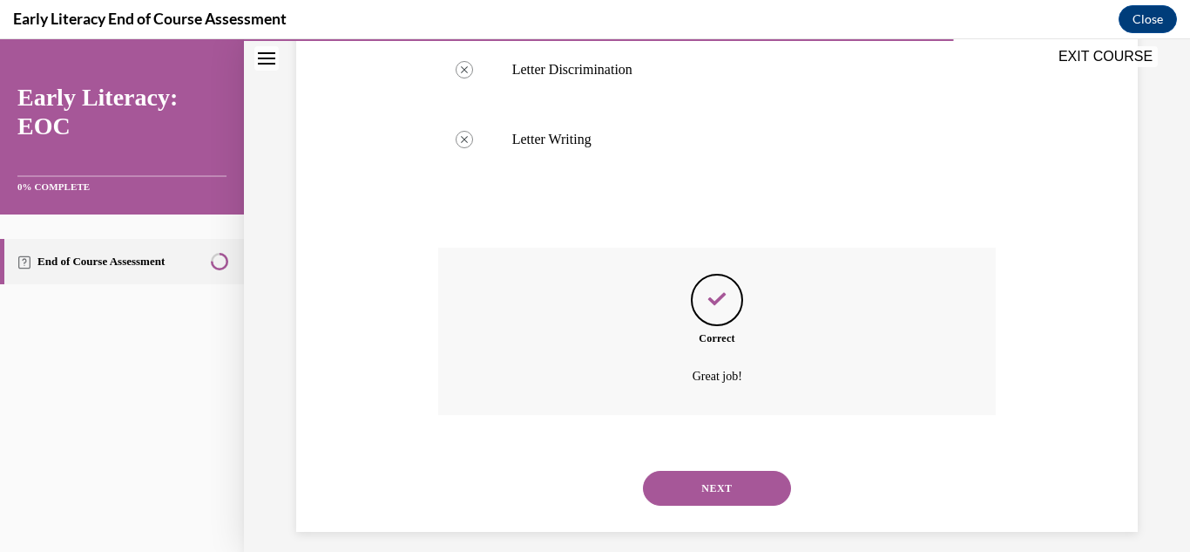
scroll to position [843, 0]
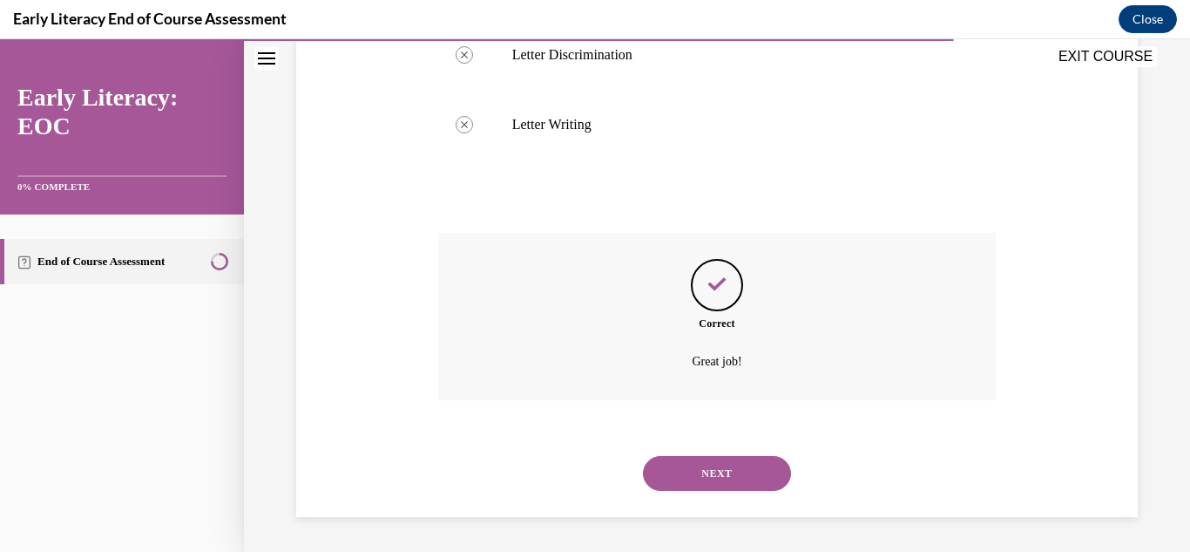
click at [748, 483] on button "NEXT" at bounding box center [717, 473] width 148 height 35
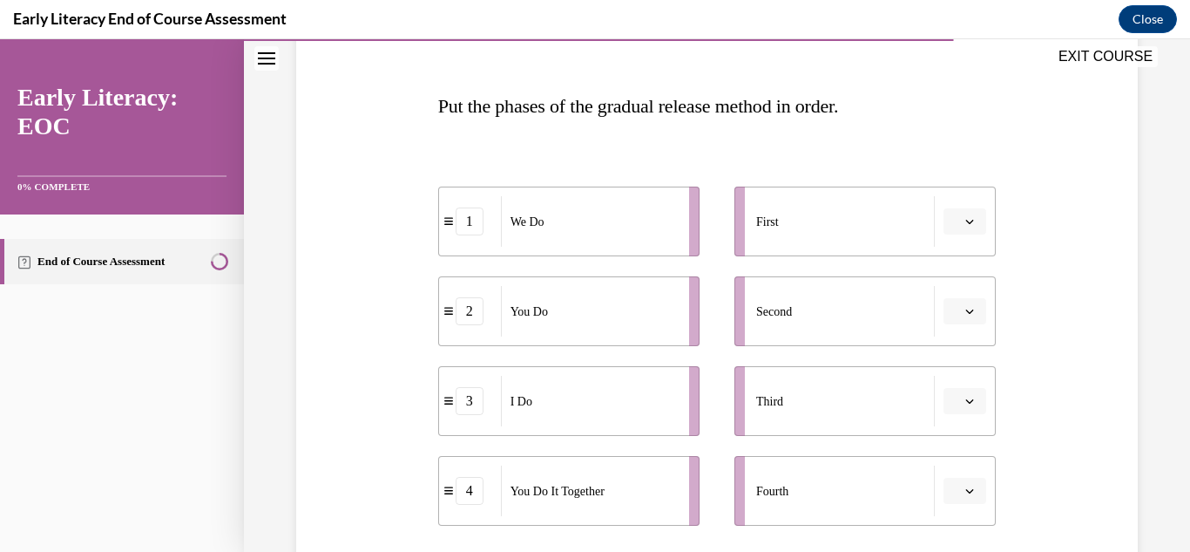
scroll to position [247, 0]
click at [973, 408] on button "button" at bounding box center [965, 399] width 43 height 26
click at [969, 257] on div "1" at bounding box center [963, 255] width 44 height 35
click at [970, 409] on button "1" at bounding box center [965, 399] width 43 height 26
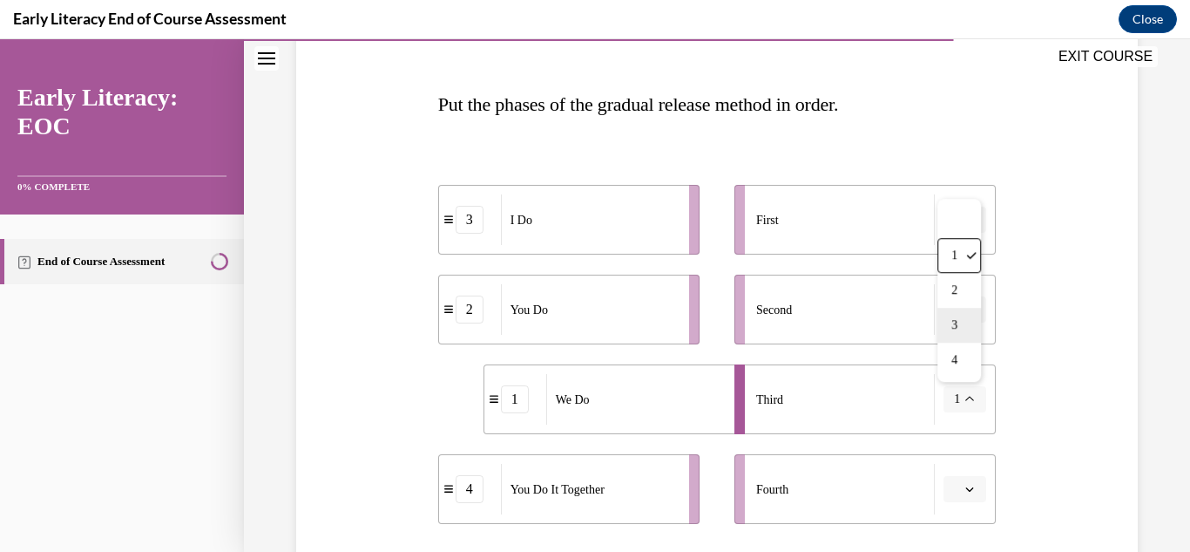
click at [972, 329] on div "3" at bounding box center [960, 325] width 44 height 35
click at [972, 410] on button "3" at bounding box center [965, 399] width 43 height 26
click at [956, 258] on span "1" at bounding box center [954, 255] width 6 height 14
click at [970, 220] on icon "button" at bounding box center [969, 219] width 9 height 9
click at [974, 367] on div "3" at bounding box center [963, 363] width 44 height 35
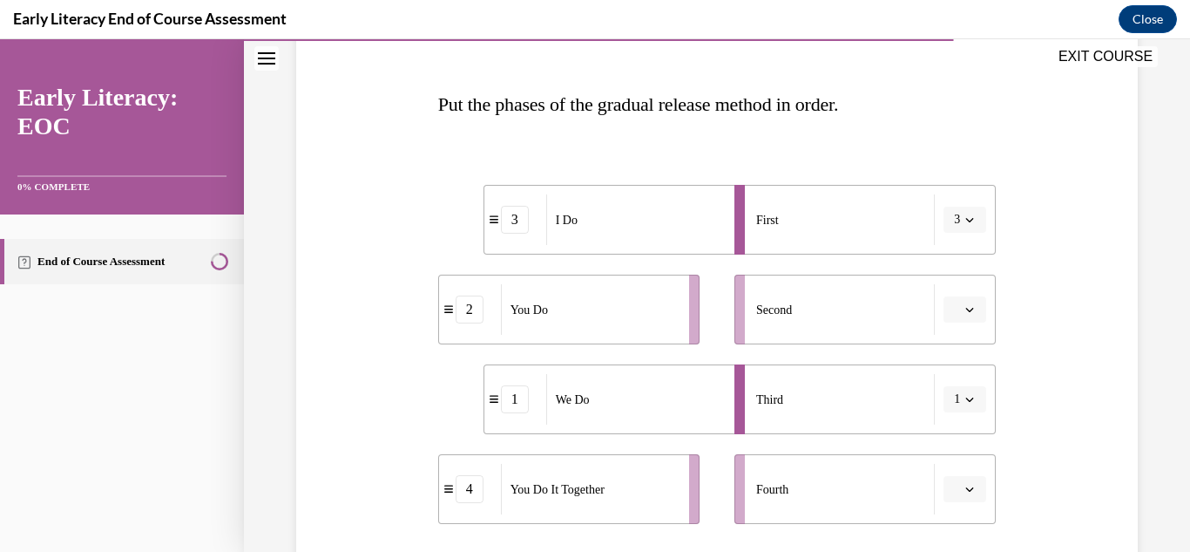
click at [968, 212] on button "3" at bounding box center [965, 219] width 43 height 26
click at [960, 268] on div at bounding box center [960, 258] width 44 height 35
click at [973, 407] on button "1" at bounding box center [965, 399] width 43 height 26
click at [960, 231] on div at bounding box center [960, 220] width 44 height 35
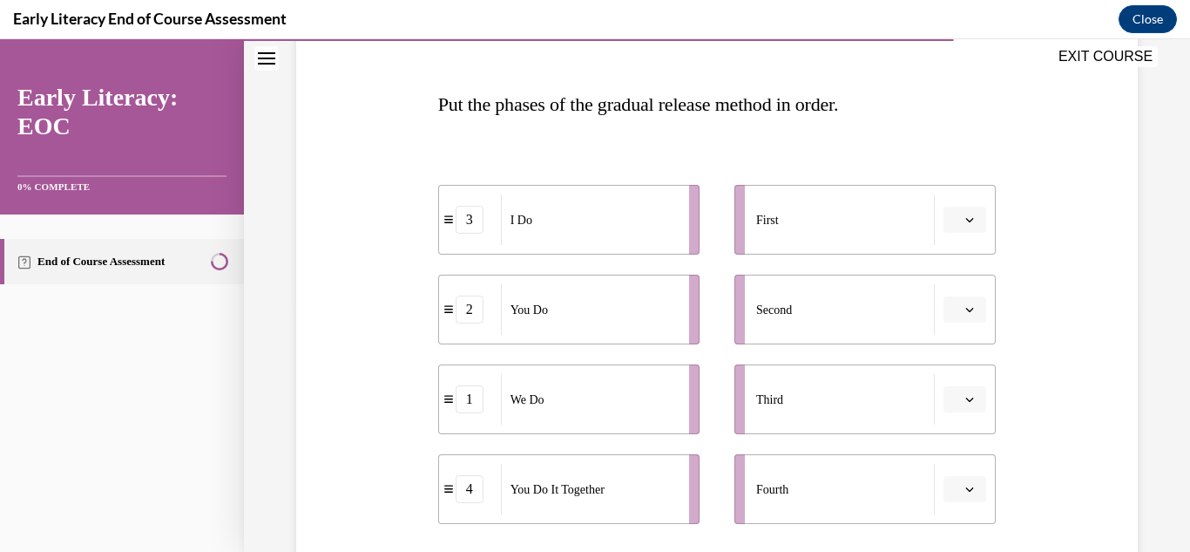
click at [976, 213] on span "button" at bounding box center [970, 219] width 12 height 12
click at [969, 299] on div "1" at bounding box center [963, 293] width 44 height 35
click at [975, 224] on span "button" at bounding box center [970, 219] width 12 height 12
click at [1053, 382] on div "Question 10/12 Put the phases of the gradual release method in order. 1 We Do 2…" at bounding box center [717, 341] width 850 height 796
click at [970, 399] on icon "button" at bounding box center [969, 399] width 9 height 9
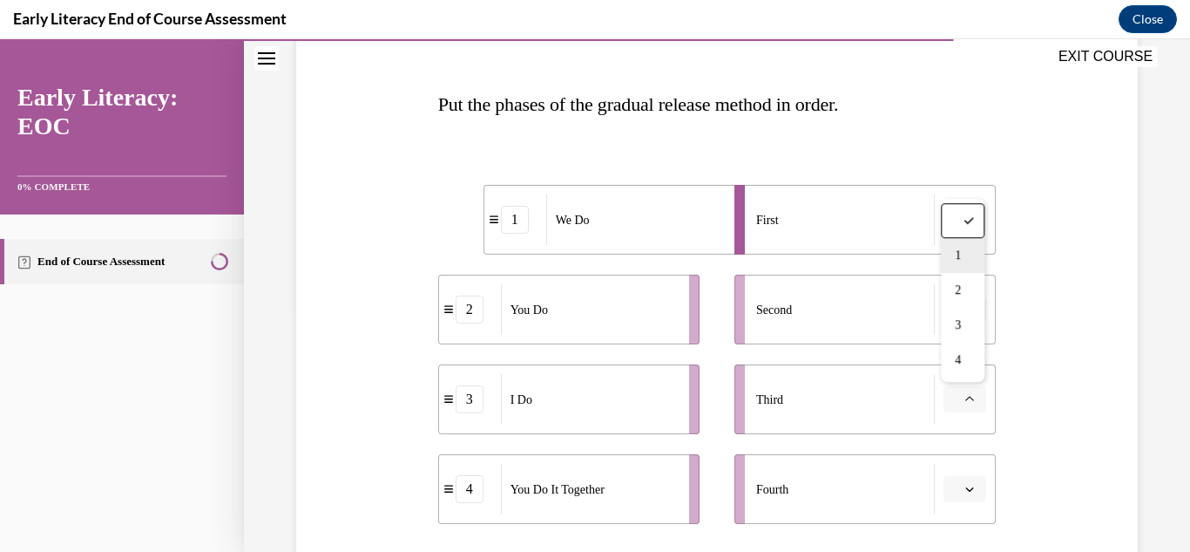
click at [965, 256] on div "1" at bounding box center [963, 255] width 44 height 35
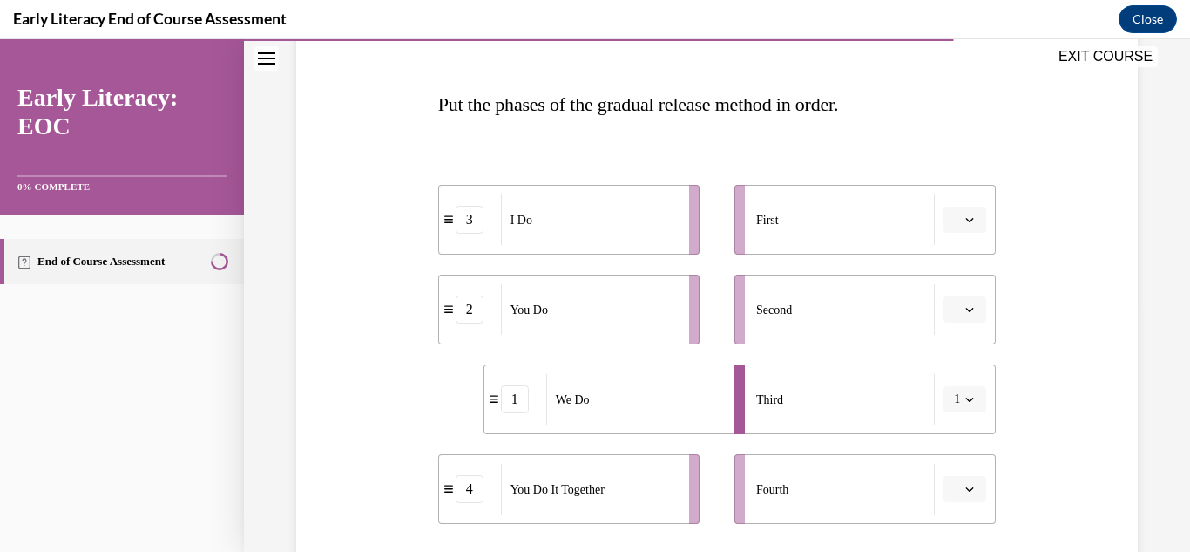
click at [977, 410] on button "1" at bounding box center [965, 399] width 43 height 26
click at [1060, 157] on div "Question 10/12 Put the phases of the gradual release method in order. 3 I Do 2 …" at bounding box center [717, 341] width 850 height 796
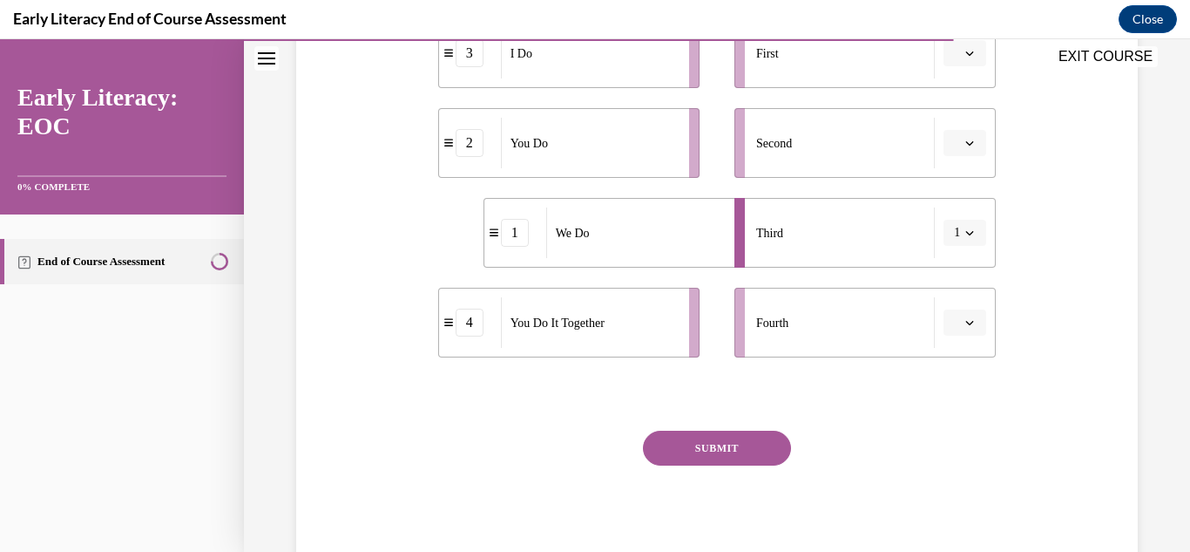
scroll to position [415, 0]
click at [971, 346] on li "Fourth" at bounding box center [865, 321] width 261 height 70
click at [970, 322] on icon "button" at bounding box center [969, 320] width 9 height 9
click at [971, 513] on div "4" at bounding box center [963, 499] width 44 height 35
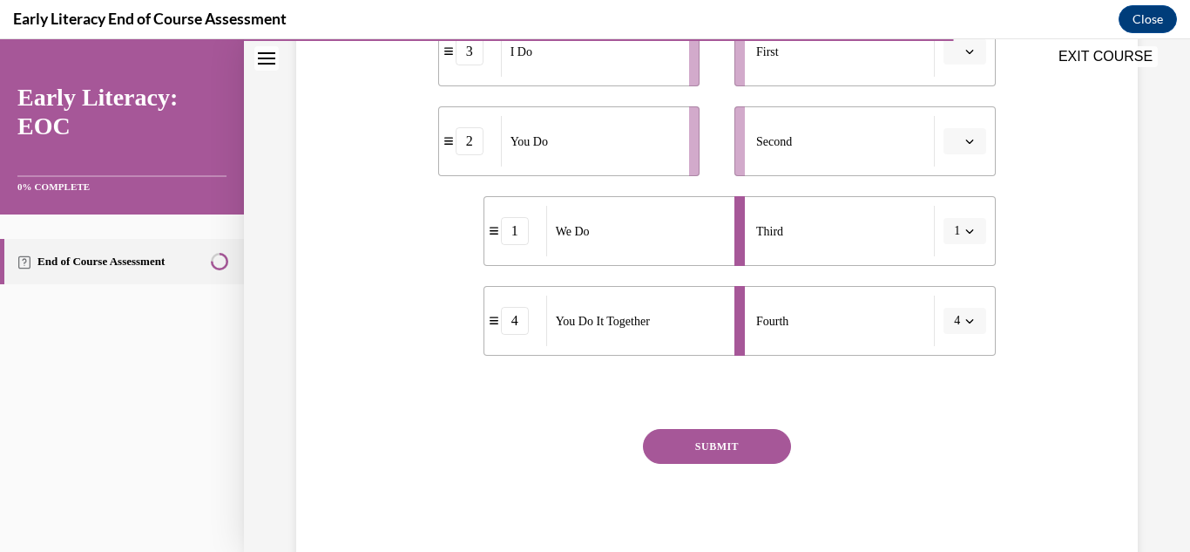
click at [970, 232] on icon "button" at bounding box center [969, 231] width 9 height 9
click at [975, 344] on div "2" at bounding box center [960, 339] width 44 height 35
click at [972, 144] on icon "button" at bounding box center [969, 141] width 9 height 9
click at [972, 219] on div "1" at bounding box center [963, 215] width 44 height 35
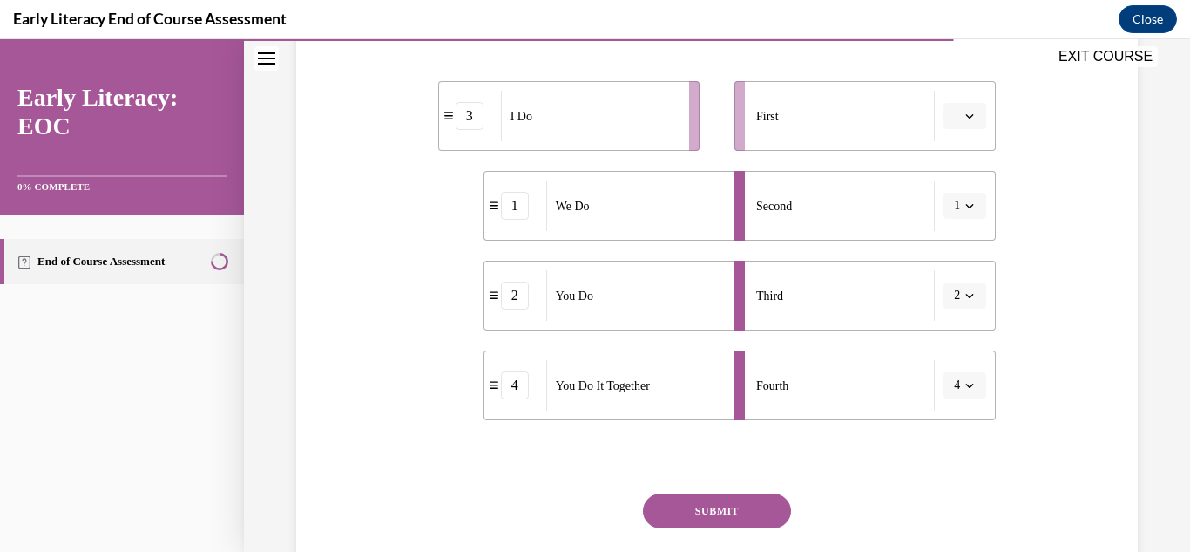
scroll to position [351, 0]
click at [978, 120] on button "button" at bounding box center [965, 115] width 43 height 26
click at [973, 193] on div "1" at bounding box center [963, 189] width 44 height 35
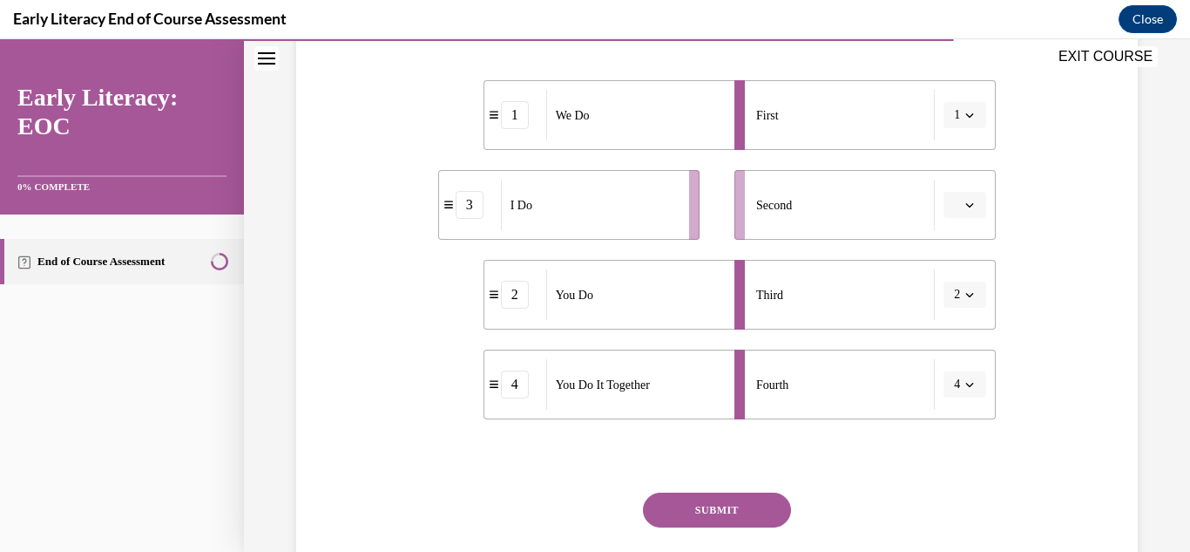
click at [970, 205] on icon "button" at bounding box center [969, 204] width 9 height 9
click at [975, 326] on div "2" at bounding box center [963, 313] width 44 height 35
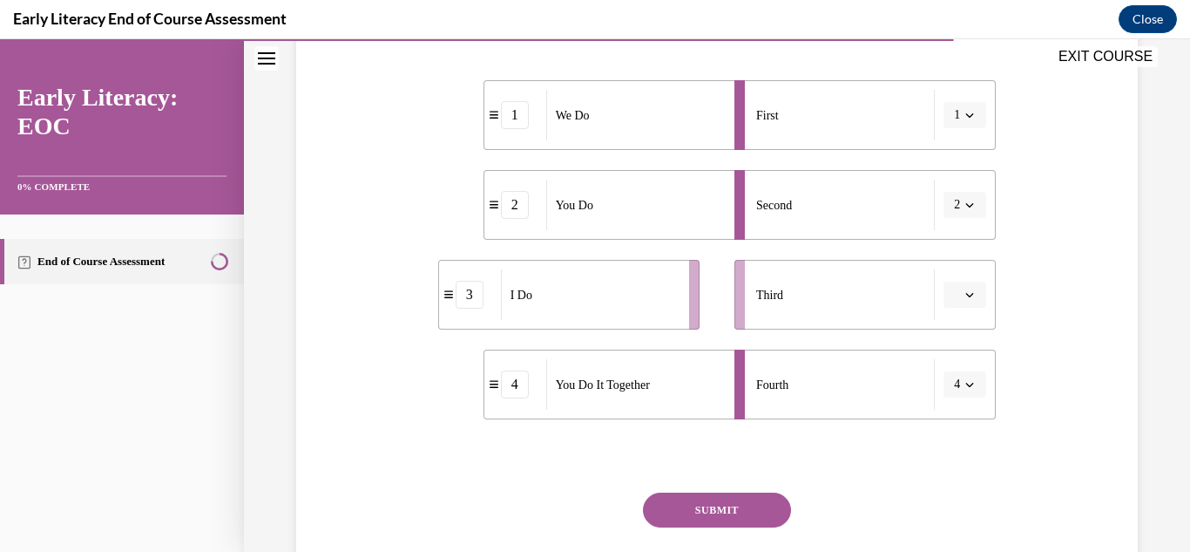
click at [978, 122] on button "1" at bounding box center [965, 115] width 43 height 26
click at [1072, 294] on div "Question 10/12 Put the phases of the gradual release method in order. 1 We Do 2…" at bounding box center [717, 237] width 850 height 796
click at [1098, 139] on div "Question 10/12 Put the phases of the gradual release method in order. 1 We Do 2…" at bounding box center [717, 237] width 850 height 796
click at [983, 289] on button "button" at bounding box center [965, 294] width 43 height 26
click at [985, 414] on div "2" at bounding box center [963, 403] width 44 height 35
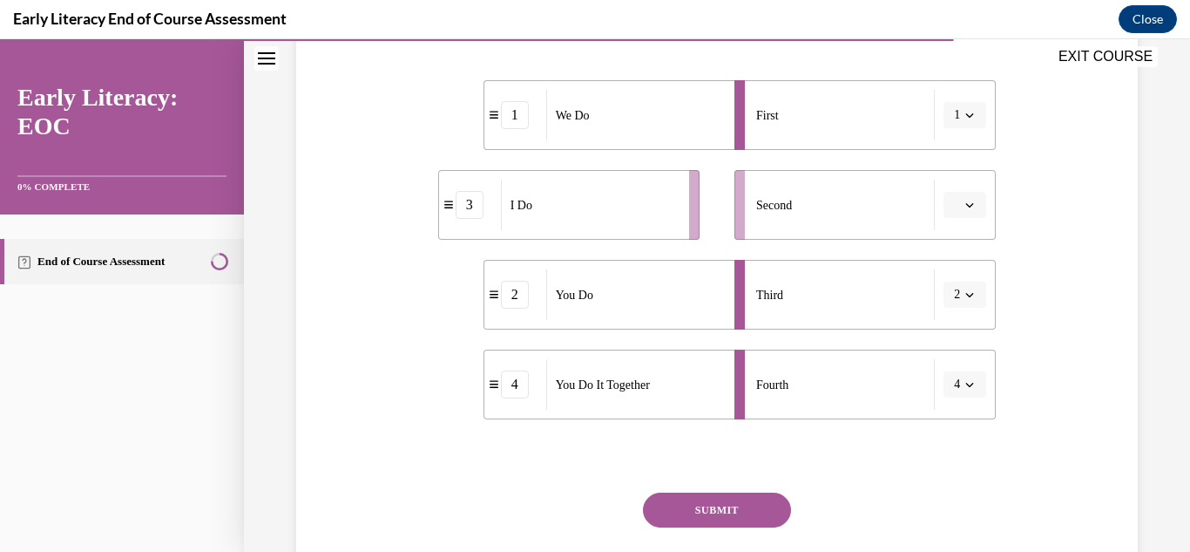
click at [967, 114] on icon "button" at bounding box center [970, 115] width 8 height 4
click at [971, 261] on div "3" at bounding box center [960, 258] width 44 height 35
click at [975, 207] on span "button" at bounding box center [970, 205] width 12 height 12
click at [977, 287] on div "1" at bounding box center [963, 278] width 44 height 35
click at [711, 513] on button "SUBMIT" at bounding box center [717, 509] width 148 height 35
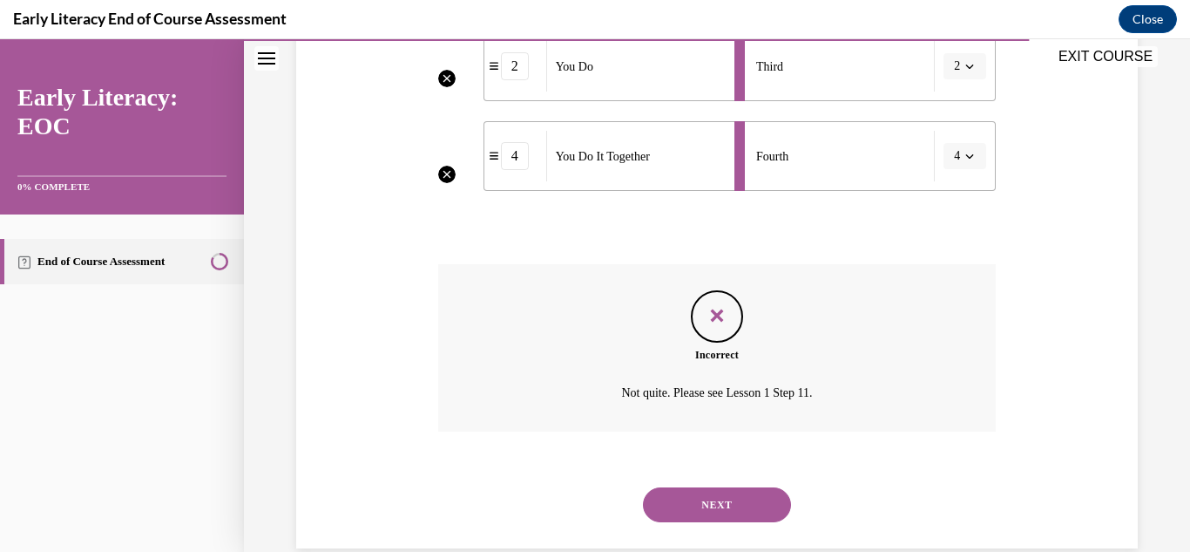
scroll to position [611, 0]
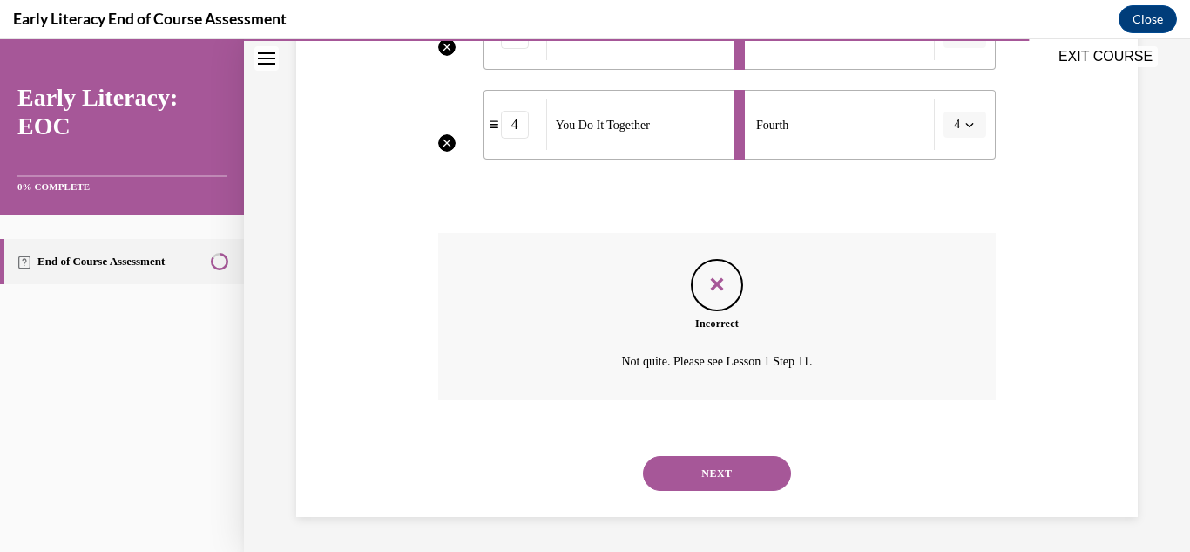
click at [730, 471] on button "NEXT" at bounding box center [717, 473] width 148 height 35
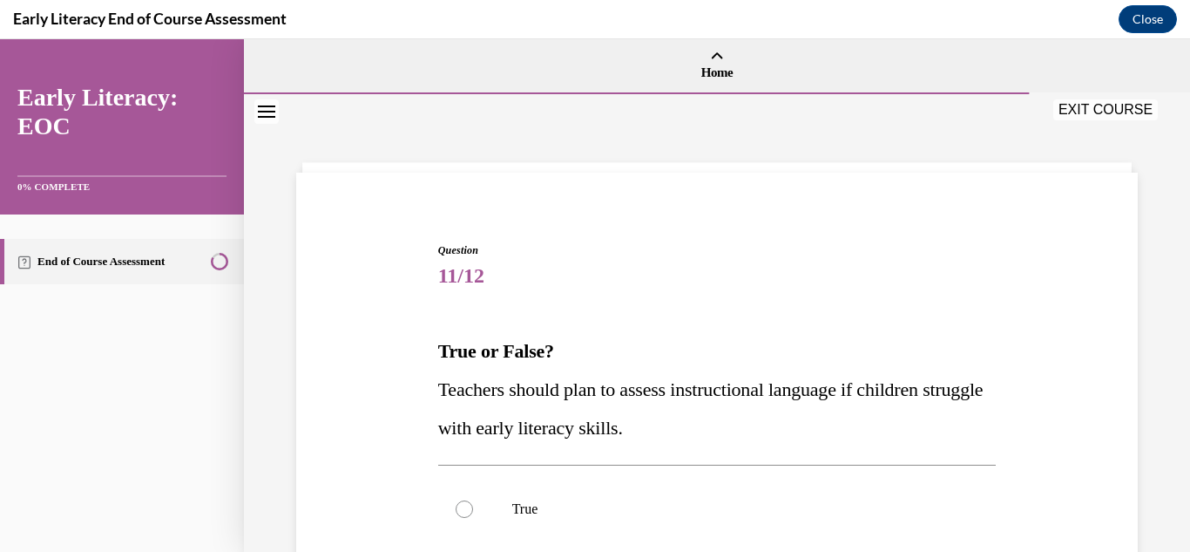
click at [973, 419] on p "Teachers should plan to assess instructional language if children struggle with…" at bounding box center [717, 408] width 559 height 77
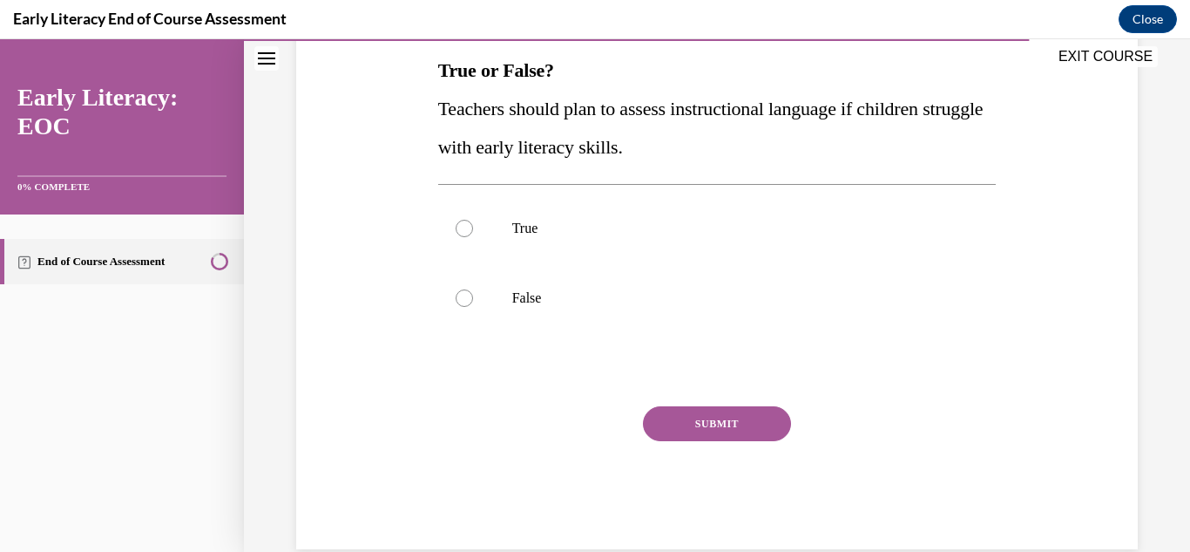
scroll to position [279, 0]
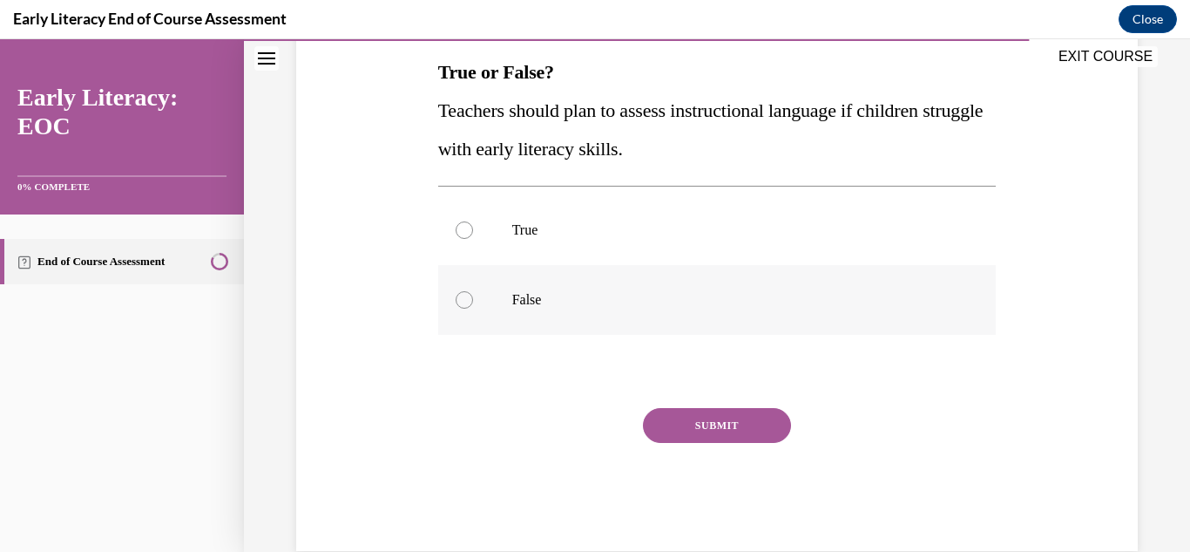
click at [680, 325] on div at bounding box center [717, 300] width 559 height 70
click at [719, 440] on button "SUBMIT" at bounding box center [717, 425] width 148 height 35
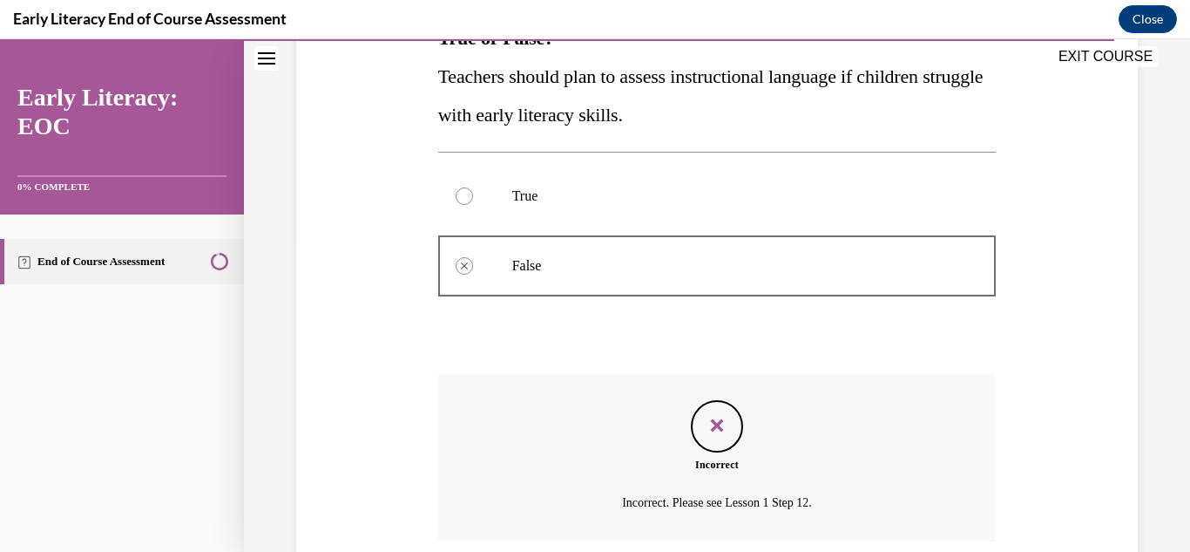
scroll to position [454, 0]
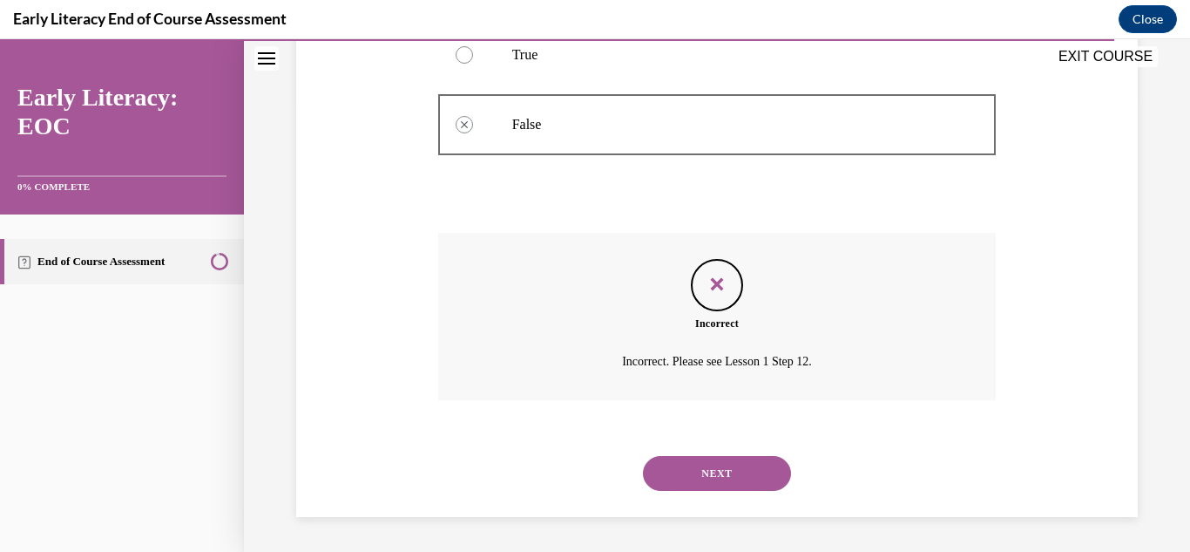
click at [735, 488] on button "NEXT" at bounding box center [717, 473] width 148 height 35
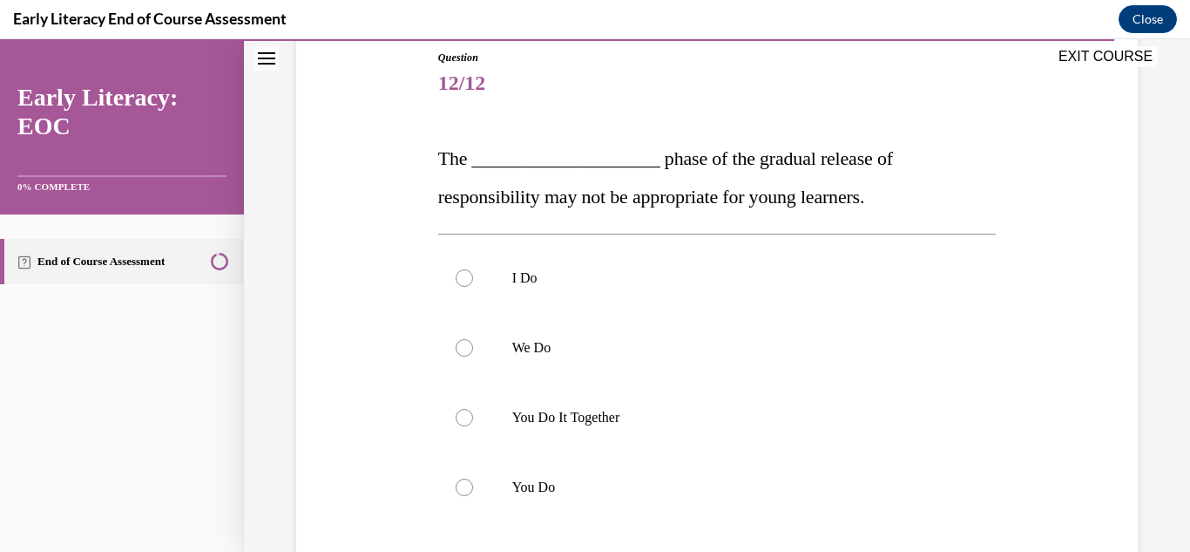
scroll to position [200, 0]
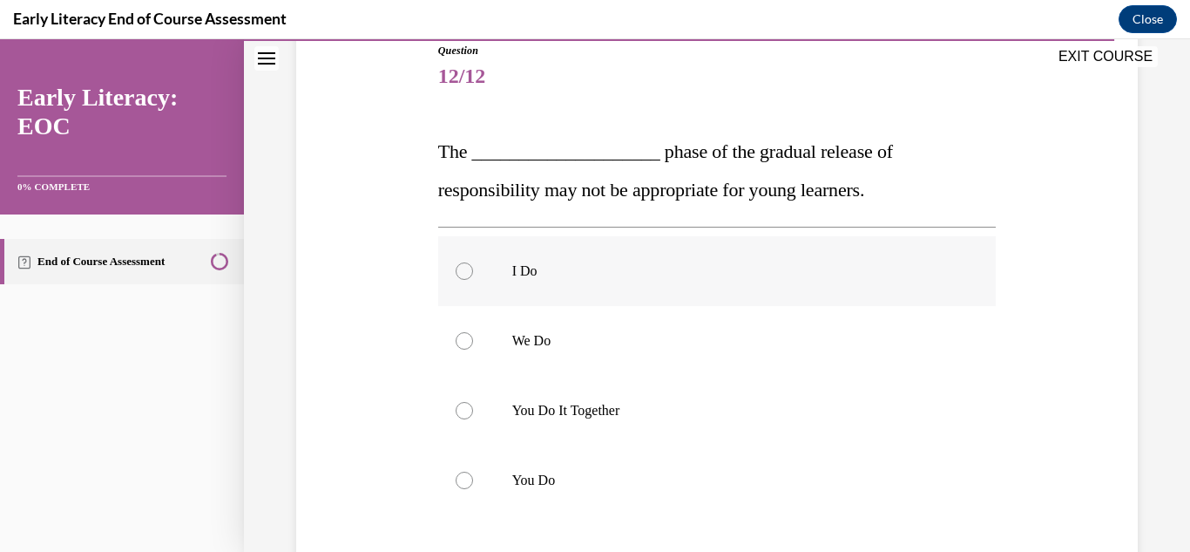
click at [738, 262] on p "I Do" at bounding box center [732, 270] width 441 height 17
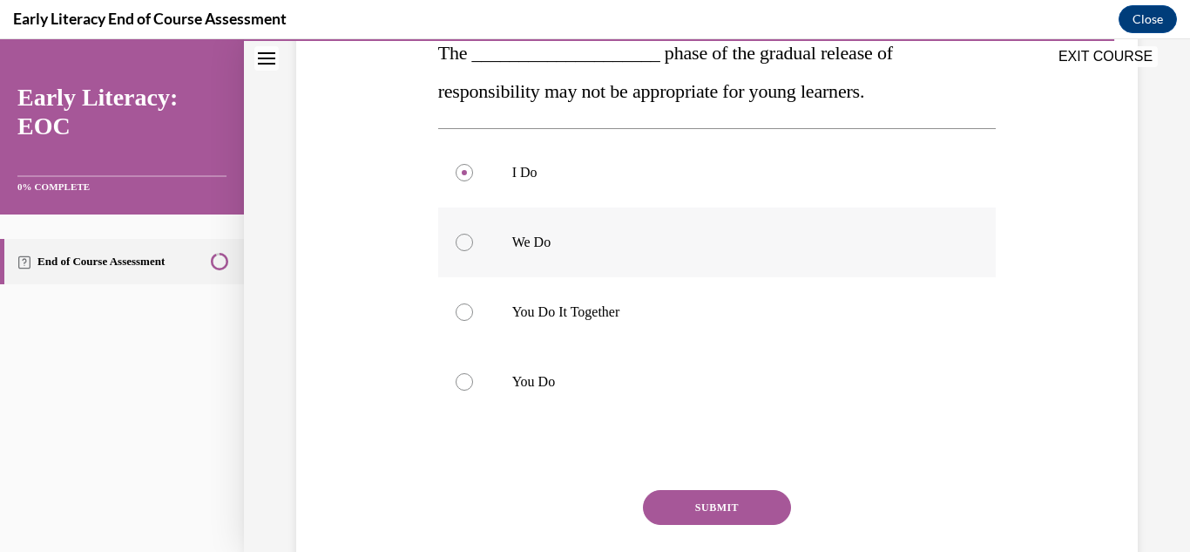
click at [727, 234] on p "We Do" at bounding box center [732, 242] width 441 height 17
click at [737, 519] on button "SUBMIT" at bounding box center [717, 507] width 148 height 35
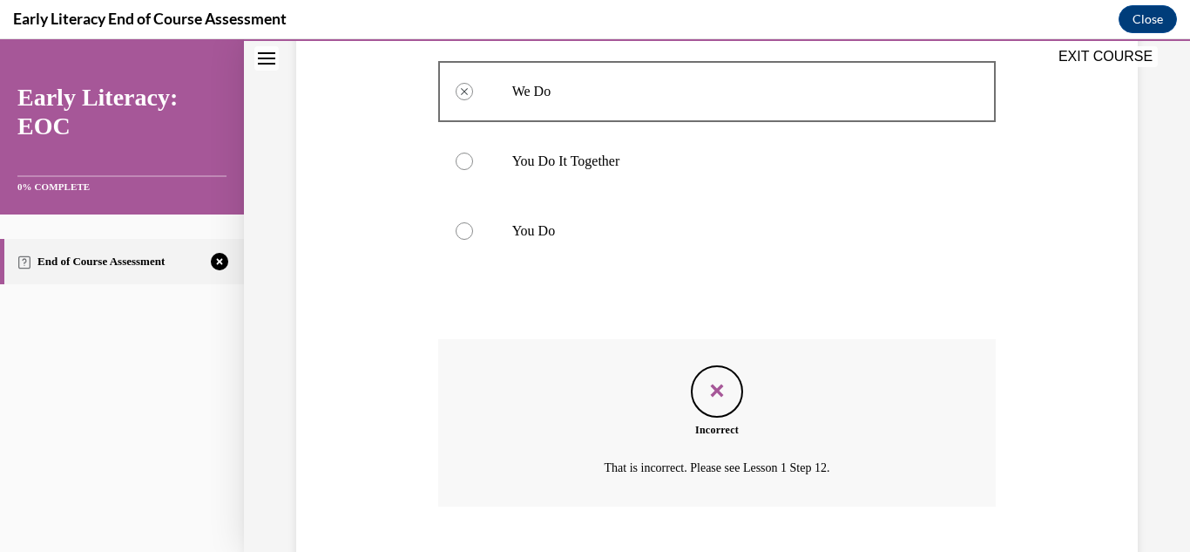
scroll to position [555, 0]
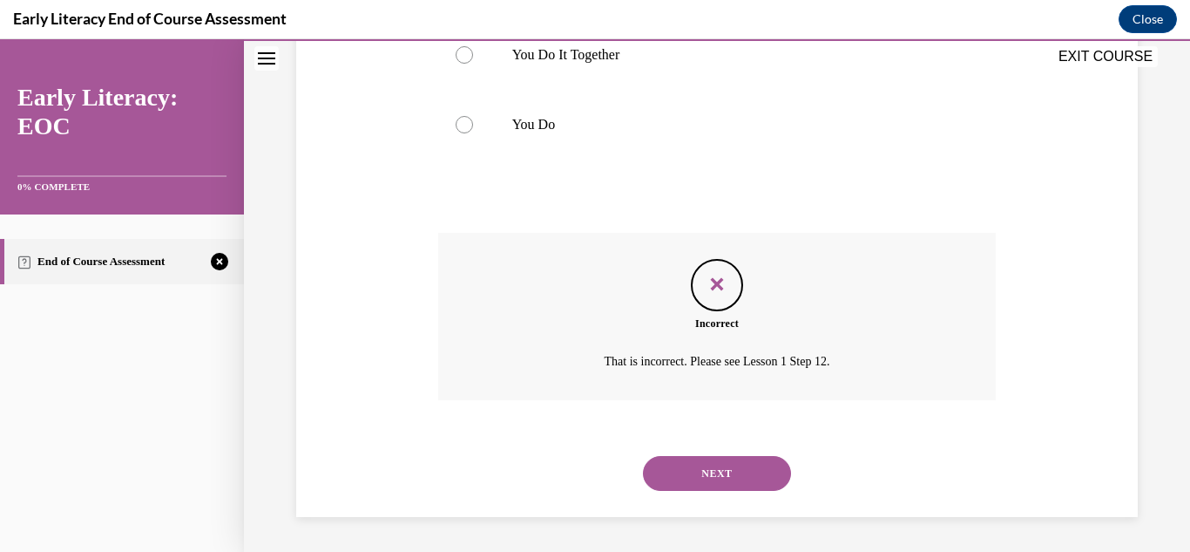
click at [732, 489] on button "NEXT" at bounding box center [717, 473] width 148 height 35
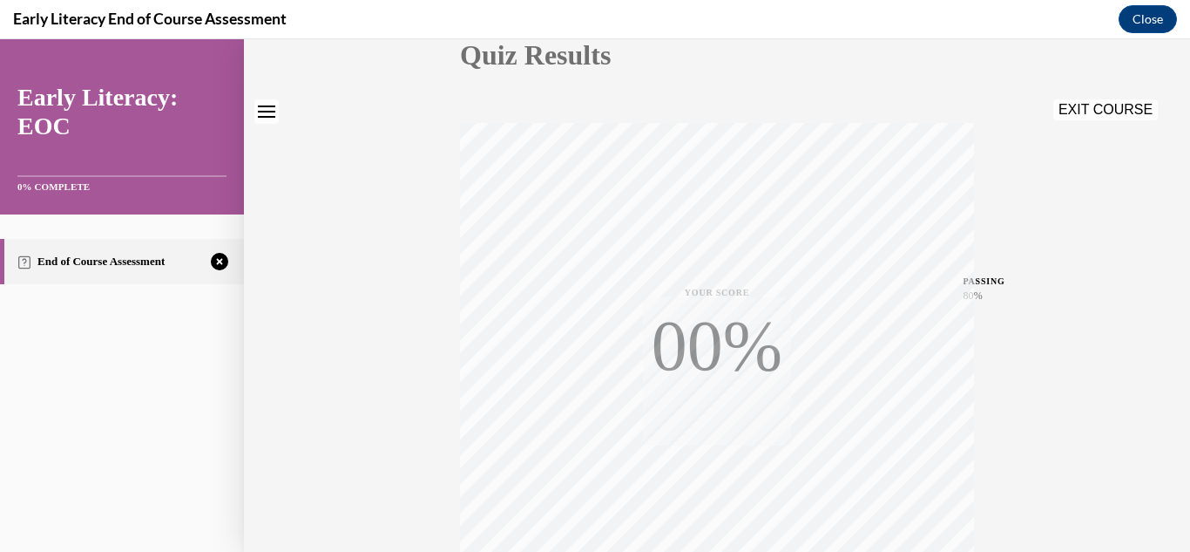
scroll to position [381, 0]
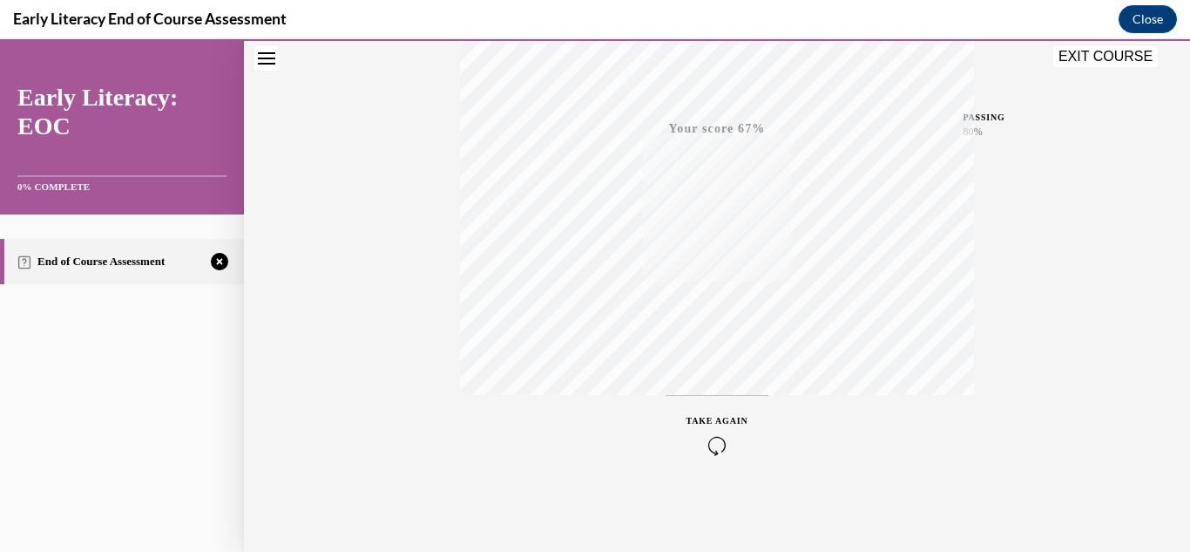
click at [721, 410] on button "TAKE AGAIN" at bounding box center [718, 434] width 104 height 78
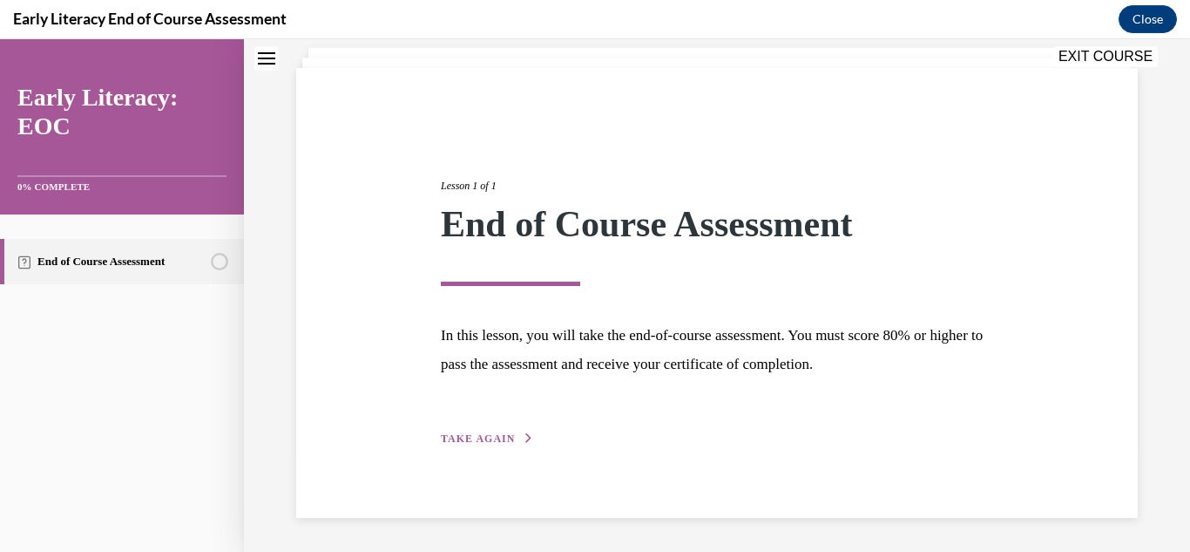
click at [493, 471] on div "Lesson 1 of 1 End of Course Assessment In this lesson, you will take the end-of…" at bounding box center [717, 293] width 842 height 450
click at [456, 440] on span "TAKE AGAIN" at bounding box center [478, 438] width 74 height 12
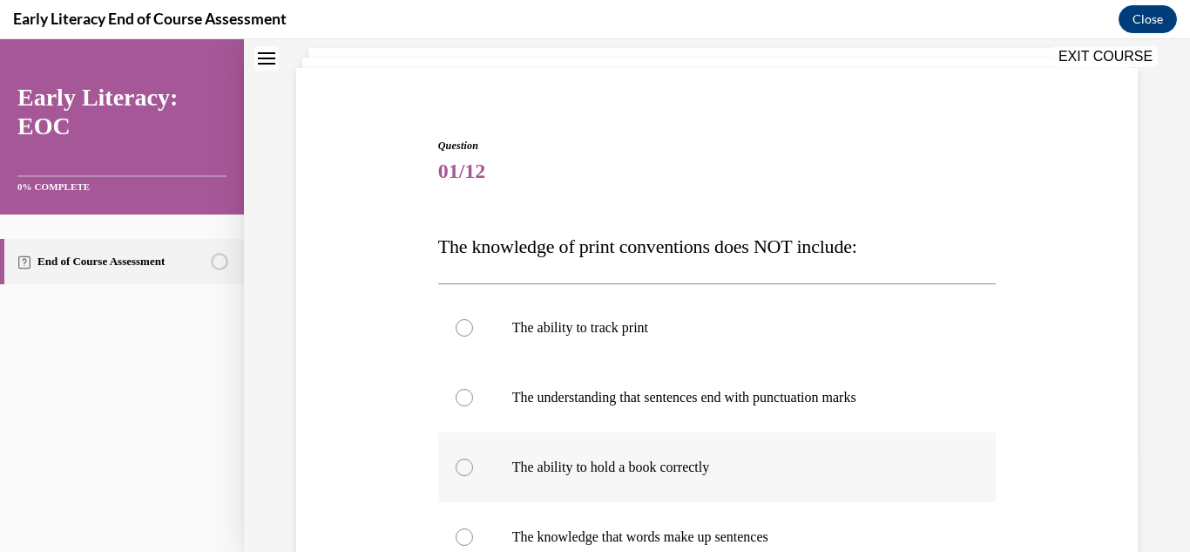
click at [636, 465] on p "The ability to hold a book correctly" at bounding box center [732, 466] width 441 height 17
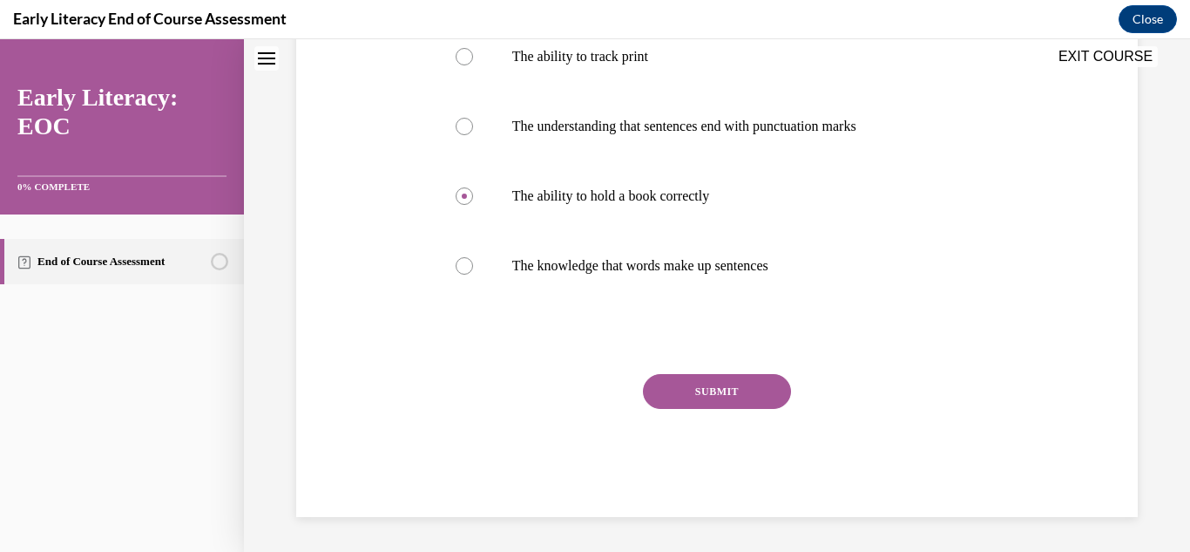
click at [728, 389] on button "SUBMIT" at bounding box center [717, 391] width 148 height 35
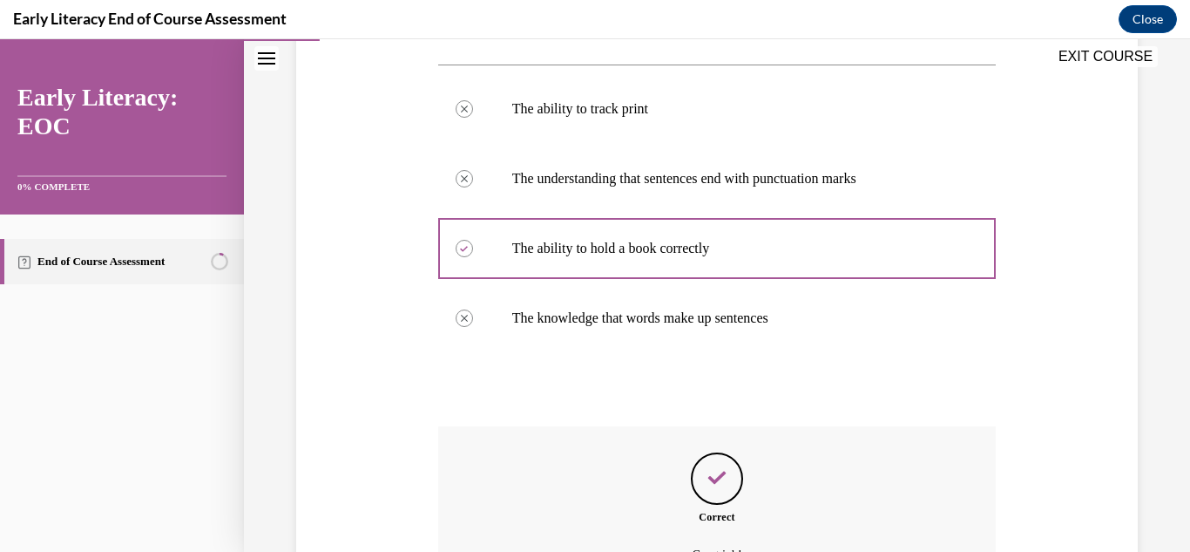
scroll to position [517, 0]
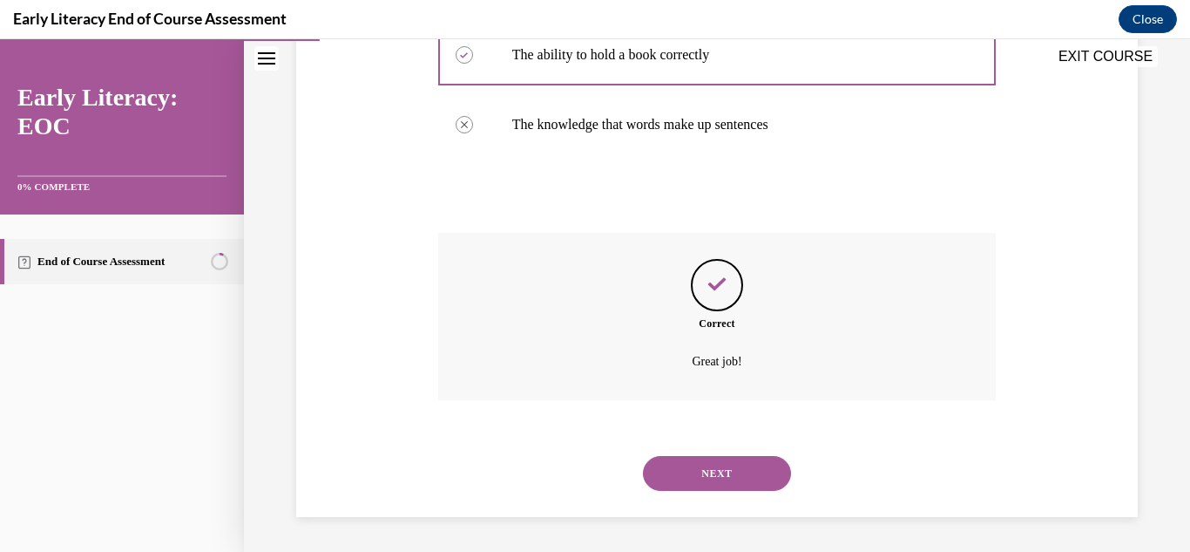
click at [758, 471] on button "NEXT" at bounding box center [717, 473] width 148 height 35
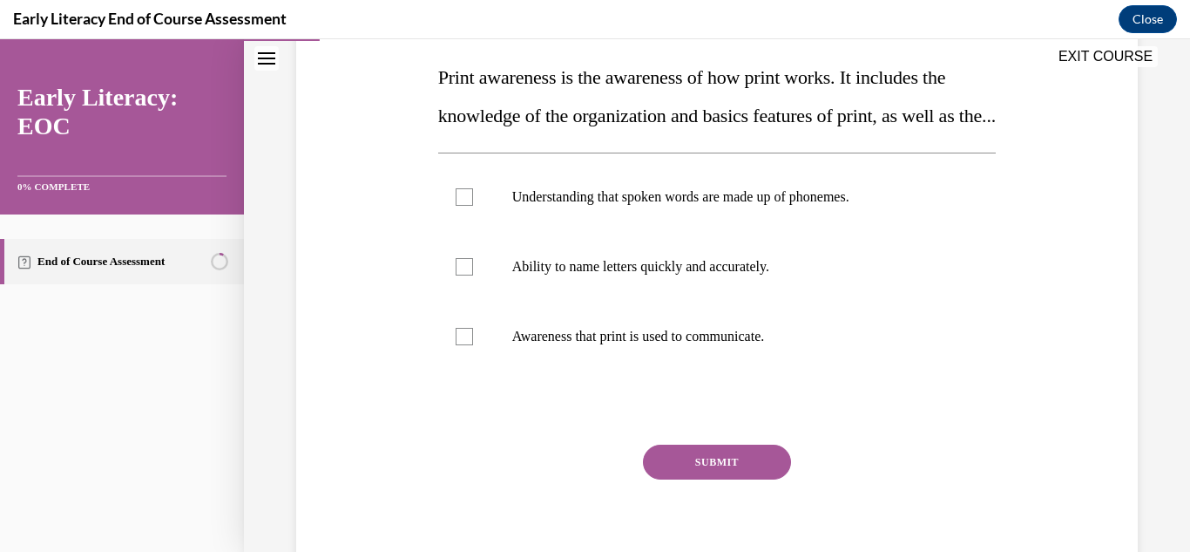
scroll to position [273, 0]
click at [743, 346] on p "Awareness that print is used to communicate." at bounding box center [732, 336] width 441 height 17
click at [715, 480] on button "SUBMIT" at bounding box center [717, 462] width 148 height 35
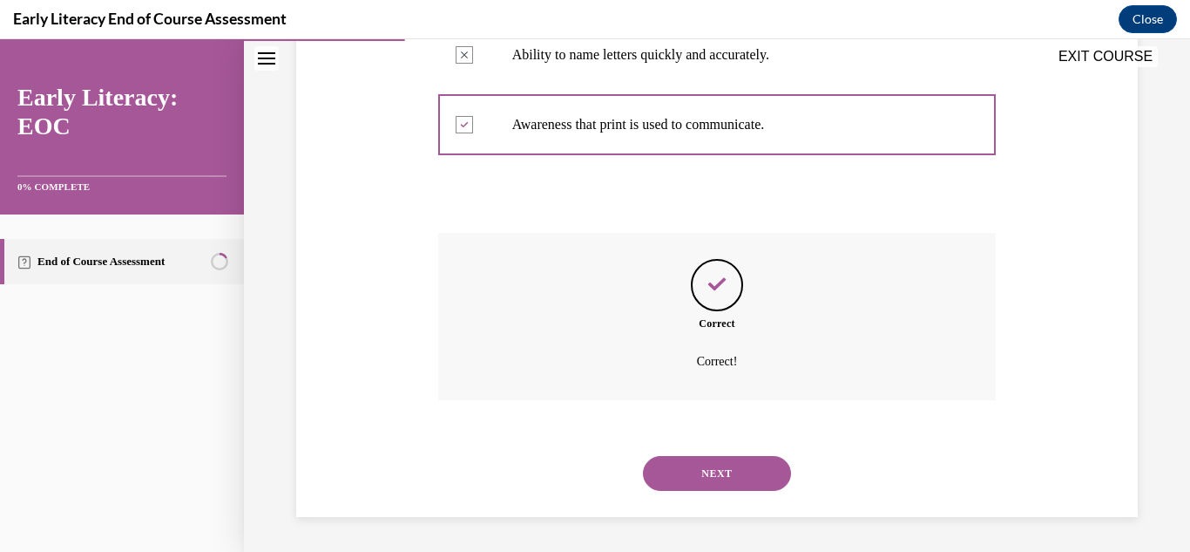
scroll to position [524, 0]
click at [725, 470] on button "NEXT" at bounding box center [717, 473] width 148 height 35
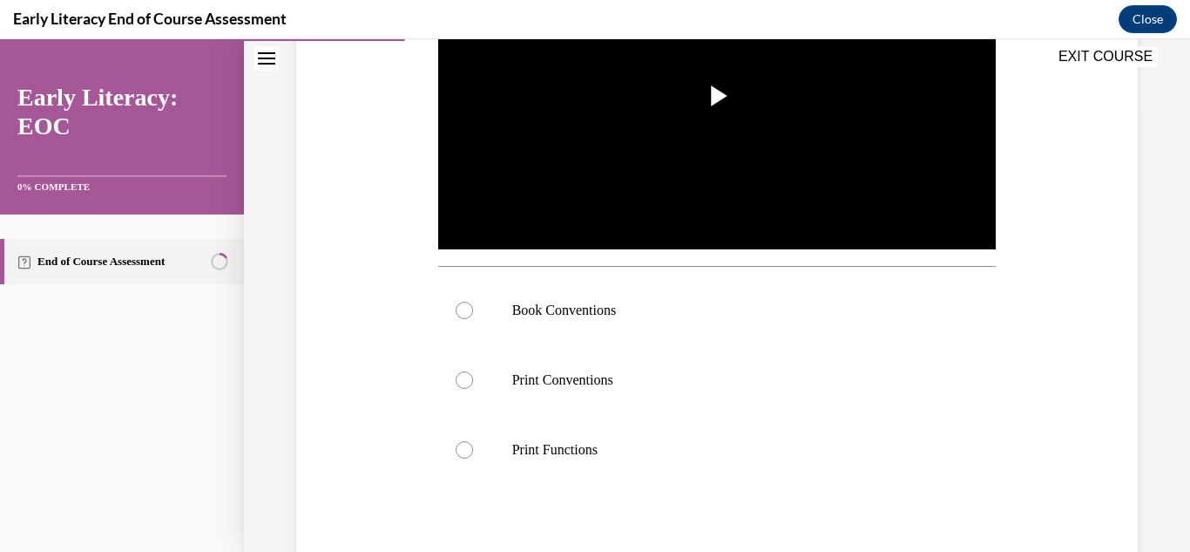
scroll to position [450, 0]
click at [619, 315] on p "Book Conventions" at bounding box center [732, 309] width 441 height 17
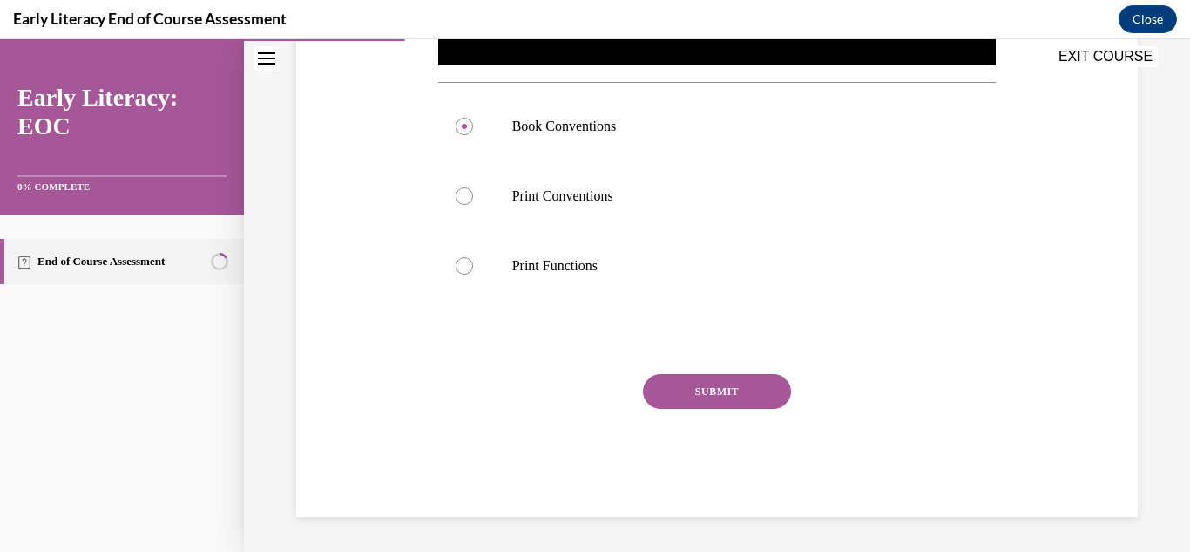
click at [748, 391] on button "SUBMIT" at bounding box center [717, 391] width 148 height 35
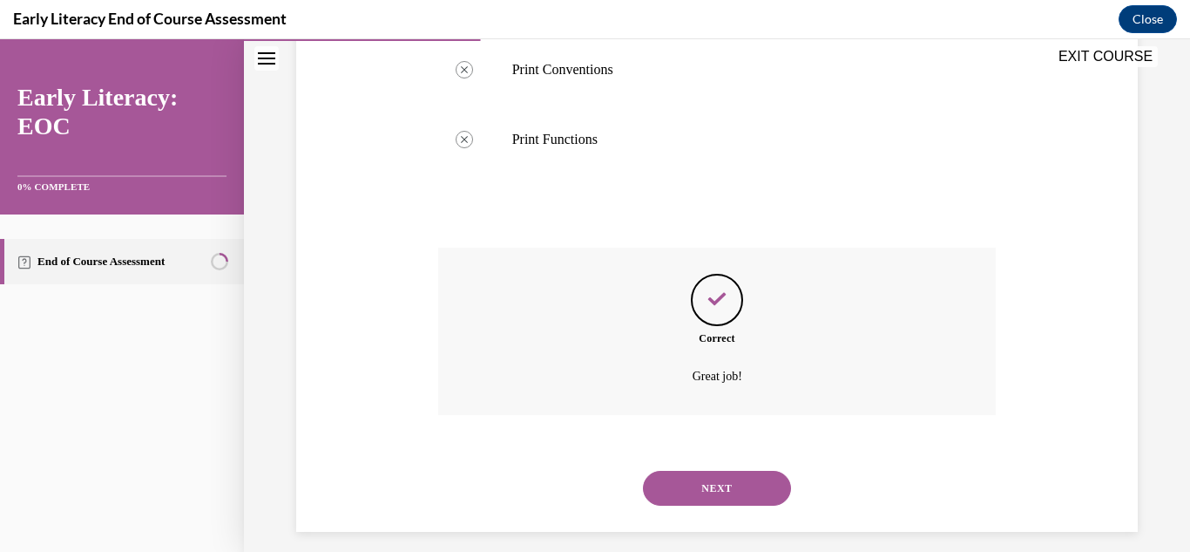
scroll to position [774, 0]
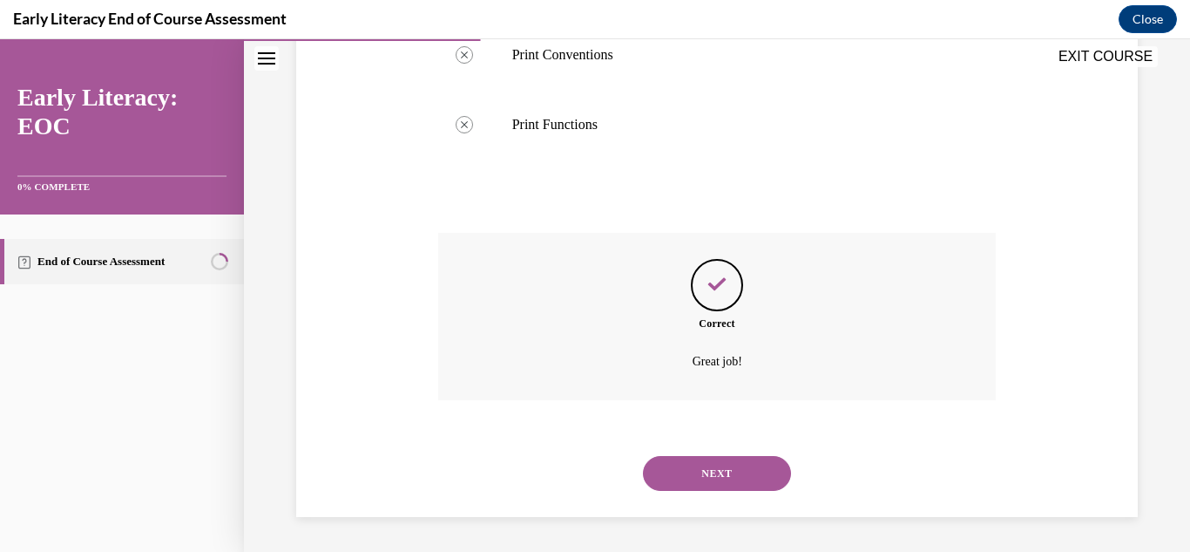
click at [750, 484] on button "NEXT" at bounding box center [717, 473] width 148 height 35
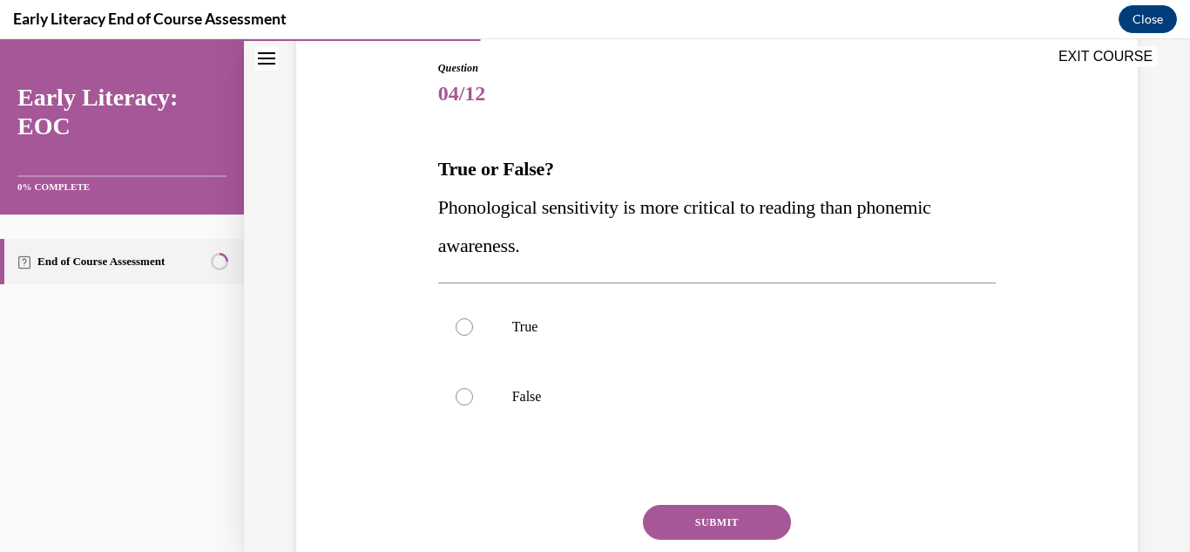
scroll to position [181, 0]
click at [766, 315] on div at bounding box center [717, 328] width 559 height 70
click at [726, 527] on button "SUBMIT" at bounding box center [717, 522] width 148 height 35
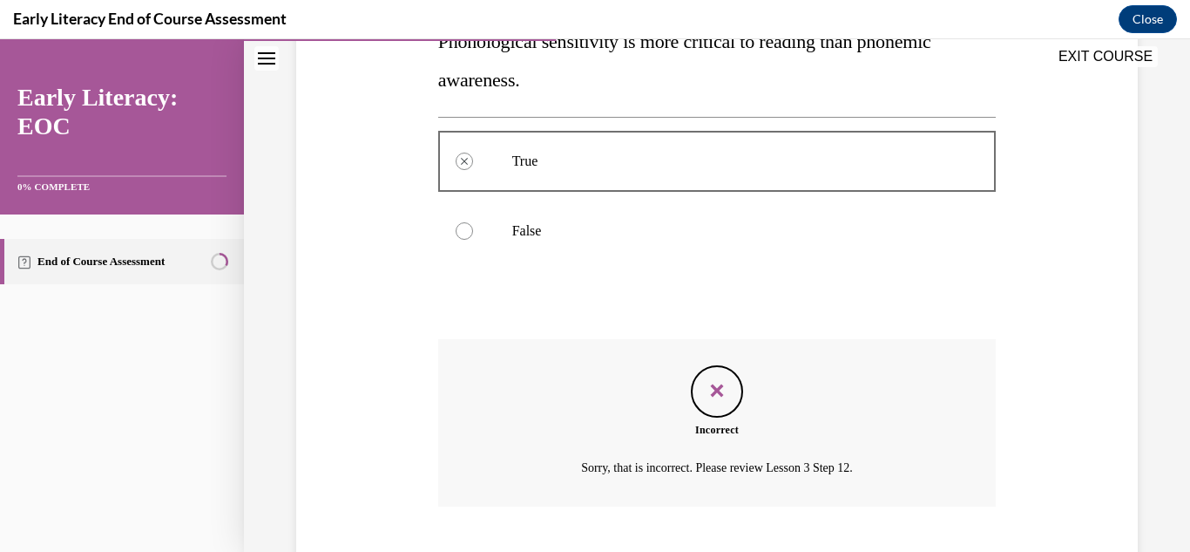
scroll to position [454, 0]
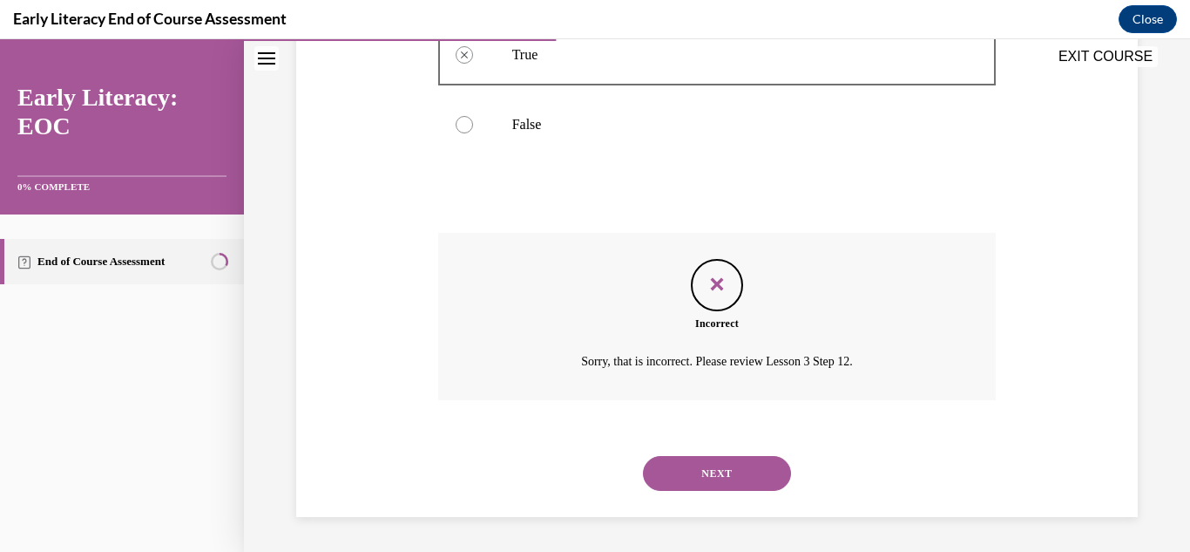
click at [757, 480] on button "NEXT" at bounding box center [717, 473] width 148 height 35
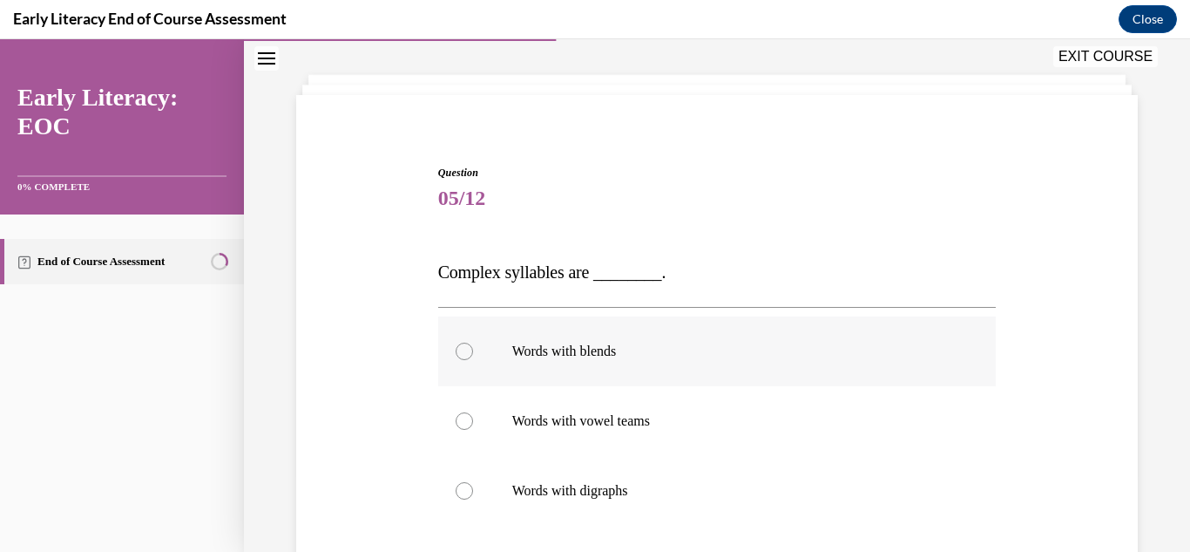
click at [704, 347] on p "Words with blends" at bounding box center [732, 350] width 441 height 17
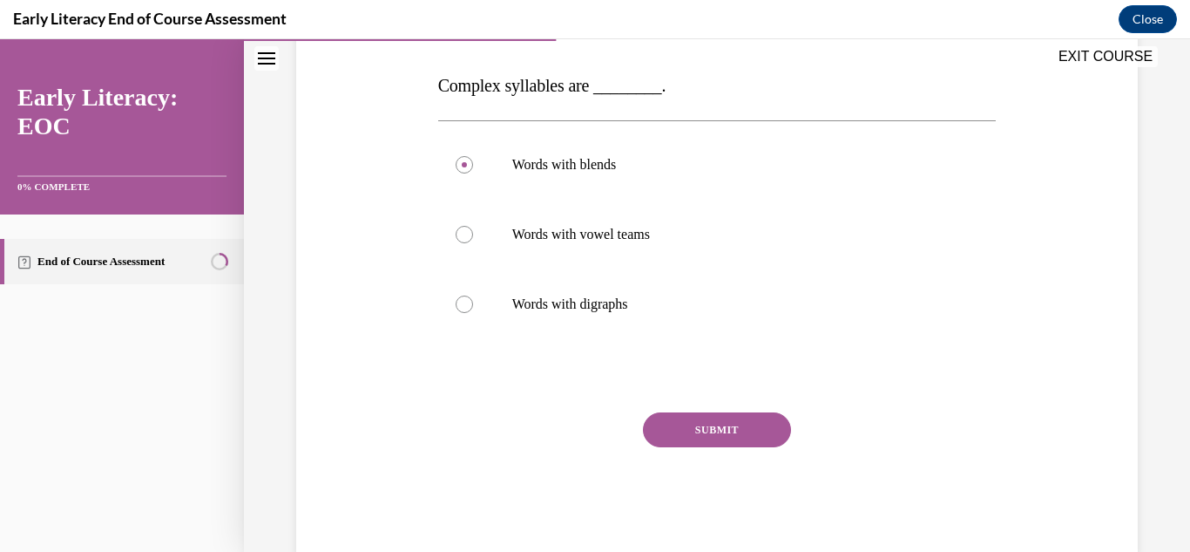
click at [732, 440] on button "SUBMIT" at bounding box center [717, 429] width 148 height 35
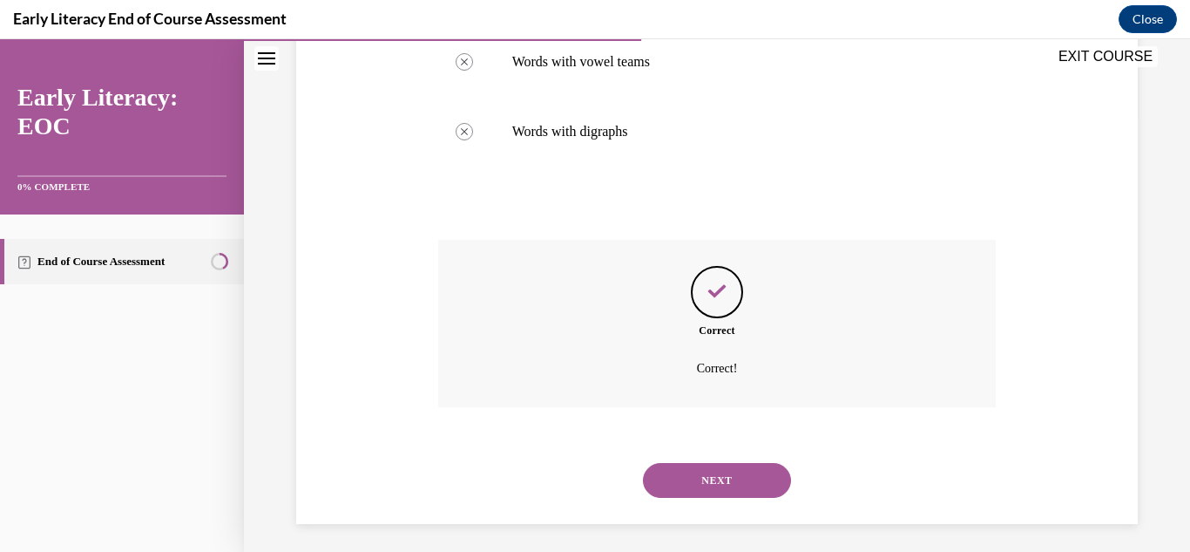
scroll to position [443, 0]
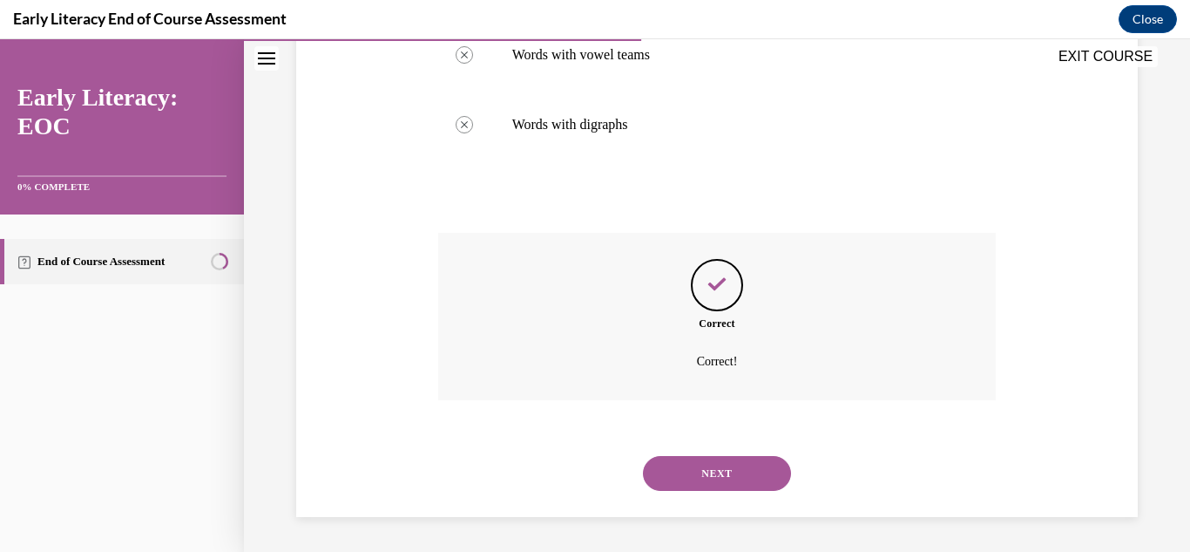
click at [704, 481] on button "NEXT" at bounding box center [717, 473] width 148 height 35
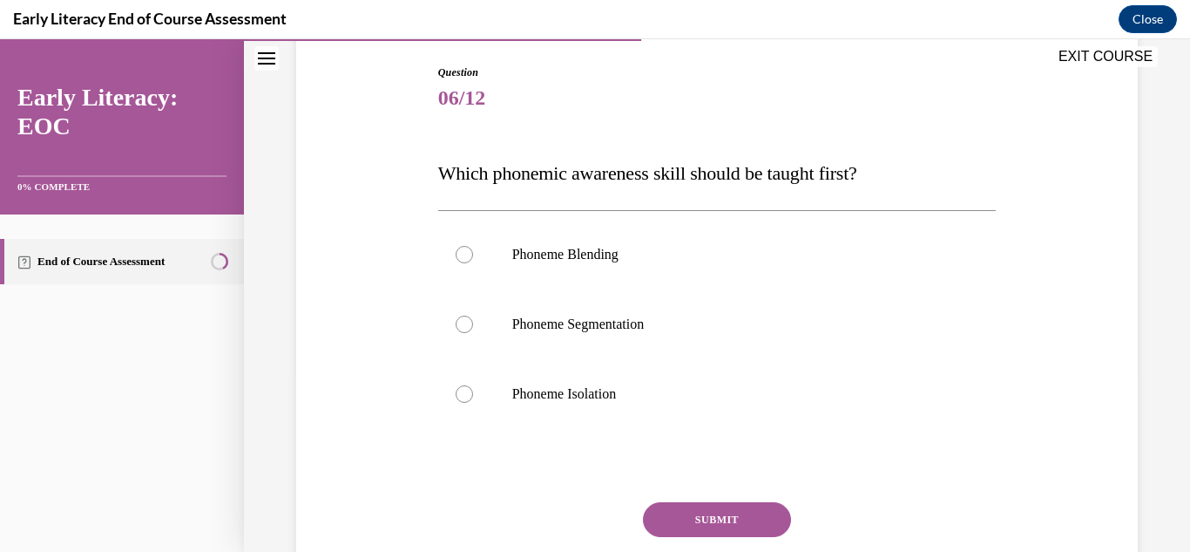
scroll to position [179, 0]
click at [725, 231] on div at bounding box center [717, 254] width 559 height 70
click at [668, 382] on div at bounding box center [717, 393] width 559 height 70
click at [706, 534] on button "SUBMIT" at bounding box center [717, 518] width 148 height 35
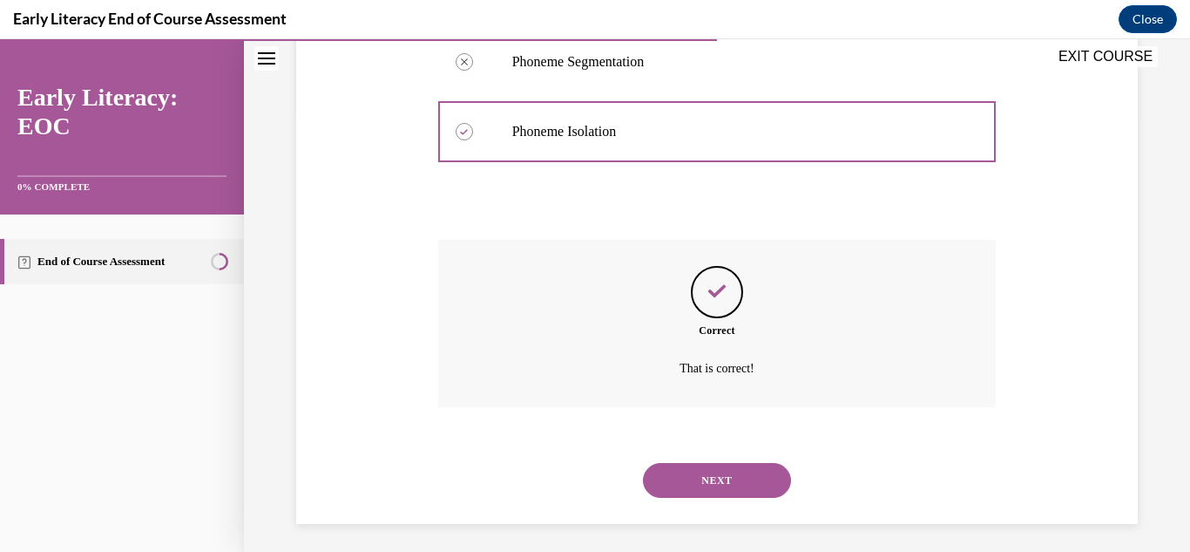
scroll to position [447, 0]
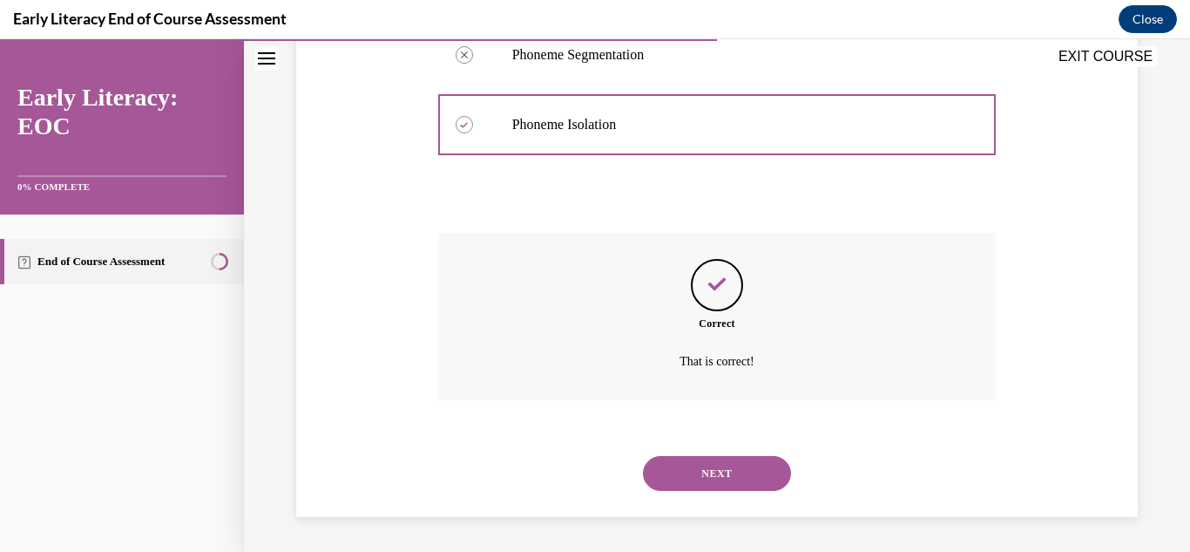
click at [698, 502] on div "NEXT" at bounding box center [717, 473] width 559 height 70
click at [762, 479] on button "NEXT" at bounding box center [717, 473] width 148 height 35
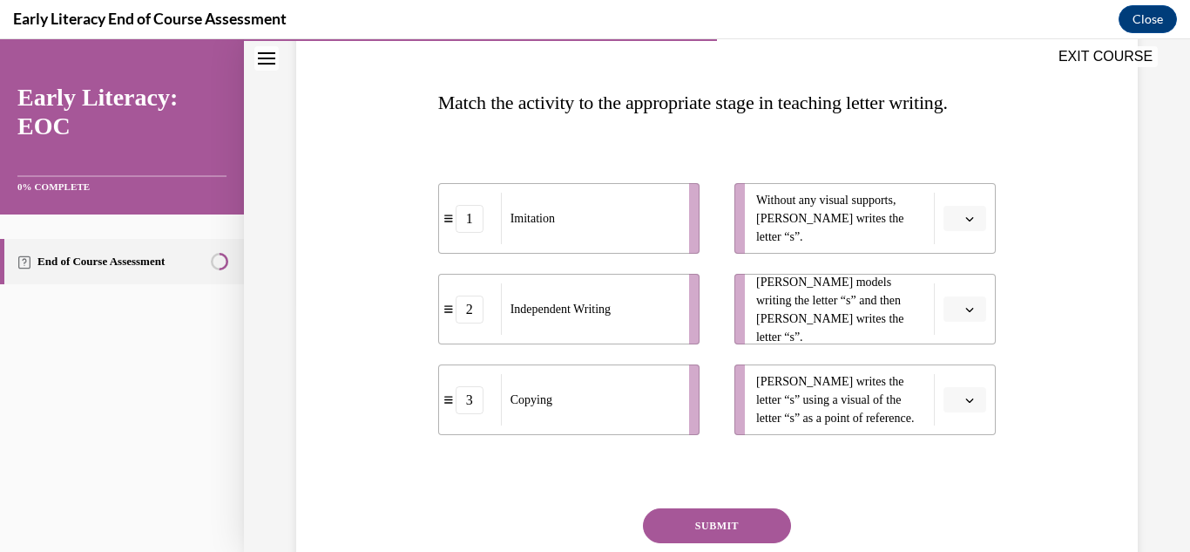
scroll to position [251, 0]
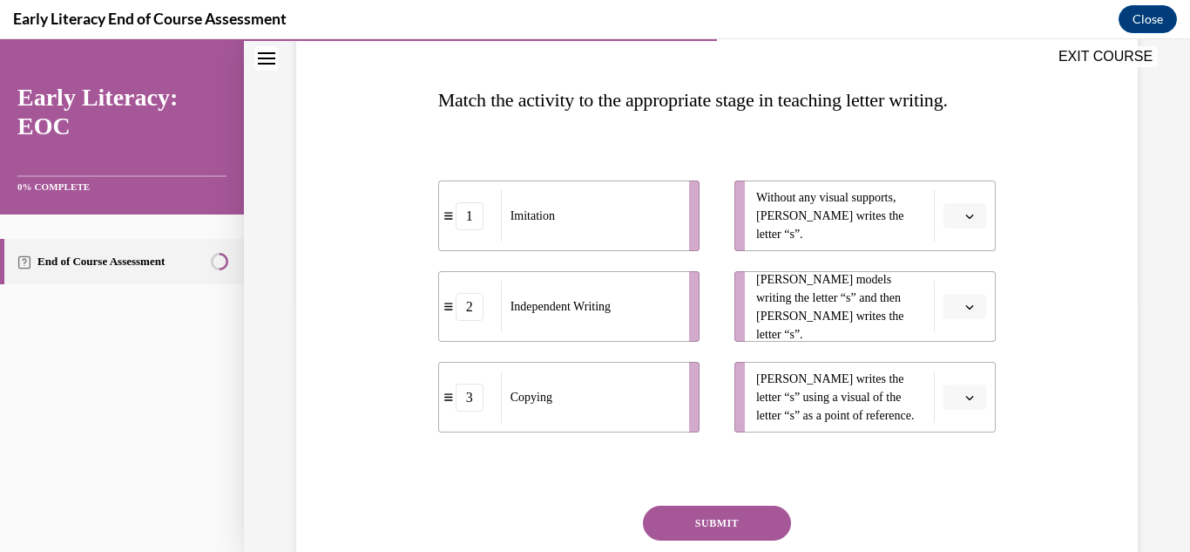
click at [963, 217] on button "button" at bounding box center [965, 216] width 43 height 26
click at [973, 294] on div "1" at bounding box center [963, 289] width 44 height 35
click at [970, 307] on icon "button" at bounding box center [969, 306] width 9 height 9
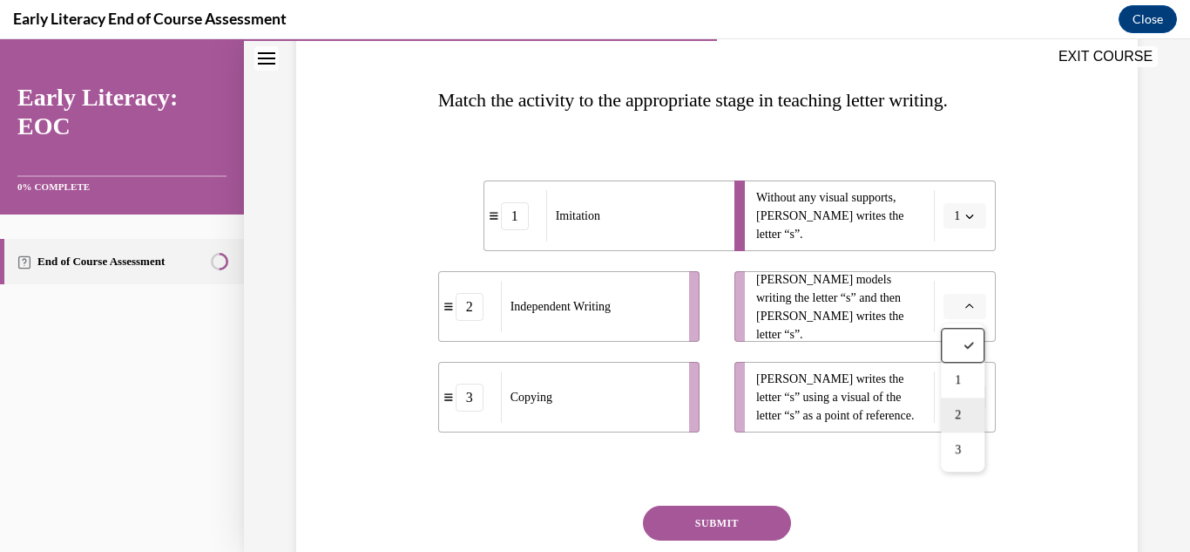
click at [963, 423] on div "2" at bounding box center [963, 414] width 44 height 35
click at [969, 408] on button "button" at bounding box center [965, 397] width 43 height 26
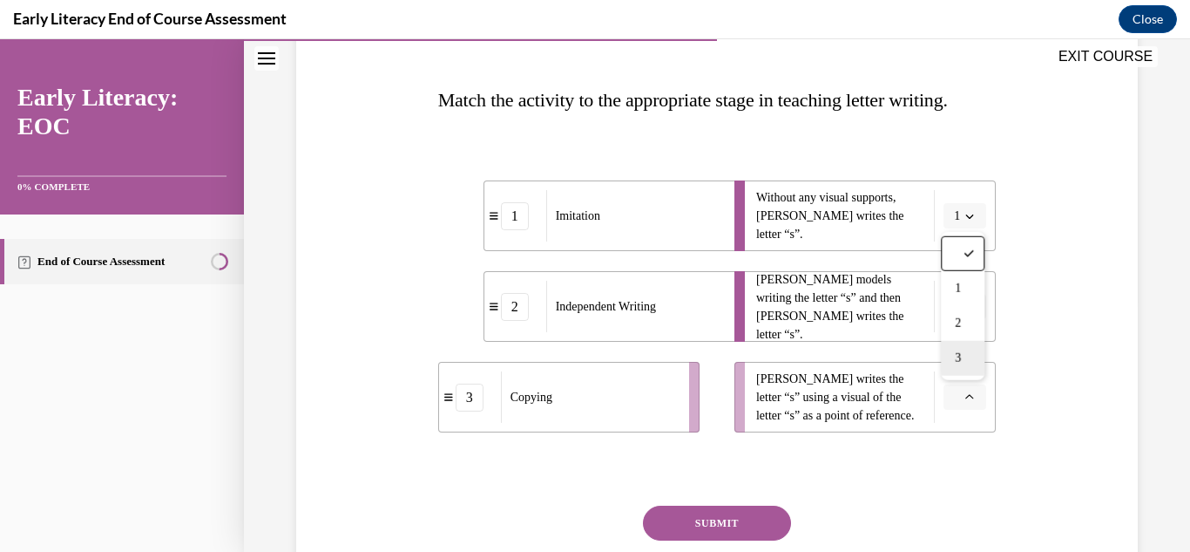
click at [975, 362] on div "3" at bounding box center [963, 358] width 44 height 35
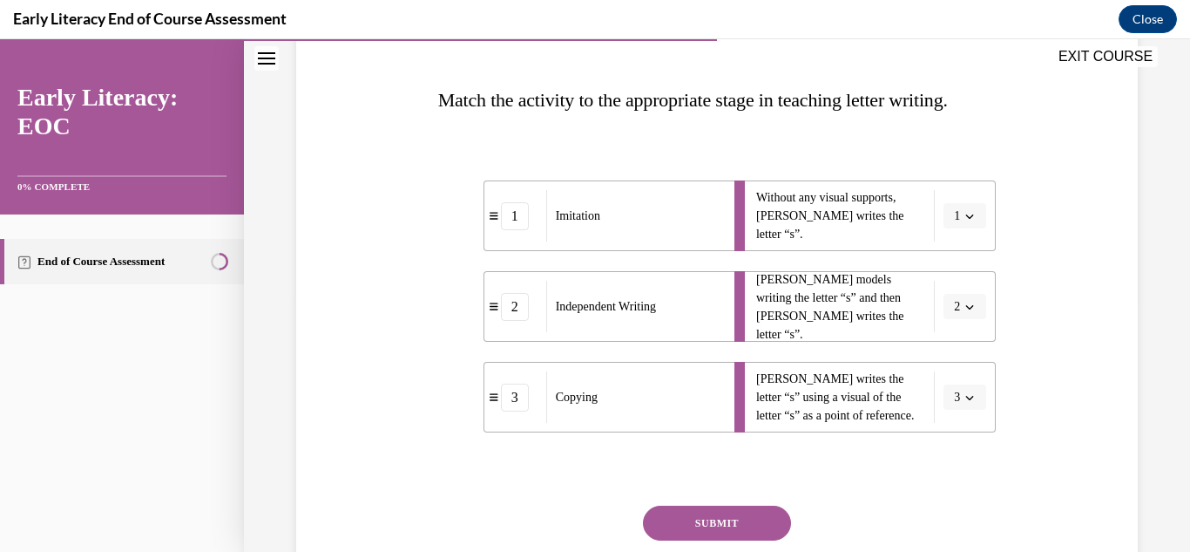
click at [754, 525] on button "SUBMIT" at bounding box center [717, 522] width 148 height 35
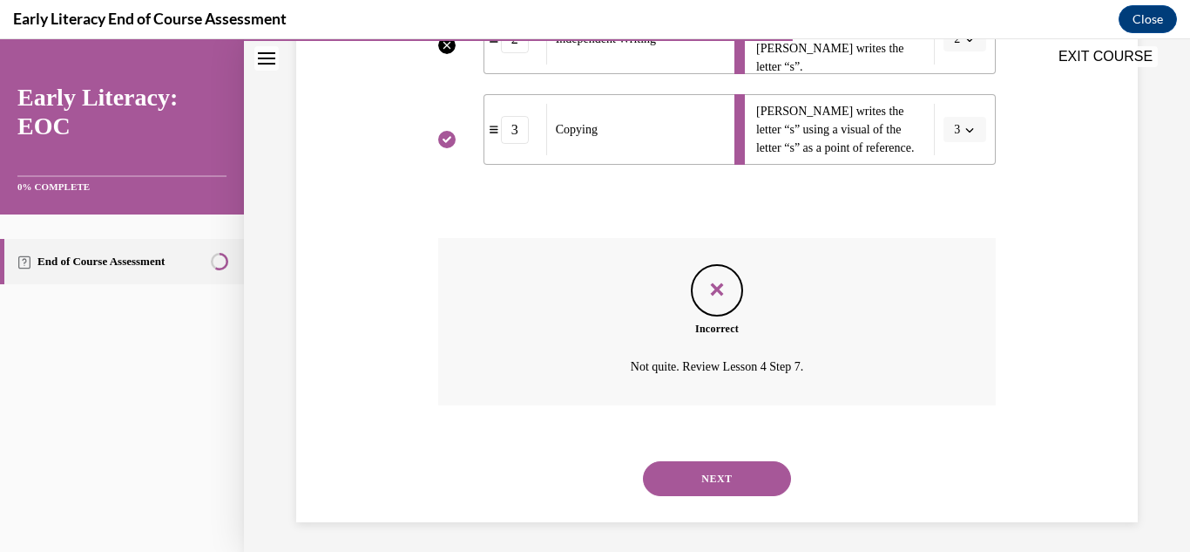
scroll to position [524, 0]
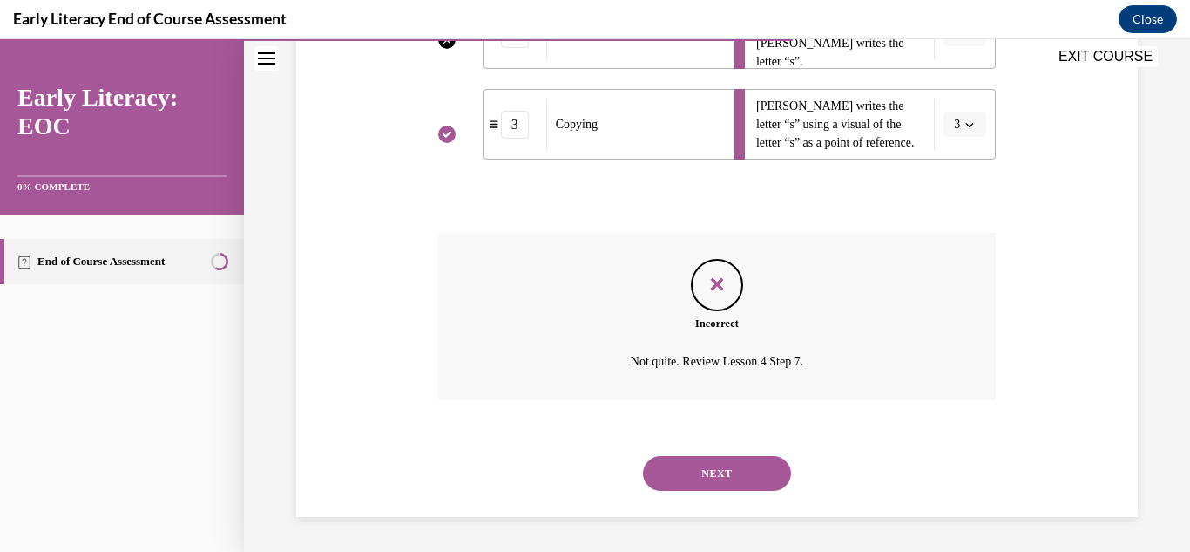
click at [764, 483] on button "NEXT" at bounding box center [717, 473] width 148 height 35
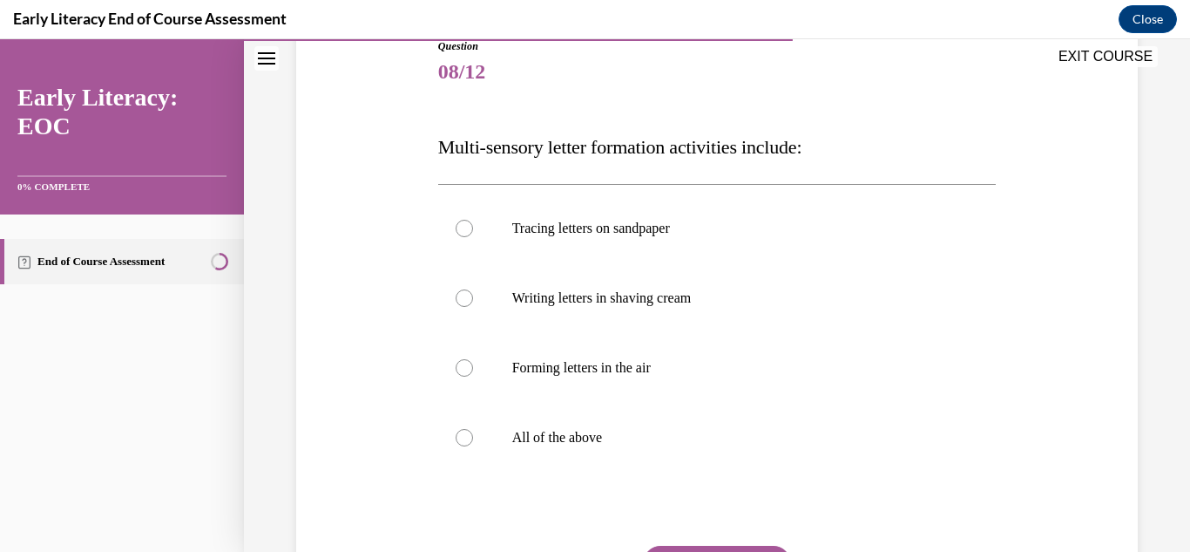
scroll to position [211, 0]
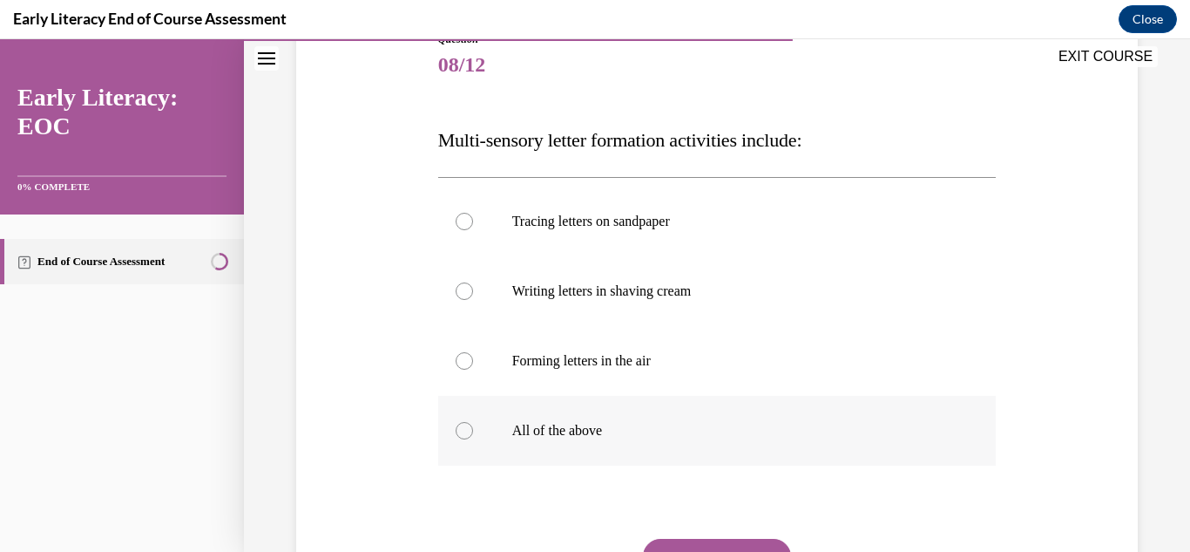
click at [611, 433] on p "All of the above" at bounding box center [732, 430] width 441 height 17
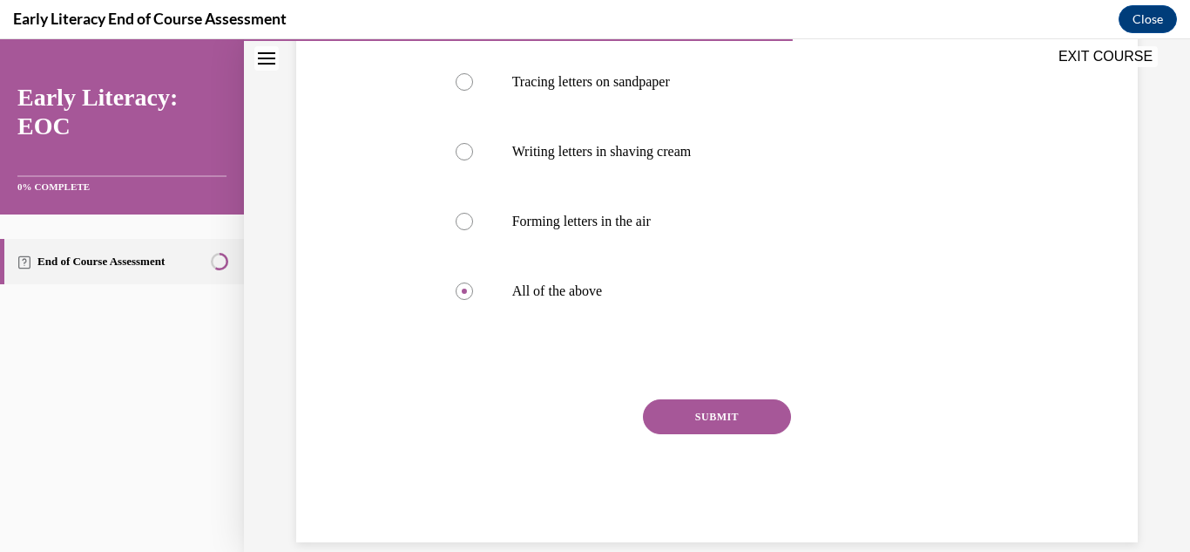
click at [754, 429] on button "SUBMIT" at bounding box center [717, 416] width 148 height 35
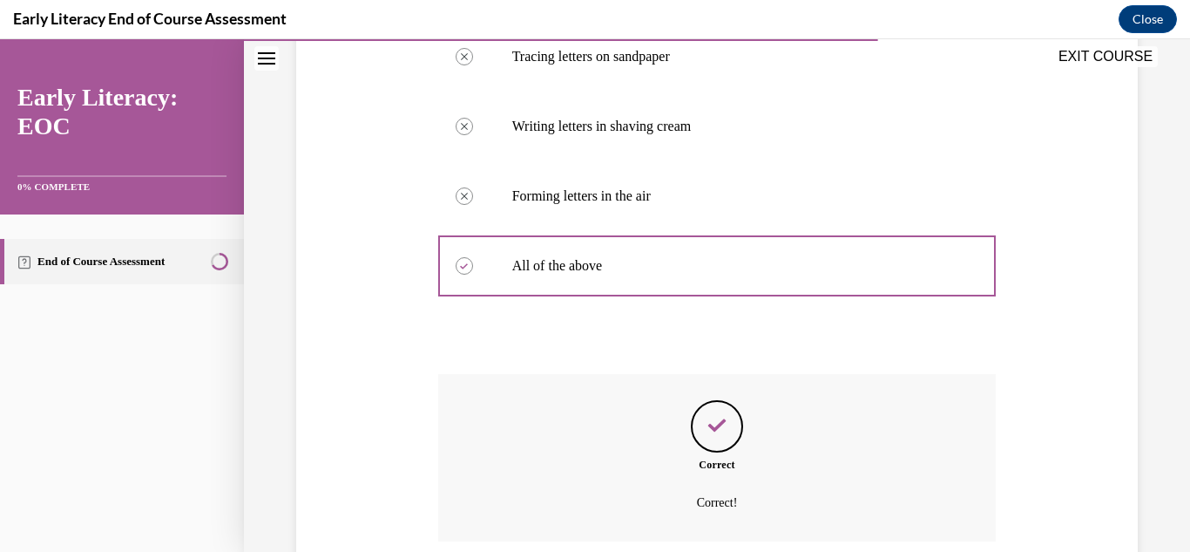
scroll to position [517, 0]
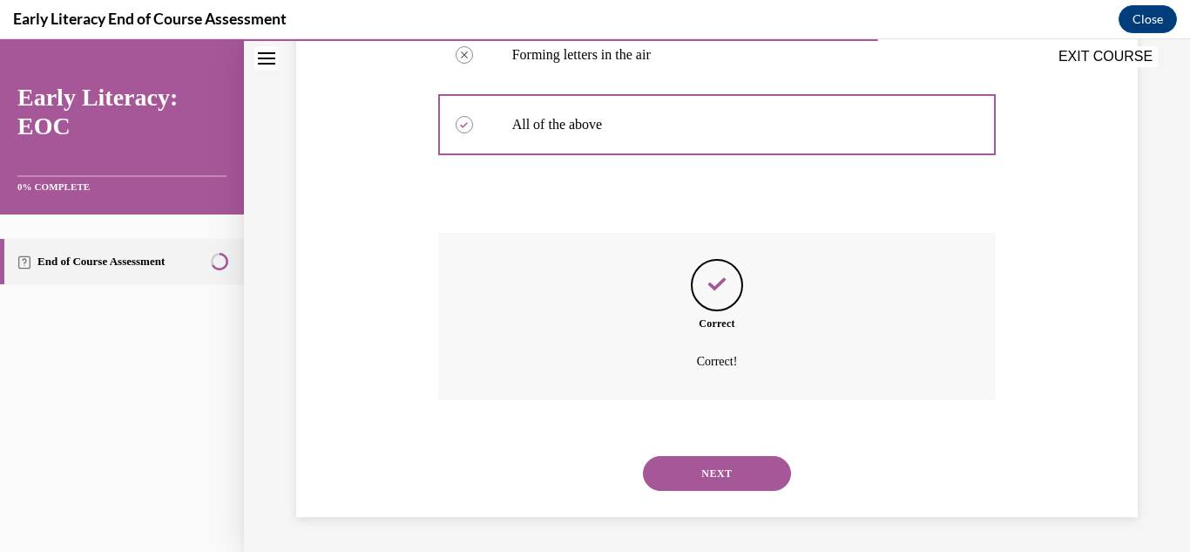
click at [762, 482] on button "NEXT" at bounding box center [717, 473] width 148 height 35
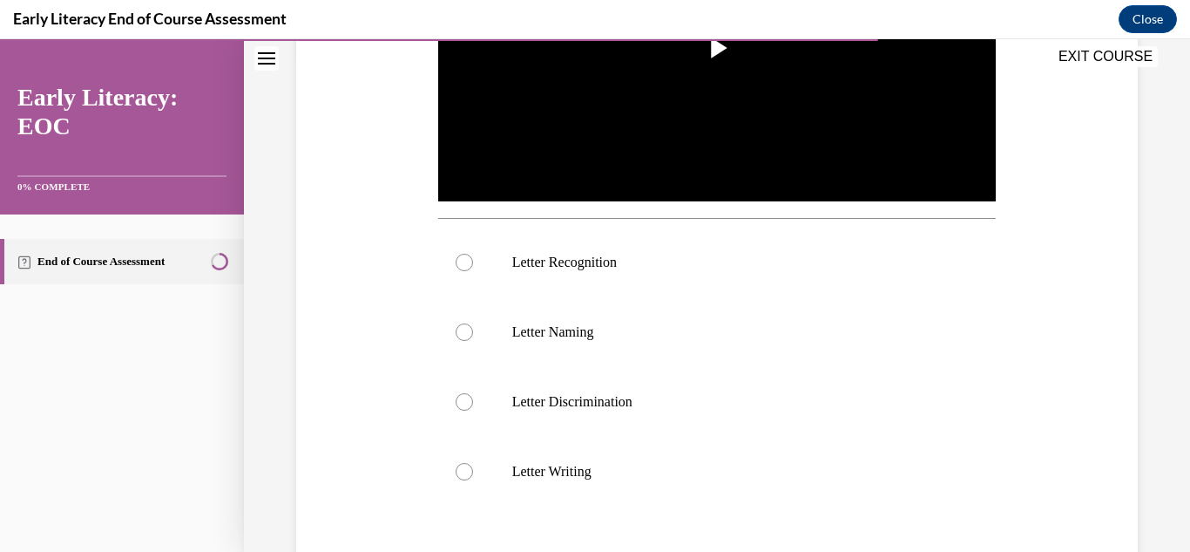
scroll to position [507, 0]
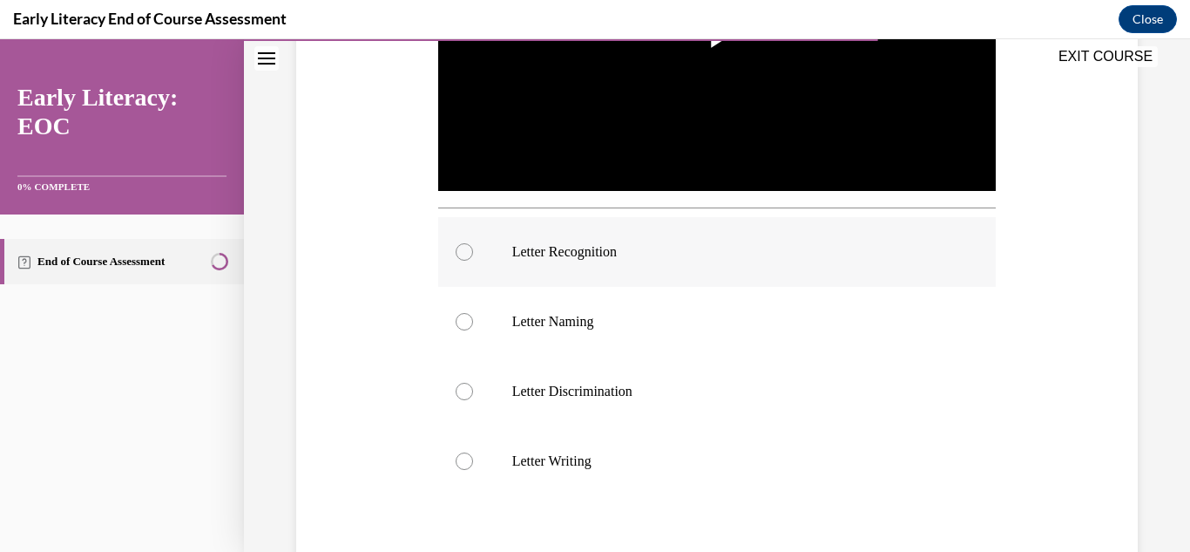
click at [631, 267] on div at bounding box center [717, 252] width 559 height 70
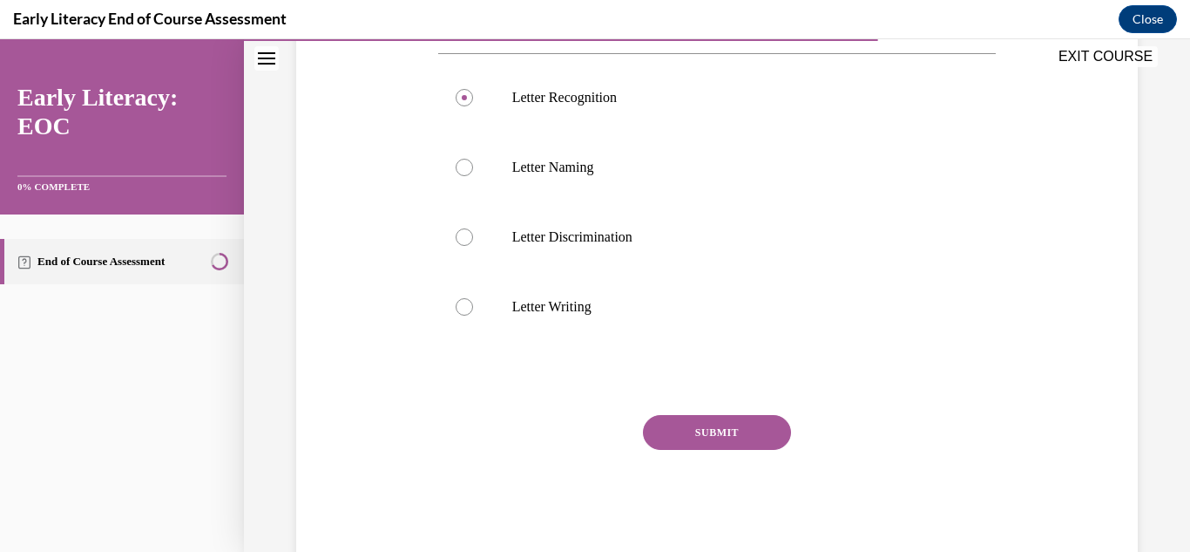
click at [759, 426] on button "SUBMIT" at bounding box center [717, 432] width 148 height 35
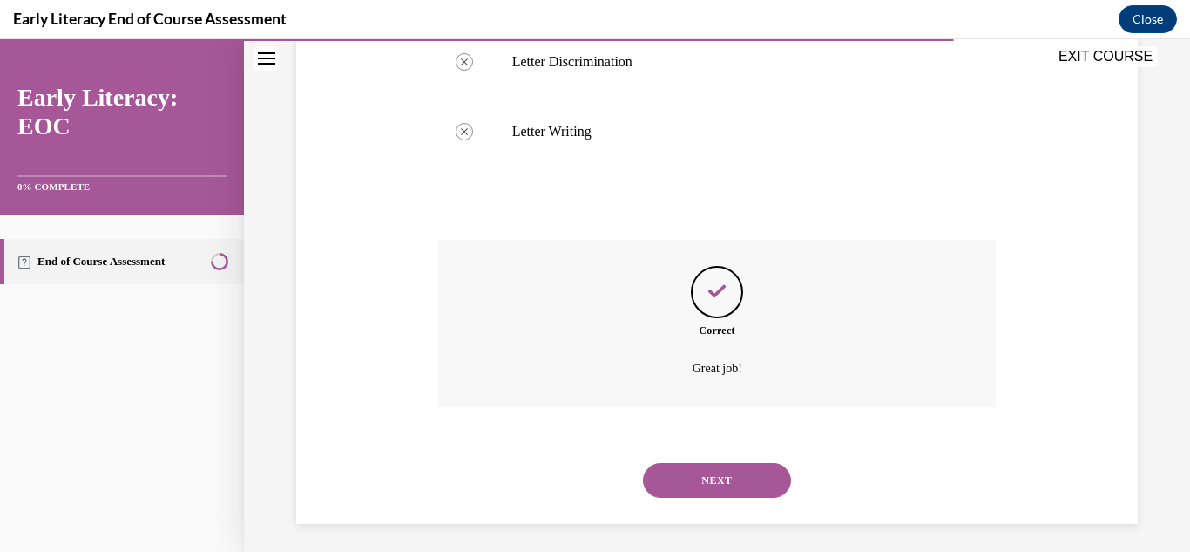
scroll to position [843, 0]
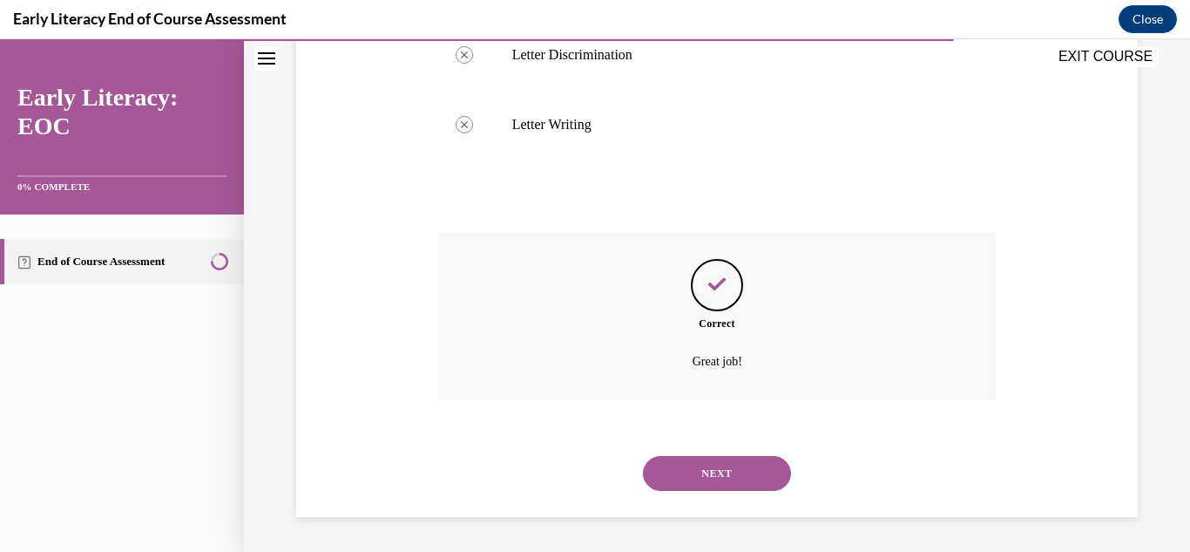
click at [761, 483] on button "NEXT" at bounding box center [717, 473] width 148 height 35
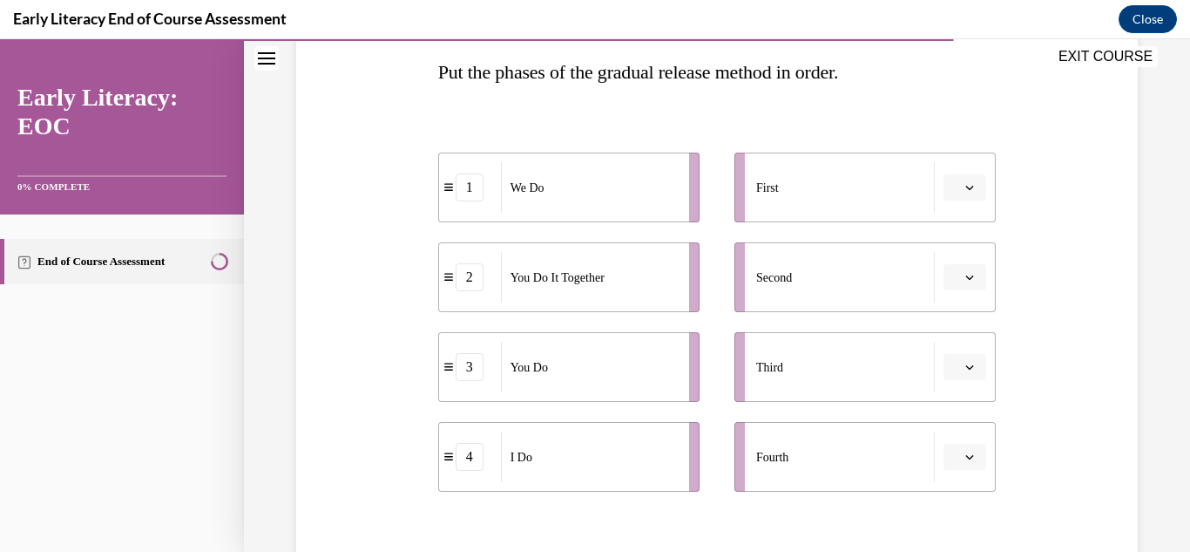
scroll to position [284, 0]
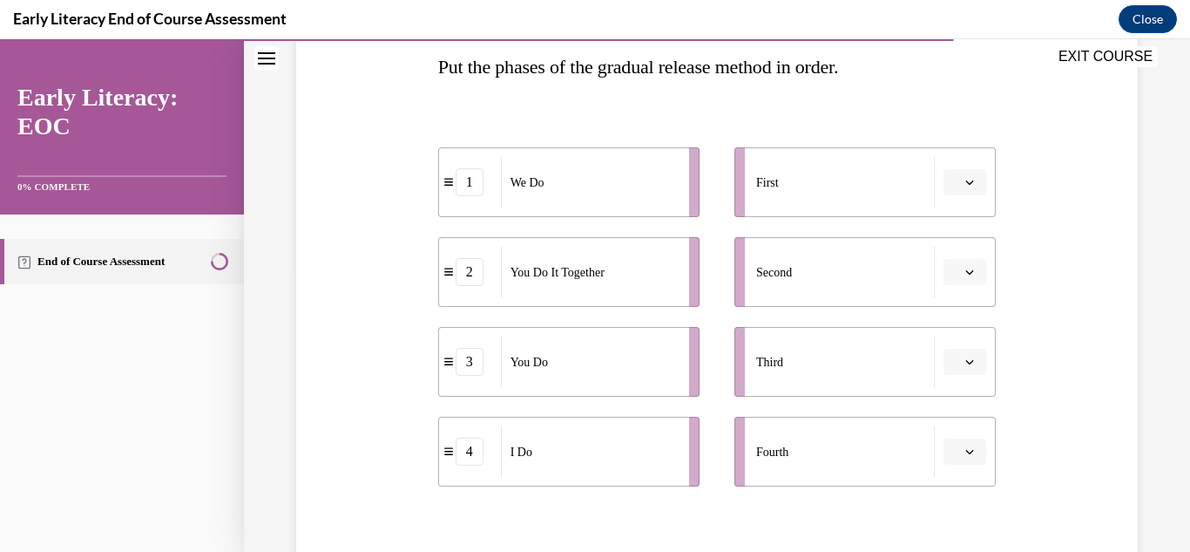
click at [959, 192] on button "button" at bounding box center [965, 182] width 43 height 26
click at [975, 374] on div "4" at bounding box center [963, 360] width 44 height 35
click at [968, 281] on button "button" at bounding box center [965, 272] width 43 height 26
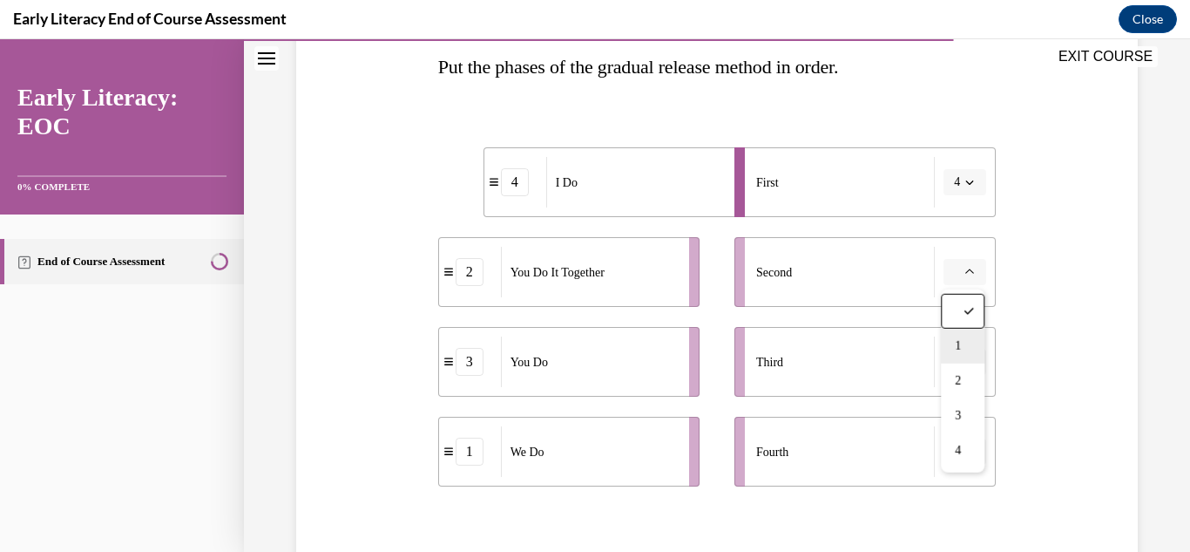
click at [971, 344] on div "1" at bounding box center [963, 345] width 44 height 35
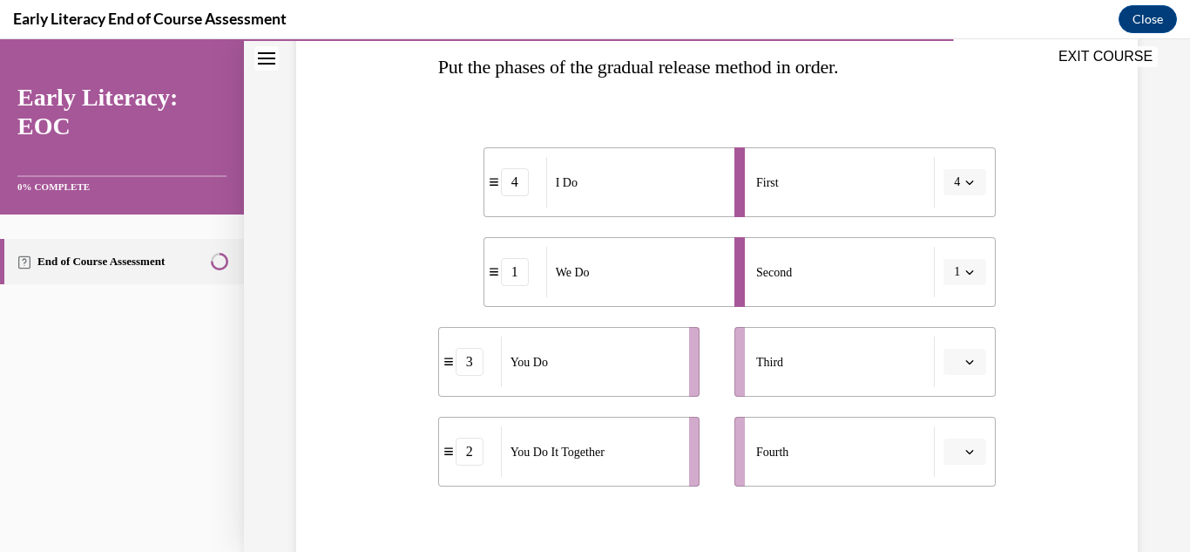
click at [972, 372] on button "button" at bounding box center [965, 362] width 43 height 26
click at [968, 258] on div "2" at bounding box center [963, 252] width 44 height 35
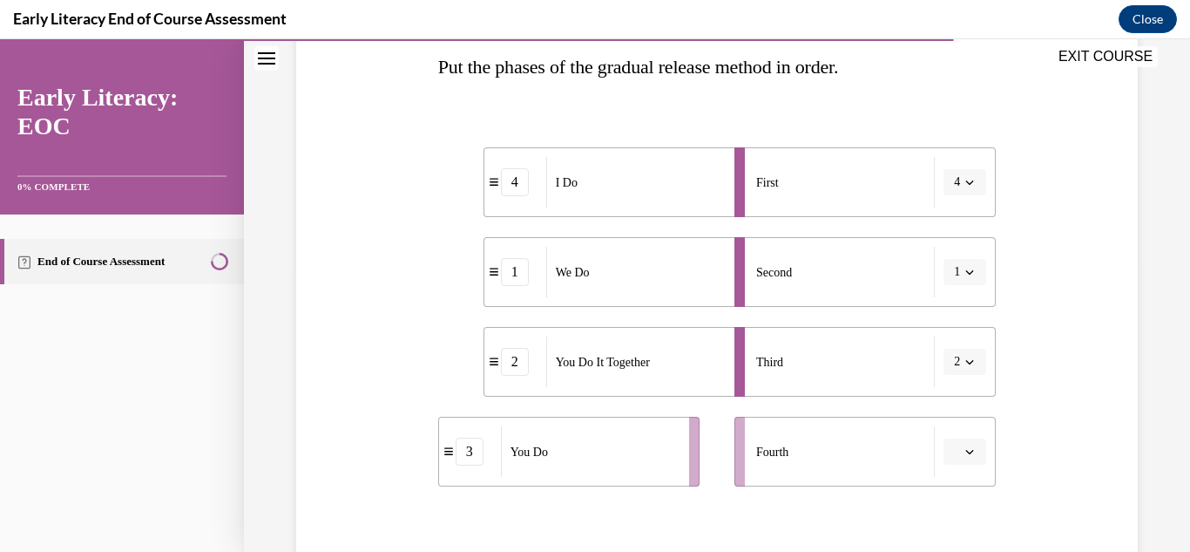
click at [977, 473] on li "Fourth" at bounding box center [865, 451] width 261 height 70
click at [965, 463] on button "button" at bounding box center [965, 451] width 43 height 26
click at [975, 382] on div "3" at bounding box center [963, 377] width 44 height 35
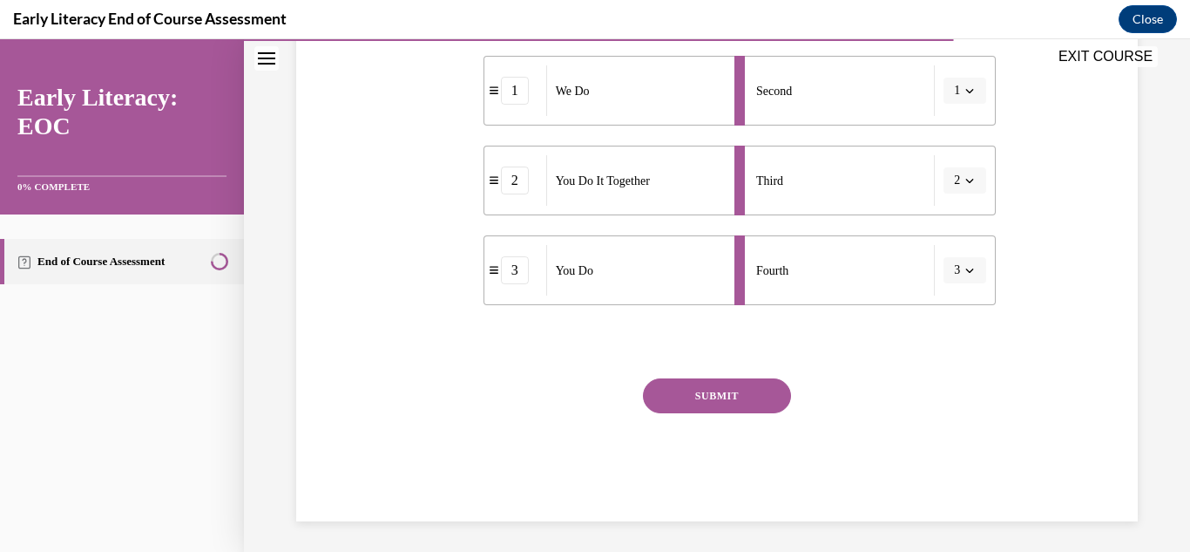
click at [784, 387] on button "SUBMIT" at bounding box center [717, 395] width 148 height 35
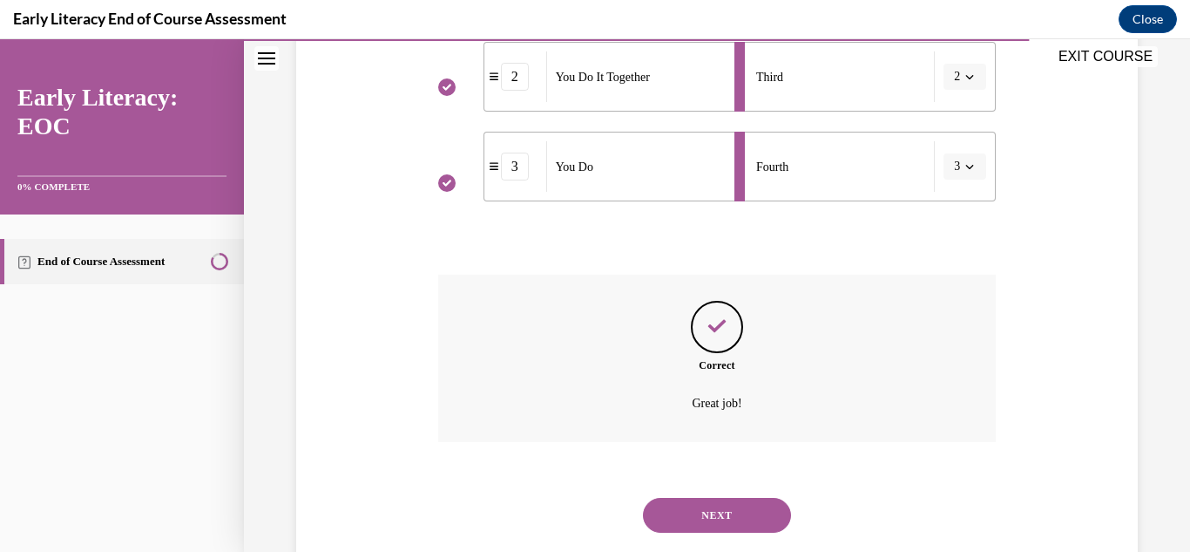
scroll to position [611, 0]
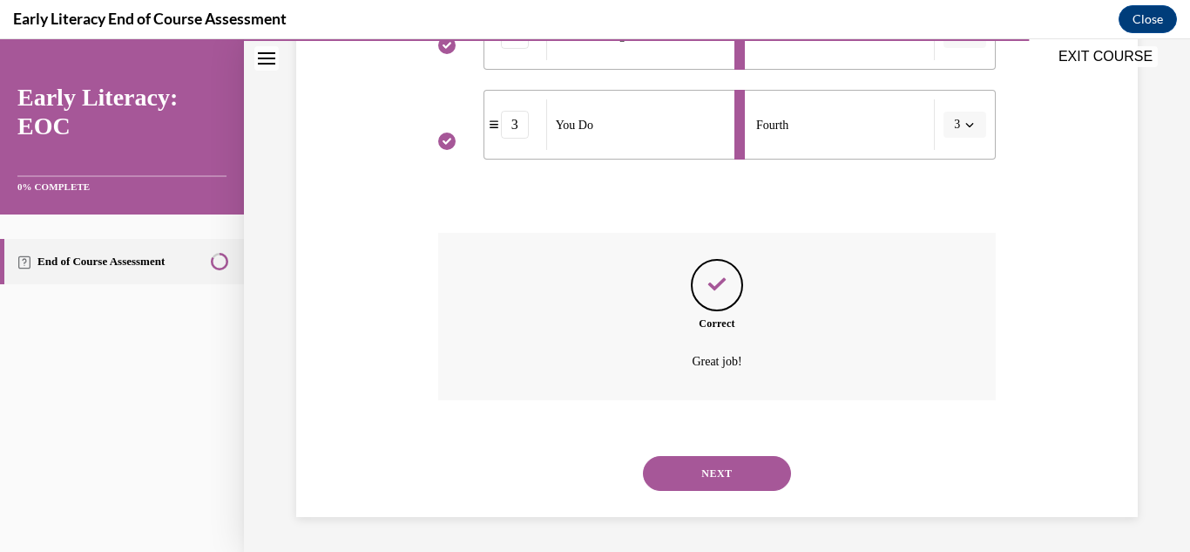
click at [721, 466] on button "NEXT" at bounding box center [717, 473] width 148 height 35
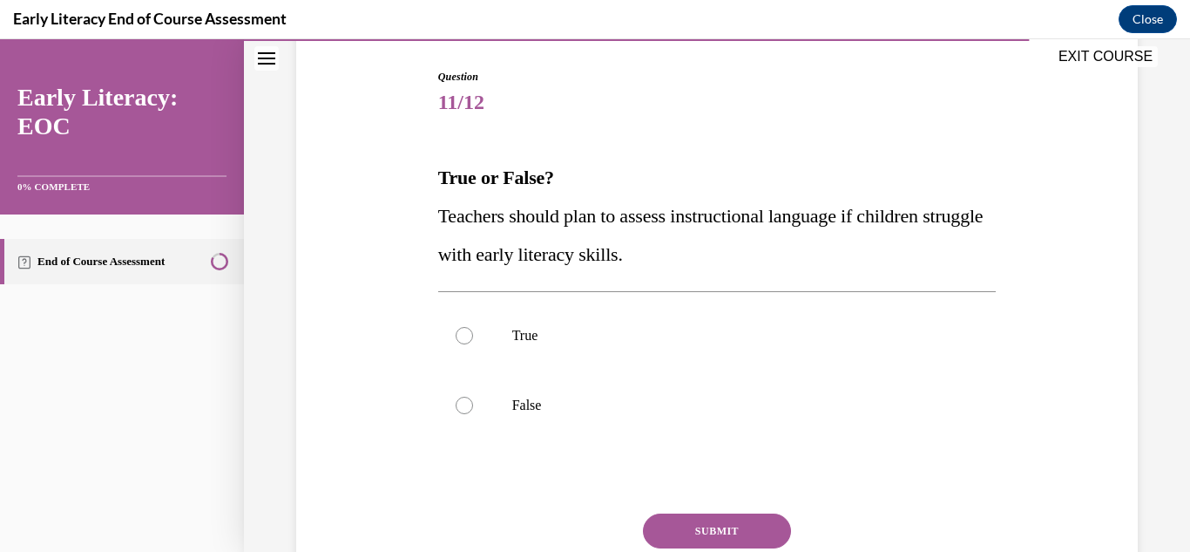
scroll to position [188, 0]
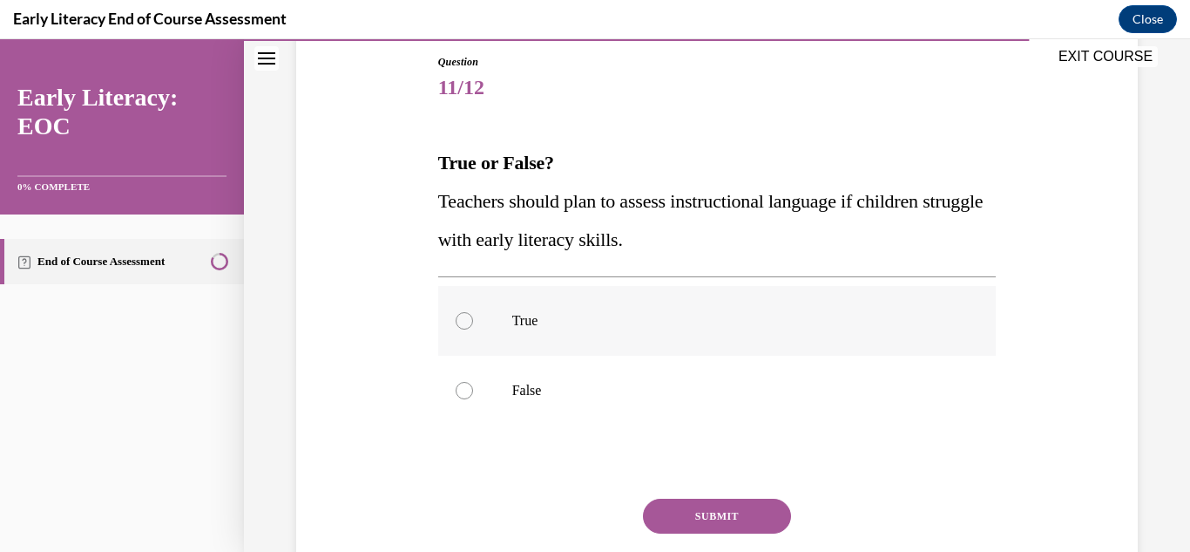
click at [565, 325] on p "True" at bounding box center [732, 320] width 441 height 17
click at [625, 382] on p "False" at bounding box center [732, 390] width 441 height 17
click at [746, 526] on button "SUBMIT" at bounding box center [717, 515] width 148 height 35
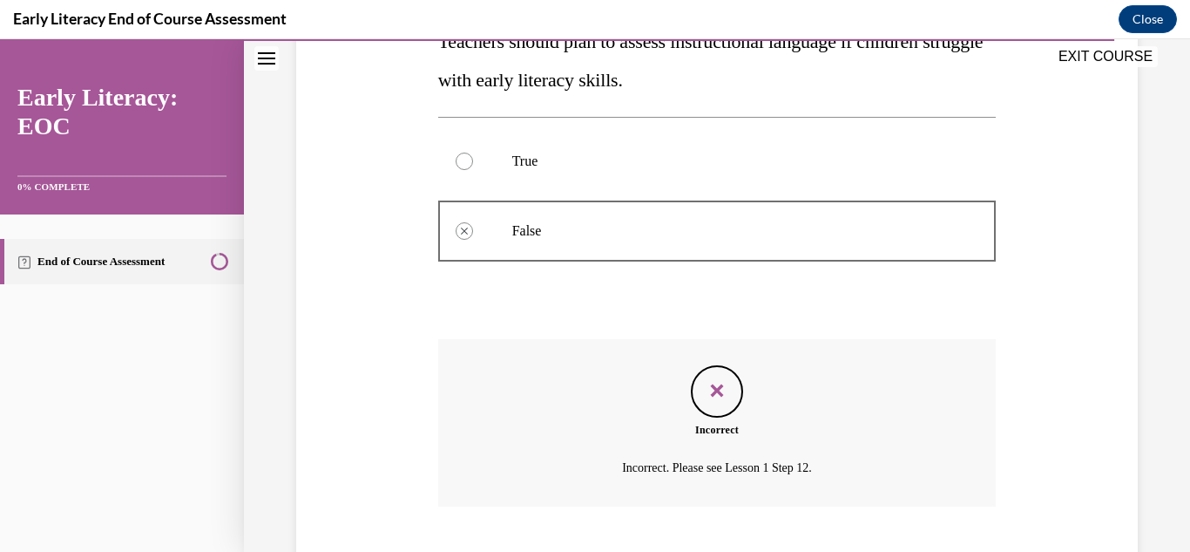
scroll to position [454, 0]
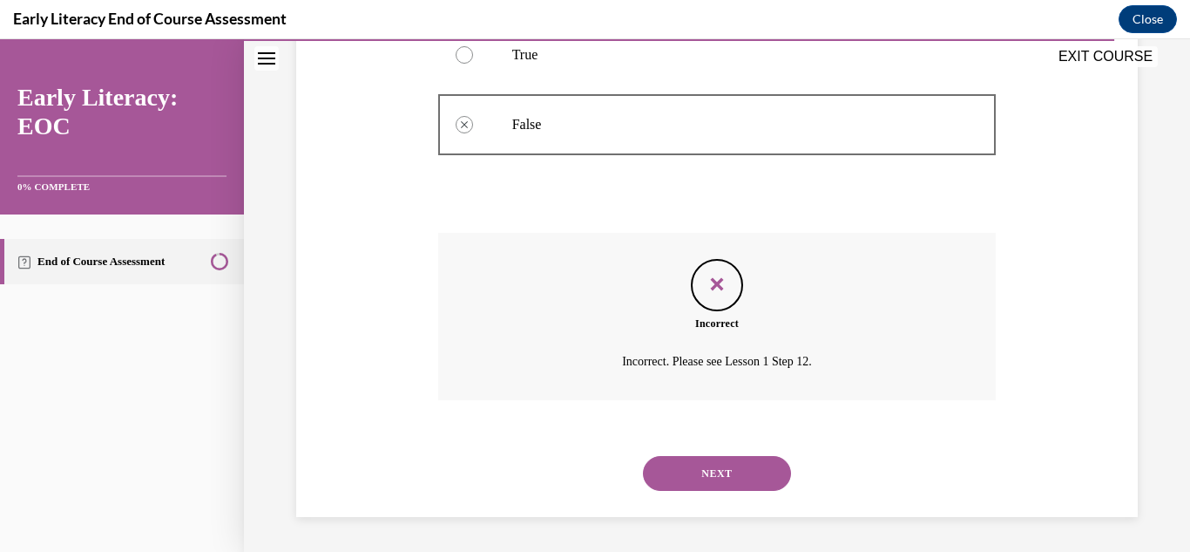
click at [732, 485] on button "NEXT" at bounding box center [717, 473] width 148 height 35
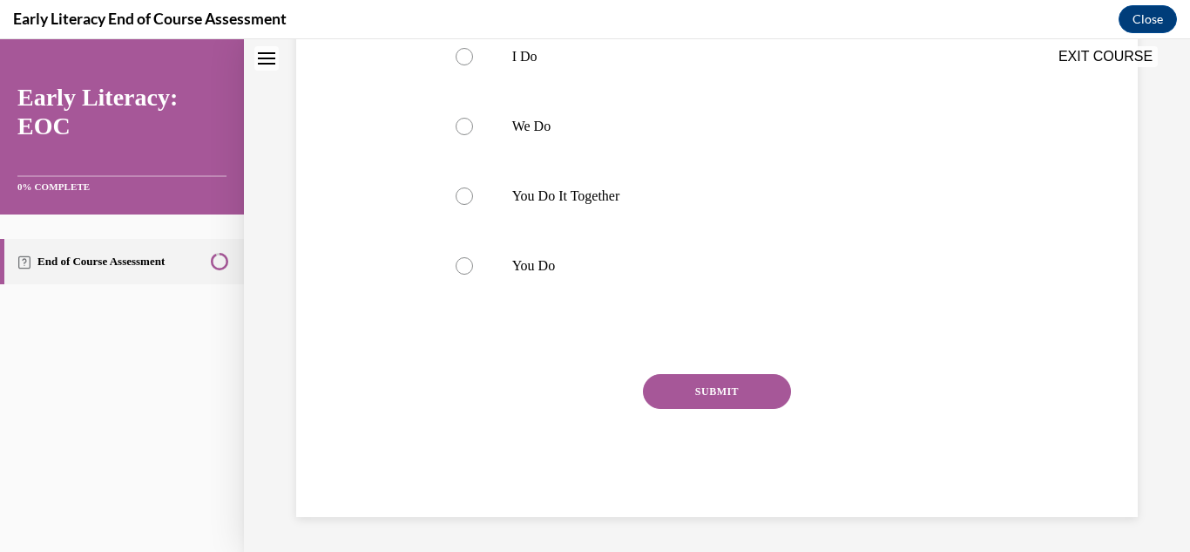
scroll to position [0, 0]
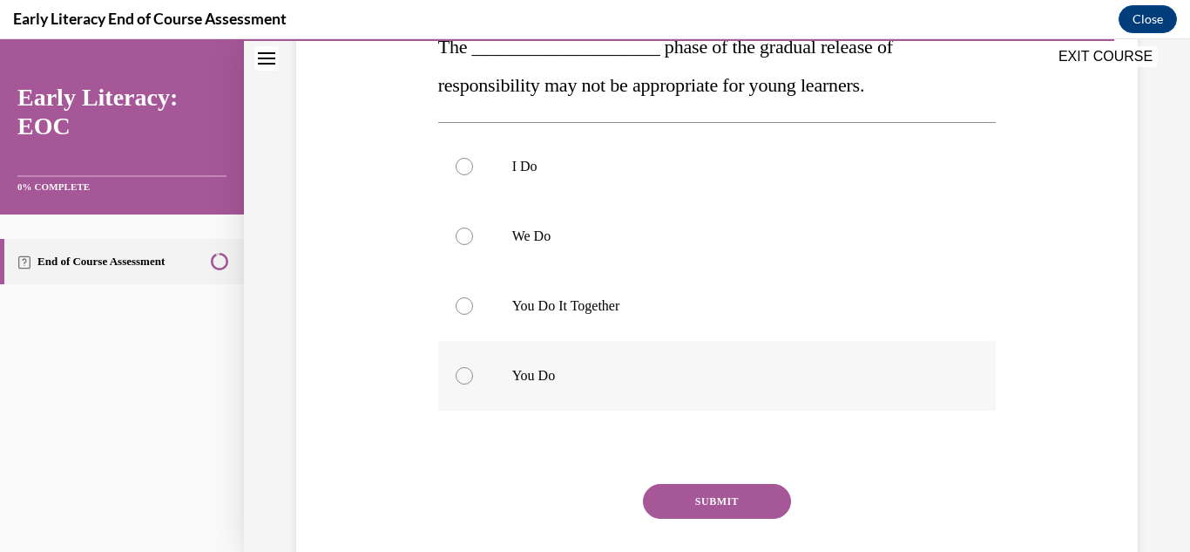
click at [645, 367] on div at bounding box center [717, 376] width 559 height 70
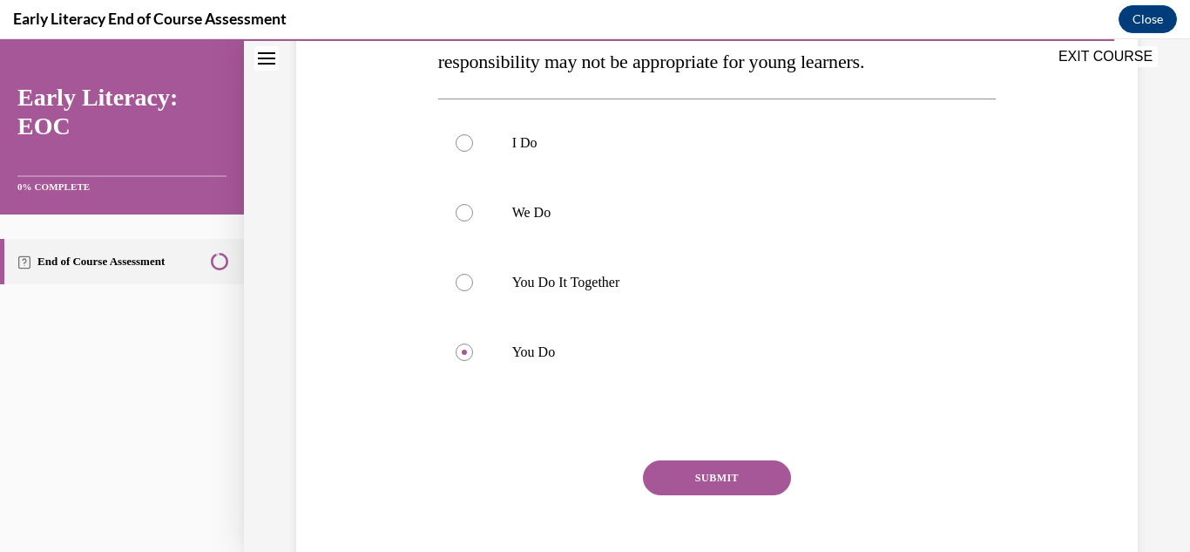
click at [752, 492] on button "SUBMIT" at bounding box center [717, 477] width 148 height 35
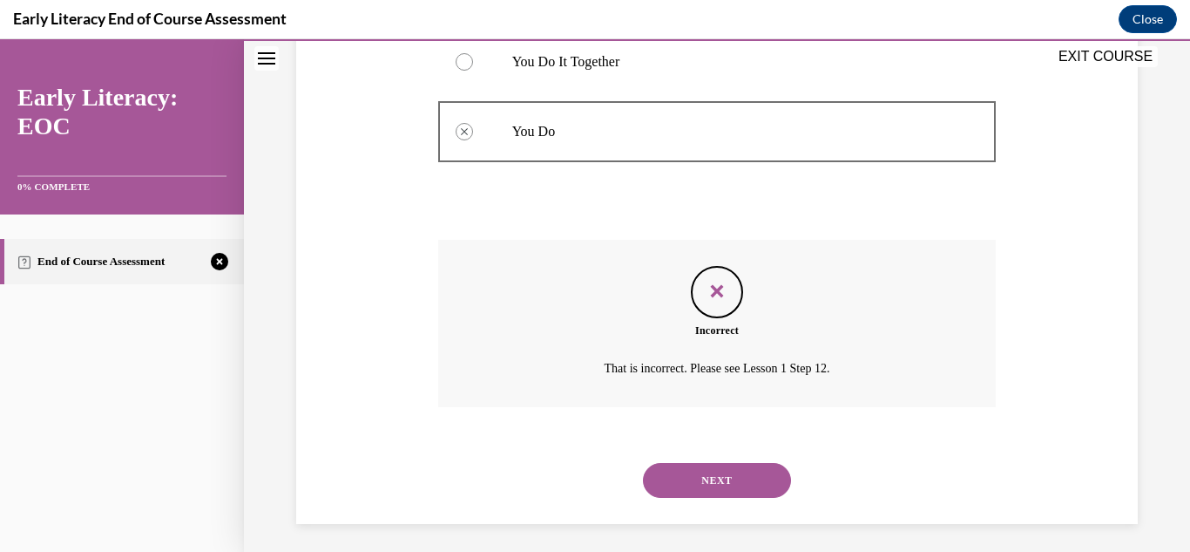
scroll to position [555, 0]
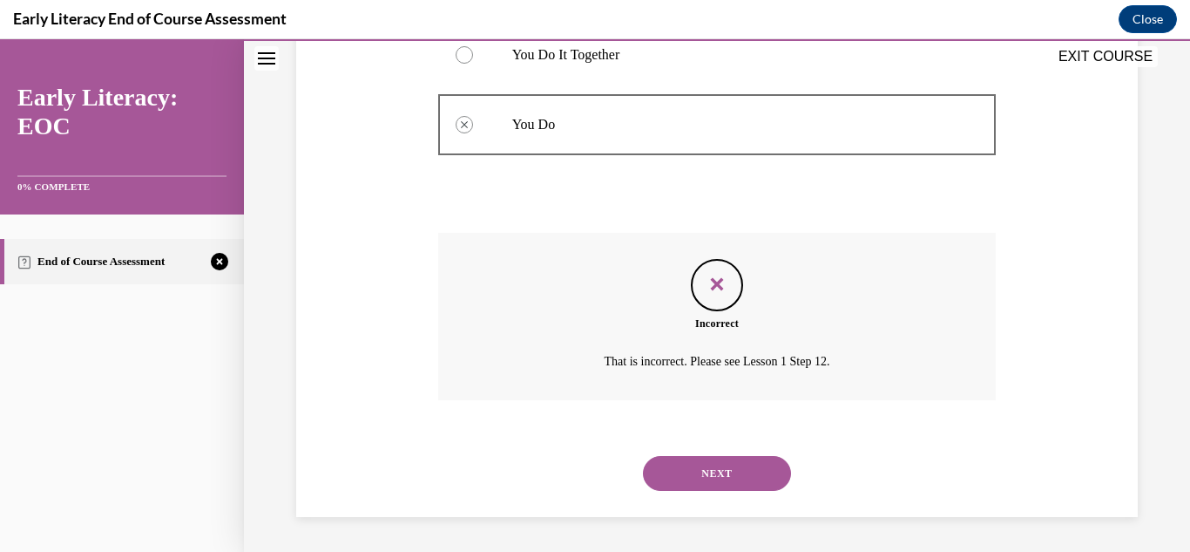
click at [759, 488] on button "NEXT" at bounding box center [717, 473] width 148 height 35
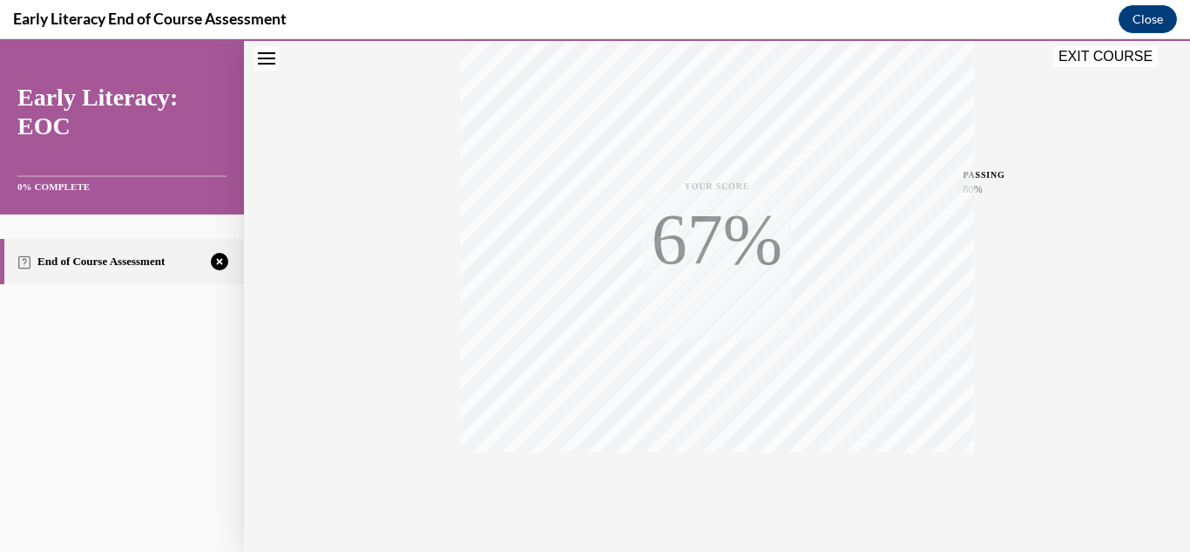
scroll to position [381, 0]
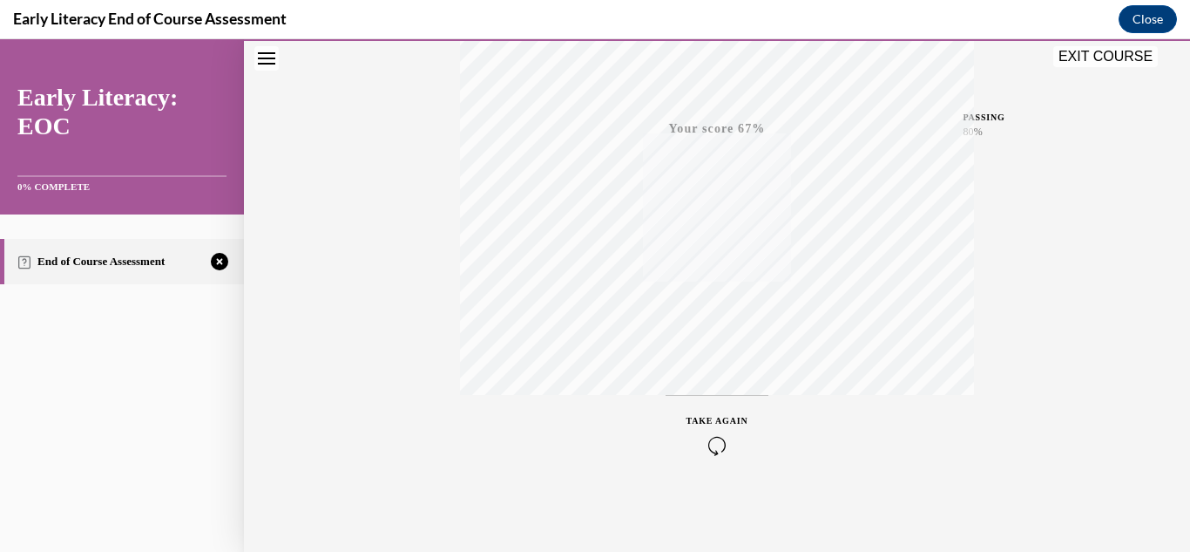
click at [726, 428] on div "TAKE AGAIN" at bounding box center [718, 434] width 62 height 41
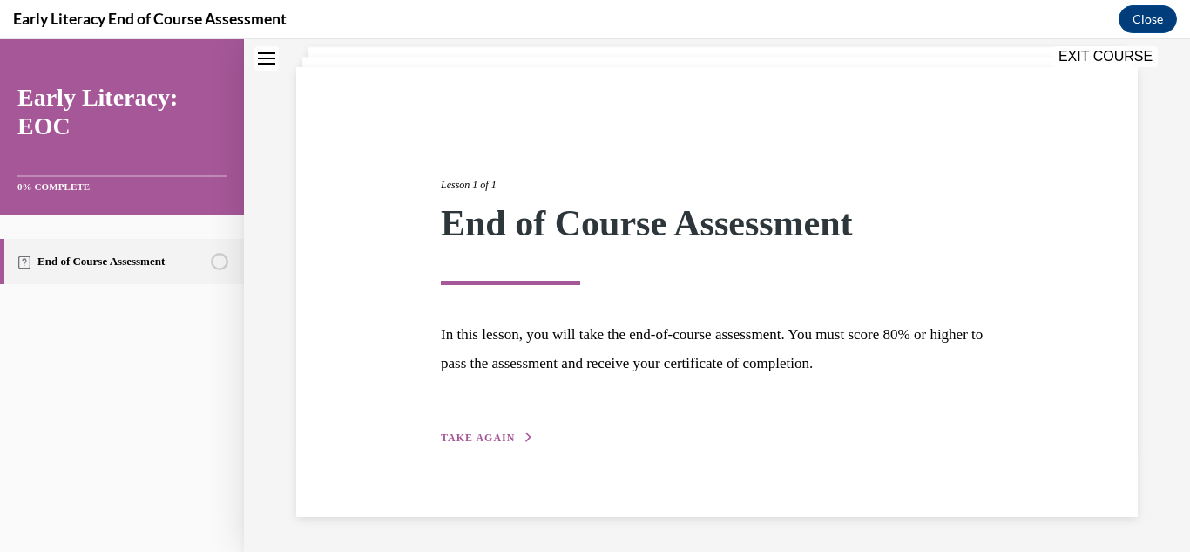
scroll to position [105, 0]
click at [511, 434] on span "TAKE AGAIN" at bounding box center [478, 438] width 74 height 12
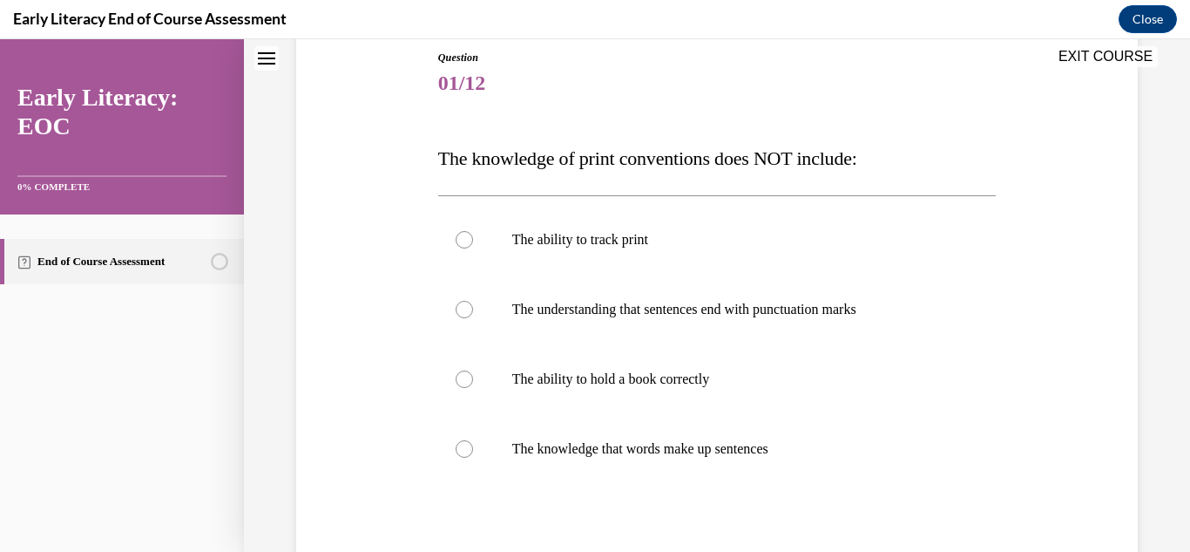
scroll to position [208, 0]
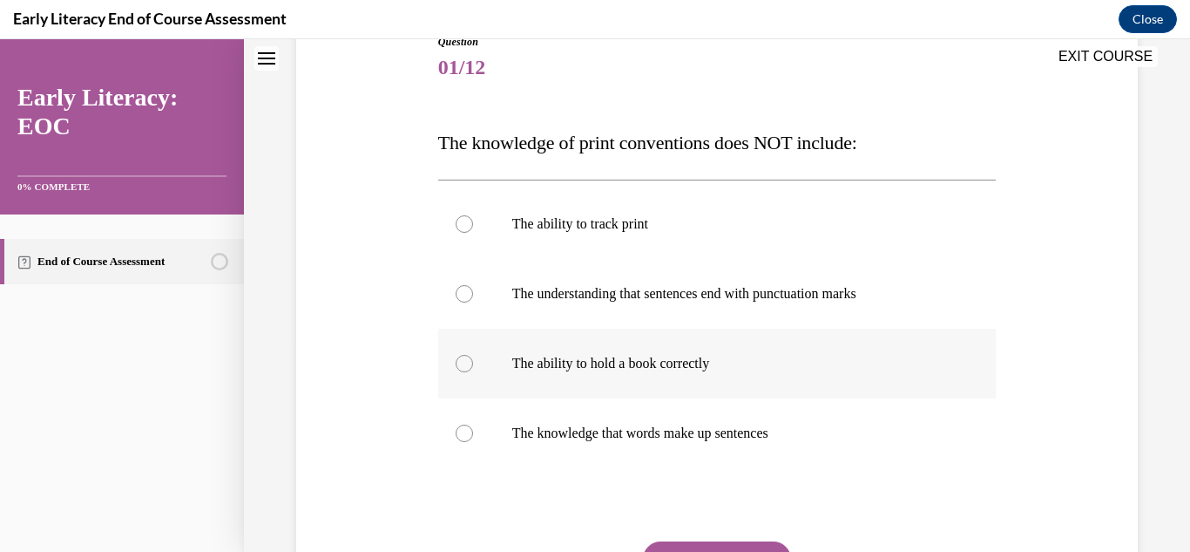
click at [689, 362] on p "The ability to hold a book correctly" at bounding box center [732, 363] width 441 height 17
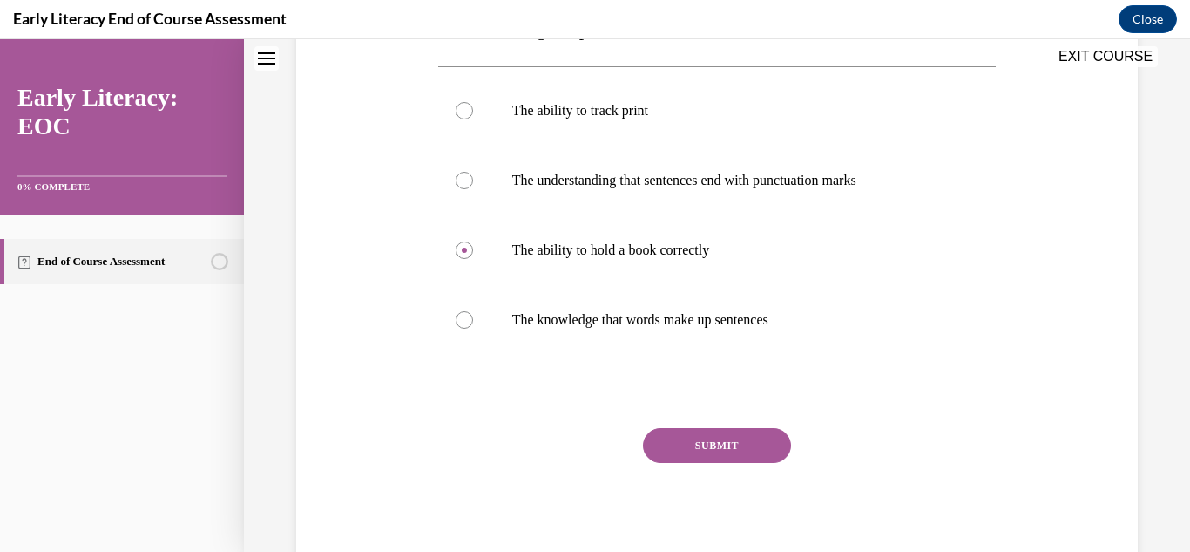
click at [761, 451] on button "SUBMIT" at bounding box center [717, 445] width 148 height 35
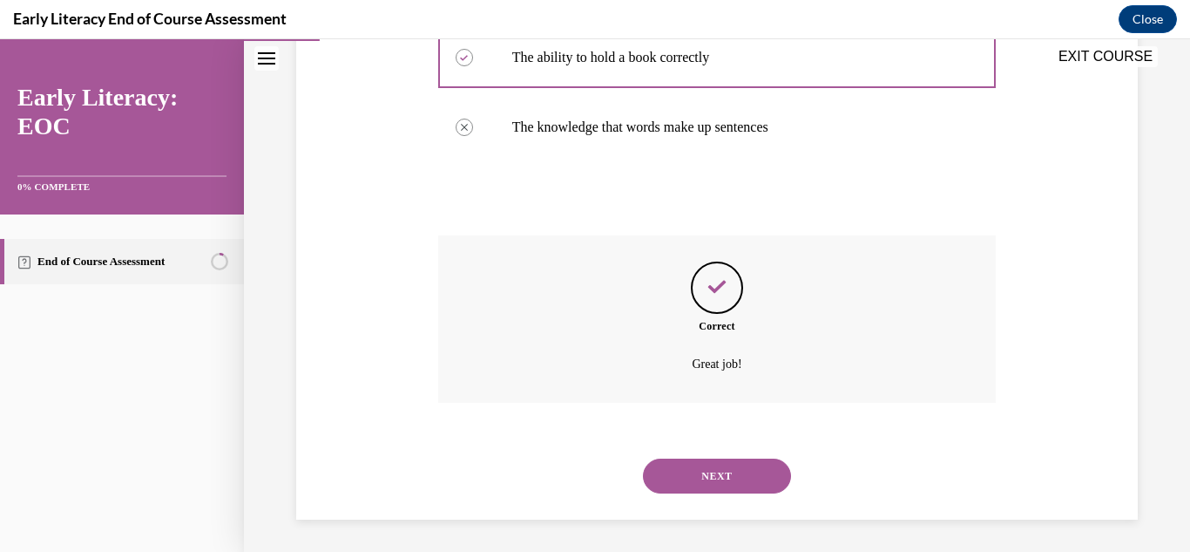
scroll to position [517, 0]
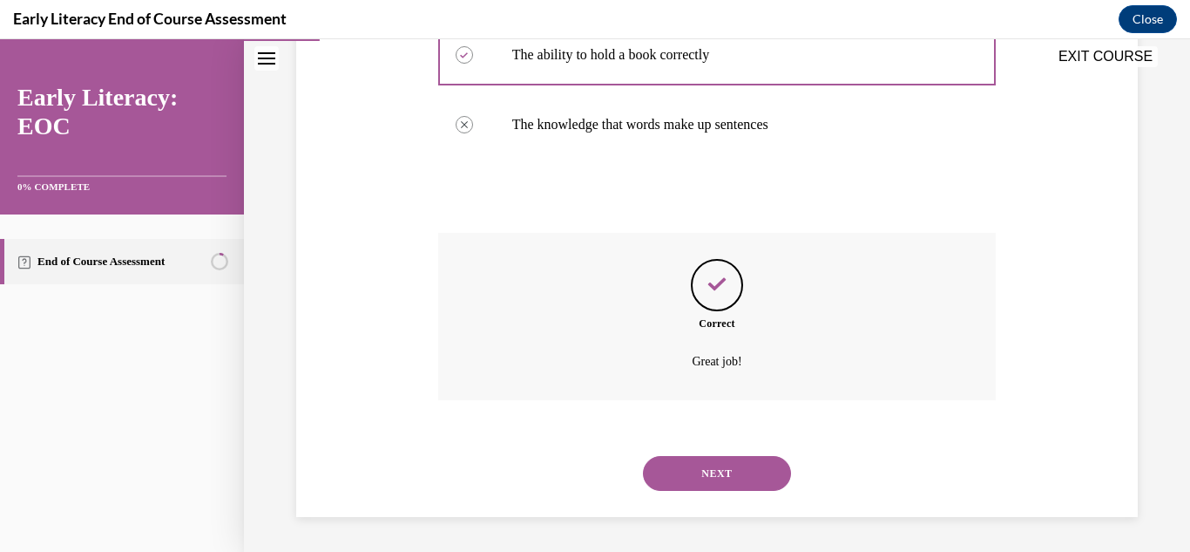
click at [735, 481] on button "NEXT" at bounding box center [717, 473] width 148 height 35
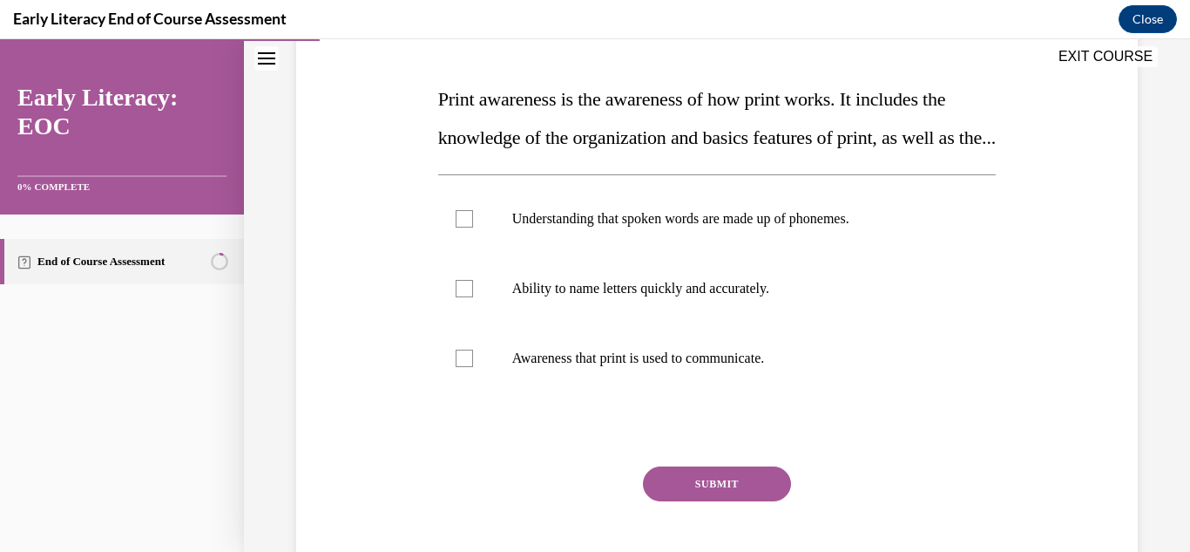
scroll to position [302, 0]
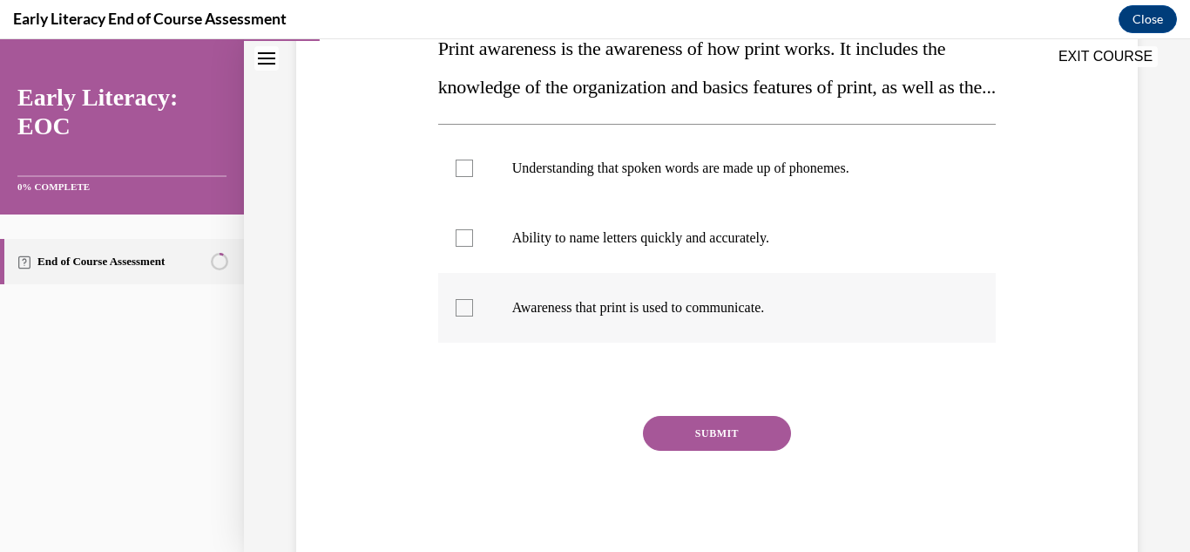
click at [721, 316] on p "Awareness that print is used to communicate." at bounding box center [732, 307] width 441 height 17
click at [712, 450] on button "SUBMIT" at bounding box center [717, 433] width 148 height 35
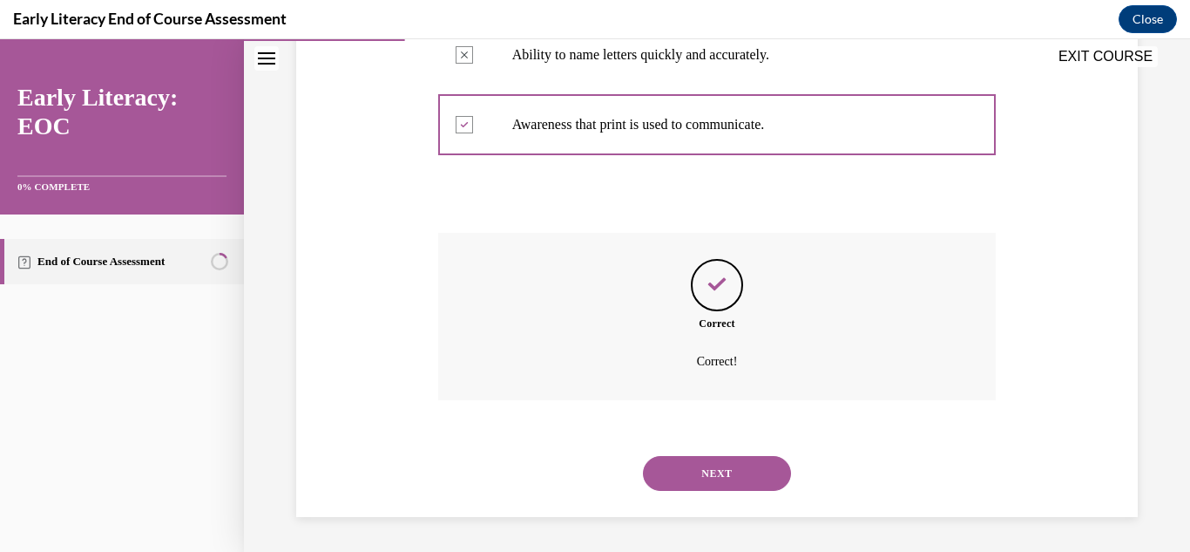
scroll to position [524, 0]
click at [733, 479] on button "NEXT" at bounding box center [717, 473] width 148 height 35
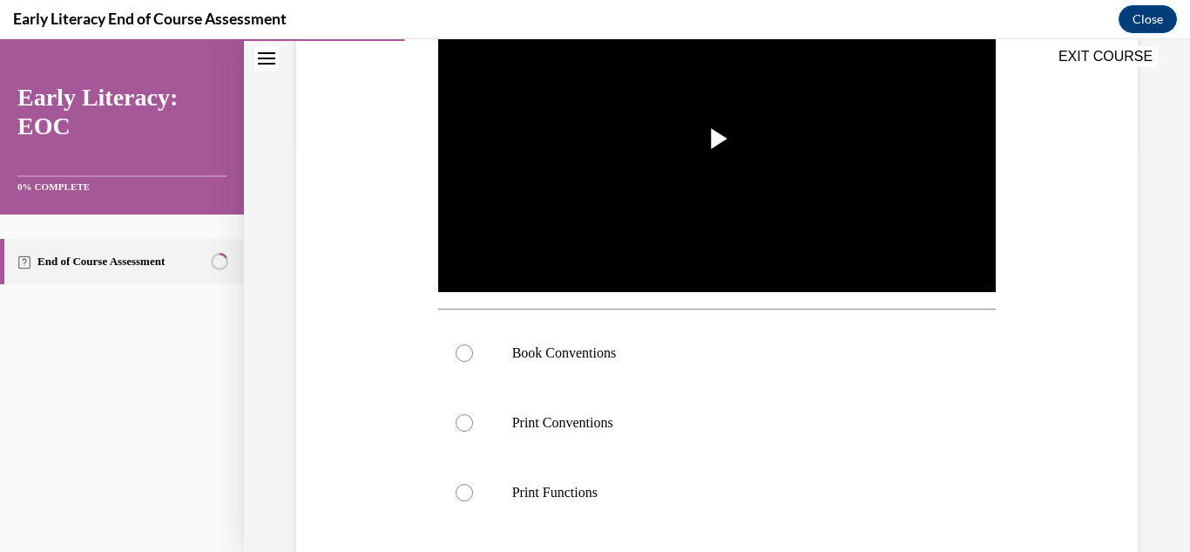
scroll to position [408, 0]
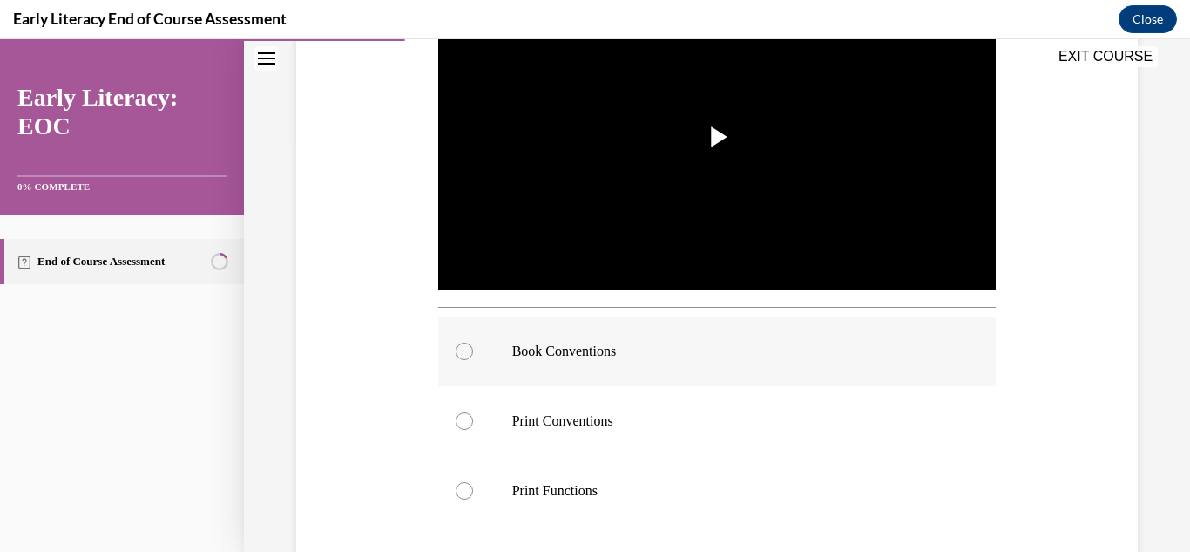
click at [610, 346] on p "Book Conventions" at bounding box center [732, 350] width 441 height 17
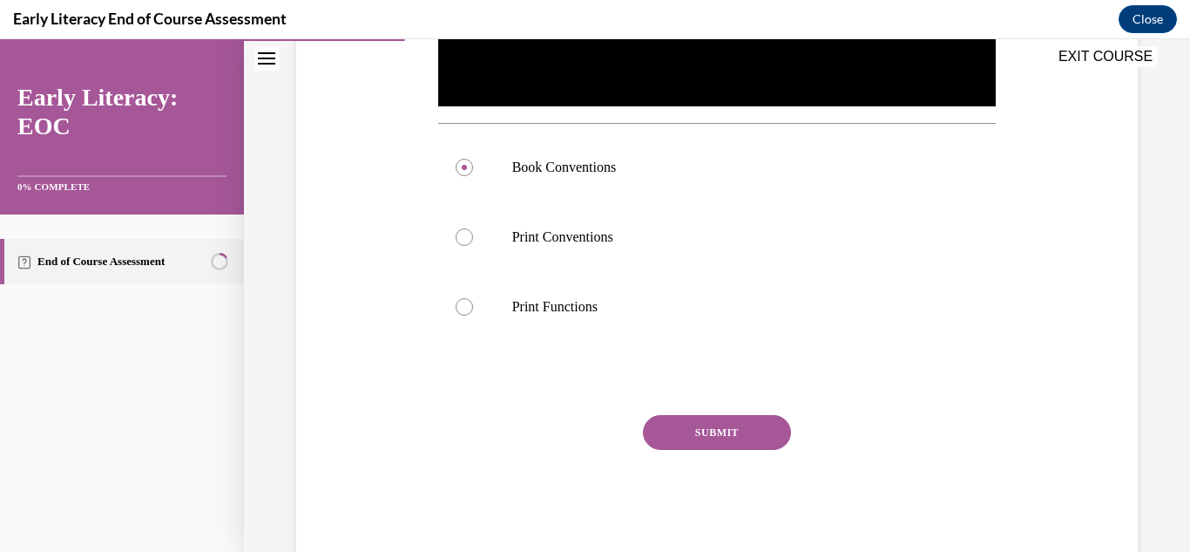
click at [760, 444] on button "SUBMIT" at bounding box center [717, 432] width 148 height 35
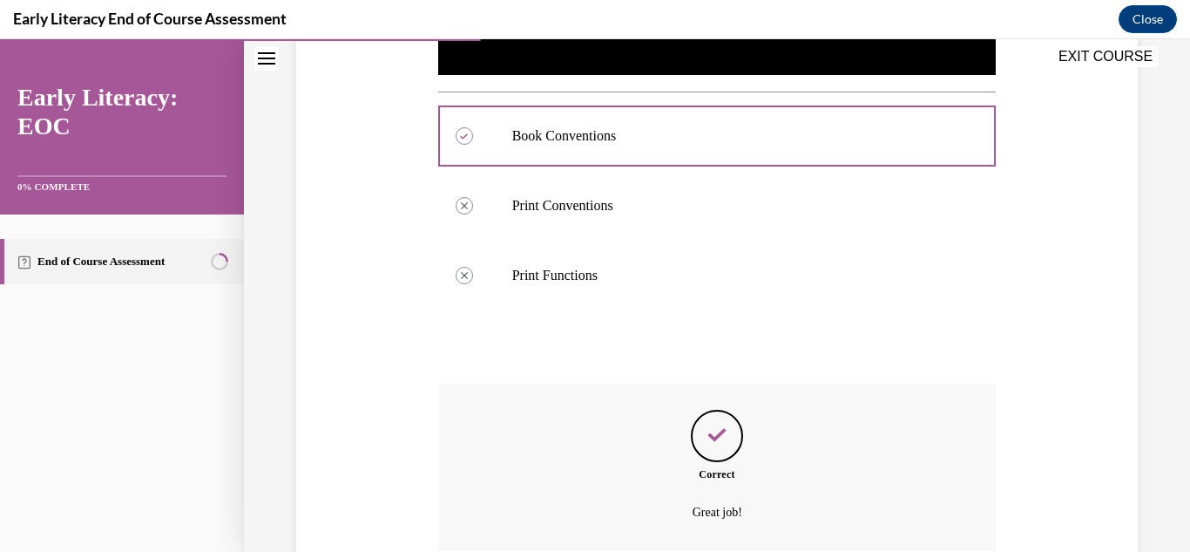
scroll to position [774, 0]
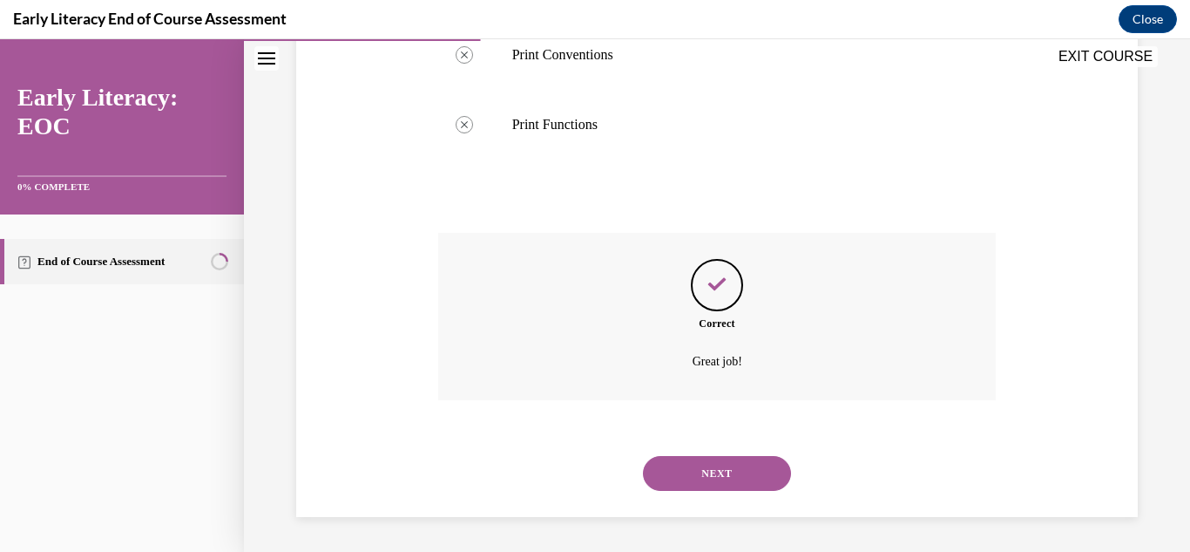
click at [757, 484] on button "NEXT" at bounding box center [717, 473] width 148 height 35
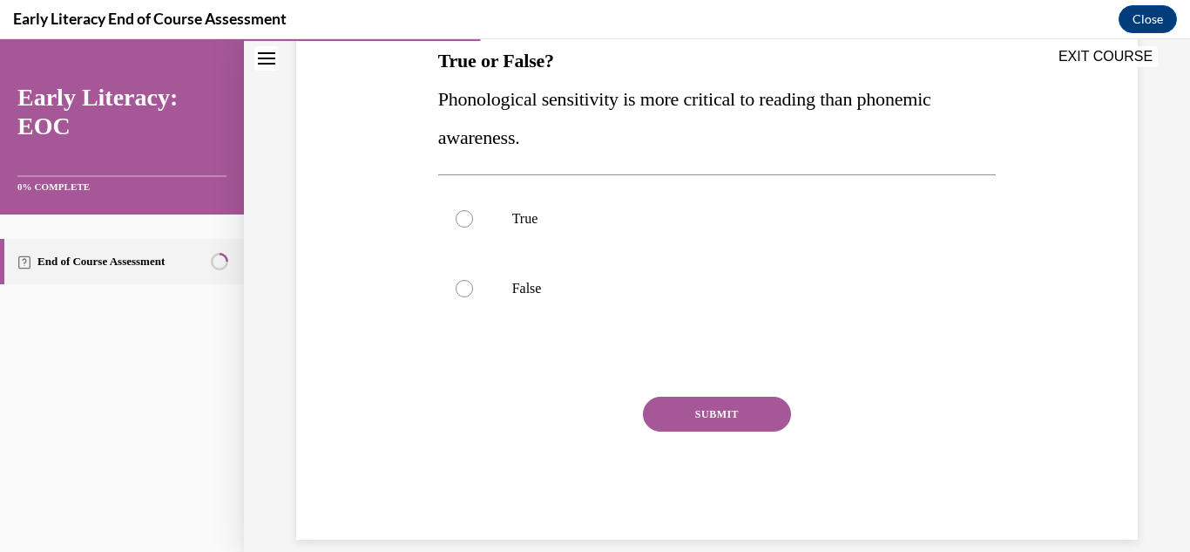
scroll to position [291, 0]
click at [552, 291] on p "False" at bounding box center [732, 287] width 441 height 17
click at [736, 426] on button "SUBMIT" at bounding box center [717, 413] width 148 height 35
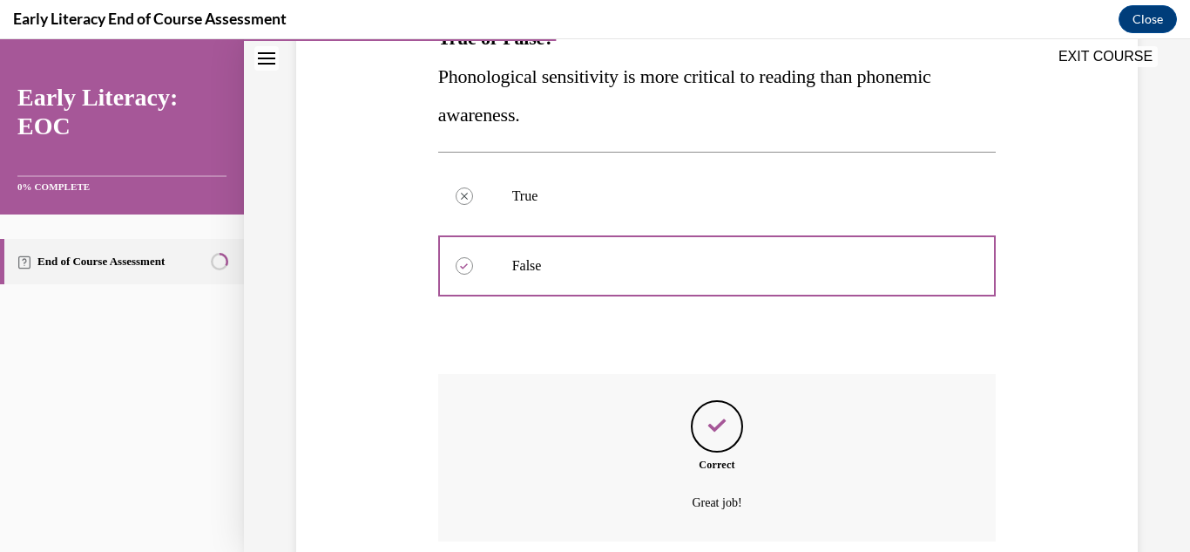
scroll to position [454, 0]
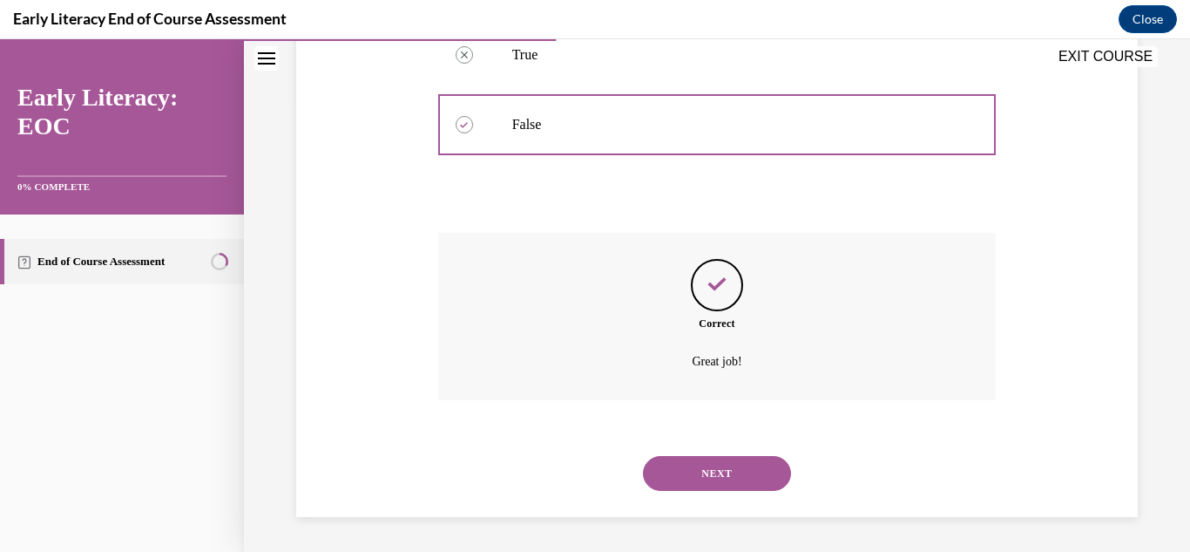
click at [735, 482] on button "NEXT" at bounding box center [717, 473] width 148 height 35
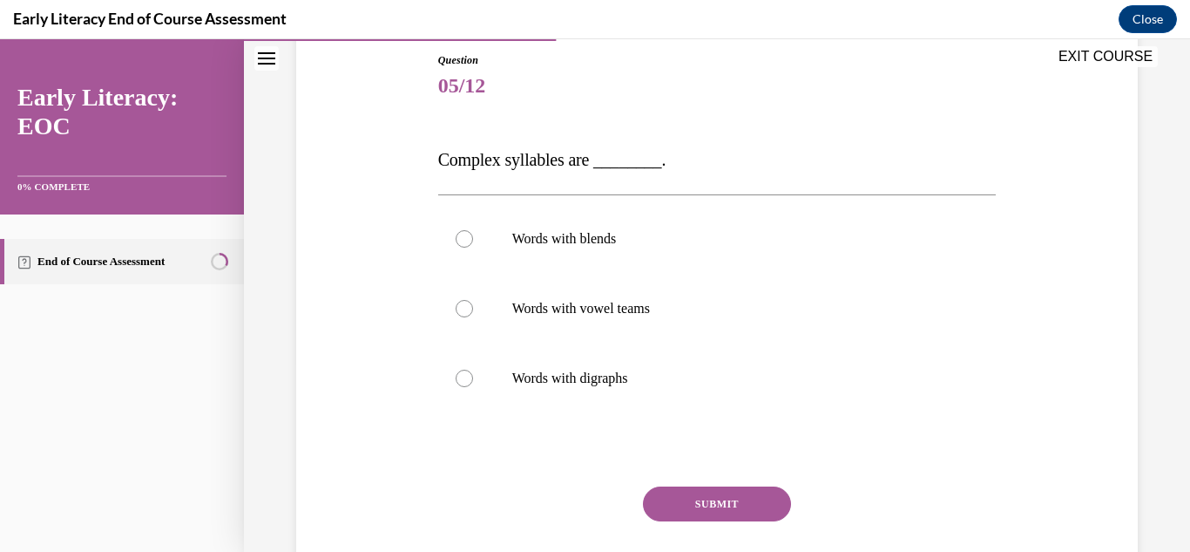
scroll to position [194, 0]
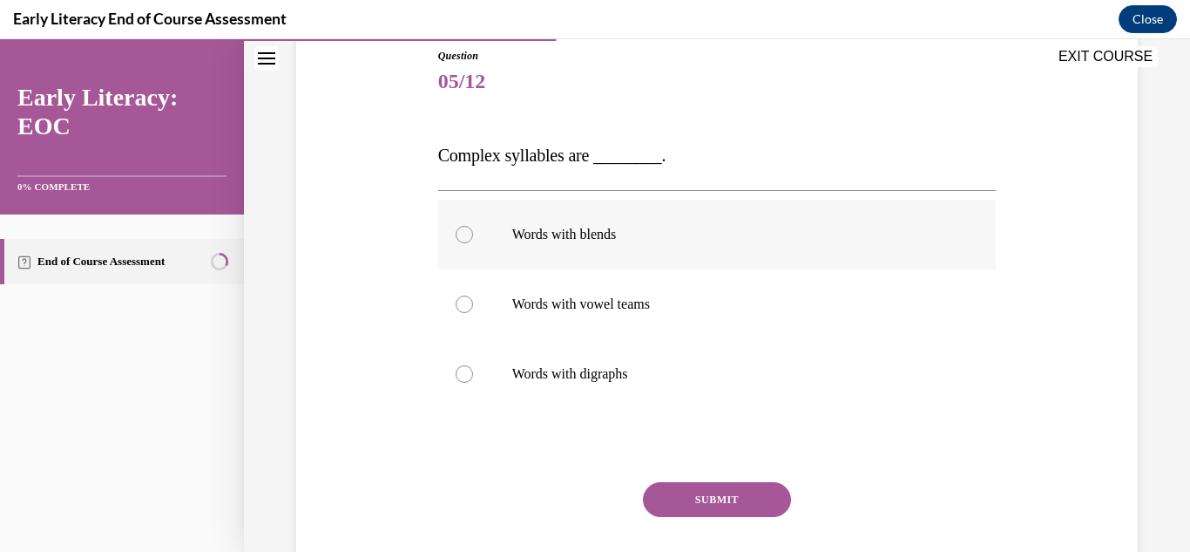
click at [604, 229] on p "Words with blends" at bounding box center [732, 234] width 441 height 17
click at [712, 503] on button "SUBMIT" at bounding box center [717, 499] width 148 height 35
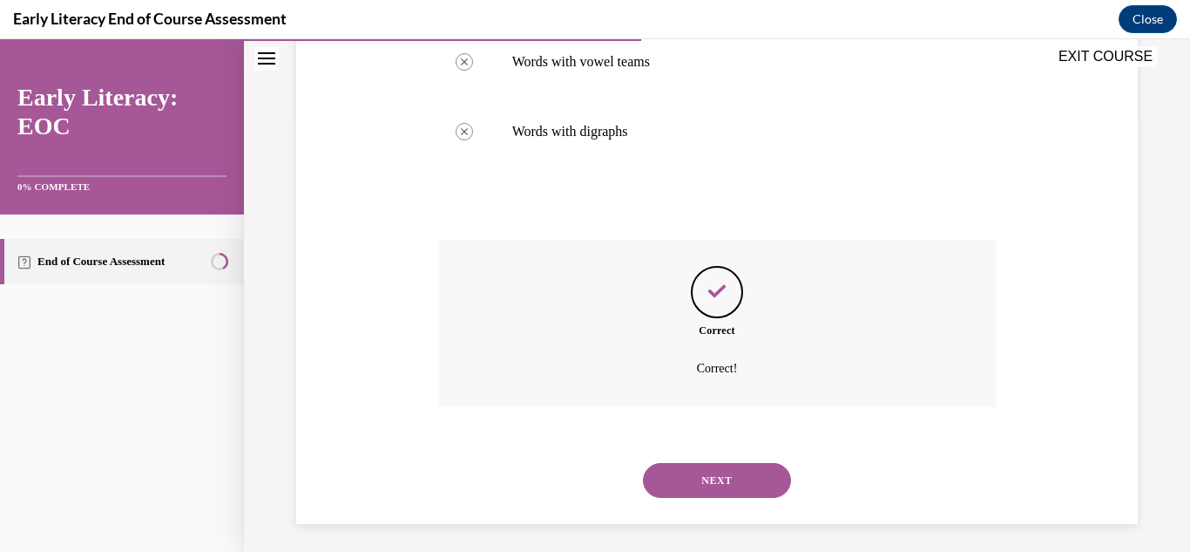
scroll to position [443, 0]
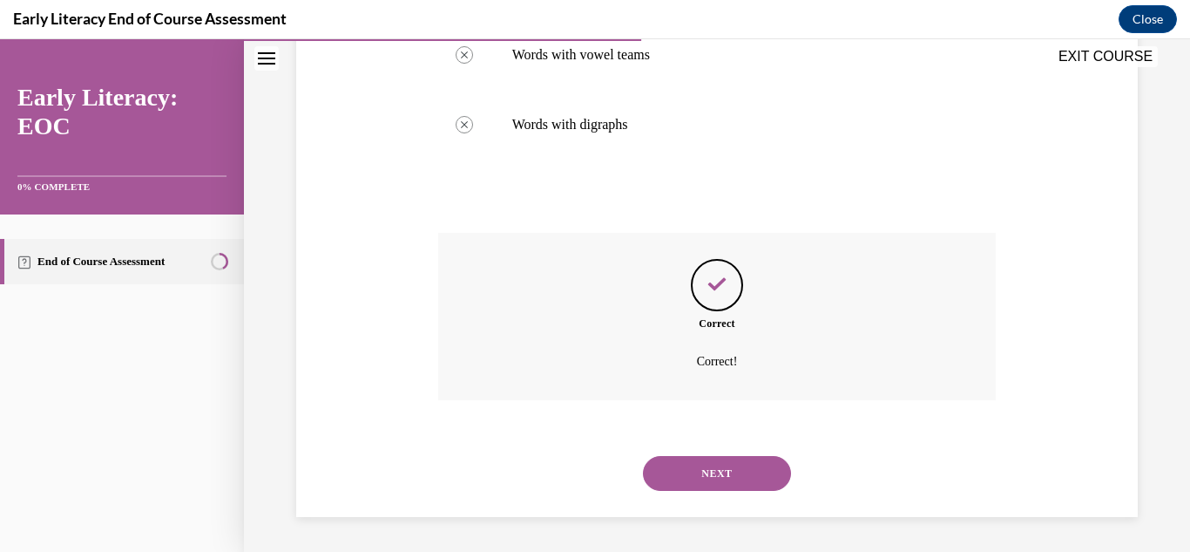
click at [740, 491] on button "NEXT" at bounding box center [717, 473] width 148 height 35
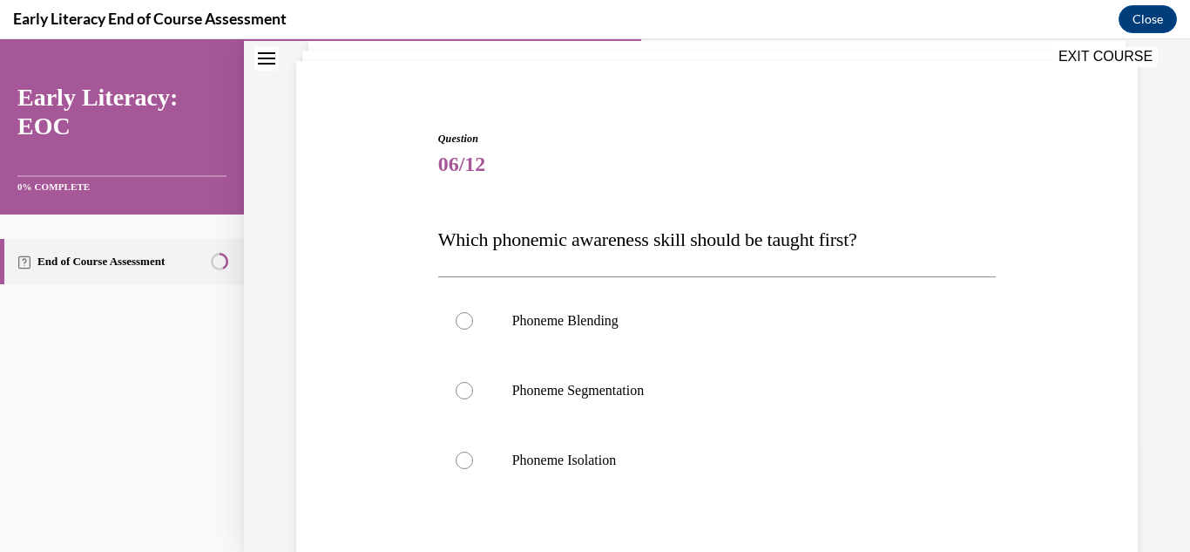
scroll to position [183, 0]
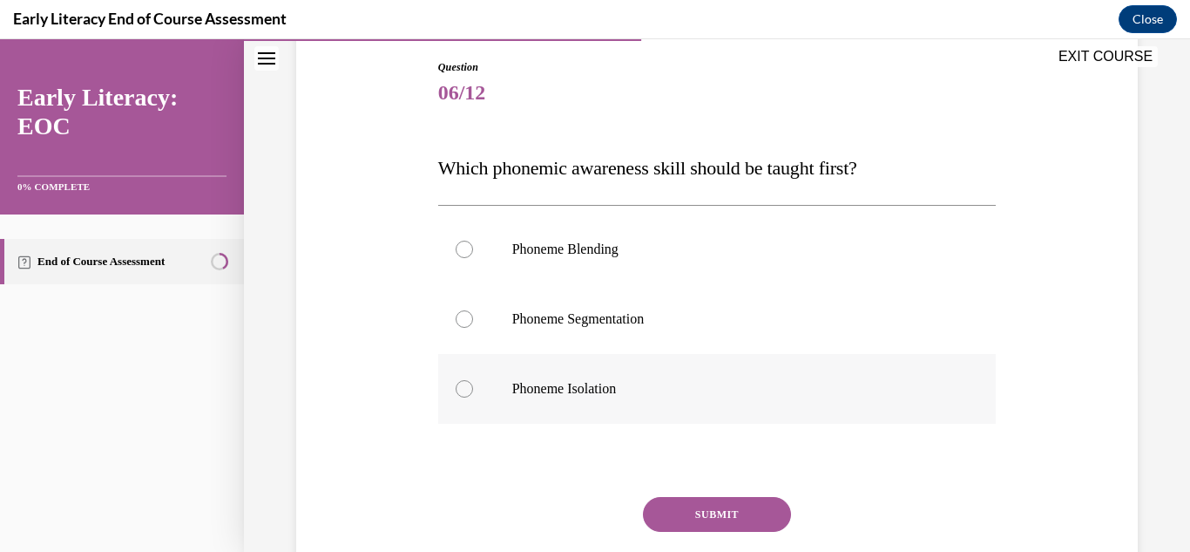
click at [613, 390] on p "Phoneme Isolation" at bounding box center [732, 388] width 441 height 17
click at [732, 518] on button "SUBMIT" at bounding box center [717, 514] width 148 height 35
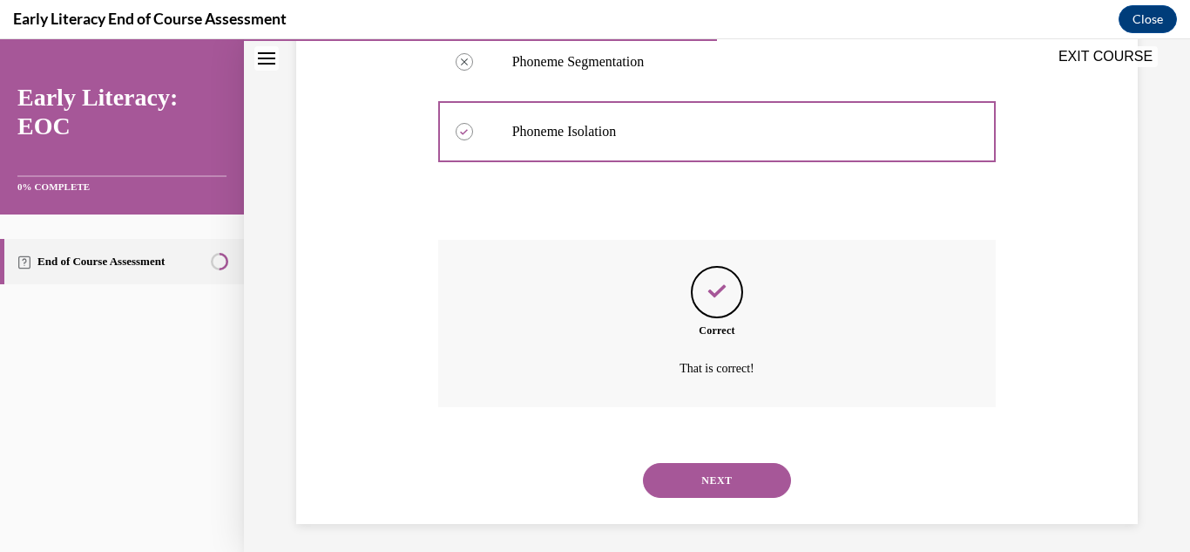
scroll to position [447, 0]
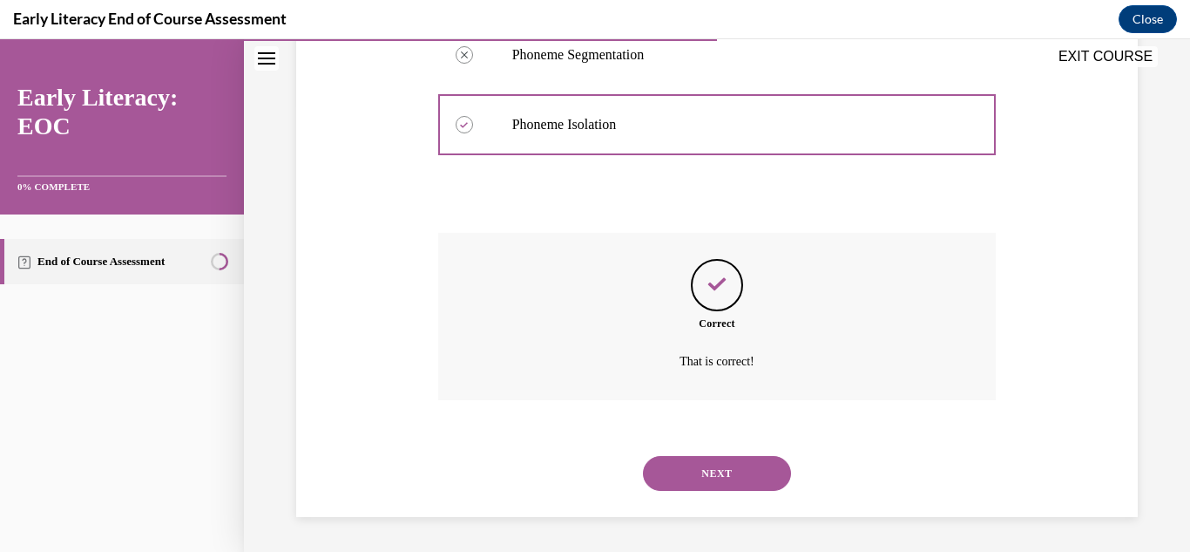
click at [754, 479] on button "NEXT" at bounding box center [717, 473] width 148 height 35
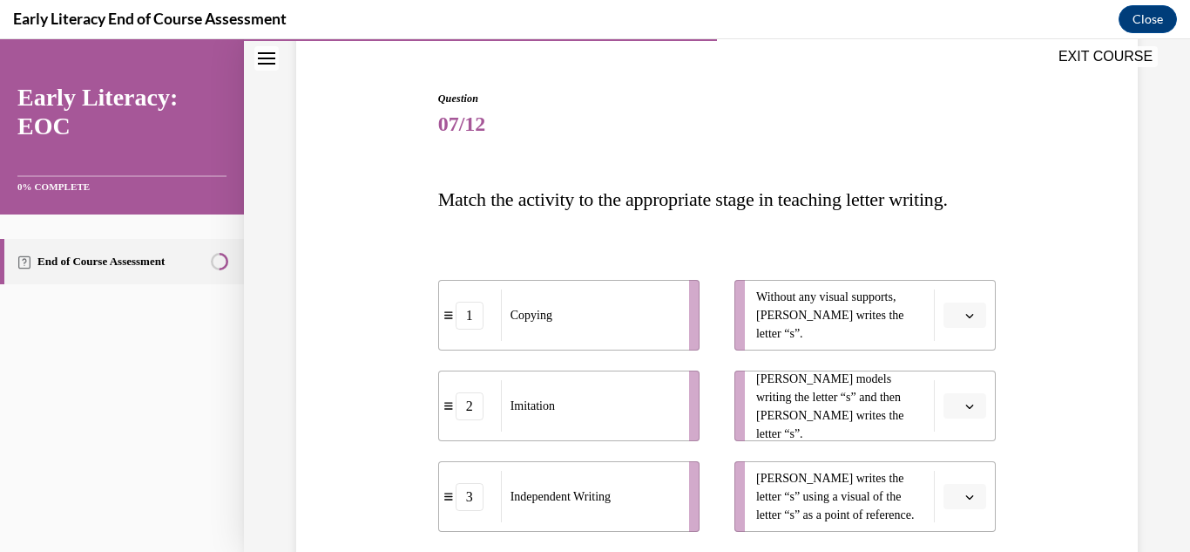
scroll to position [242, 0]
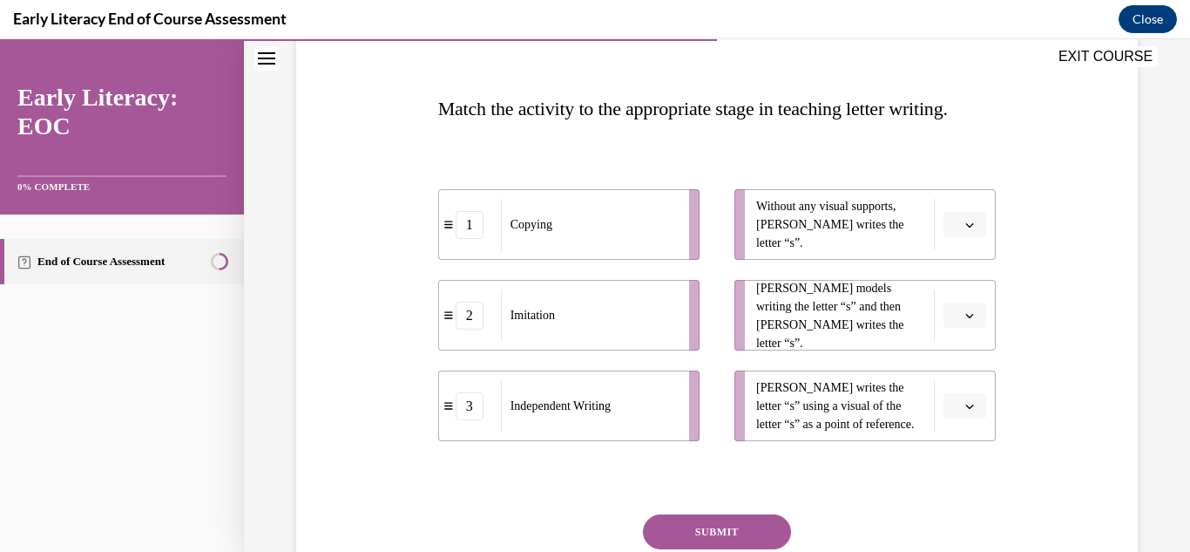
click at [971, 232] on button "button" at bounding box center [965, 225] width 43 height 26
click at [968, 381] on div "3" at bounding box center [963, 367] width 44 height 35
click at [975, 323] on button "button" at bounding box center [965, 315] width 43 height 26
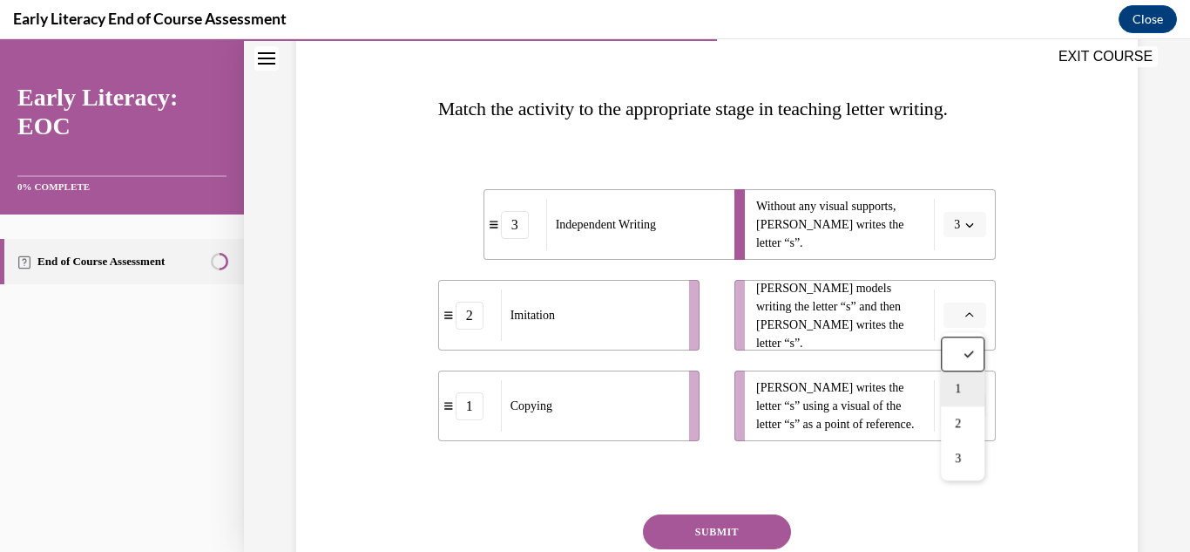
click at [970, 389] on div "1" at bounding box center [963, 388] width 44 height 35
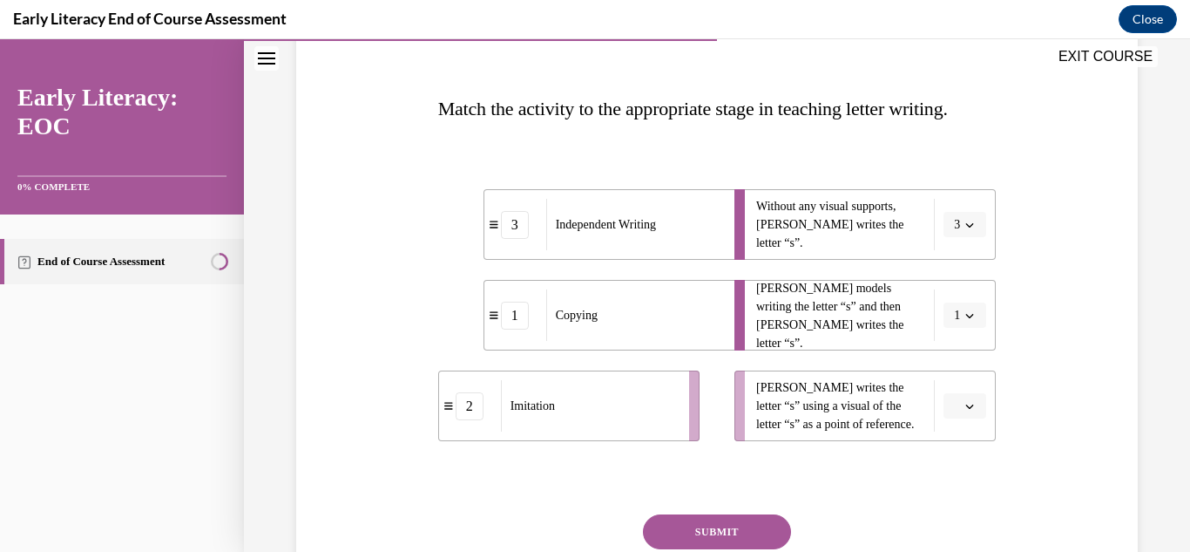
click at [974, 429] on li "Tina writes the letter “s” using a visual of the letter “s” as a point of refer…" at bounding box center [865, 405] width 261 height 71
click at [970, 406] on icon "button" at bounding box center [969, 406] width 9 height 9
click at [971, 342] on div "2" at bounding box center [963, 332] width 44 height 35
click at [753, 536] on button "SUBMIT" at bounding box center [717, 531] width 148 height 35
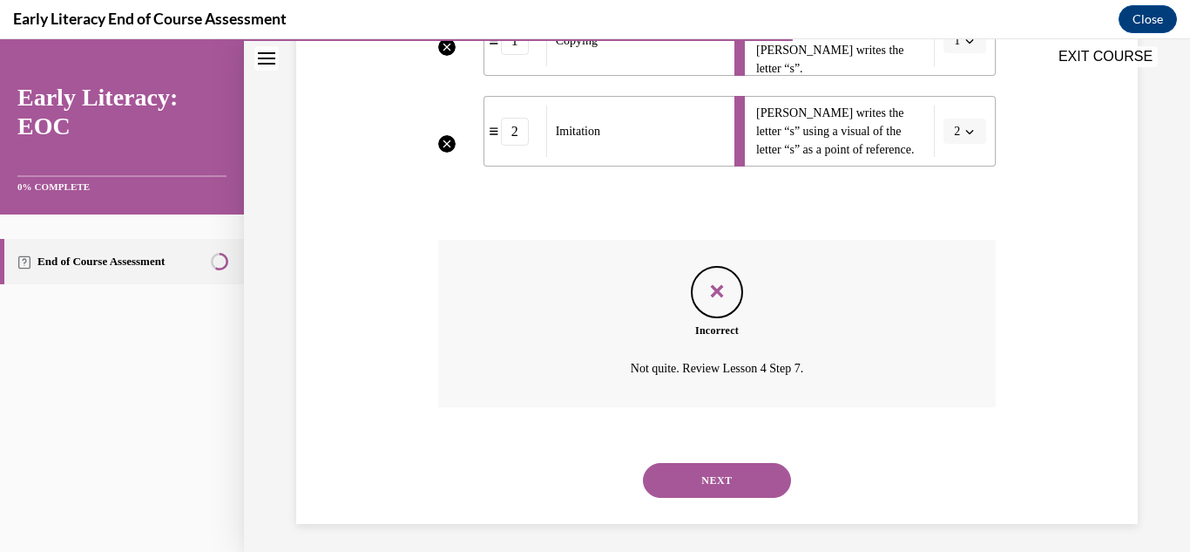
scroll to position [524, 0]
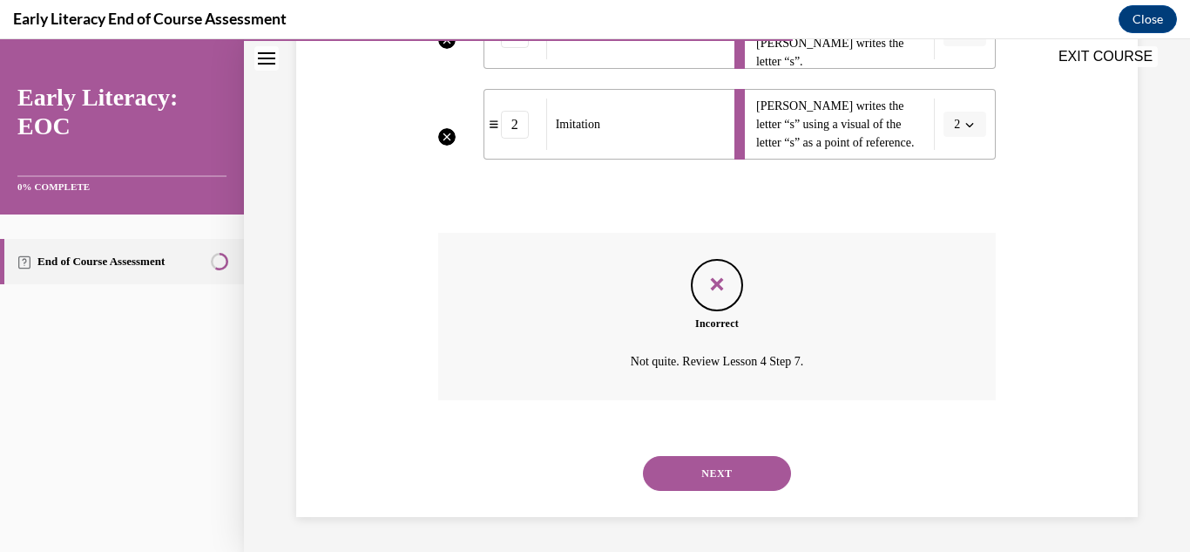
click at [758, 486] on button "NEXT" at bounding box center [717, 473] width 148 height 35
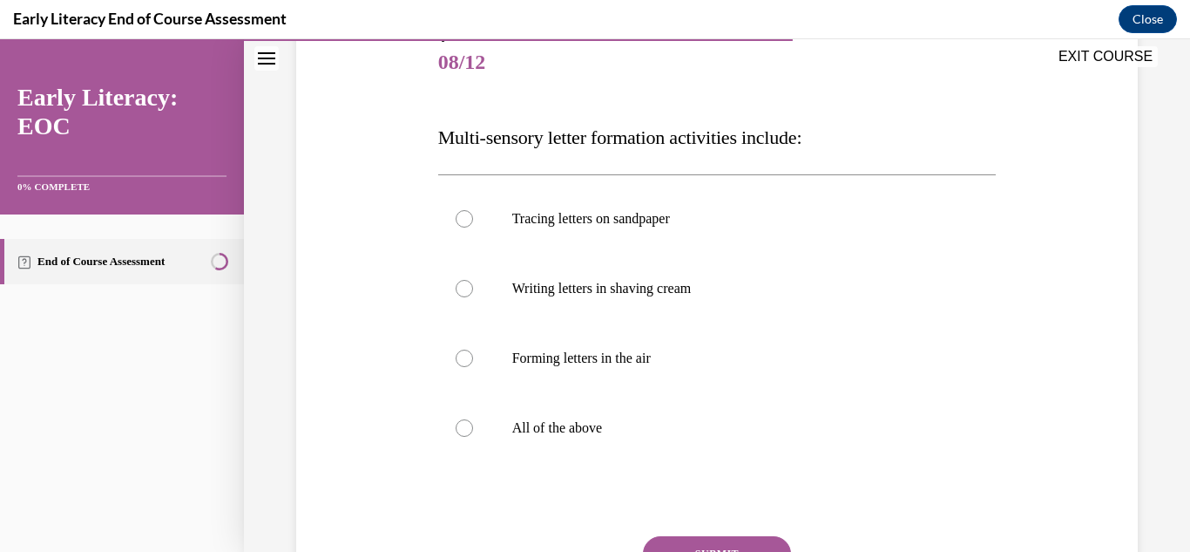
scroll to position [229, 0]
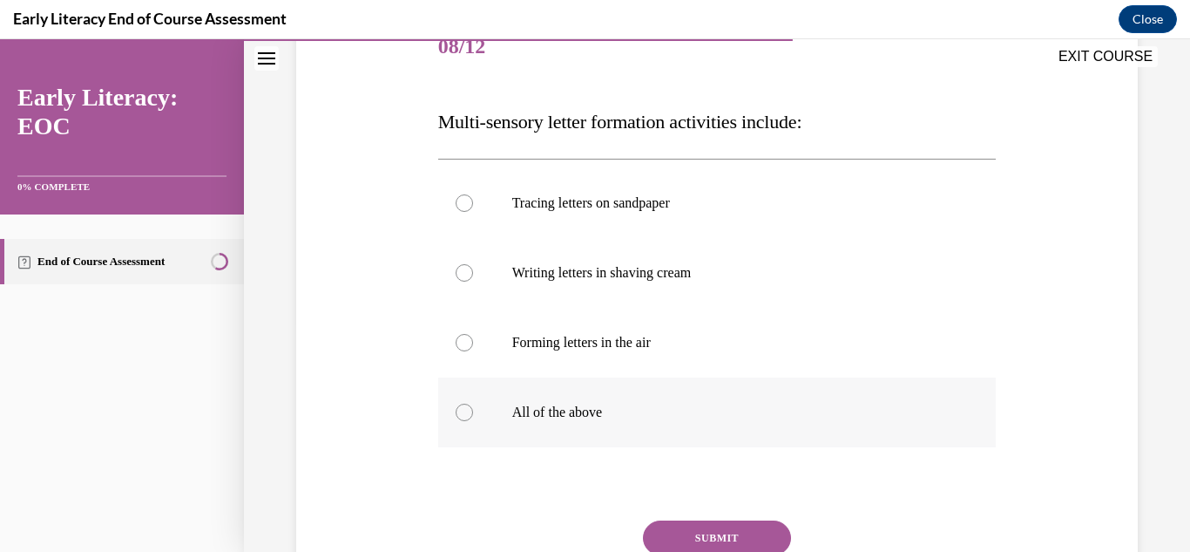
click at [584, 394] on div at bounding box center [717, 412] width 559 height 70
click at [767, 538] on button "SUBMIT" at bounding box center [717, 537] width 148 height 35
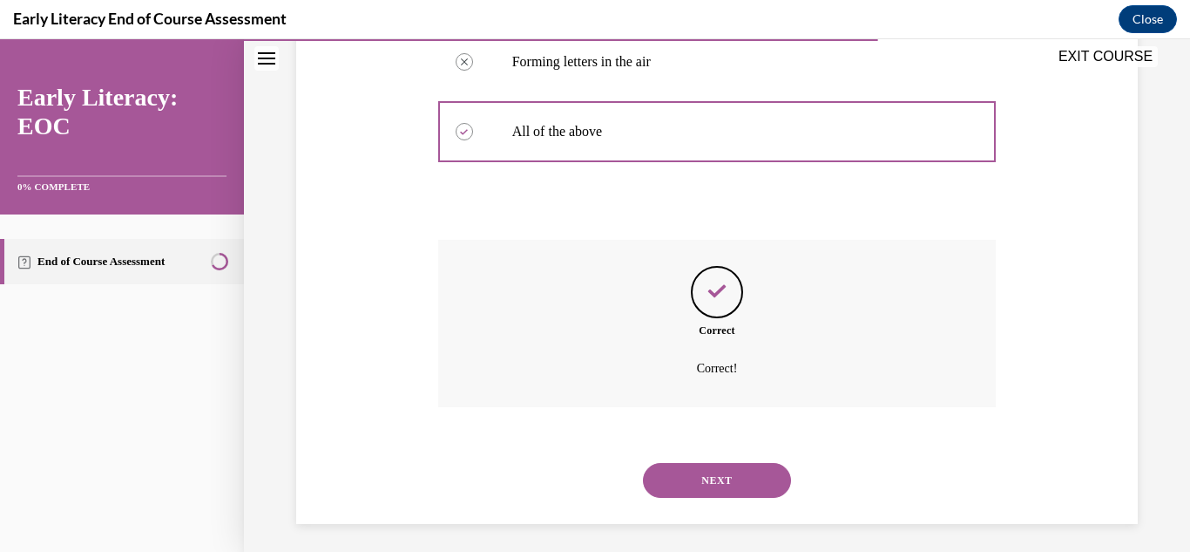
scroll to position [517, 0]
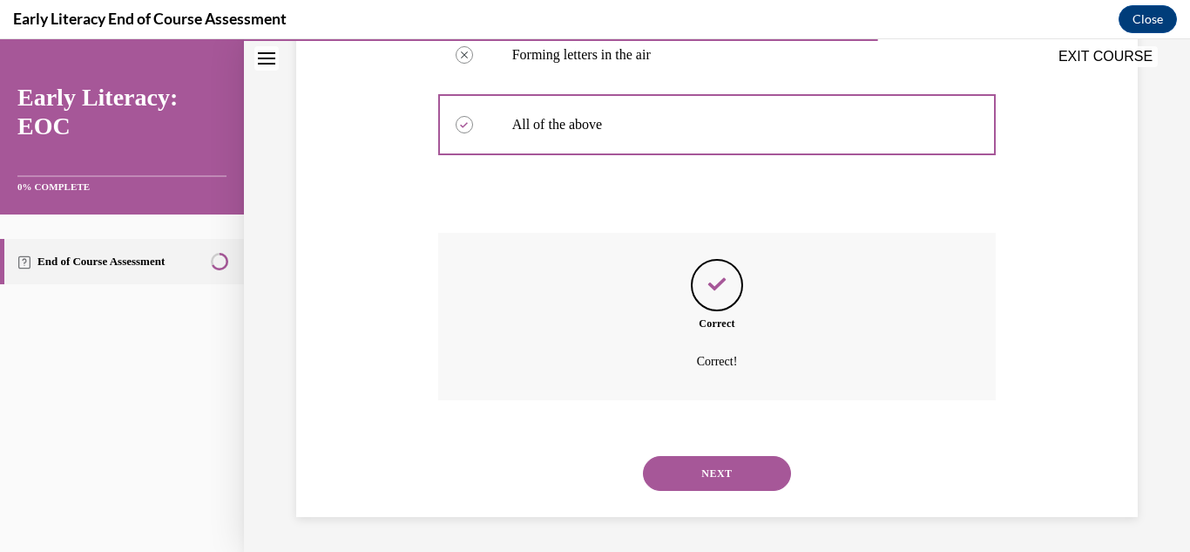
click at [754, 483] on button "NEXT" at bounding box center [717, 473] width 148 height 35
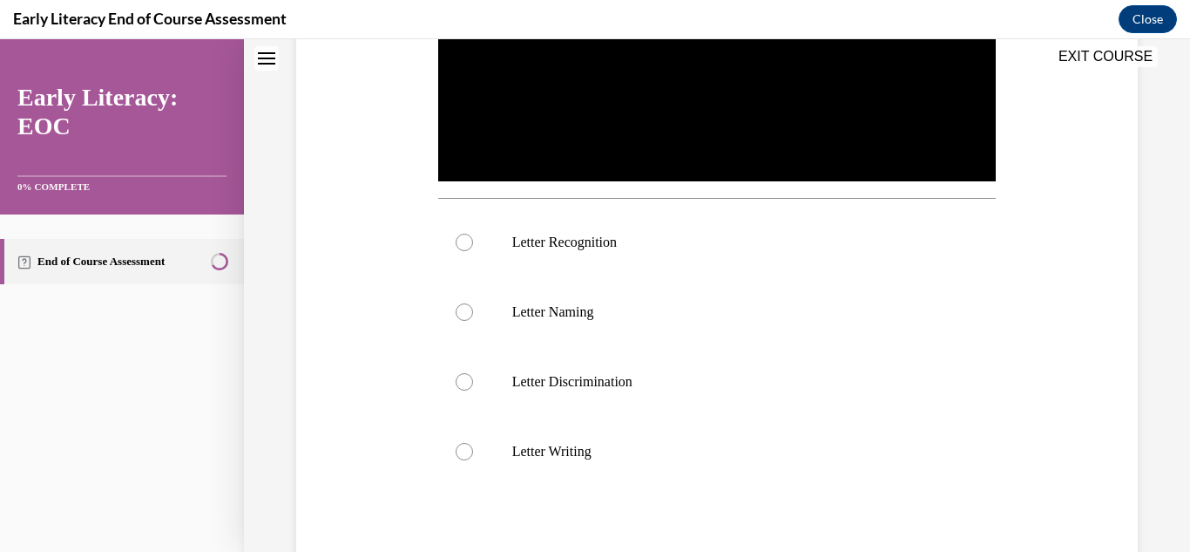
scroll to position [0, 0]
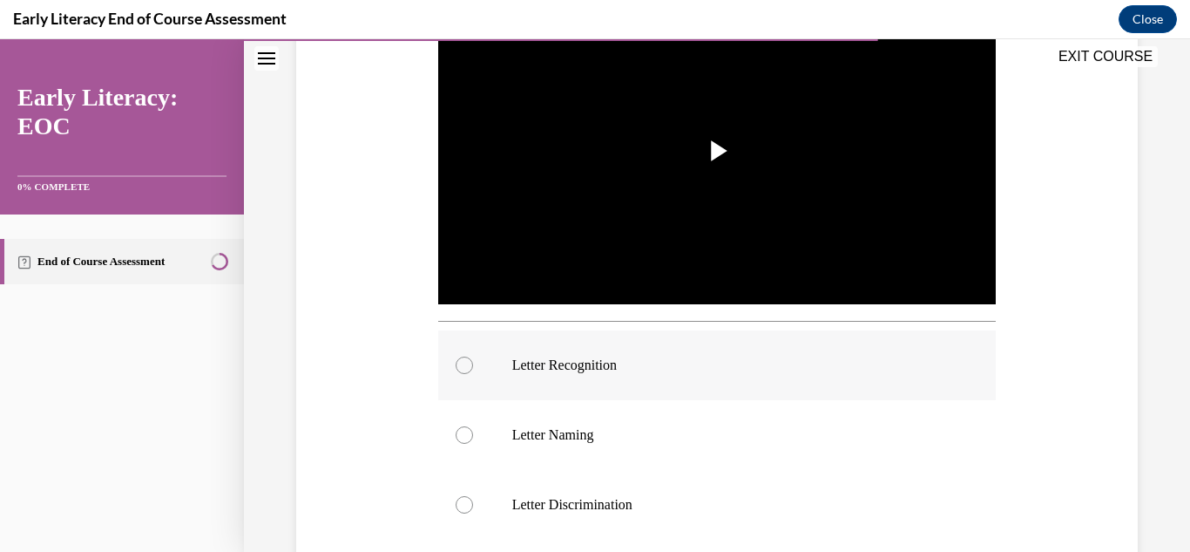
click at [627, 366] on p "Letter Recognition" at bounding box center [732, 364] width 441 height 17
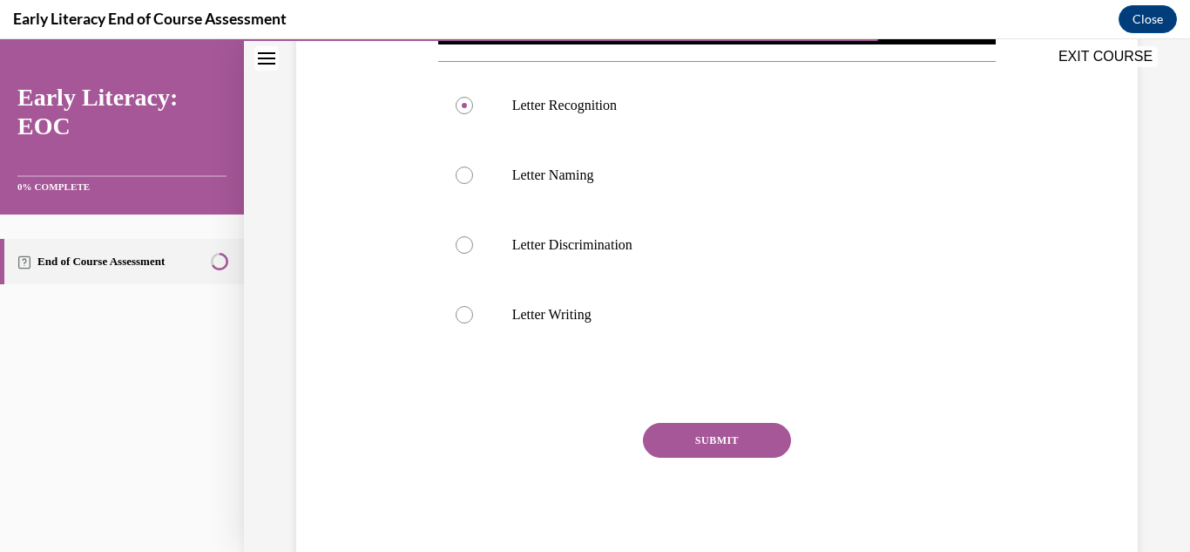
click at [743, 444] on button "SUBMIT" at bounding box center [717, 440] width 148 height 35
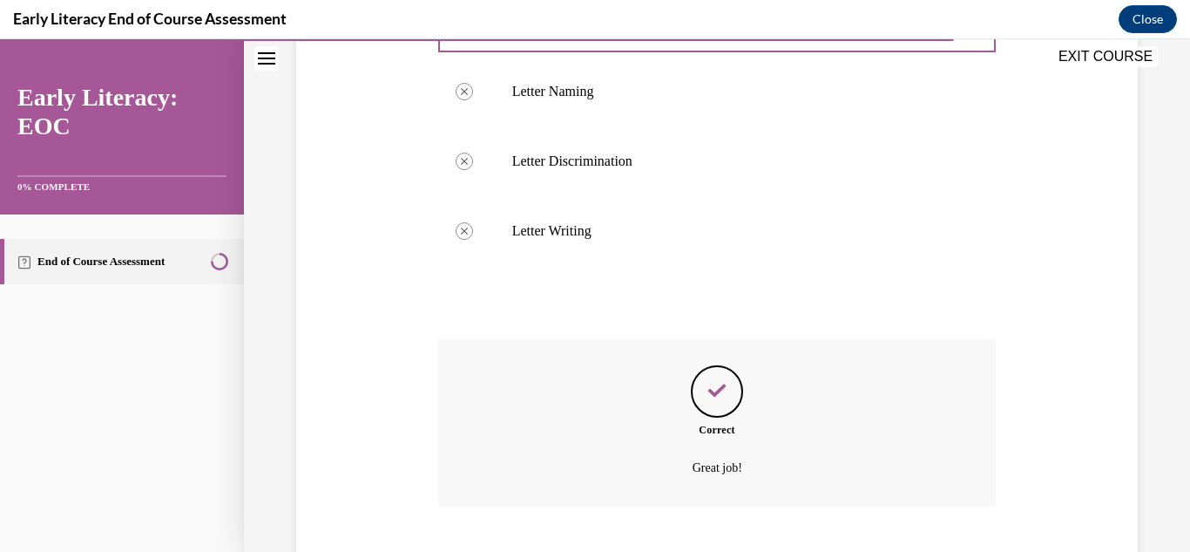
scroll to position [843, 0]
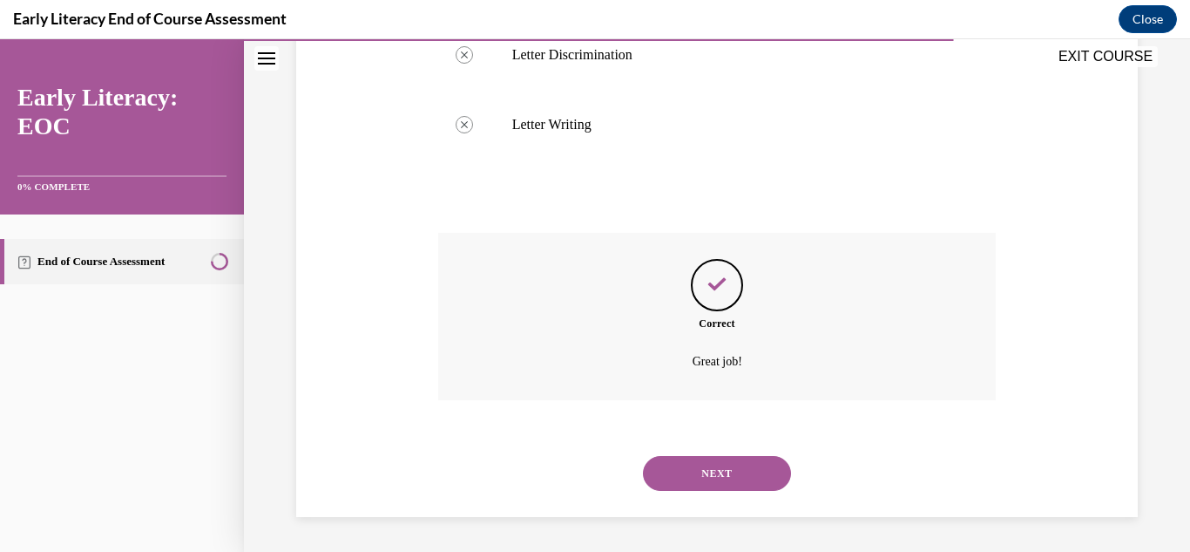
click at [733, 491] on button "NEXT" at bounding box center [717, 473] width 148 height 35
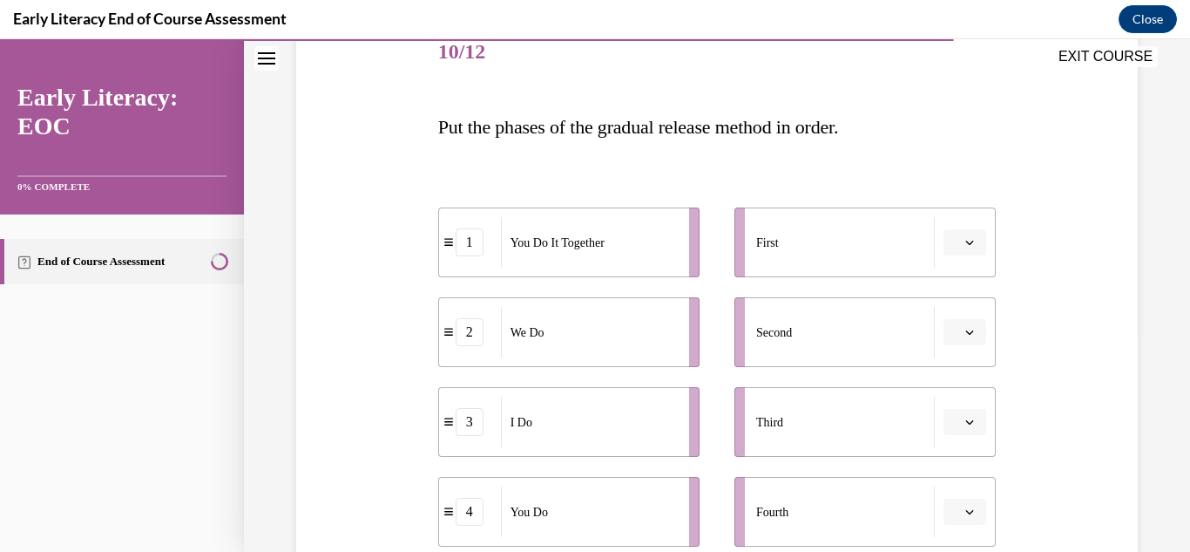
scroll to position [261, 0]
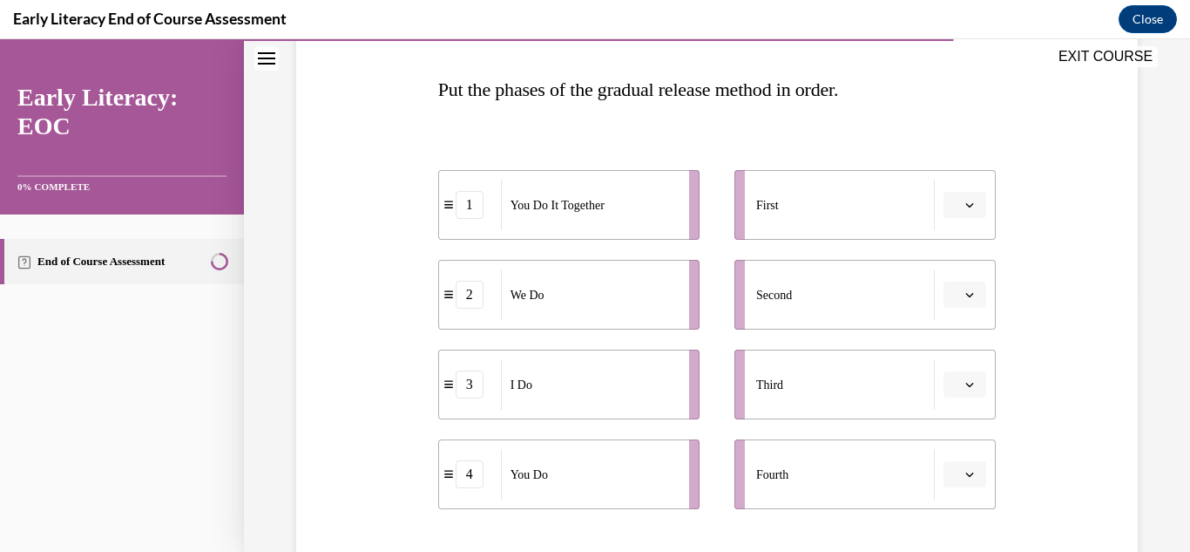
click at [972, 206] on icon "button" at bounding box center [969, 204] width 9 height 9
click at [971, 357] on div "3" at bounding box center [963, 348] width 44 height 35
click at [961, 304] on button "button" at bounding box center [965, 294] width 43 height 26
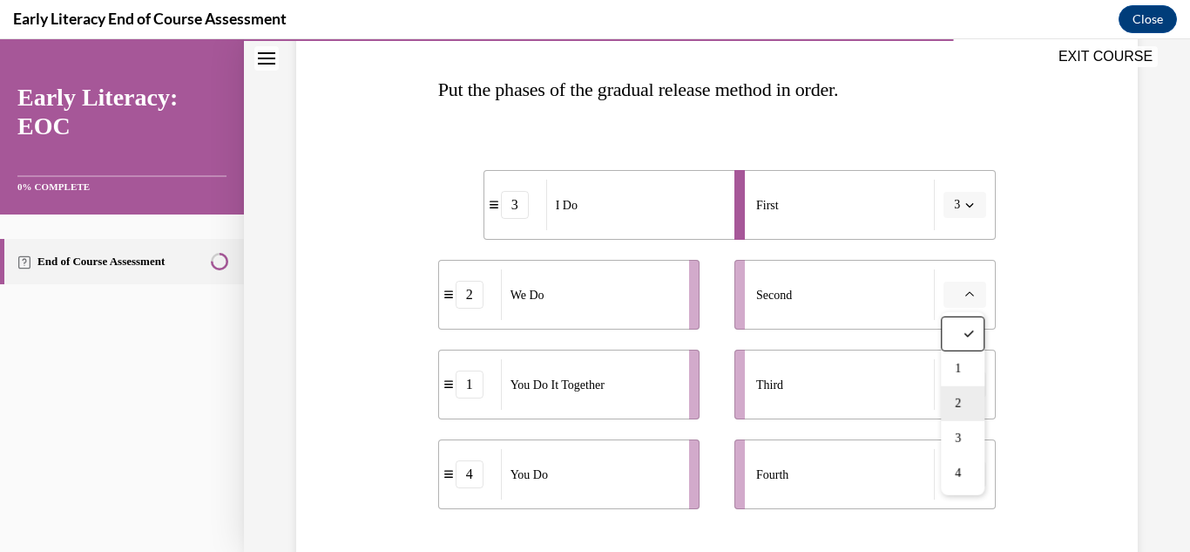
click at [973, 410] on div "2" at bounding box center [963, 403] width 44 height 35
click at [970, 396] on button "button" at bounding box center [965, 384] width 43 height 26
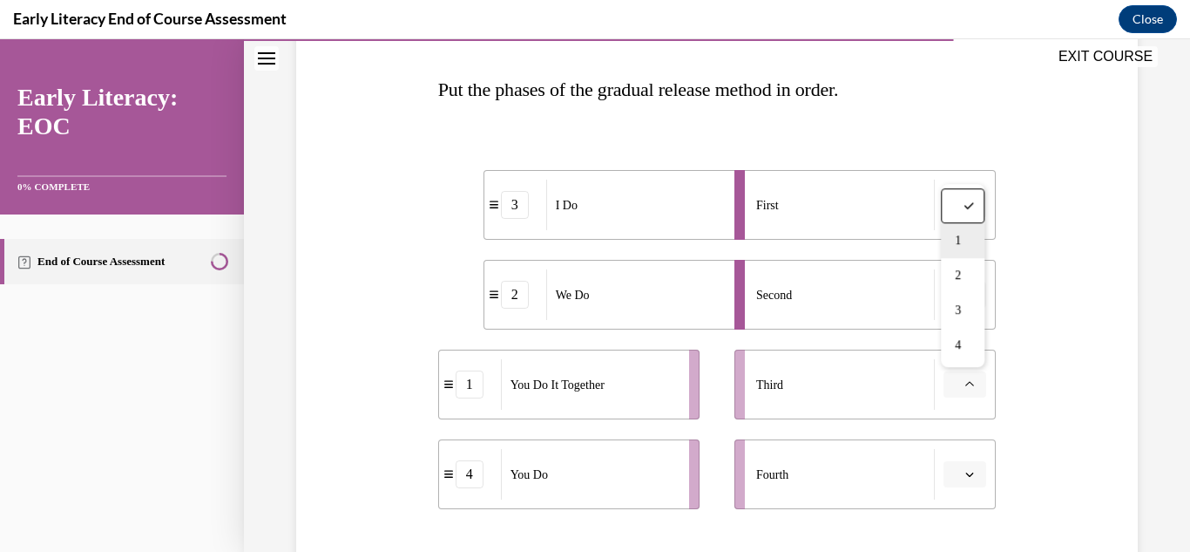
click at [972, 241] on div "1" at bounding box center [963, 240] width 44 height 35
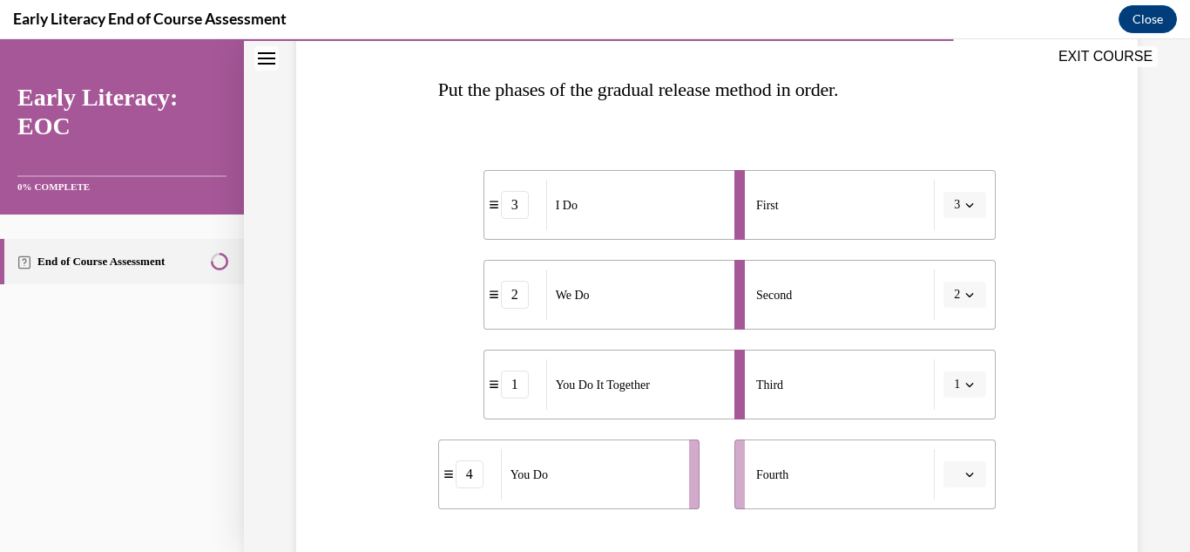
click at [975, 486] on button "button" at bounding box center [965, 474] width 43 height 26
click at [972, 444] on div "4" at bounding box center [963, 434] width 44 height 35
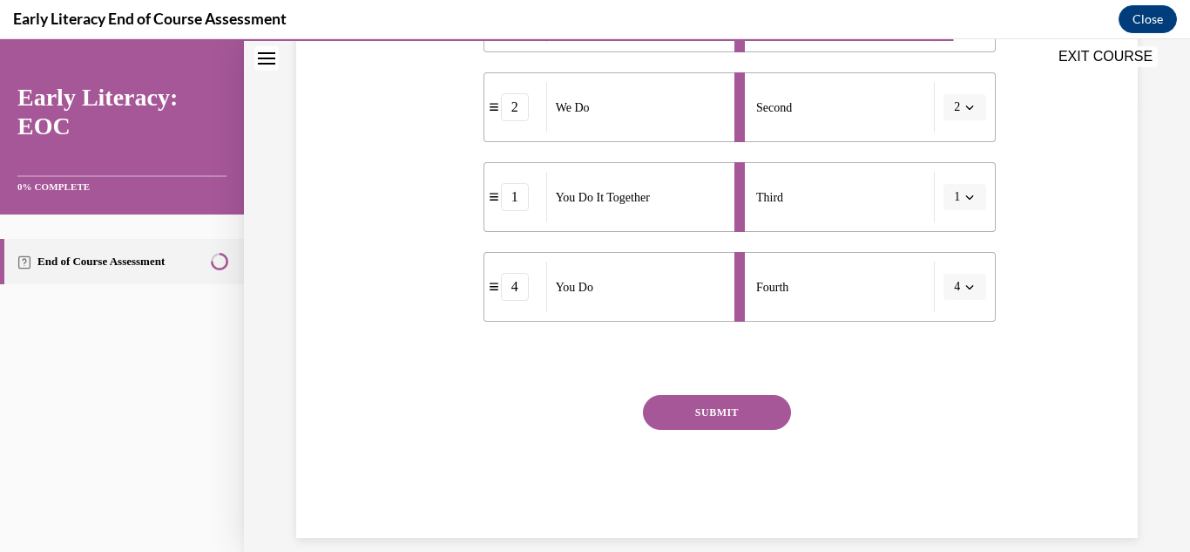
click at [760, 411] on button "SUBMIT" at bounding box center [717, 412] width 148 height 35
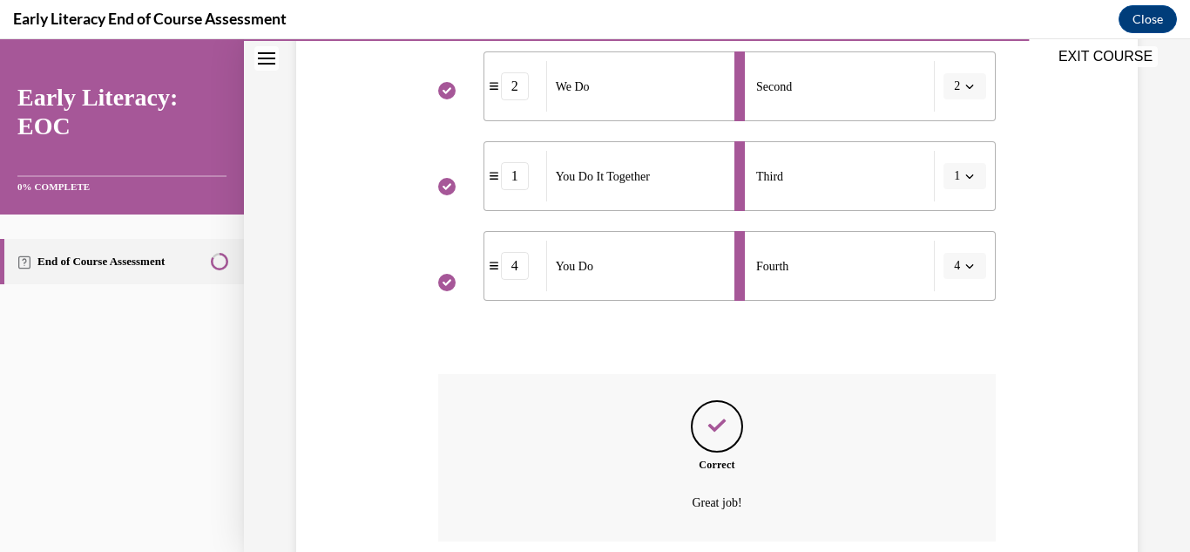
scroll to position [611, 0]
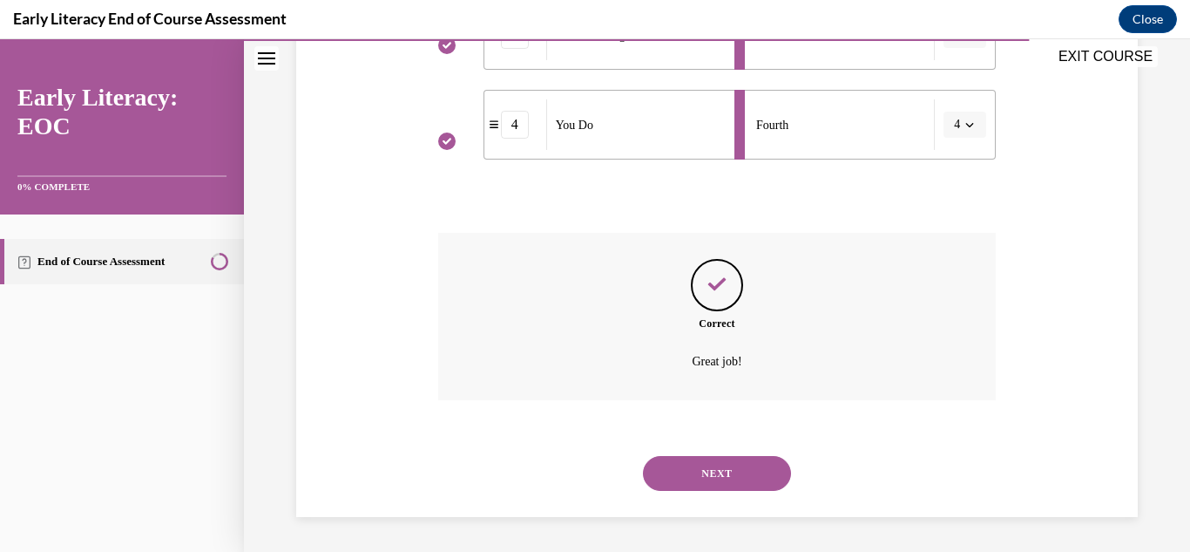
click at [768, 474] on button "NEXT" at bounding box center [717, 473] width 148 height 35
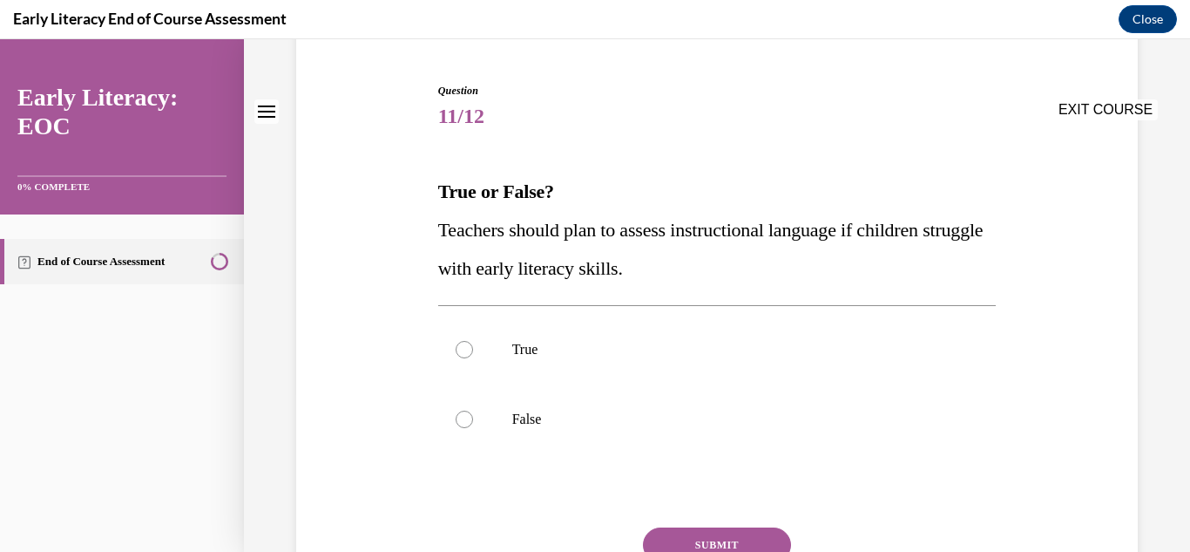
scroll to position [187, 0]
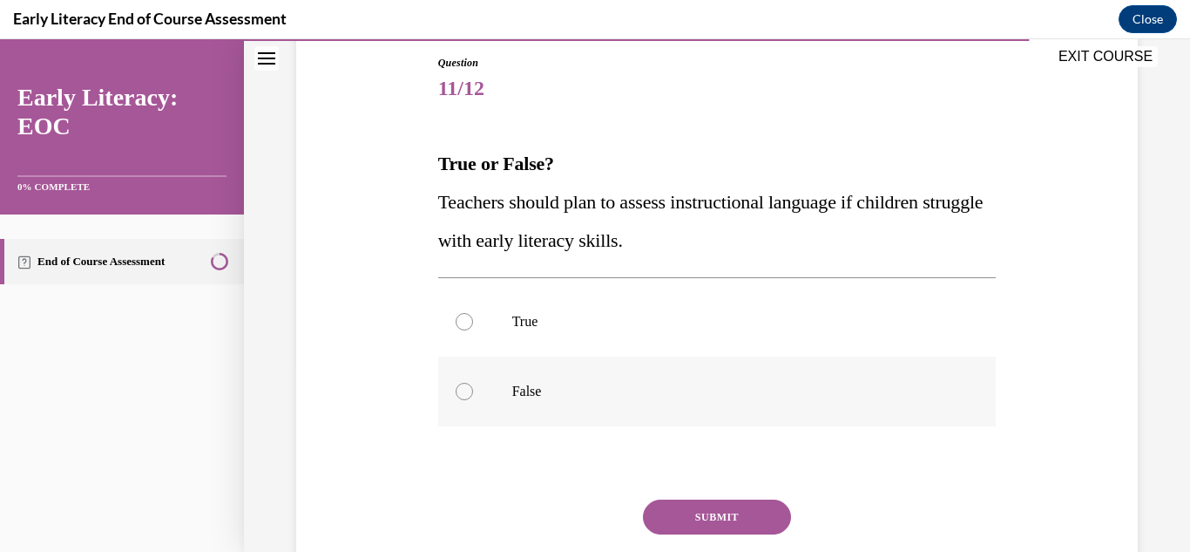
click at [867, 382] on p "False" at bounding box center [732, 390] width 441 height 17
click at [769, 301] on div at bounding box center [717, 322] width 559 height 70
click at [751, 507] on button "SUBMIT" at bounding box center [717, 516] width 148 height 35
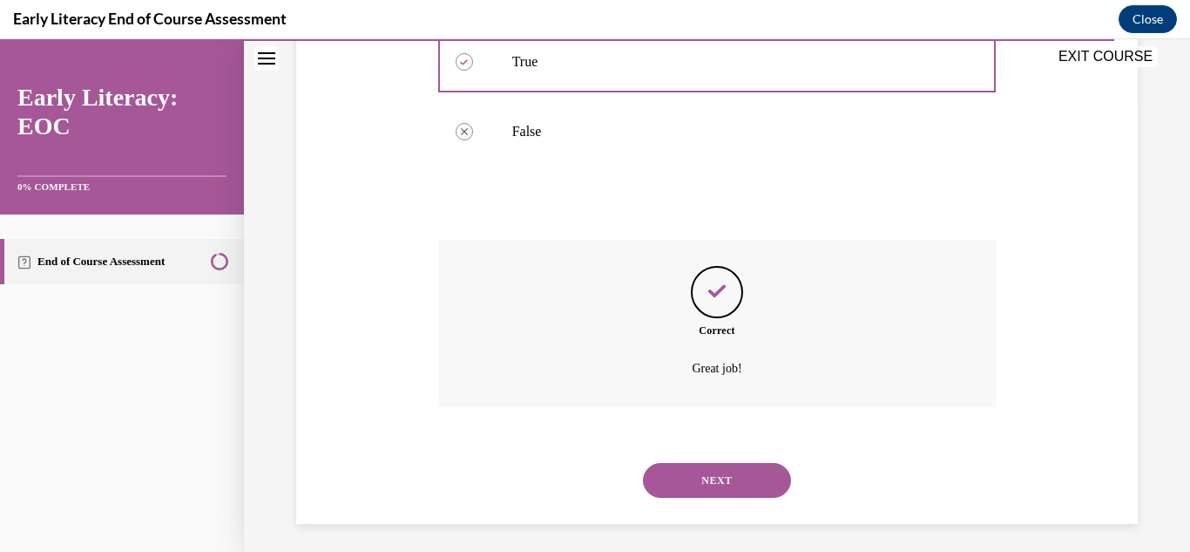
scroll to position [454, 0]
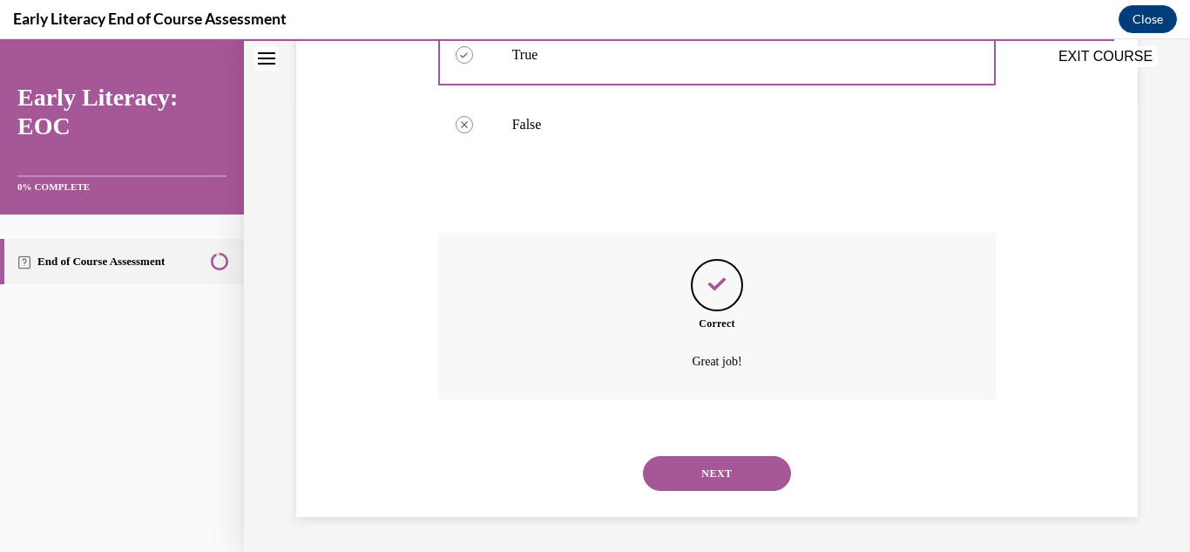
click at [730, 478] on button "NEXT" at bounding box center [717, 473] width 148 height 35
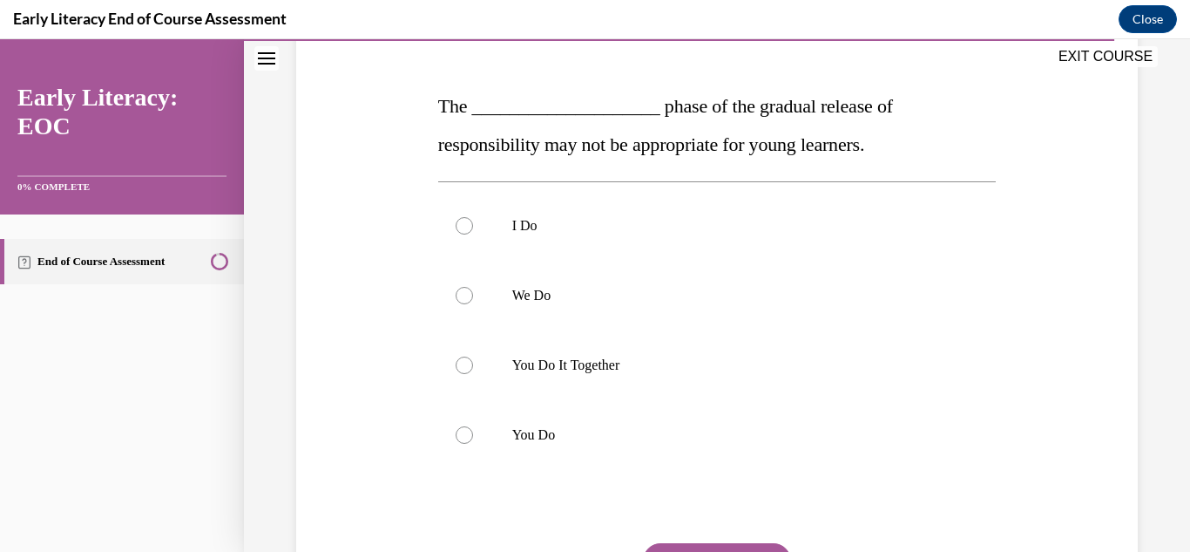
scroll to position [246, 0]
click at [539, 438] on p "You Do" at bounding box center [732, 433] width 441 height 17
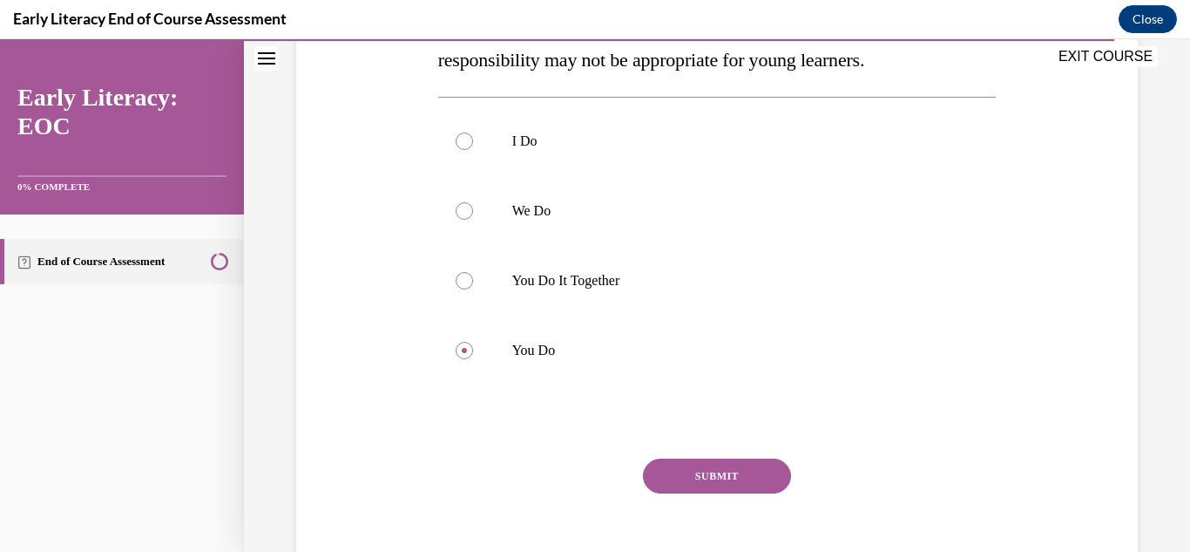
click at [736, 491] on button "SUBMIT" at bounding box center [717, 475] width 148 height 35
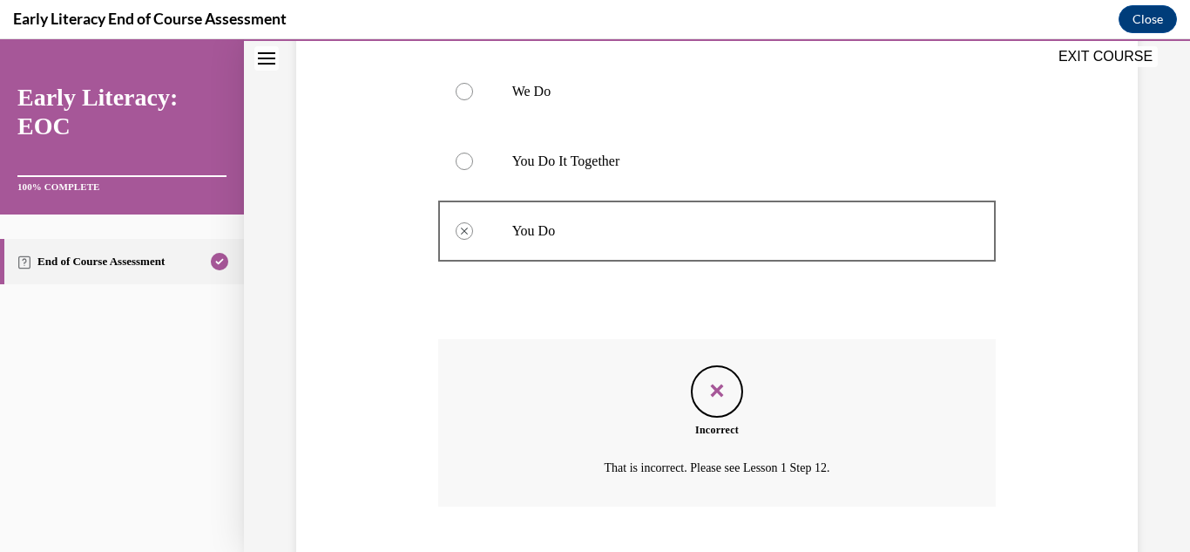
scroll to position [555, 0]
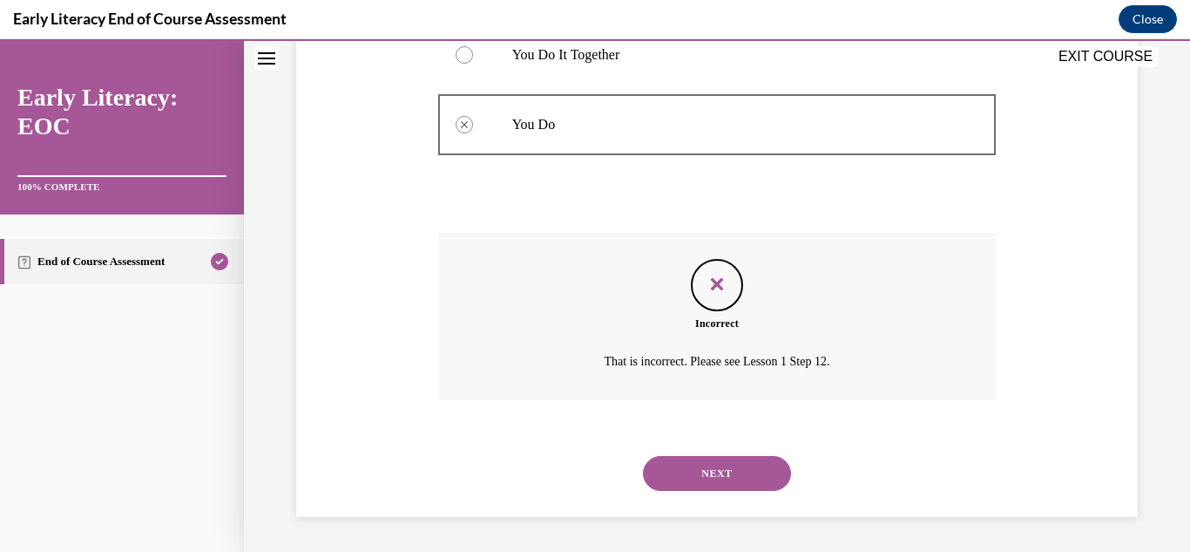
click at [741, 486] on button "NEXT" at bounding box center [717, 473] width 148 height 35
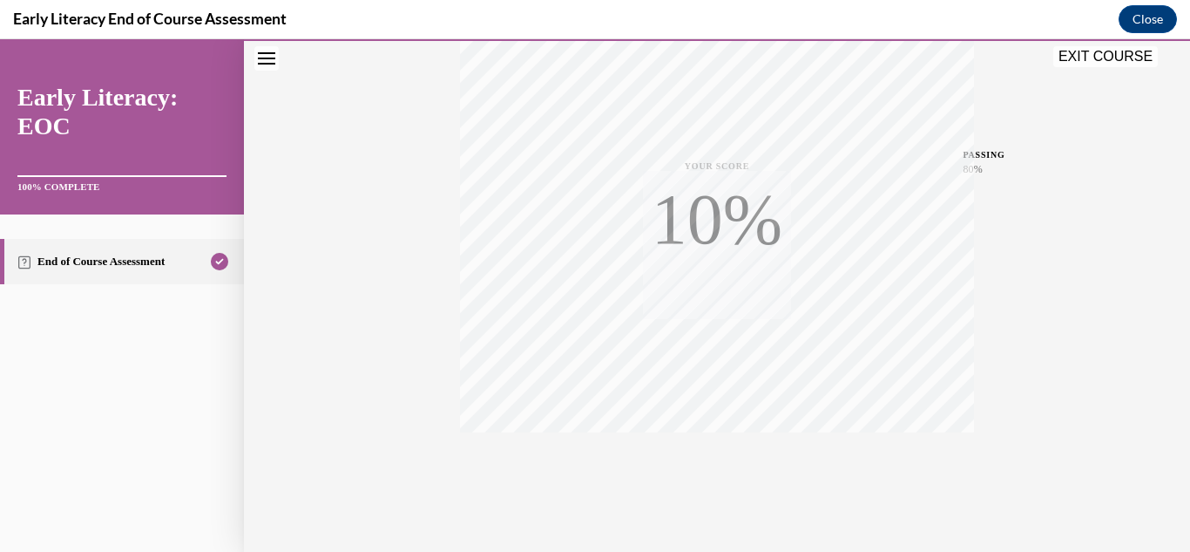
scroll to position [381, 0]
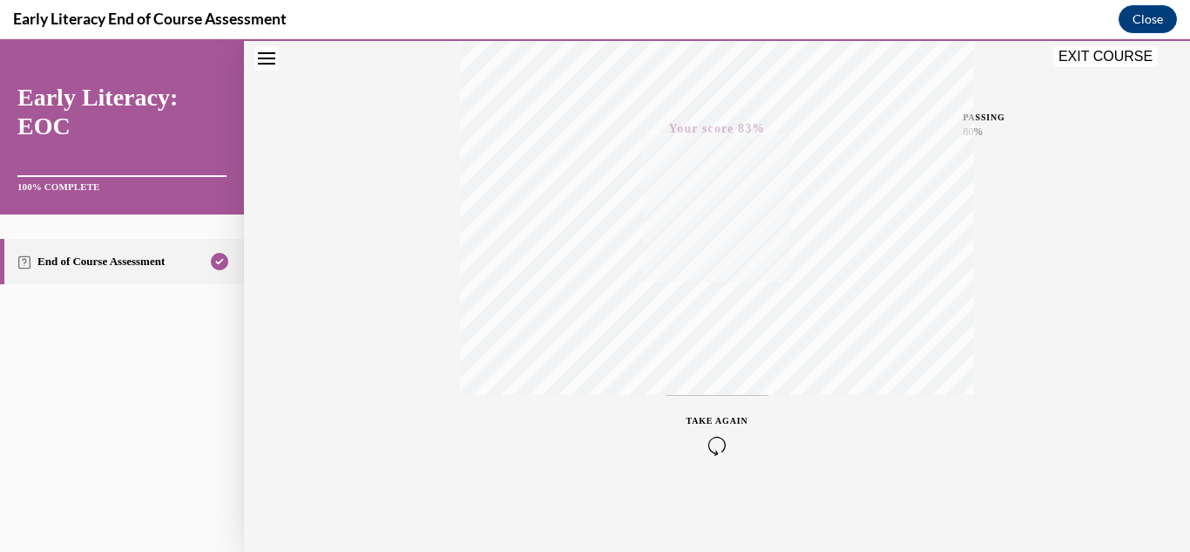
click at [1095, 58] on button "EXIT COURSE" at bounding box center [1105, 56] width 105 height 21
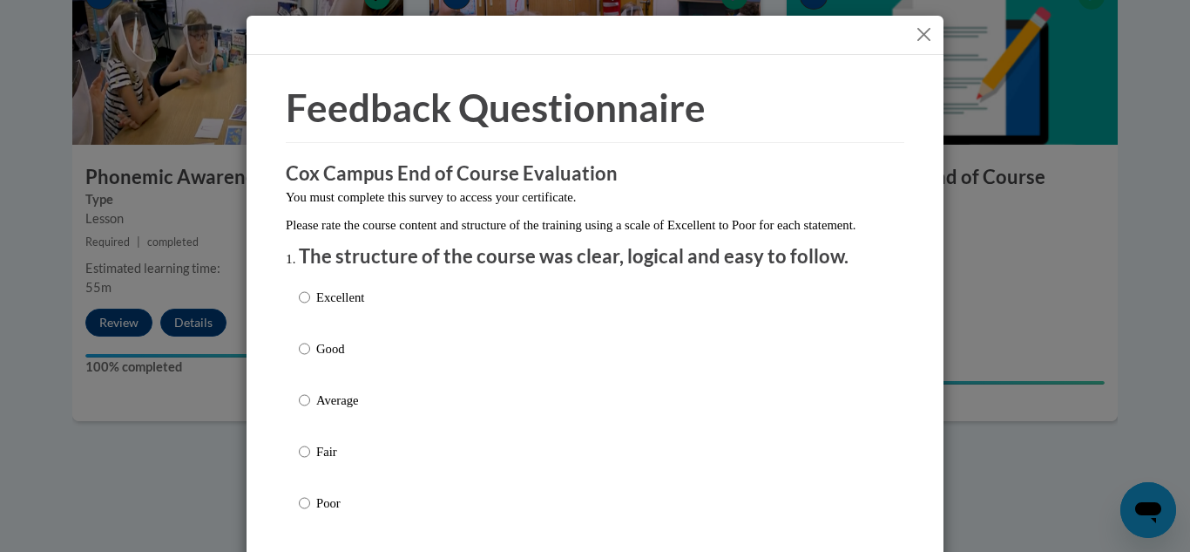
click at [924, 37] on button "Close" at bounding box center [924, 35] width 22 height 22
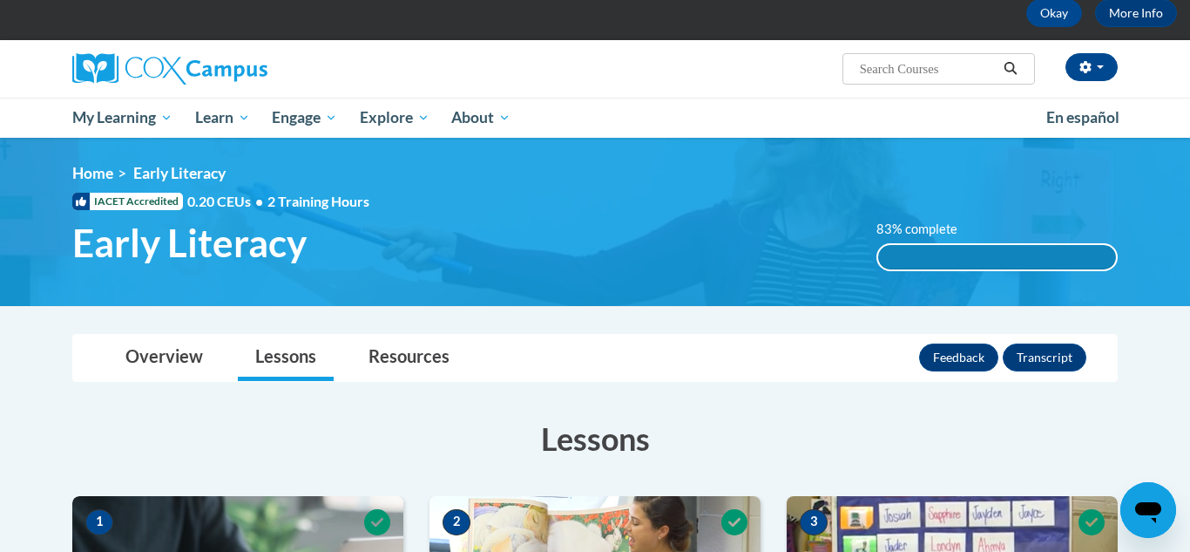
scroll to position [85, 0]
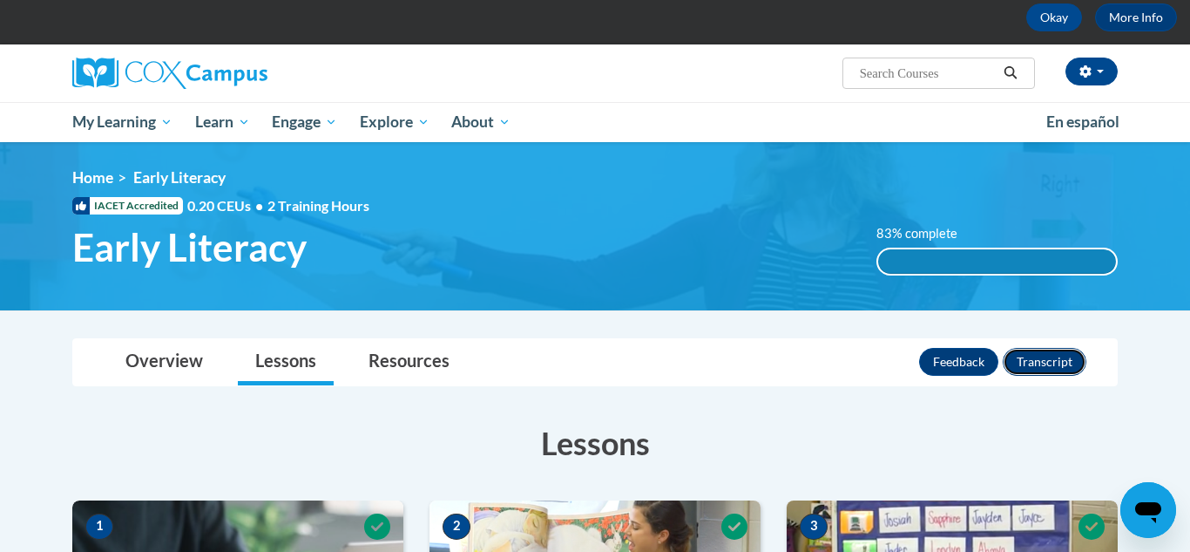
click at [1053, 369] on button "Transcript" at bounding box center [1045, 362] width 84 height 28
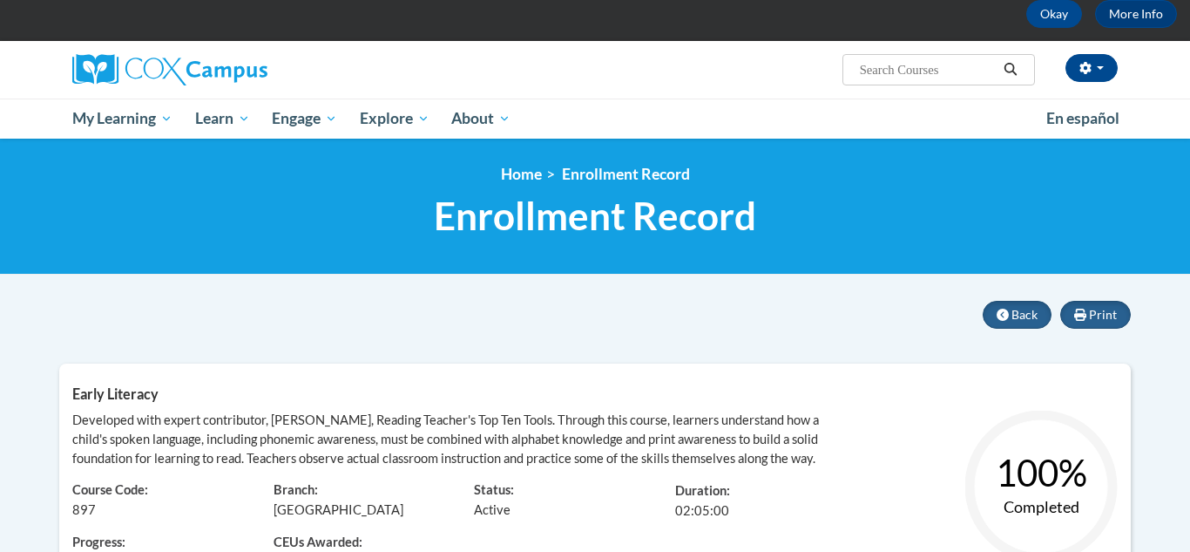
scroll to position [78, 0]
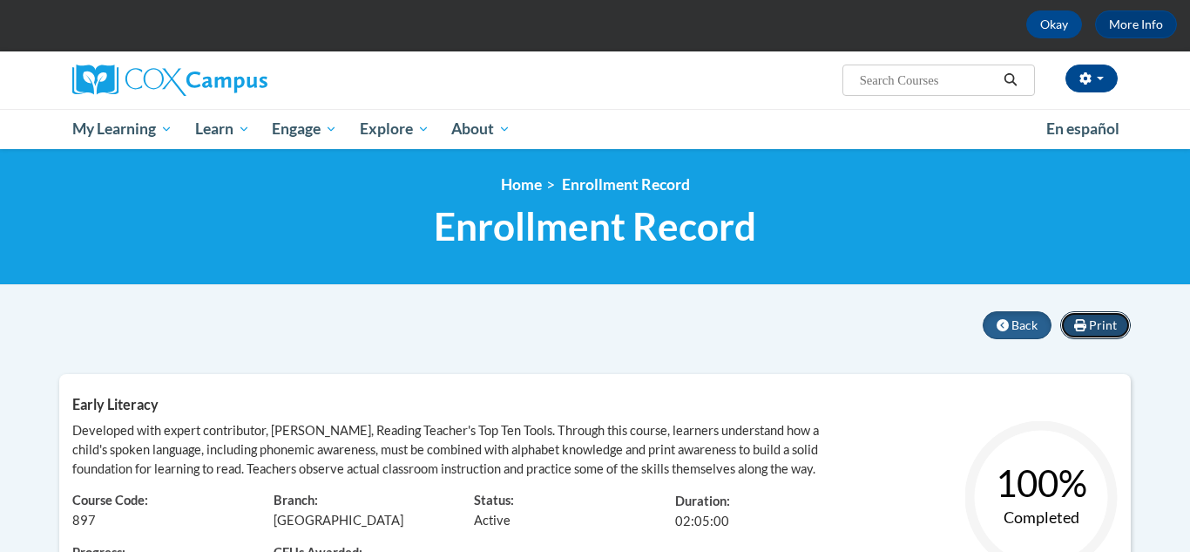
click at [1095, 320] on span "Print" at bounding box center [1103, 324] width 28 height 15
